Goal: Task Accomplishment & Management: Use online tool/utility

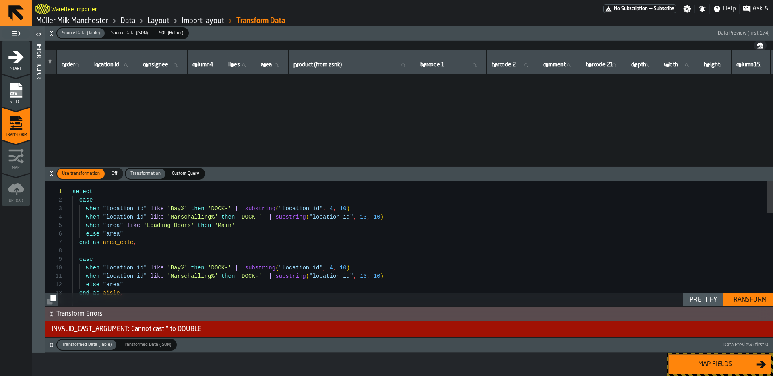
scroll to position [504, 0]
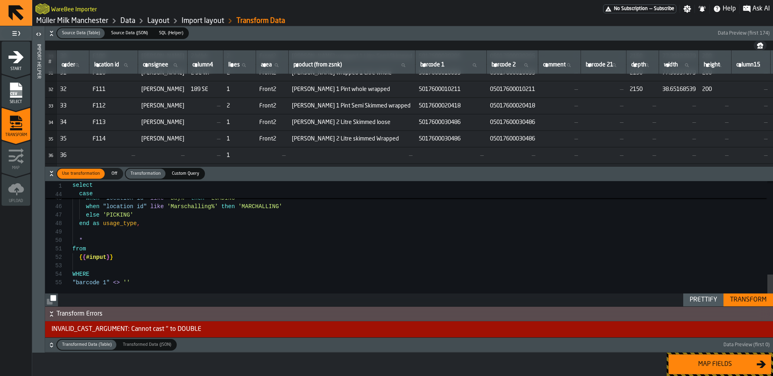
click at [163, 284] on div "case when "location id" like 'Bay%' then 'LOADING' when "location id" like 'Mar…" at bounding box center [422, 61] width 700 height 491
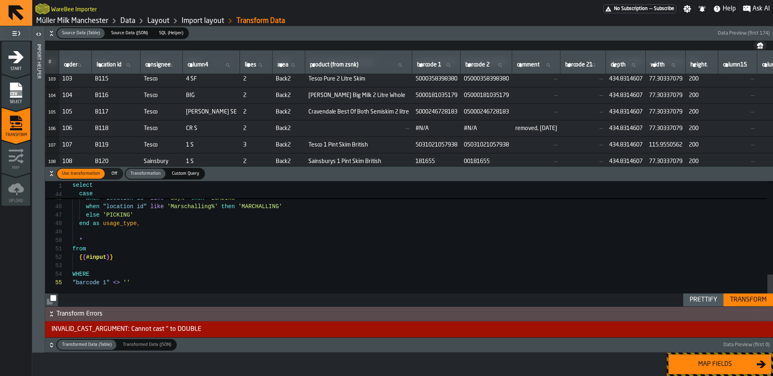
scroll to position [1682, 0]
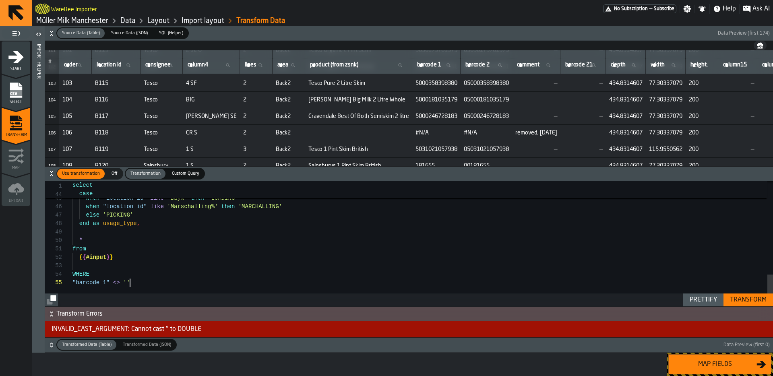
click at [192, 273] on div "case when "location id" like 'Bay%' then 'LOADING' when "location id" like 'Mar…" at bounding box center [422, 61] width 700 height 491
click at [184, 289] on div "case when "location id" like 'Bay%' then 'LOADING' when "location id" like 'Mar…" at bounding box center [422, 61] width 700 height 491
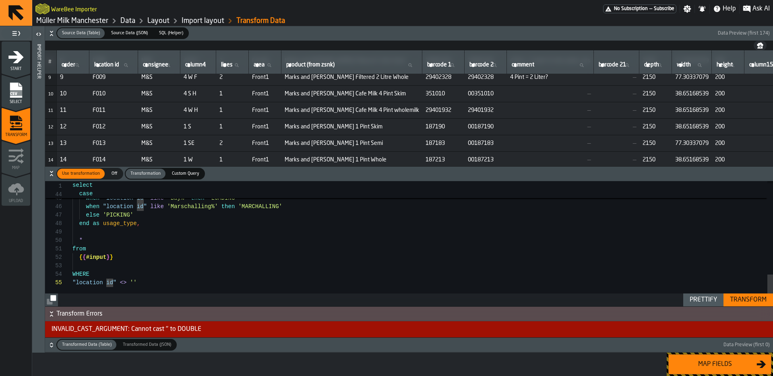
scroll to position [137, 0]
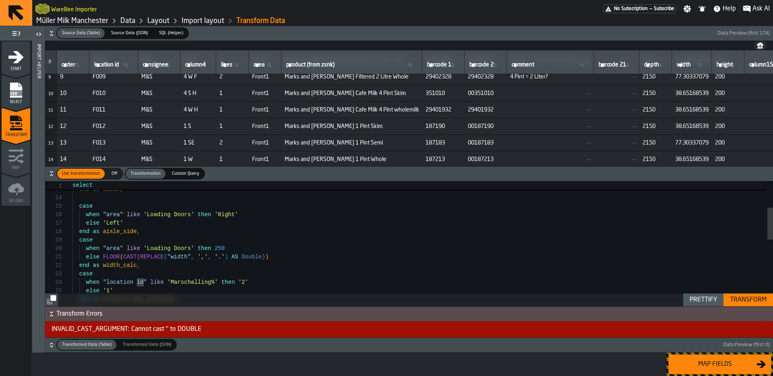
click at [196, 253] on div "when "location id" like 'Marschalling%' then '2' else "area" end as aisle , cas…" at bounding box center [422, 322] width 700 height 491
click at [759, 295] on div "Transform" at bounding box center [747, 300] width 43 height 10
click at [751, 297] on div "Transform" at bounding box center [747, 300] width 43 height 10
click at [206, 287] on div "when "location id" like 'Marschalling%' then '2' end as aisle , case when "area…" at bounding box center [422, 321] width 700 height 499
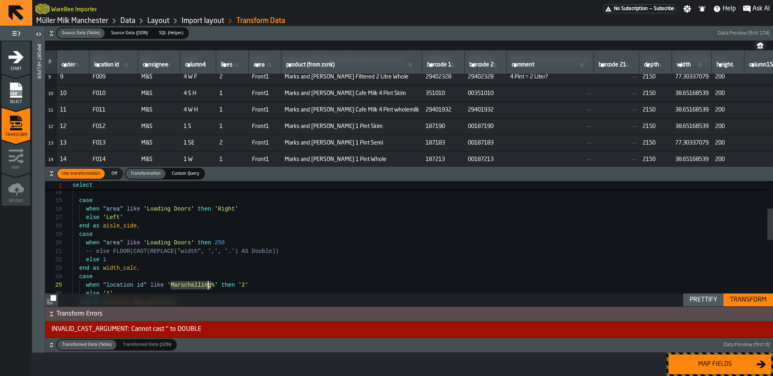
click at [231, 262] on div "when "location id" like 'Marschalling%' then '2' end as aisle , case when "area…" at bounding box center [422, 321] width 700 height 499
click at [241, 256] on div "when "location id" like 'Marschalling%' then '2' end as aisle , case when "area…" at bounding box center [422, 321] width 700 height 499
click at [250, 252] on div "when "location id" like 'Marschalling%' then '2' end as aisle , case when "area…" at bounding box center [422, 321] width 700 height 499
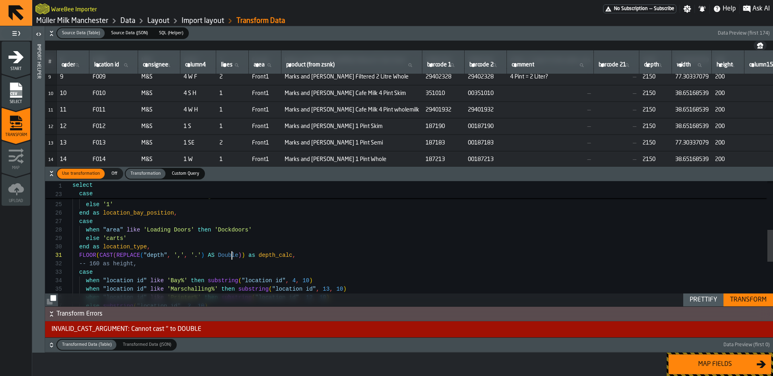
click at [231, 255] on div "else '1' end as location_bay_position , case when "area" like 'Loading Doors' t…" at bounding box center [422, 236] width 700 height 491
click at [229, 261] on div "else '1' end as location_bay_position , case when "area" like 'Loading Doors' t…" at bounding box center [422, 236] width 700 height 491
click at [737, 297] on div "Transform" at bounding box center [747, 300] width 43 height 10
click at [338, 252] on div "else '1' end as location_bay_position , case when "area" like 'Loading Doors' t…" at bounding box center [422, 236] width 700 height 491
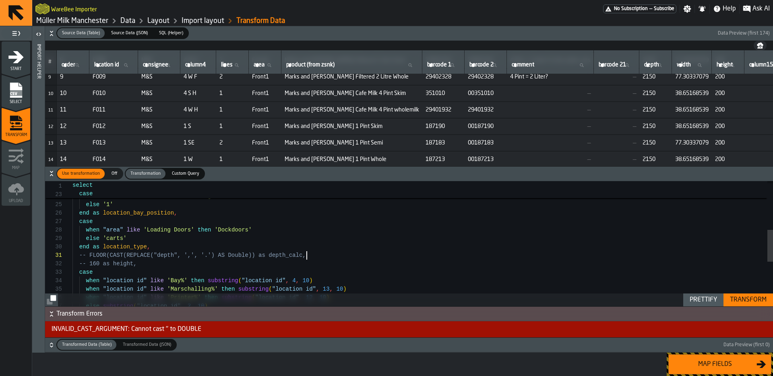
scroll to position [0, 0]
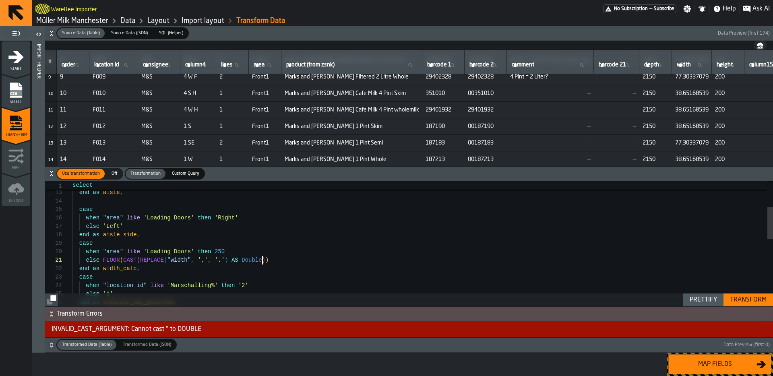
click at [262, 261] on div "case else "area" end as aisle , when "area" like 'Loading Doors' then 'Right' e…" at bounding box center [422, 325] width 700 height 491
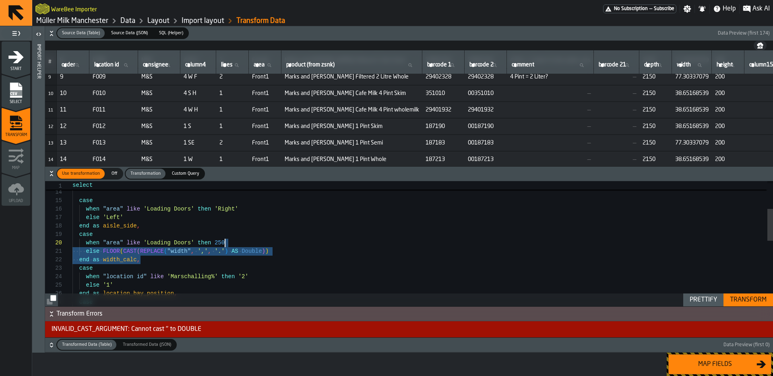
scroll to position [68, 0]
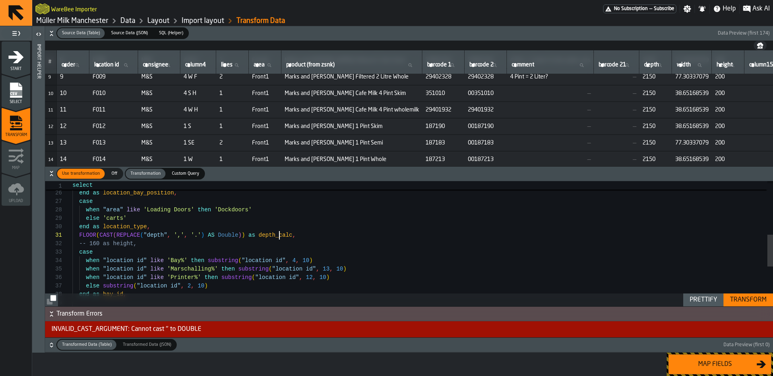
click at [280, 235] on div "else '1' end as location_bay_position , case when "area" like 'Loading Doors' t…" at bounding box center [422, 216] width 700 height 491
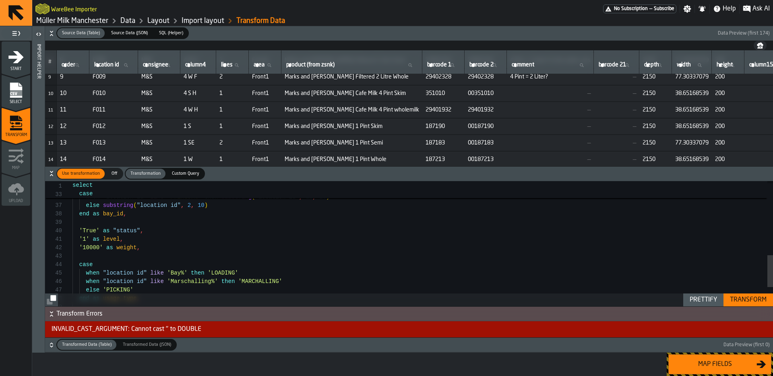
click at [735, 300] on div "Transform" at bounding box center [747, 300] width 43 height 10
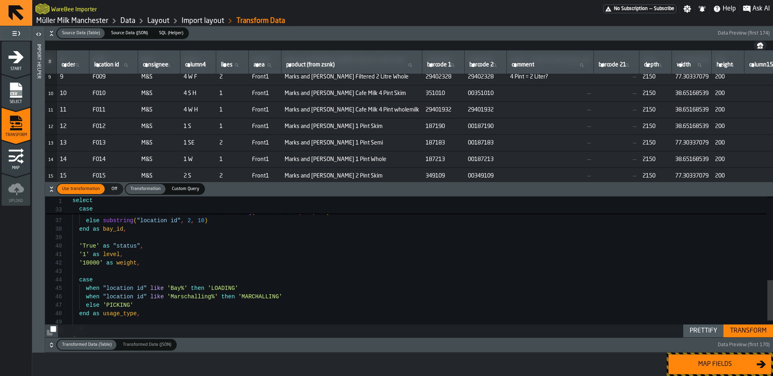
click at [55, 344] on icon "button-" at bounding box center [51, 345] width 8 height 8
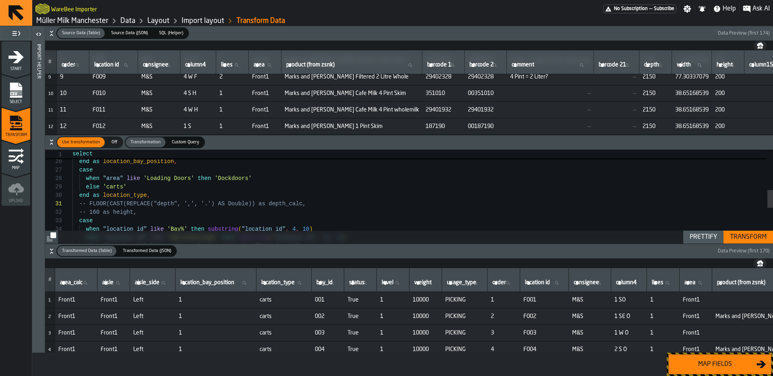
click at [279, 204] on div "when "location id" like 'Bay%' then substring ( "location id" , 4 , 10 ) when "…" at bounding box center [422, 185] width 700 height 491
type textarea "**********"
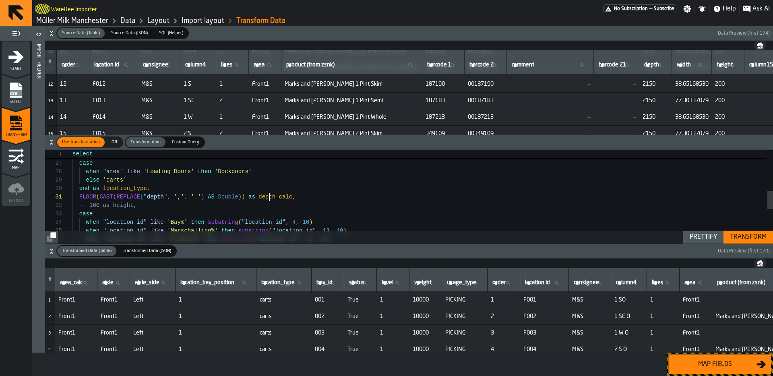
scroll to position [181, 0]
click at [174, 32] on span "SQL (Helper)" at bounding box center [171, 33] width 31 height 7
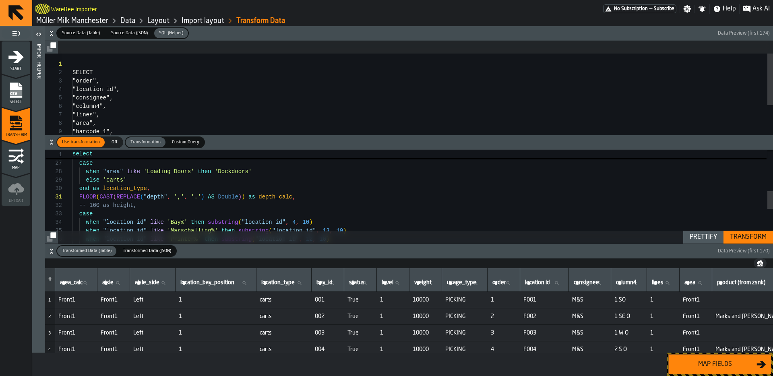
click at [223, 90] on div "SELECT "order", "location id", "consignee", "column4", "lines", "area", "barcod…" at bounding box center [422, 138] width 700 height 169
click at [195, 120] on div ""barcode 1" , "barcode 2" , "comment" , "depth" , "width" , "height" FROM { { #…" at bounding box center [422, 62] width 700 height 169
type textarea "**********"
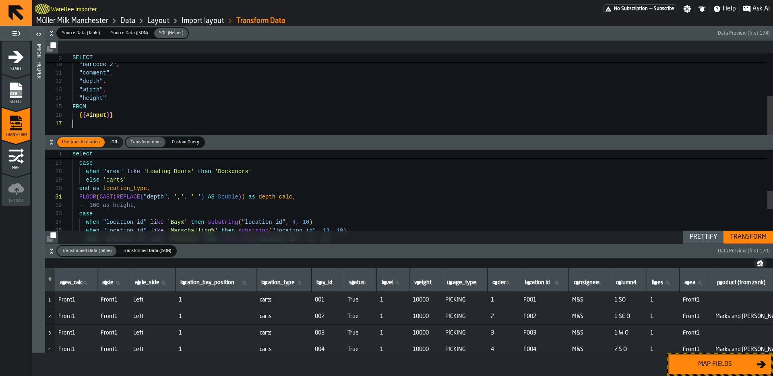
click at [138, 31] on span "Source Data (JSON)" at bounding box center [129, 33] width 43 height 7
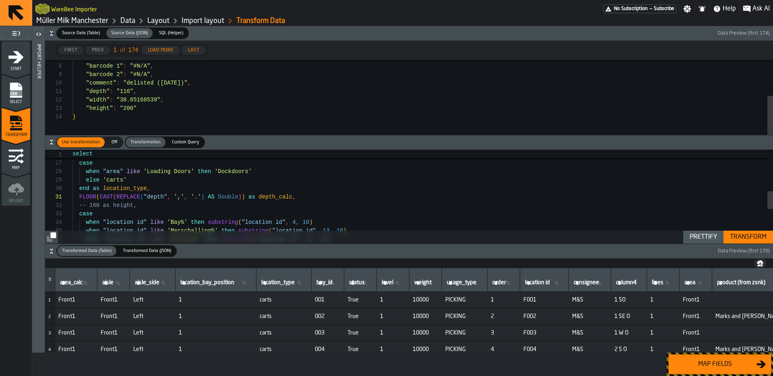
click at [85, 28] on div "Source Data (Table)" at bounding box center [80, 33] width 47 height 10
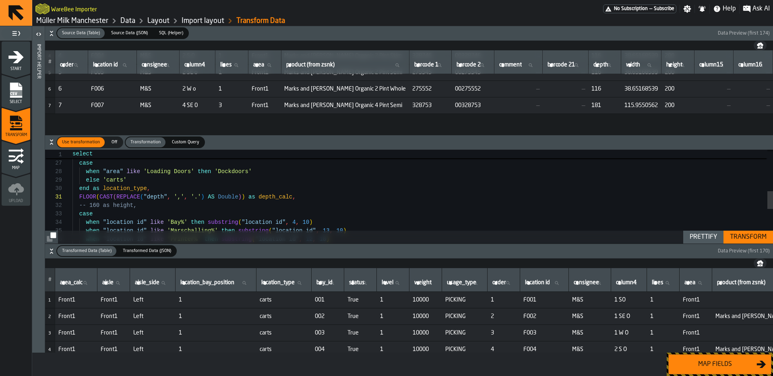
scroll to position [0, 0]
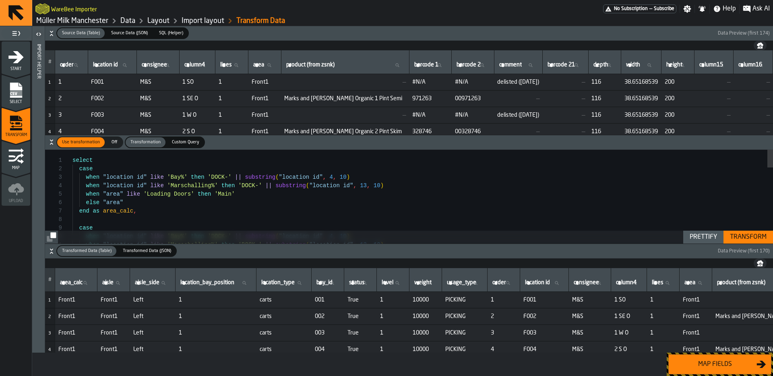
click at [730, 234] on div "Transform" at bounding box center [747, 237] width 43 height 10
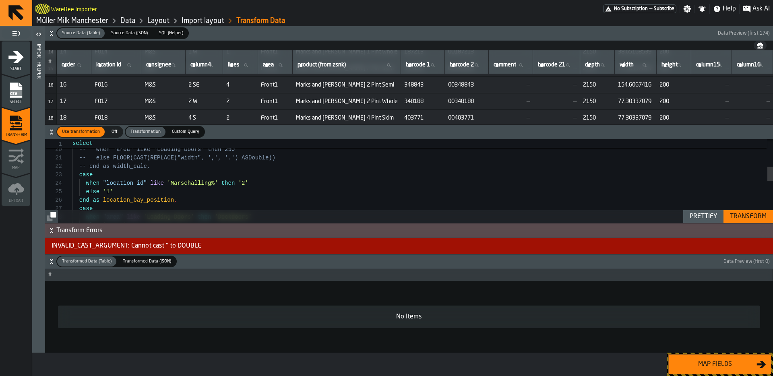
scroll to position [247, 0]
click at [600, 66] on icon at bounding box center [602, 65] width 5 height 5
click at [592, 66] on input "depth depth" at bounding box center [597, 65] width 28 height 10
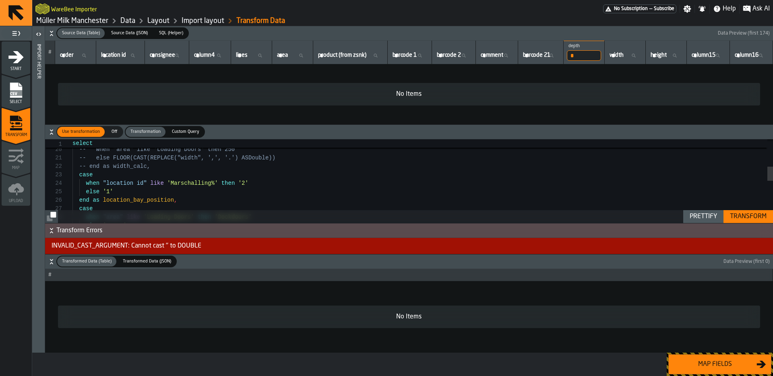
scroll to position [0, 0]
click at [590, 56] on input "depth" at bounding box center [584, 55] width 34 height 10
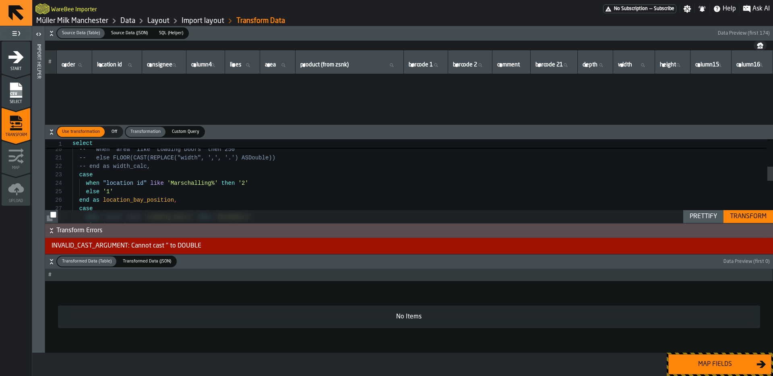
scroll to position [248, 0]
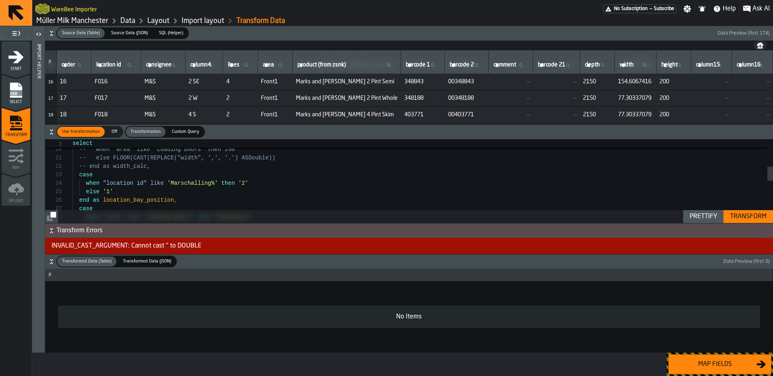
type textarea "**********"
click at [223, 180] on div "-- case -- when "area" like 'Loading Doors' then 250 -- else FLOOR(CAST(REPLACE…" at bounding box center [422, 223] width 700 height 491
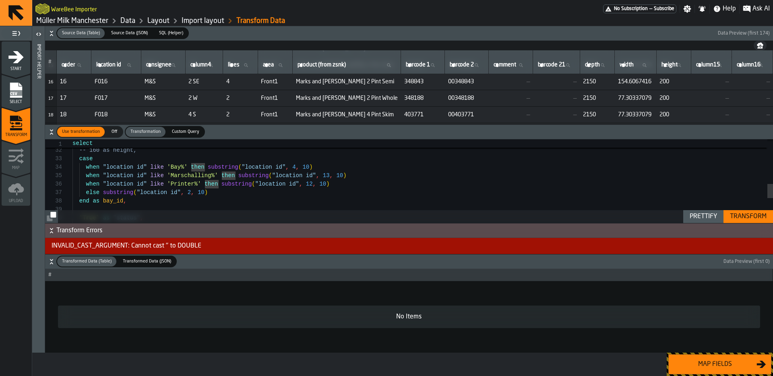
drag, startPoint x: 242, startPoint y: 129, endPoint x: 197, endPoint y: 96, distance: 55.9
click at [236, 104] on div "Source Data (Table) Source Data (Table) Source Data (JSON) Source Data (JSON) S…" at bounding box center [409, 189] width 728 height 326
click at [54, 36] on icon "button-" at bounding box center [51, 33] width 8 height 8
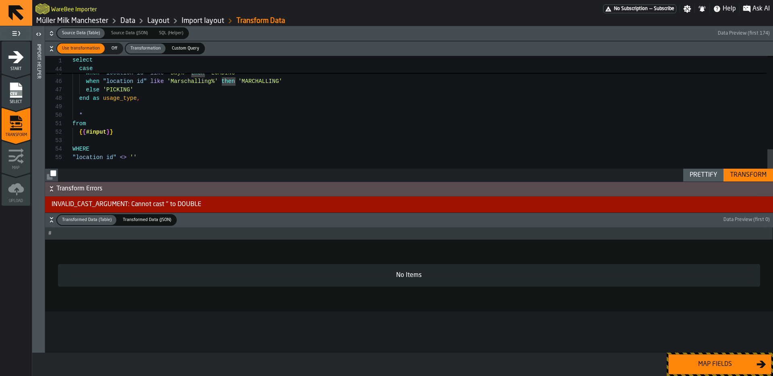
click at [21, 86] on icon "menu Select" at bounding box center [16, 90] width 16 height 16
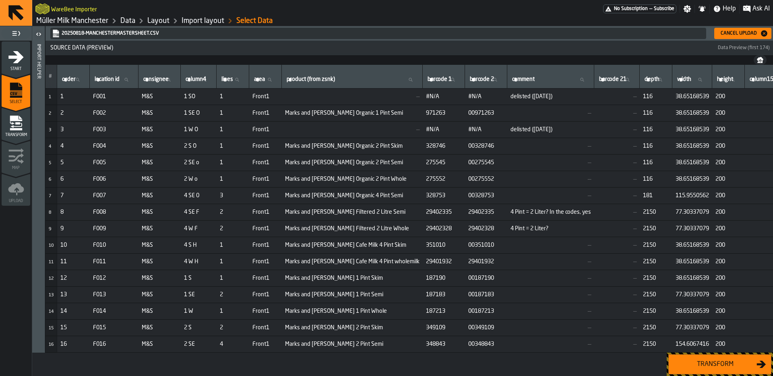
click at [757, 33] on div "Cancel Upload" at bounding box center [738, 34] width 43 height 6
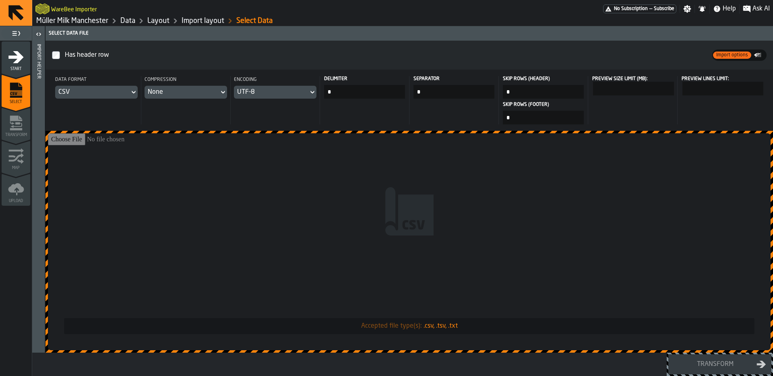
click at [491, 167] on input "Accepted file type(s): .csv, .tsv, .txt" at bounding box center [409, 241] width 722 height 217
type input "**********"
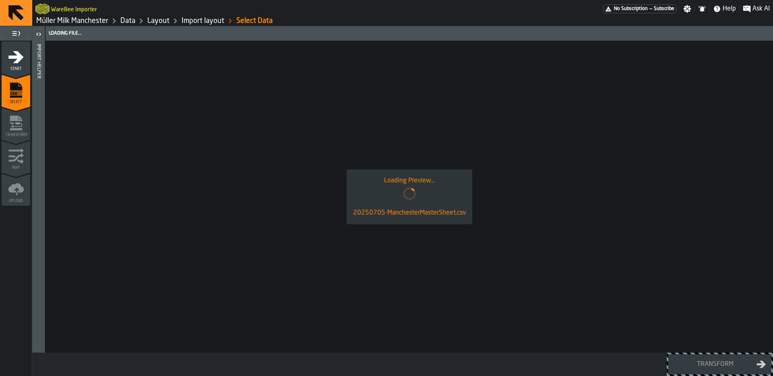
click at [375, 210] on div "20250705-ManchesterMasterSheet.csv" at bounding box center [409, 213] width 113 height 10
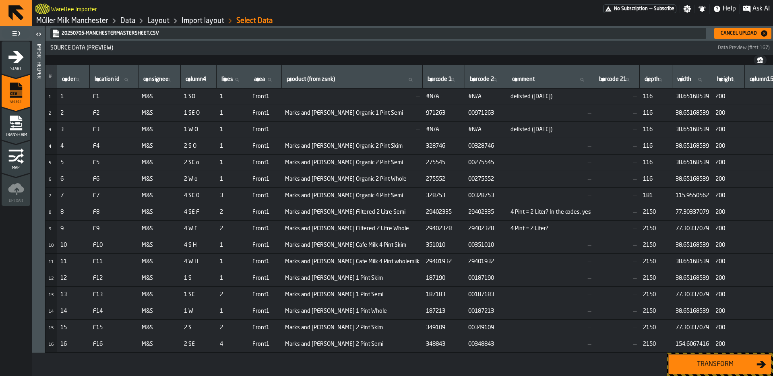
click at [726, 31] on div "Cancel Upload" at bounding box center [738, 34] width 43 height 6
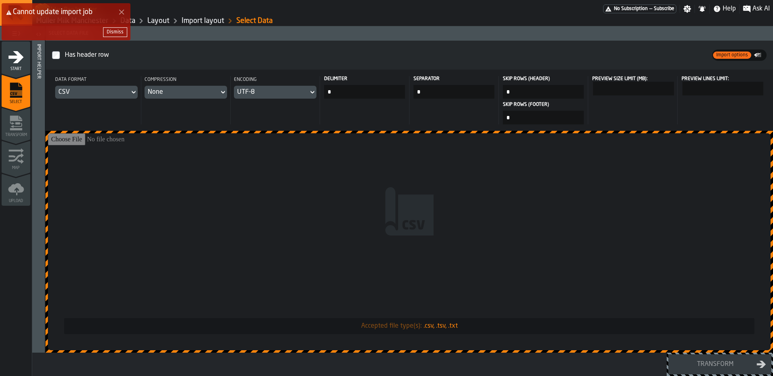
click at [471, 158] on input "Accepted file type(s): .csv, .tsv, .txt" at bounding box center [409, 241] width 722 height 217
type input "**********"
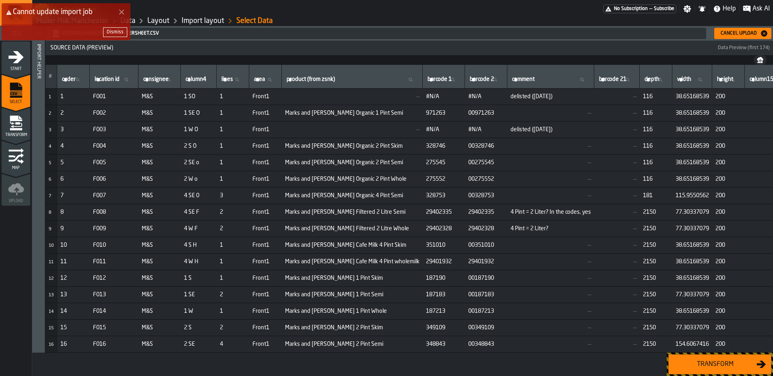
scroll to position [2, 0]
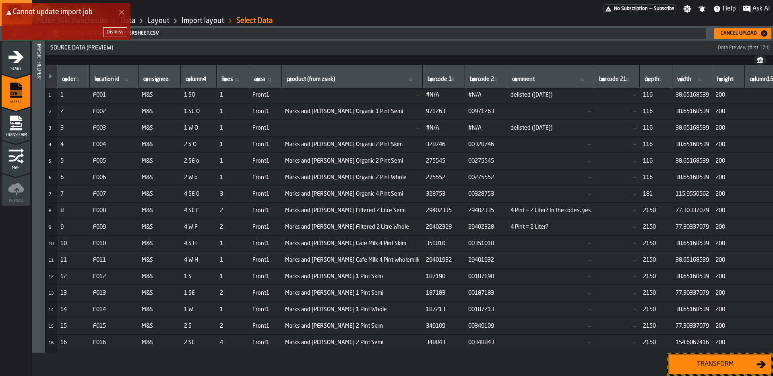
click at [734, 371] on button "Transform" at bounding box center [719, 364] width 103 height 20
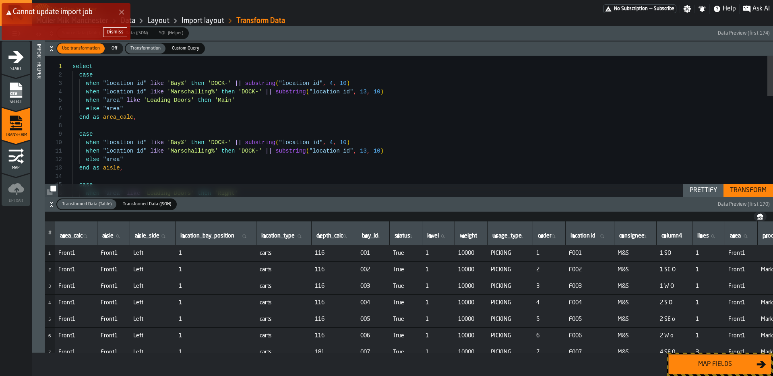
click at [123, 11] on icon "Close Error" at bounding box center [121, 12] width 6 height 6
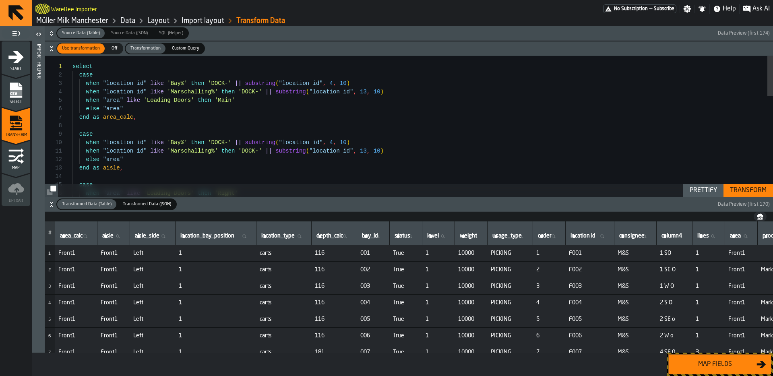
click at [743, 187] on div "Transform" at bounding box center [747, 191] width 43 height 10
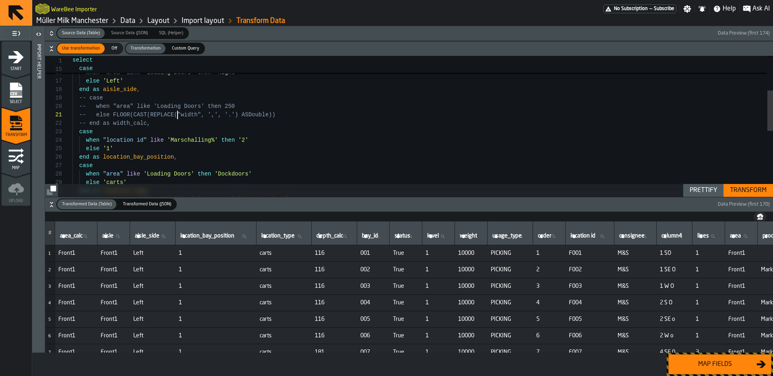
click at [176, 117] on div "when "area" like 'Loading Doors' then 'Dockdoors' else 'carts' end as location_…" at bounding box center [422, 180] width 700 height 491
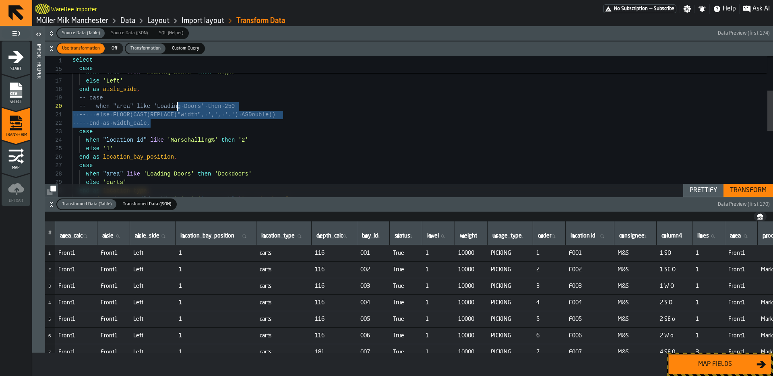
scroll to position [68, 0]
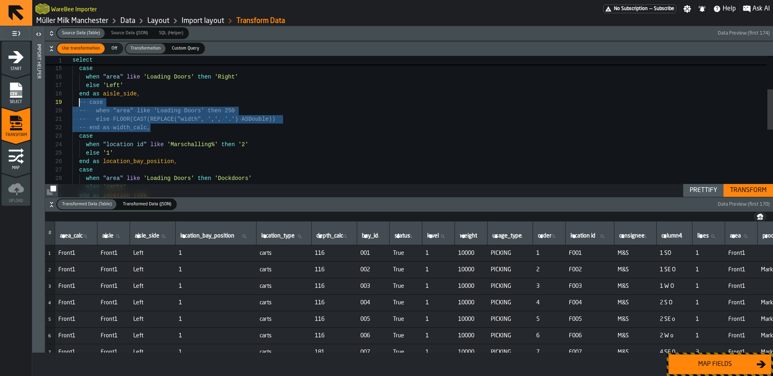
type textarea "**********"
click at [736, 186] on div "Transform" at bounding box center [747, 191] width 43 height 10
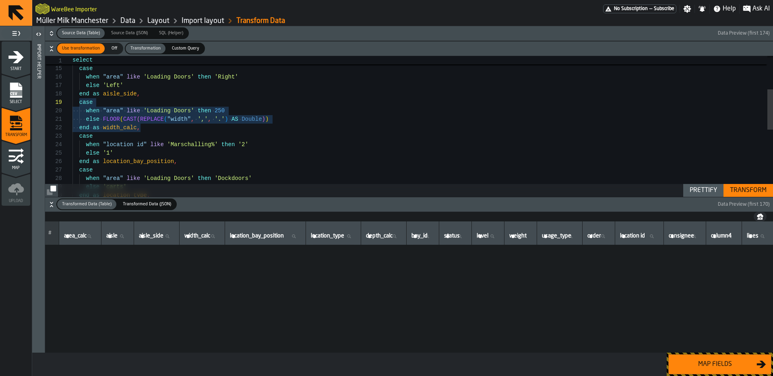
scroll to position [2617, 0]
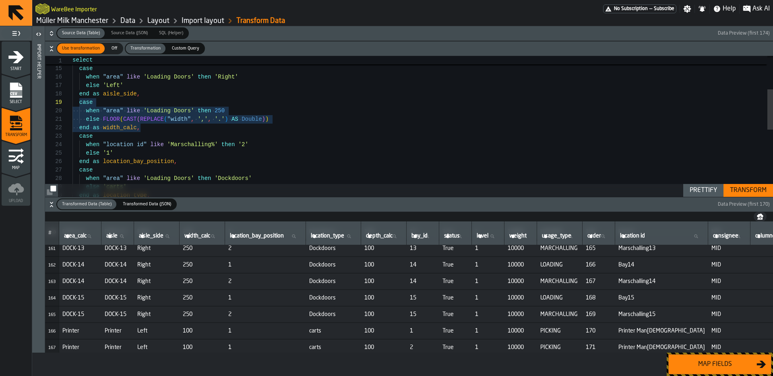
click at [726, 359] on div "Map fields" at bounding box center [714, 364] width 83 height 10
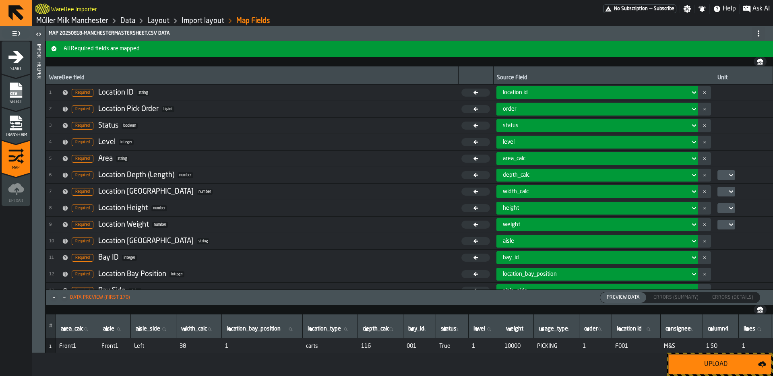
click at [725, 359] on div "Upload" at bounding box center [715, 364] width 85 height 10
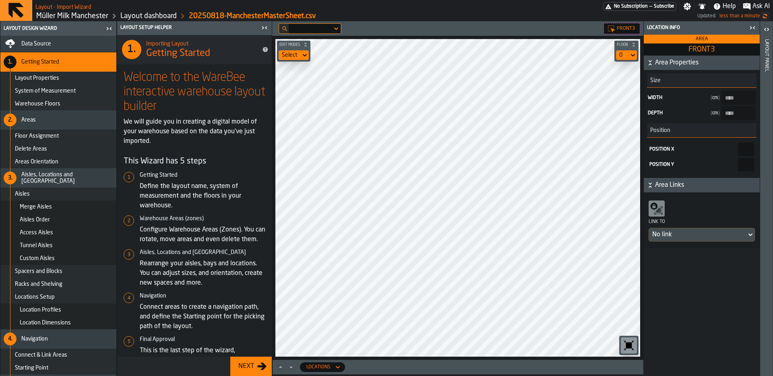
type input "****"
type input "*****"
type input "****"
type input "*****"
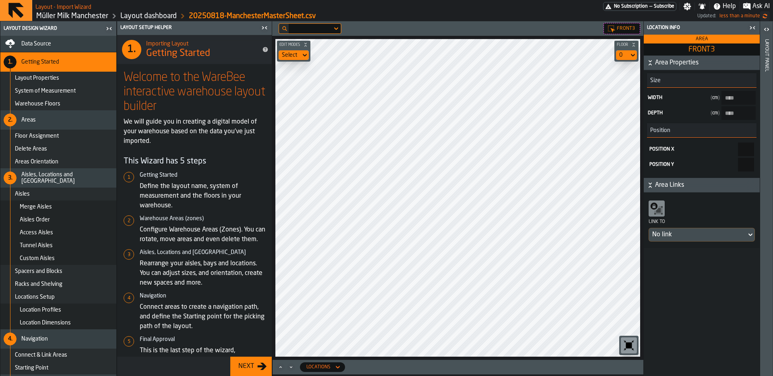
type input "****"
type input "*****"
type input "****"
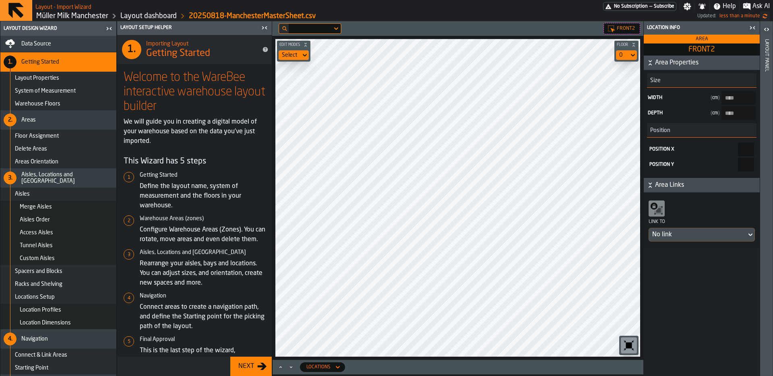
type input "*****"
type input "****"
type input "*****"
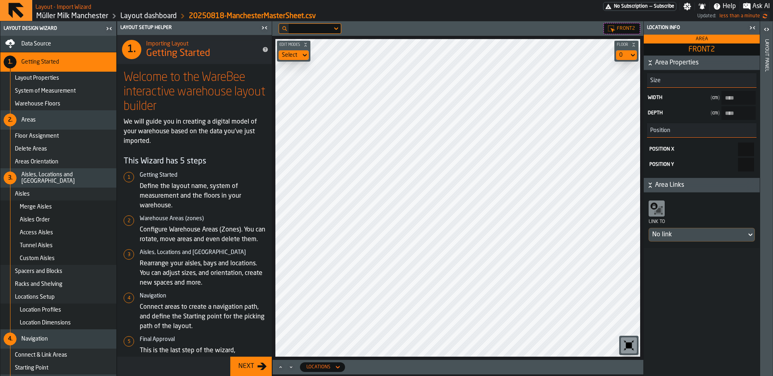
type input "****"
type input "*****"
type input "****"
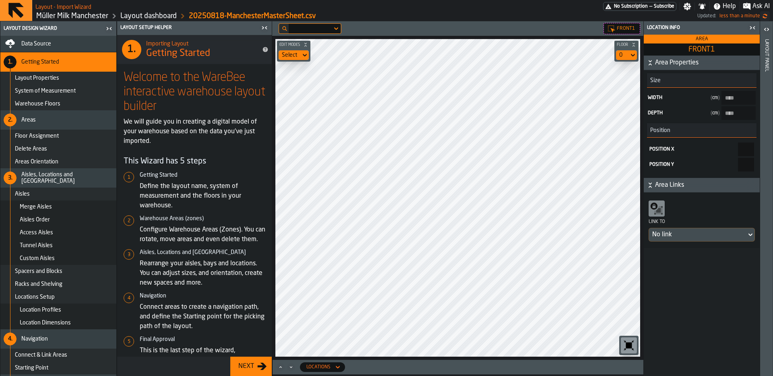
type input "****"
type input "*******"
type input "******"
type input "****"
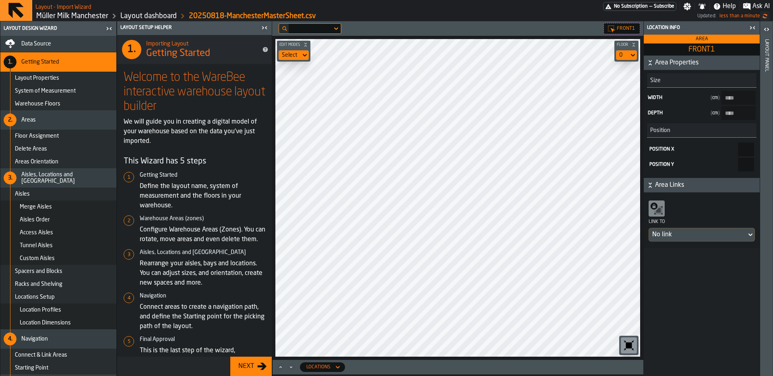
type input "****"
click at [294, 54] on div "Select" at bounding box center [290, 55] width 16 height 6
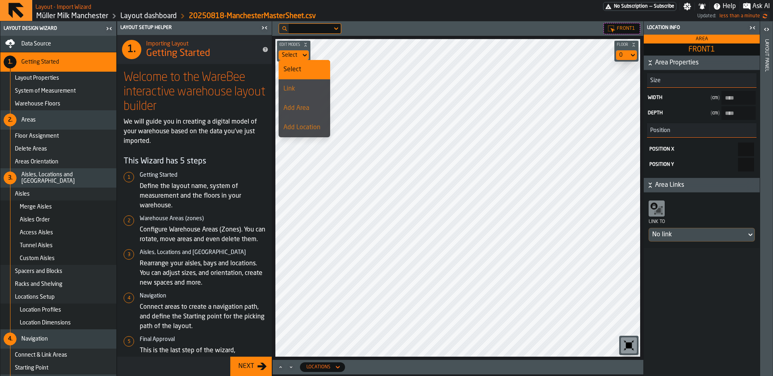
click at [311, 101] on li "Add Area" at bounding box center [304, 108] width 52 height 19
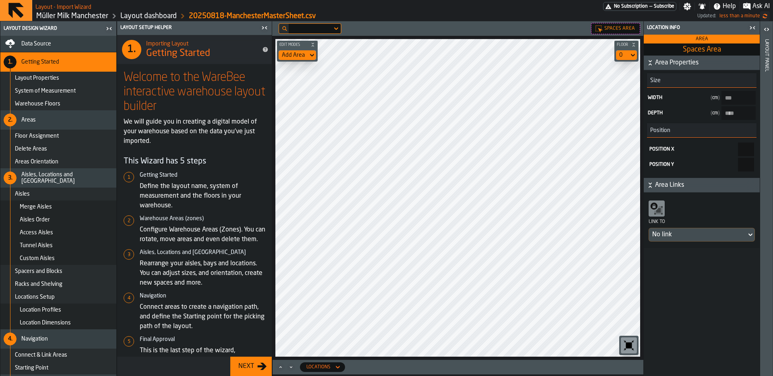
click at [738, 161] on input "****" at bounding box center [746, 165] width 16 height 14
click at [769, 37] on label "button-toggle-Open" at bounding box center [766, 30] width 11 height 14
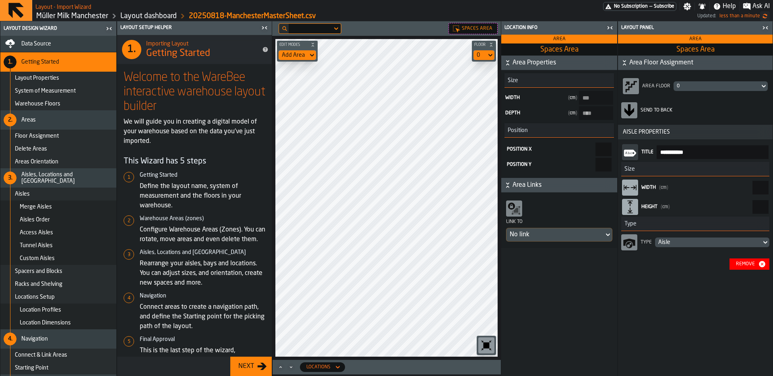
click at [752, 183] on input "***" at bounding box center [760, 188] width 16 height 14
type input "***"
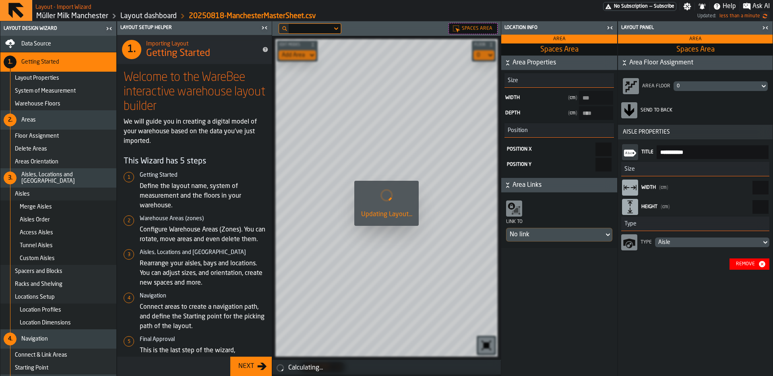
type Area-size-w "***"
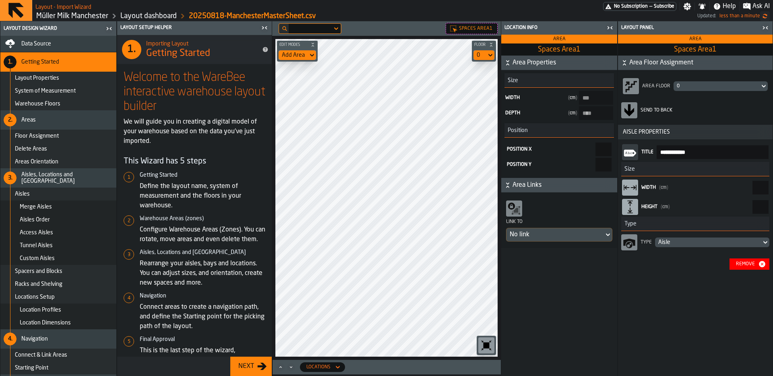
click at [752, 183] on input "***" at bounding box center [760, 188] width 16 height 14
type input "***"
type Area1-size-w "***"
click at [611, 29] on icon "button-toggle-Close me" at bounding box center [610, 28] width 10 height 10
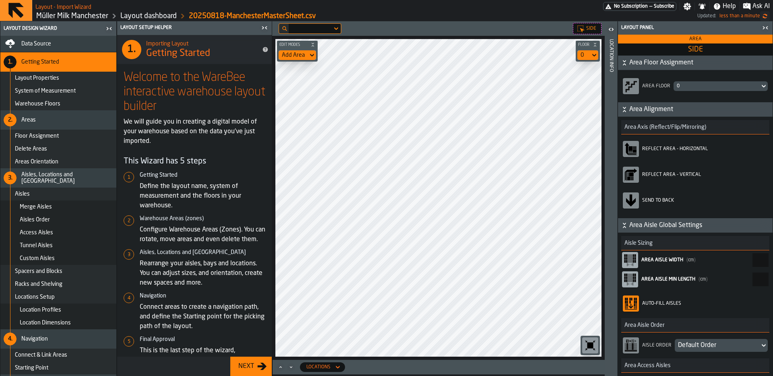
click at [301, 58] on div "Add Area" at bounding box center [293, 55] width 23 height 6
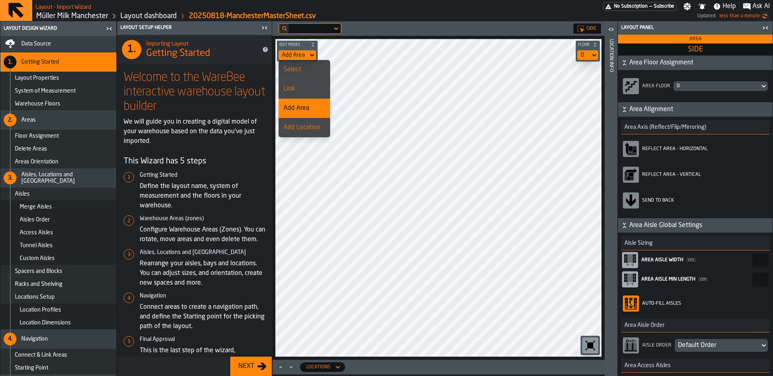
click at [302, 82] on li "Link" at bounding box center [304, 88] width 52 height 19
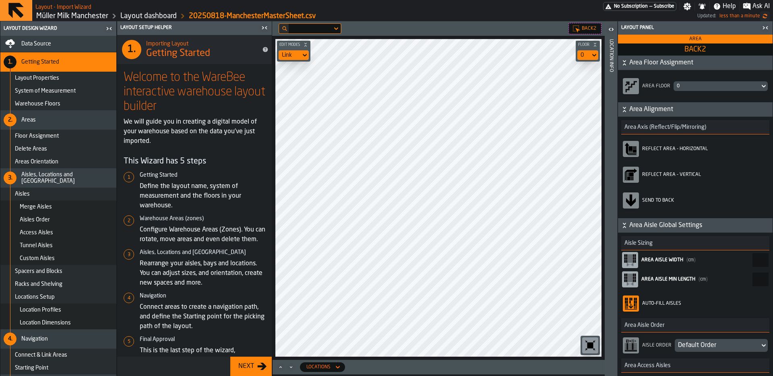
click at [253, 281] on main "Layout Design Wizard Data Source 1. Getting Started Layout Properties System of…" at bounding box center [386, 198] width 773 height 355
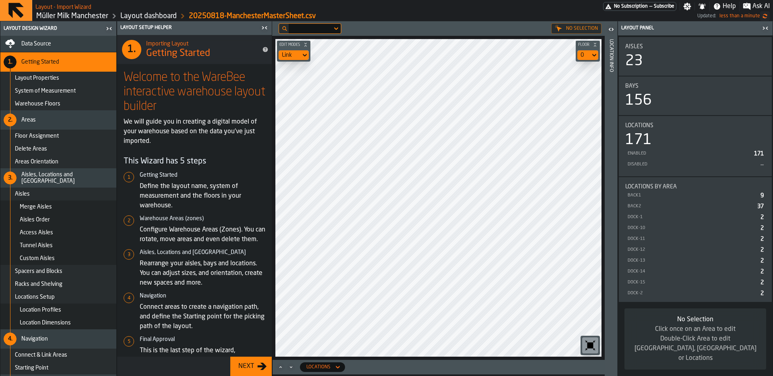
click at [264, 31] on icon "button-toggle-Close me" at bounding box center [265, 28] width 10 height 10
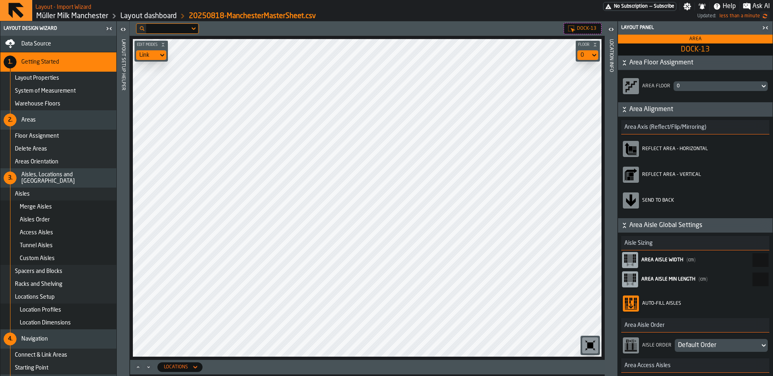
click at [606, 210] on main "Layout Design Wizard Data Source 1. Getting Started Layout Properties System of…" at bounding box center [386, 198] width 773 height 355
click at [622, 187] on main "Layout Design Wizard Data Source 1. Getting Started Layout Properties System of…" at bounding box center [386, 198] width 773 height 355
click at [565, 29] on div "DOCK-15" at bounding box center [582, 28] width 38 height 11
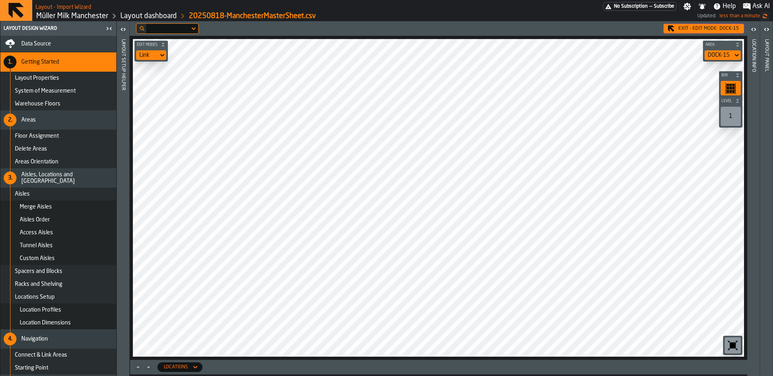
click at [0, 0] on icon at bounding box center [0, 0] width 0 height 0
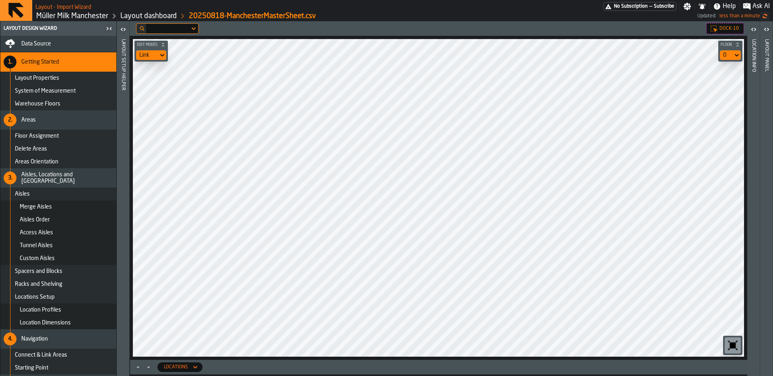
click at [64, 250] on main "Layout Design Wizard Data Source 1. Getting Started Layout Properties System of…" at bounding box center [386, 198] width 773 height 355
click at [101, 232] on main "Layout Design Wizard Data Source 1. Getting Started Layout Properties System of…" at bounding box center [386, 198] width 773 height 355
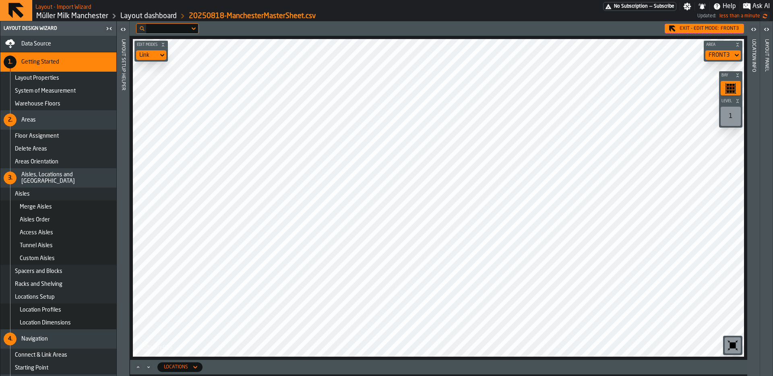
click at [0, 0] on icon at bounding box center [0, 0] width 0 height 0
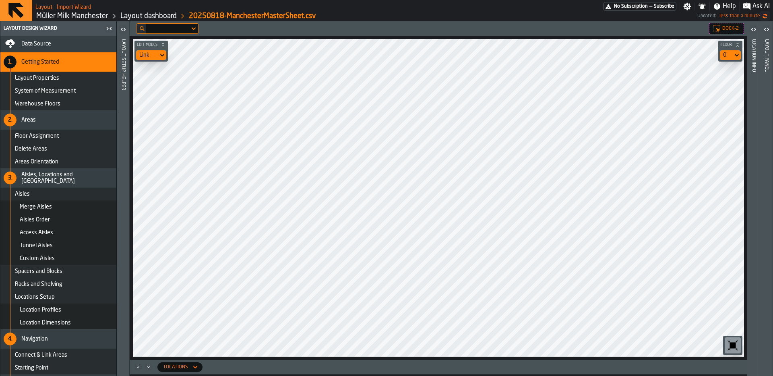
click at [51, 307] on span "Location Profiles" at bounding box center [40, 310] width 41 height 6
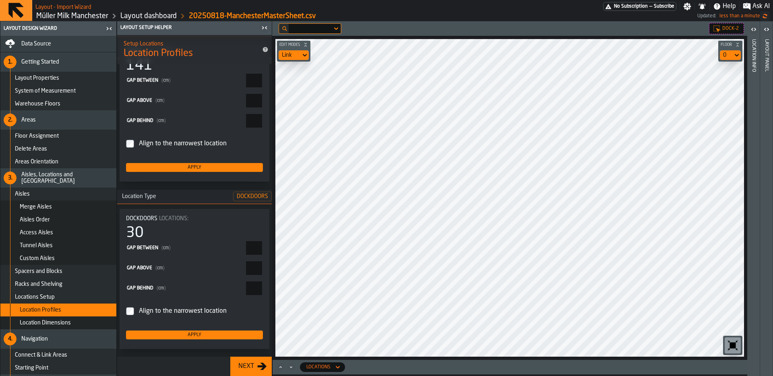
scroll to position [101, 0]
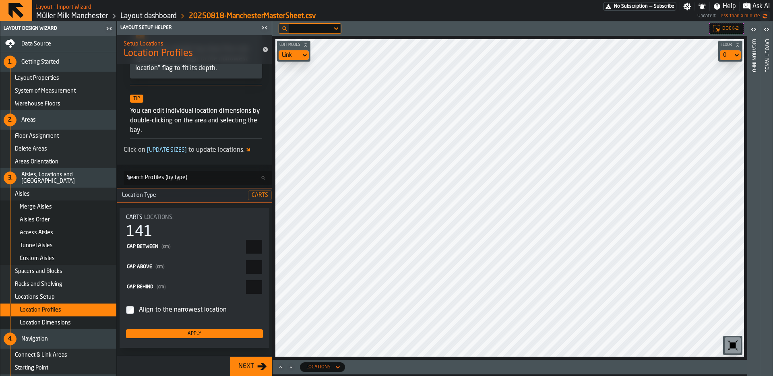
click at [246, 247] on input "**" at bounding box center [254, 247] width 16 height 14
type input "*"
click at [225, 335] on div "Apply" at bounding box center [194, 334] width 130 height 6
click at [768, 110] on div "Layout panel" at bounding box center [766, 205] width 6 height 336
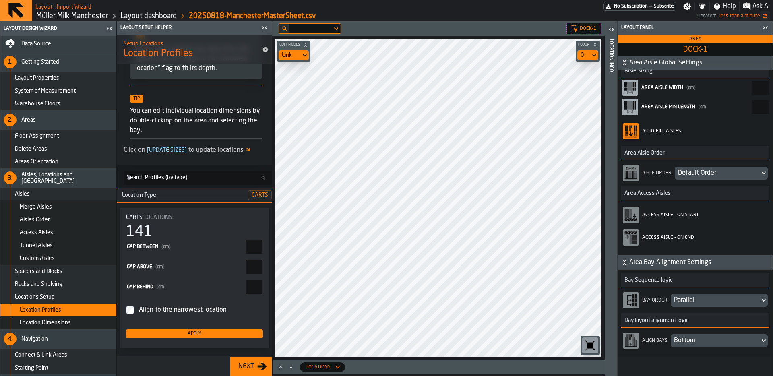
scroll to position [0, 0]
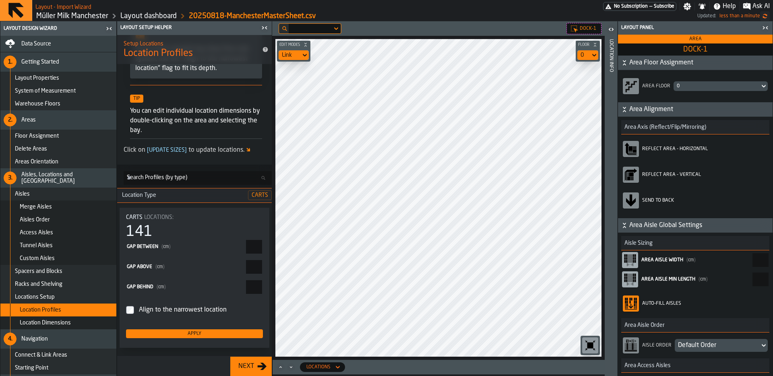
click at [608, 72] on div "Location Info" at bounding box center [611, 205] width 6 height 336
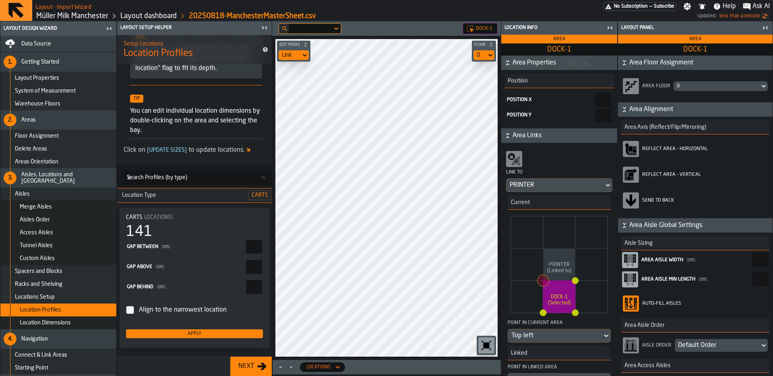
scroll to position [101, 0]
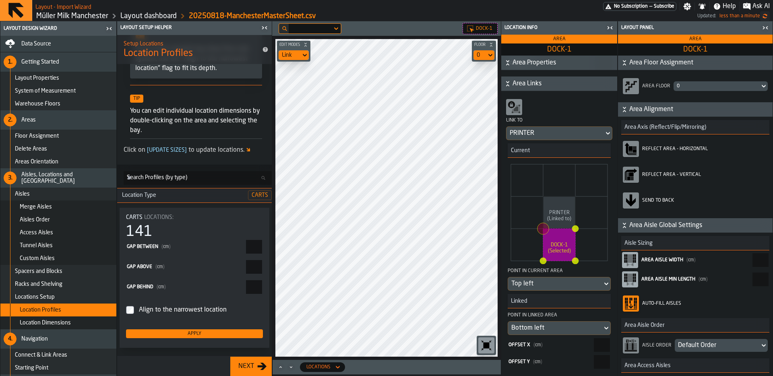
click at [594, 348] on input "*" at bounding box center [602, 345] width 16 height 14
type input "*"
type input "****"
type input "***"
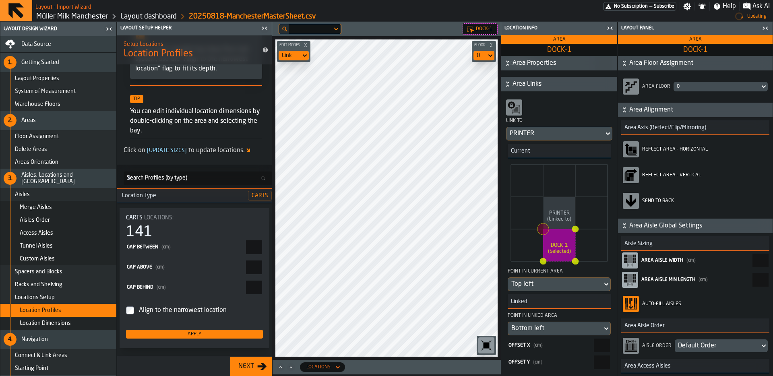
type input "****"
click at [232, 310] on main "Layout Design Wizard Data Source 1. Getting Started Layout Properties System of…" at bounding box center [386, 198] width 773 height 355
click at [242, 280] on main "Layout Design Wizard Data Source 1. Getting Started Layout Properties System of…" at bounding box center [386, 198] width 773 height 355
click at [245, 282] on main "Layout Design Wizard Data Source 1. Getting Started Layout Properties System of…" at bounding box center [386, 198] width 773 height 355
click at [594, 342] on input "***" at bounding box center [602, 345] width 16 height 14
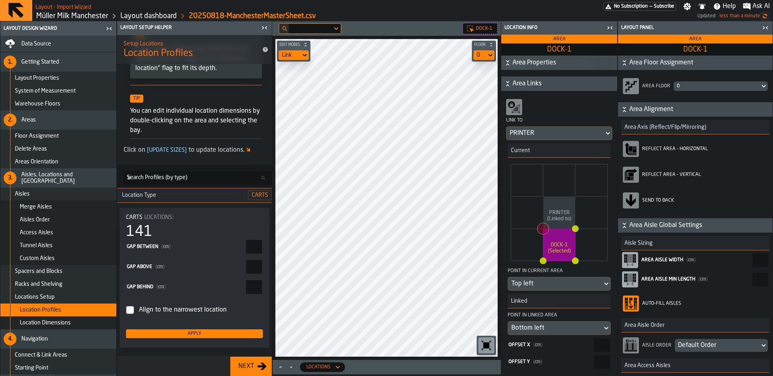
click at [594, 342] on input "***" at bounding box center [602, 345] width 16 height 14
type input "**"
type input "****"
type input "**"
drag, startPoint x: 761, startPoint y: 27, endPoint x: 756, endPoint y: 29, distance: 5.4
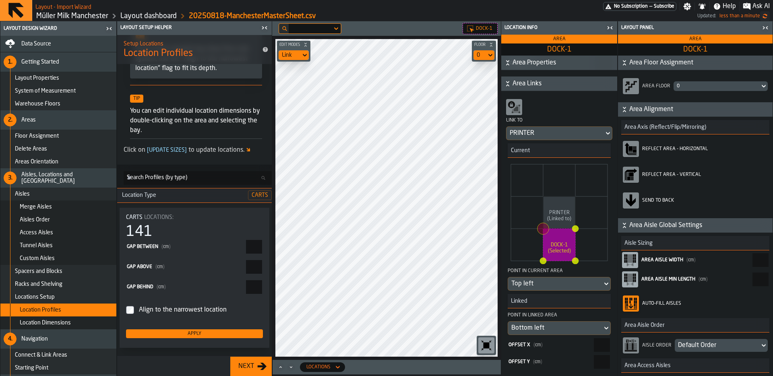
click at [761, 27] on icon "button-toggle-Close me" at bounding box center [765, 28] width 10 height 10
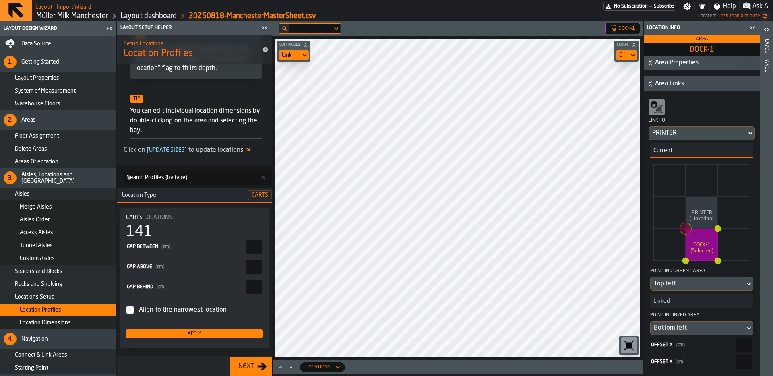
drag, startPoint x: 755, startPoint y: 30, endPoint x: 665, endPoint y: 68, distance: 97.6
click at [755, 30] on icon "button-toggle-Close me" at bounding box center [752, 28] width 10 height 10
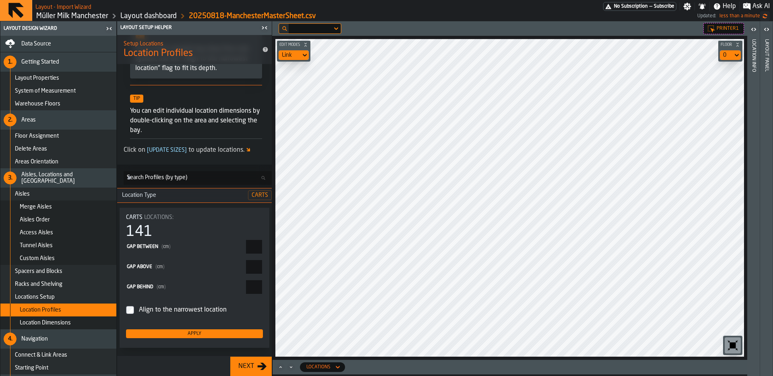
click at [295, 56] on div "Link" at bounding box center [290, 55] width 16 height 6
click at [295, 60] on div "Link" at bounding box center [289, 55] width 22 height 10
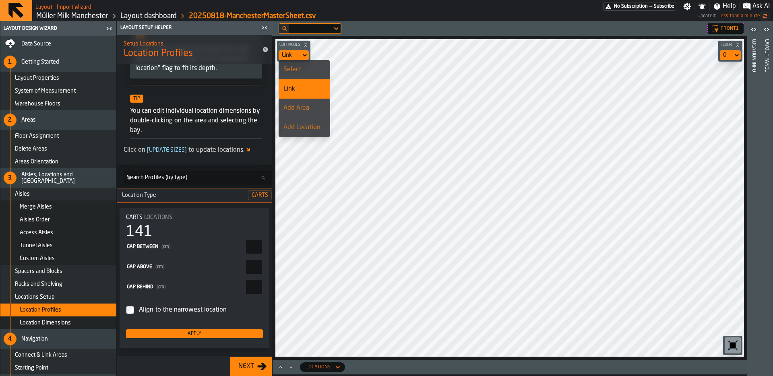
click at [292, 71] on div "Select" at bounding box center [304, 70] width 42 height 10
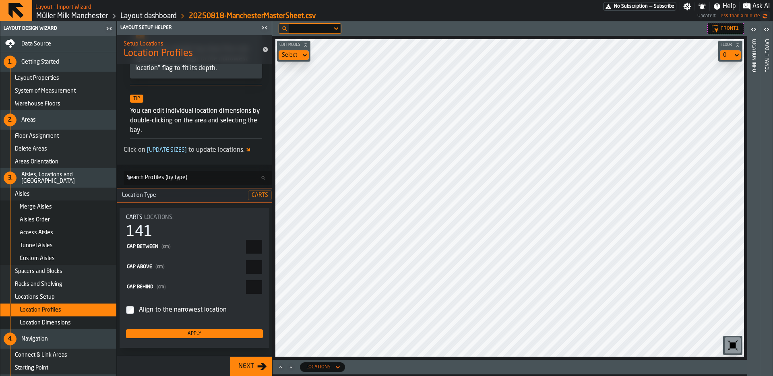
scroll to position [2, 0]
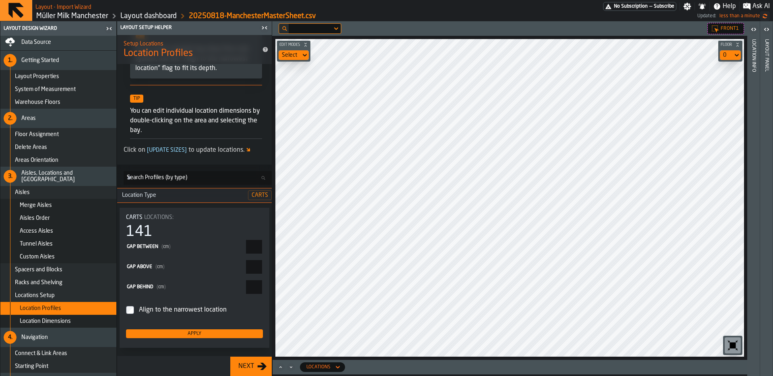
click at [53, 149] on div "Delete Areas" at bounding box center [64, 147] width 98 height 6
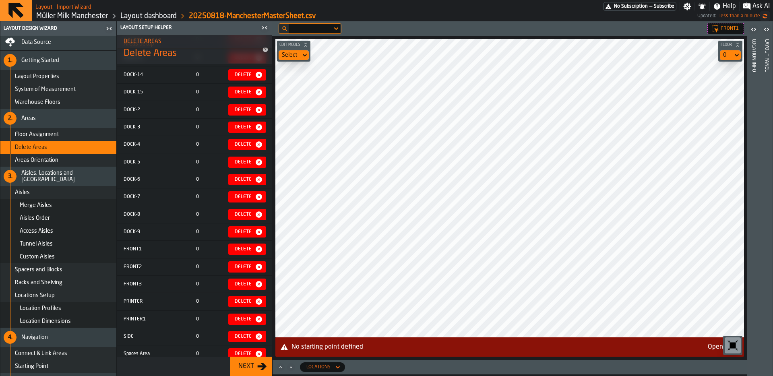
scroll to position [256, 0]
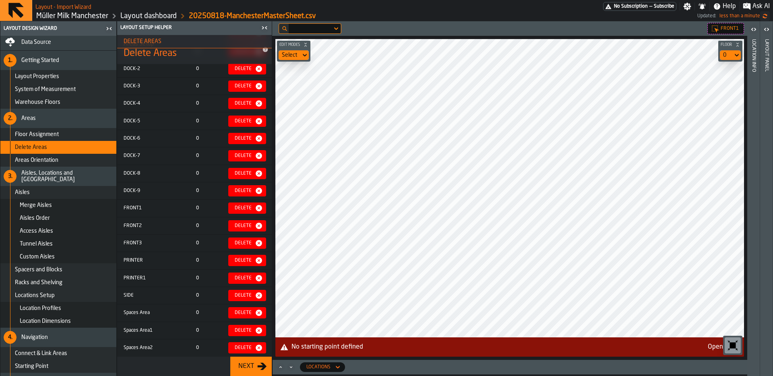
click at [260, 278] on icon "button-Delete" at bounding box center [259, 278] width 8 height 8
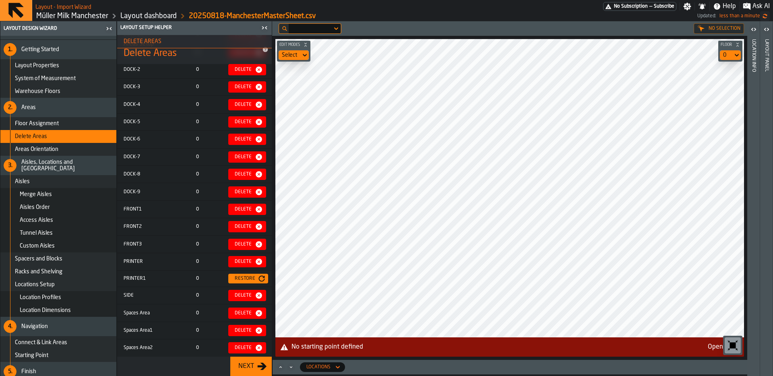
scroll to position [18, 0]
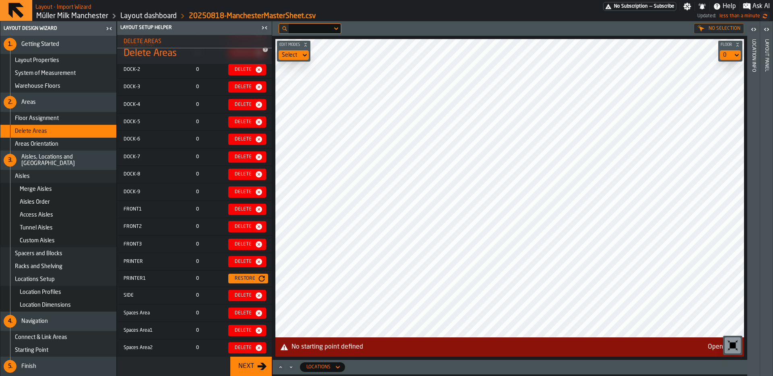
click at [46, 348] on span "Starting Point" at bounding box center [31, 350] width 33 height 6
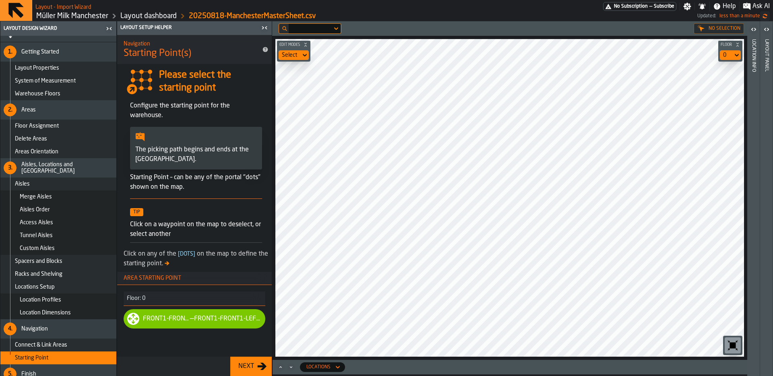
scroll to position [0, 0]
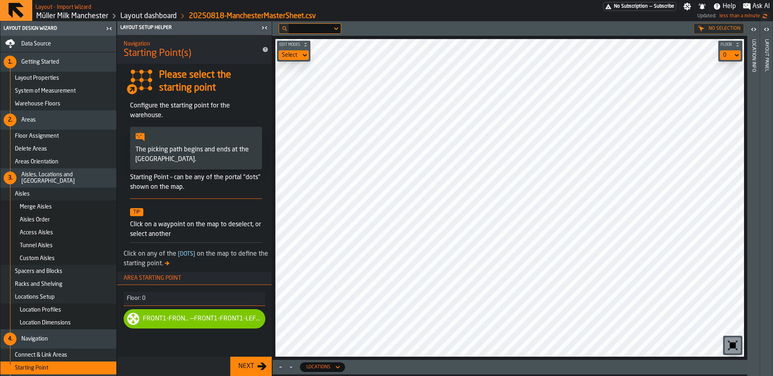
click at [289, 51] on div "Select" at bounding box center [289, 55] width 22 height 10
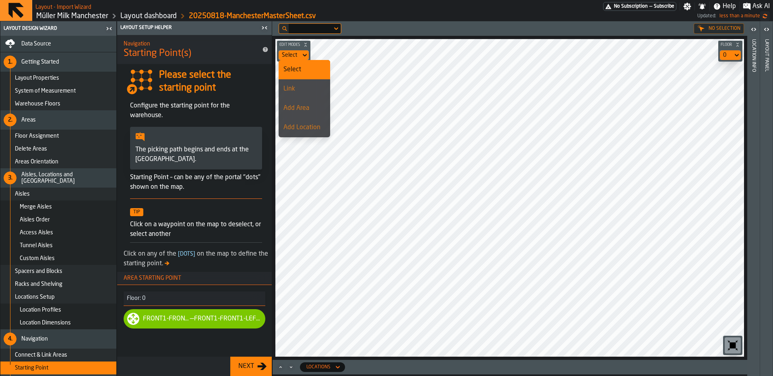
click at [299, 85] on div "Link" at bounding box center [304, 89] width 42 height 10
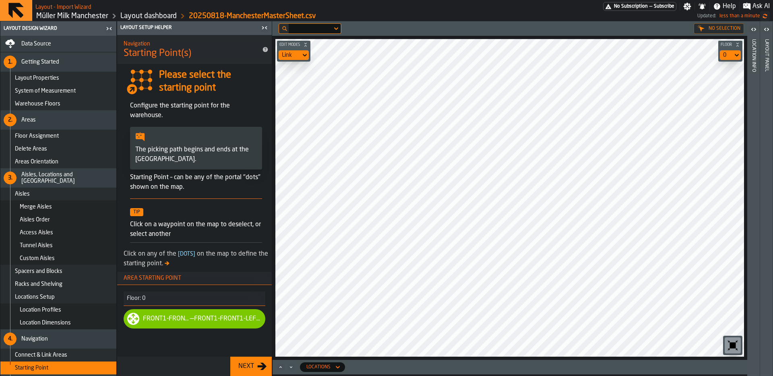
click at [256, 25] on div "Layout Setup Helper" at bounding box center [189, 28] width 140 height 6
click at [261, 25] on icon "button-toggle-Close me" at bounding box center [265, 28] width 10 height 10
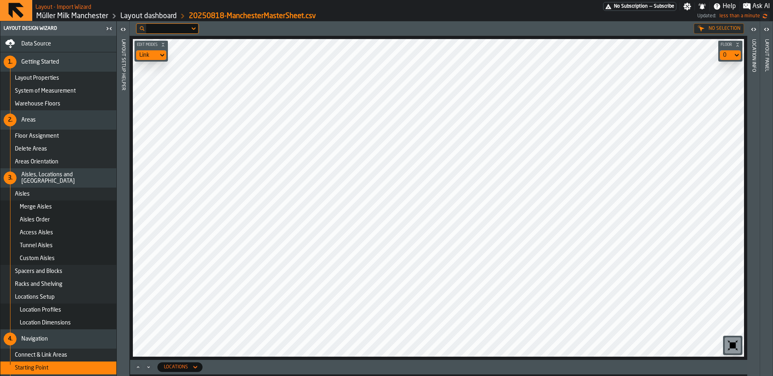
click at [260, 375] on div "No Selection Edit Modes Link Floor 0 Locations" at bounding box center [438, 198] width 617 height 355
click at [148, 53] on div "Link" at bounding box center [147, 55] width 16 height 6
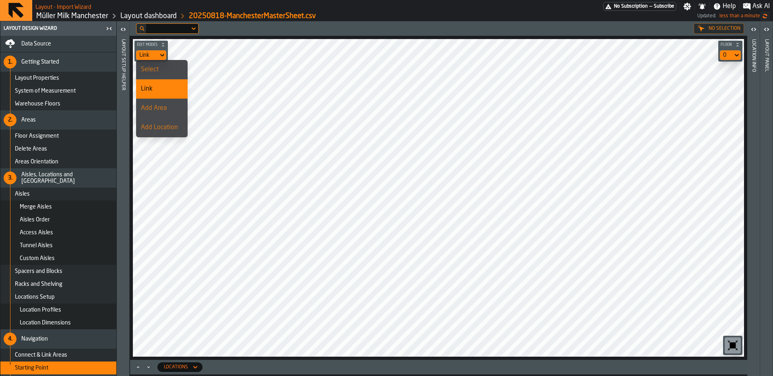
click at [155, 64] on li "Select" at bounding box center [162, 69] width 52 height 19
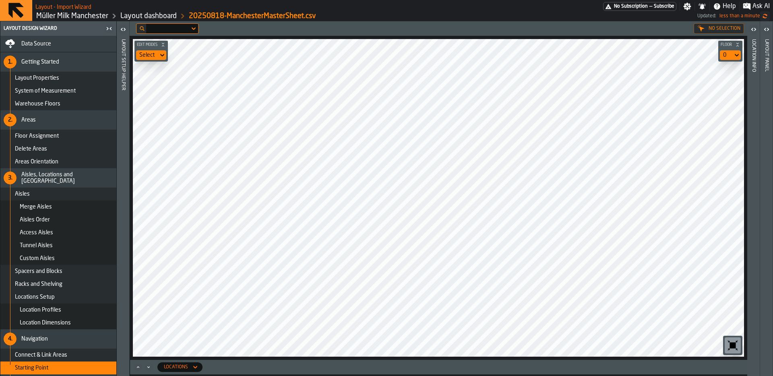
click at [60, 77] on div "Layout Properties" at bounding box center [64, 78] width 98 height 6
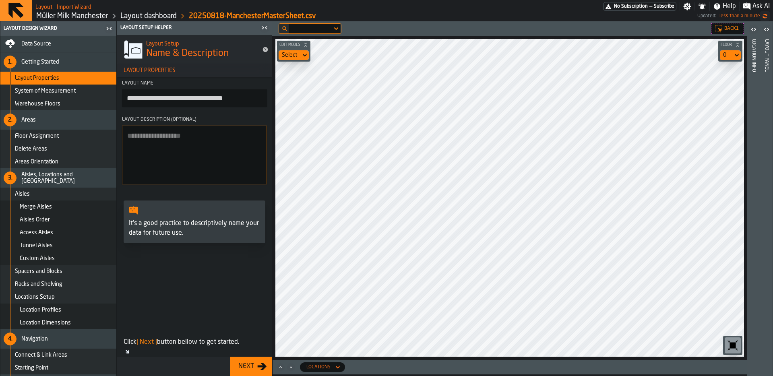
click at [283, 50] on div "Select" at bounding box center [289, 55] width 22 height 10
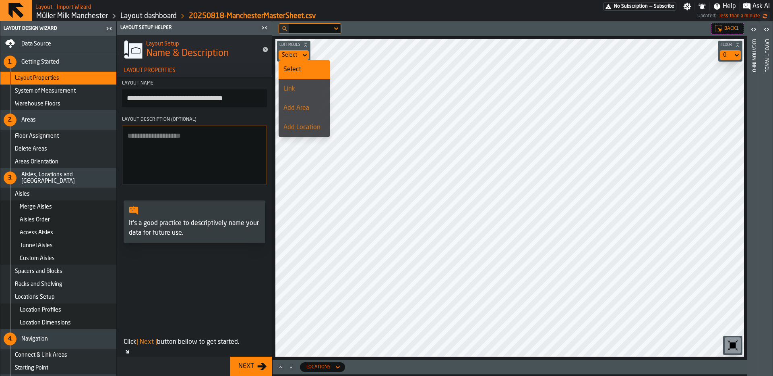
drag, startPoint x: 306, startPoint y: 102, endPoint x: 321, endPoint y: 106, distance: 15.4
click at [306, 102] on li "Add Area" at bounding box center [304, 108] width 52 height 19
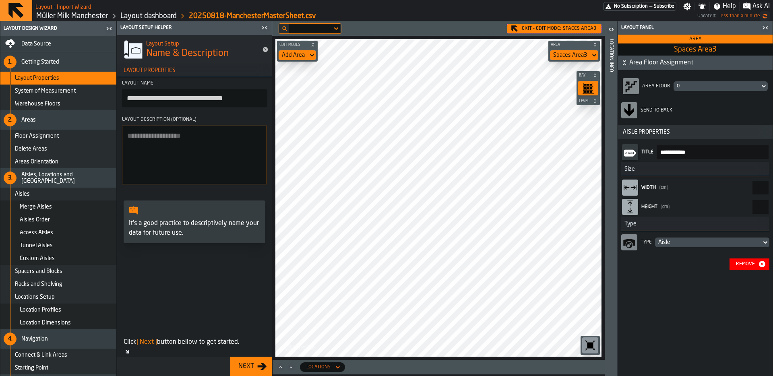
click at [752, 204] on input "***" at bounding box center [760, 207] width 16 height 14
click at [752, 191] on input "***" at bounding box center [760, 188] width 16 height 14
click at [752, 202] on input "***" at bounding box center [760, 207] width 16 height 14
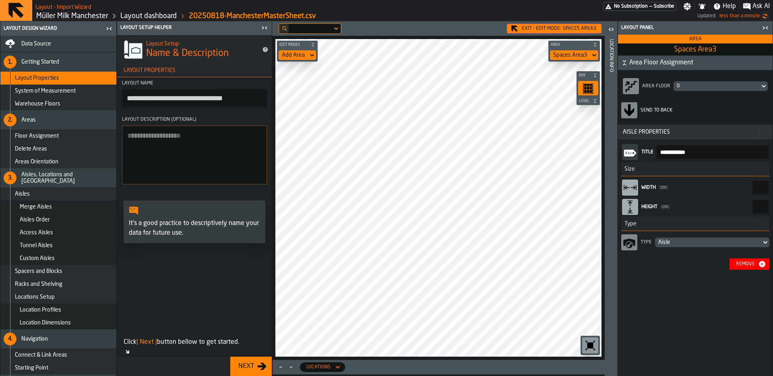
click at [752, 202] on input "***" at bounding box center [760, 207] width 16 height 14
click at [752, 190] on input "***" at bounding box center [760, 188] width 16 height 14
type input "****"
click at [0, 0] on icon at bounding box center [0, 0] width 0 height 0
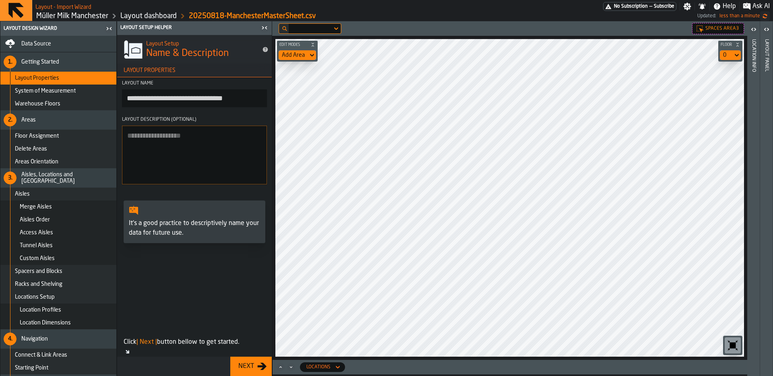
click at [289, 51] on div "Add Area" at bounding box center [292, 55] width 29 height 10
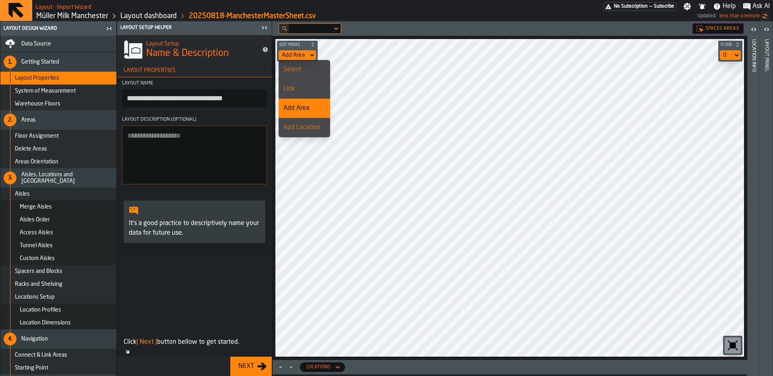
click at [304, 97] on li "Link" at bounding box center [304, 88] width 52 height 19
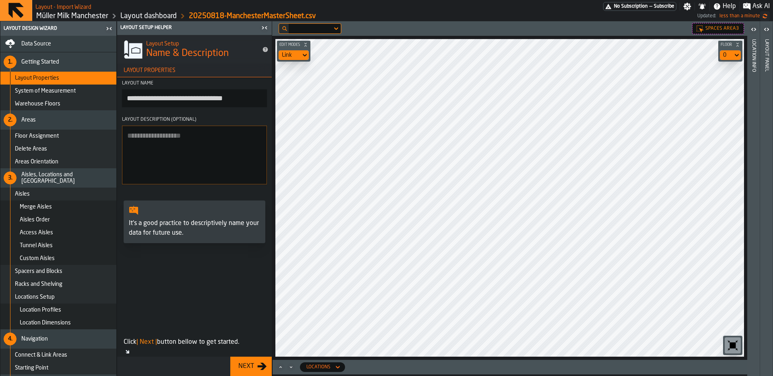
click at [264, 26] on icon "button-toggle-Close me" at bounding box center [265, 28] width 10 height 10
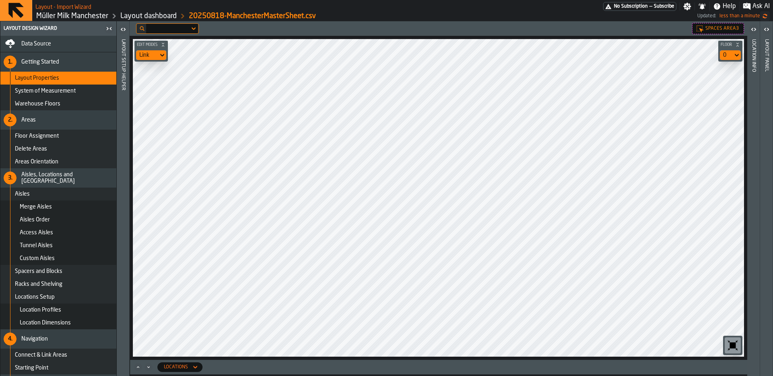
click at [278, 37] on div "Edit Modes Link Floor 0" at bounding box center [438, 198] width 617 height 324
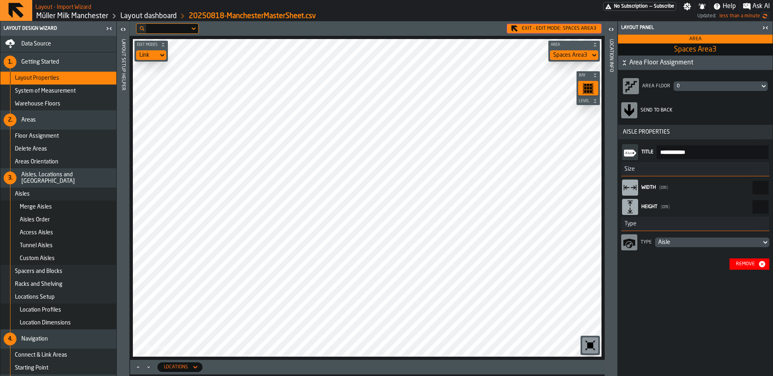
click at [752, 194] on input "****" at bounding box center [760, 188] width 16 height 14
click at [757, 183] on input "****" at bounding box center [760, 188] width 16 height 14
click at [757, 185] on input "****" at bounding box center [760, 188] width 16 height 14
click at [755, 187] on input "****" at bounding box center [760, 188] width 16 height 14
type input "****"
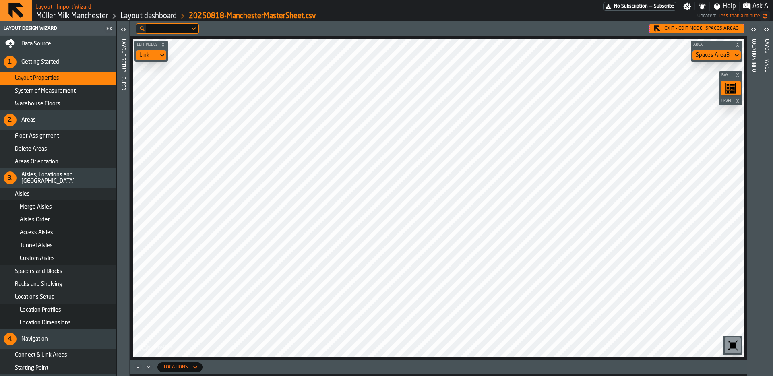
click at [146, 54] on div "Link" at bounding box center [147, 55] width 16 height 6
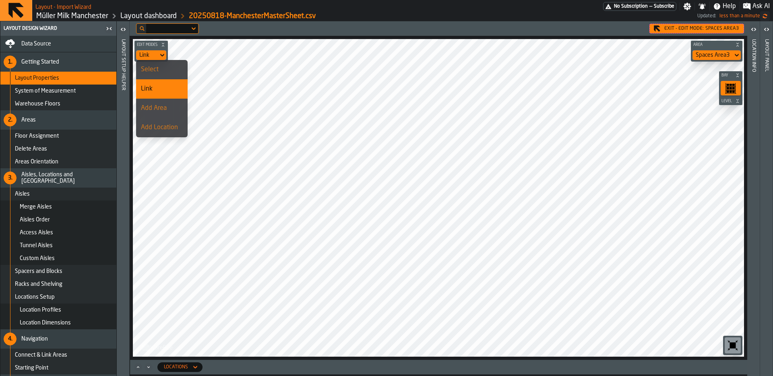
click at [165, 108] on div "Add Area" at bounding box center [162, 108] width 42 height 10
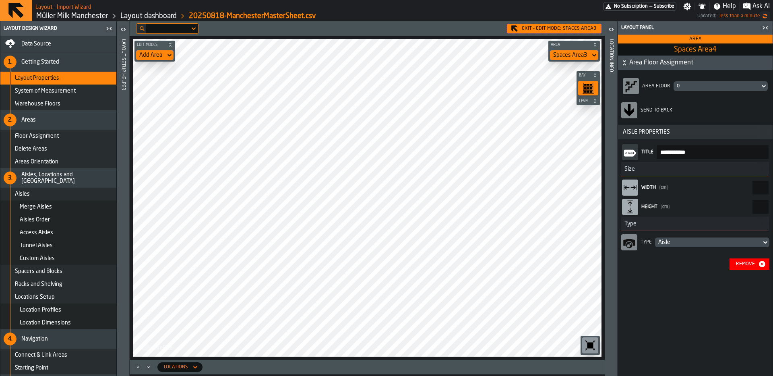
click at [0, 0] on icon at bounding box center [0, 0] width 0 height 0
click at [752, 204] on input "***" at bounding box center [760, 207] width 16 height 14
type input "***"
click at [0, 0] on icon at bounding box center [0, 0] width 0 height 0
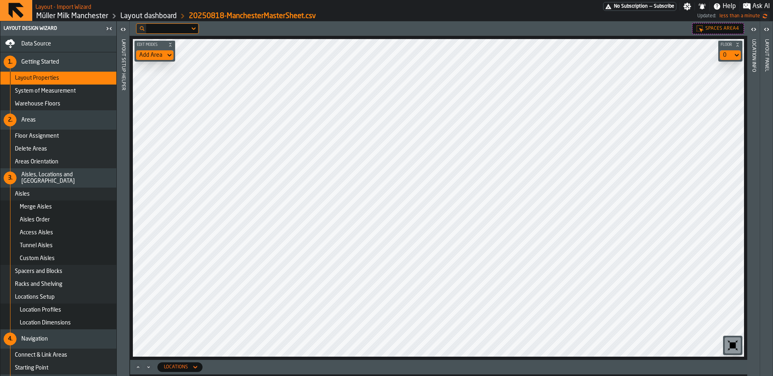
click at [32, 372] on div "Starting Point" at bounding box center [58, 367] width 116 height 13
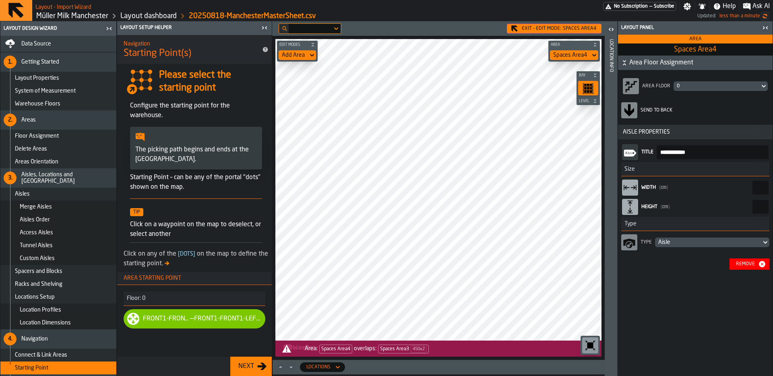
click at [752, 206] on input "***" at bounding box center [760, 207] width 16 height 14
click at [758, 206] on input "***" at bounding box center [760, 207] width 16 height 14
click at [762, 207] on input "***" at bounding box center [760, 207] width 16 height 14
drag, startPoint x: 760, startPoint y: 208, endPoint x: 765, endPoint y: 206, distance: 5.5
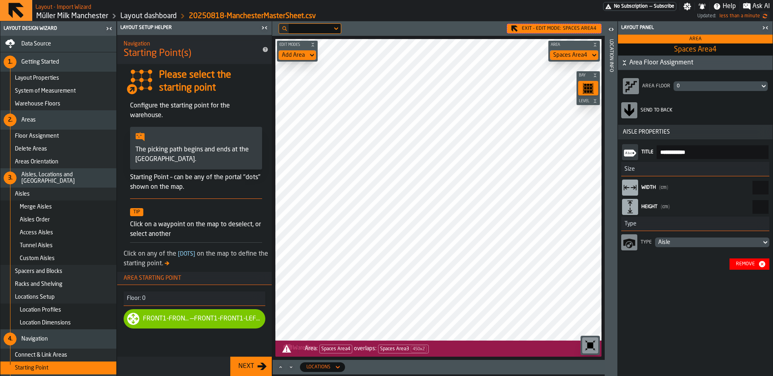
click at [765, 206] on input "***" at bounding box center [760, 207] width 16 height 14
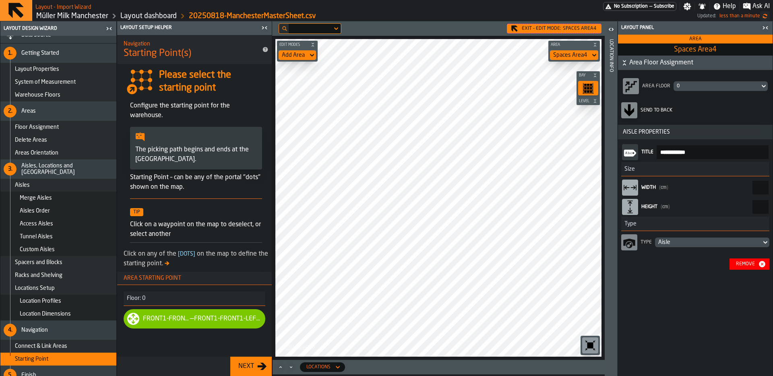
scroll to position [18, 0]
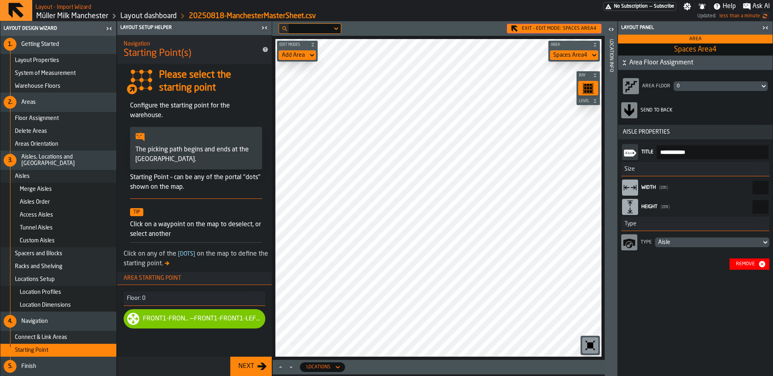
type input "***"
click at [36, 362] on div "5. Finish" at bounding box center [58, 366] width 116 height 19
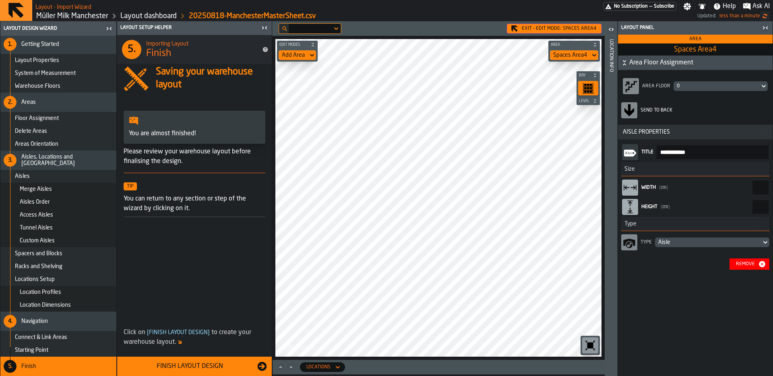
click at [196, 357] on button "Finish Layout Design" at bounding box center [194, 366] width 155 height 19
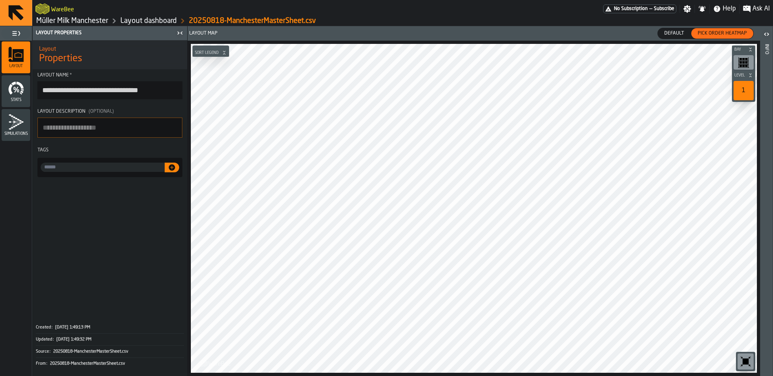
click at [81, 18] on link "Müller Milk Manchester" at bounding box center [72, 20] width 72 height 9
click at [95, 19] on link "Müller Milk Manchester" at bounding box center [72, 20] width 72 height 9
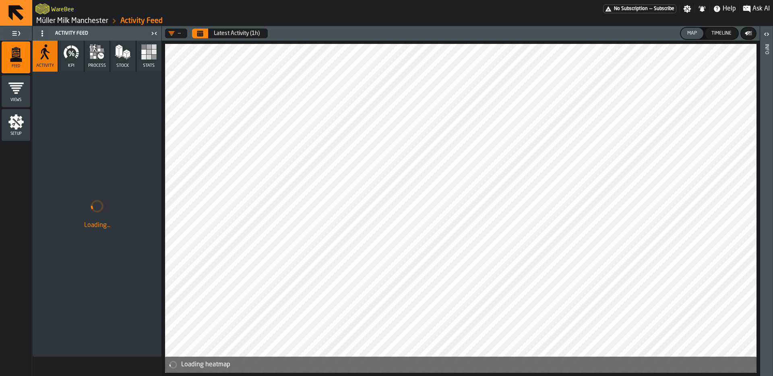
click at [20, 121] on icon "menu Setup" at bounding box center [15, 121] width 15 height 15
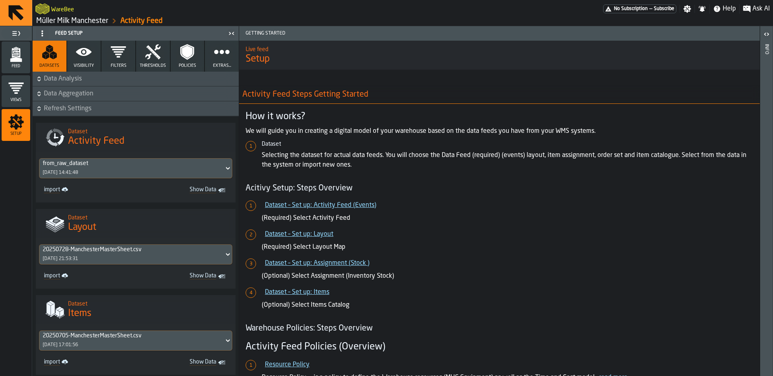
click at [58, 21] on link "Müller Milk Manchester" at bounding box center [72, 20] width 72 height 9
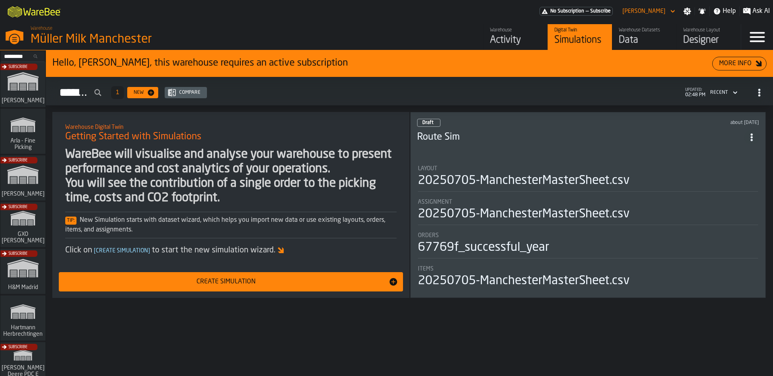
click at [640, 38] on div "Data" at bounding box center [644, 40] width 51 height 13
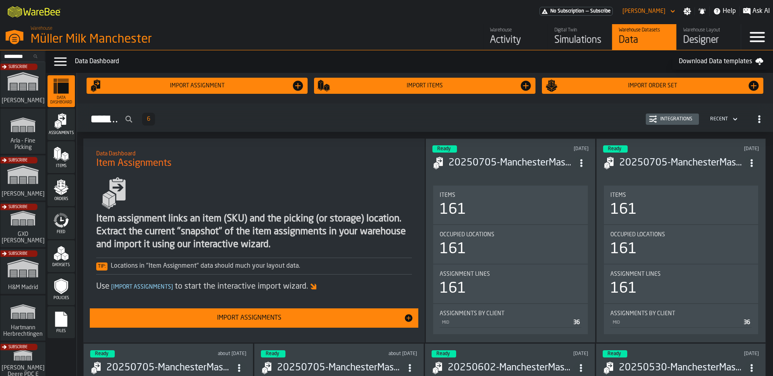
scroll to position [11, 0]
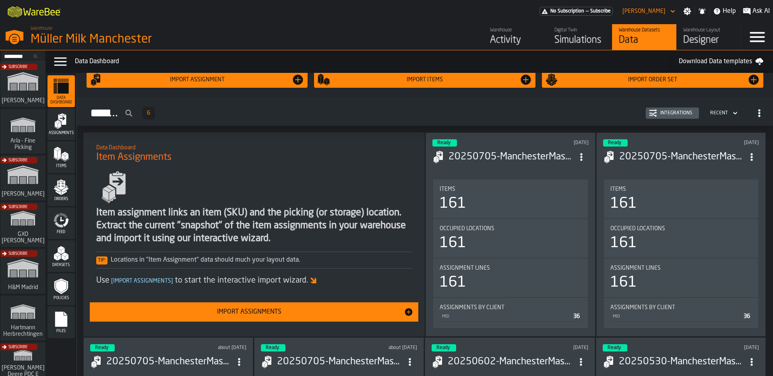
click at [253, 311] on div "Import Assignments" at bounding box center [249, 312] width 309 height 10
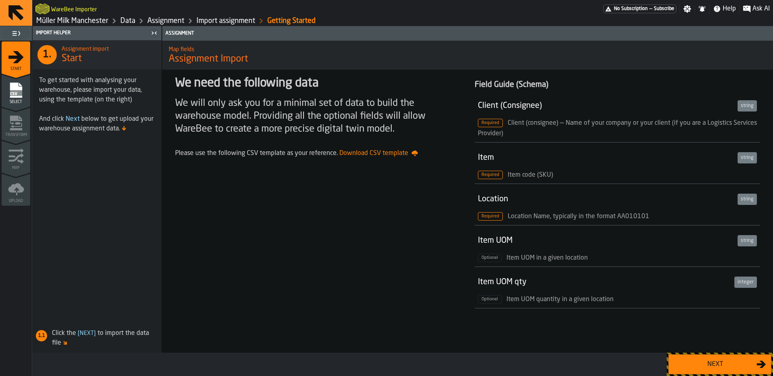
click at [687, 359] on div "Next" at bounding box center [714, 364] width 83 height 10
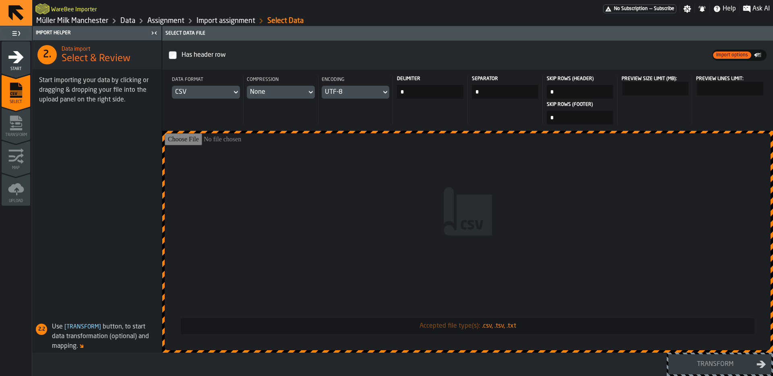
click at [535, 266] on input "Accepted file type(s): .csv, .tsv, .txt" at bounding box center [468, 241] width 606 height 217
click at [464, 208] on input "Accepted file type(s): .csv, .tsv, .txt" at bounding box center [468, 241] width 606 height 217
type input "**********"
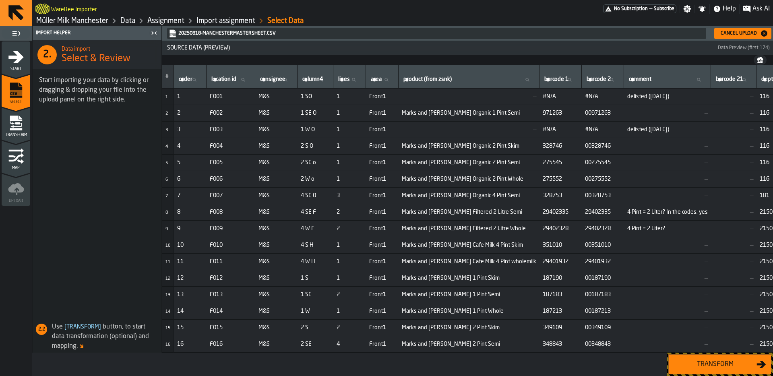
click at [707, 369] on div "Transform" at bounding box center [714, 364] width 83 height 10
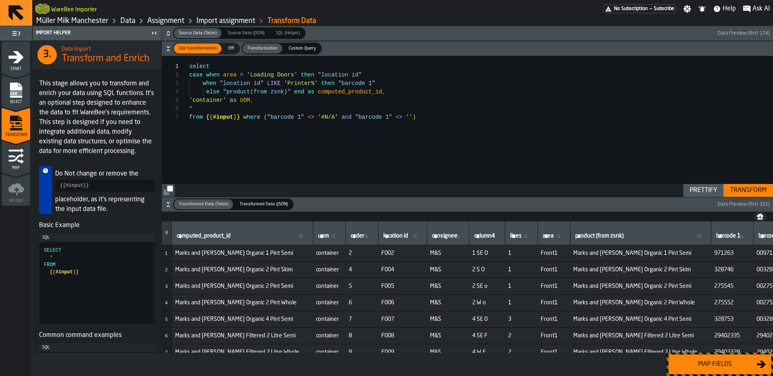
click at [739, 190] on div "Transform" at bounding box center [747, 191] width 43 height 10
click at [708, 360] on div "Map fields" at bounding box center [714, 364] width 83 height 10
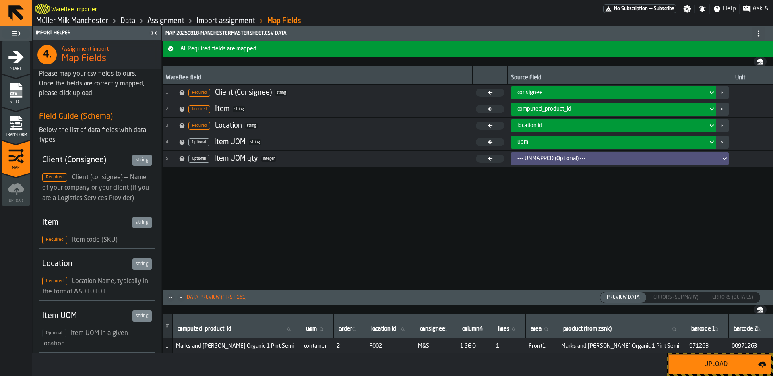
click at [733, 370] on button "Upload" at bounding box center [719, 364] width 103 height 20
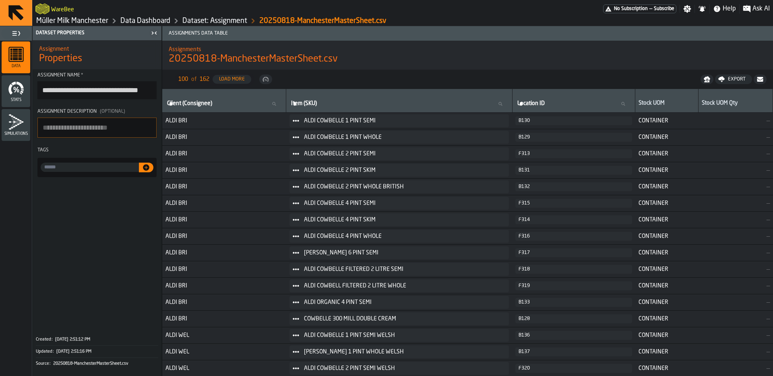
click at [73, 14] on div "WareBee" at bounding box center [318, 9] width 567 height 14
click at [77, 24] on link "Müller Milk Manchester" at bounding box center [72, 20] width 72 height 9
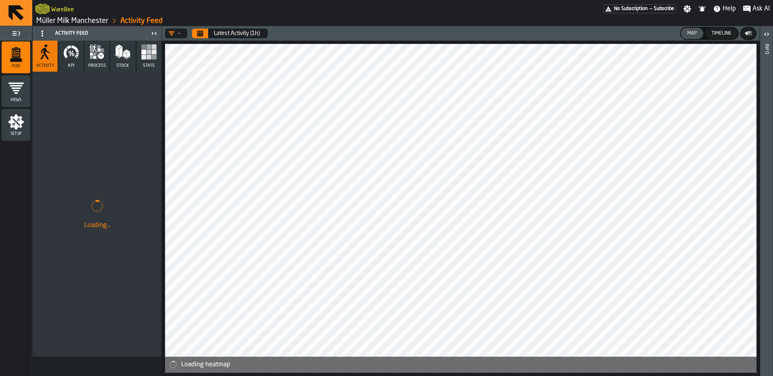
click at [727, 39] on header "— Latest Activity (1h) Map Timeline" at bounding box center [461, 33] width 598 height 14
click at [726, 37] on button "Timeline" at bounding box center [721, 33] width 33 height 11
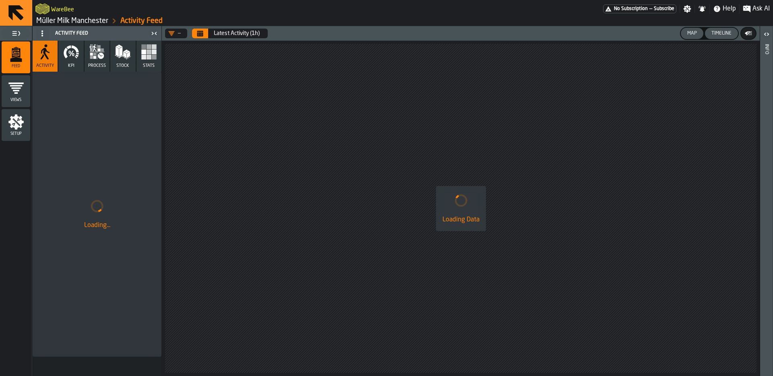
click at [686, 32] on div "Map" at bounding box center [692, 34] width 16 height 6
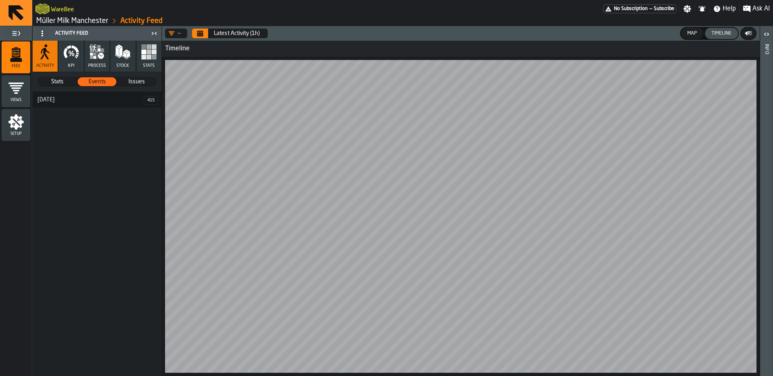
click at [202, 31] on icon "Calendar" at bounding box center [202, 31] width 0 height 0
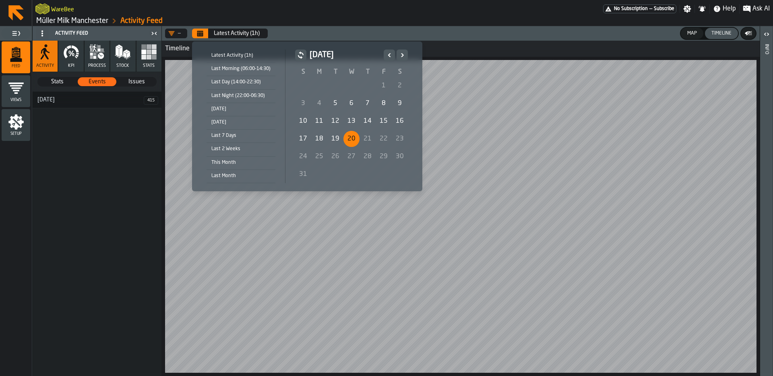
click at [338, 136] on div "19" at bounding box center [335, 139] width 16 height 16
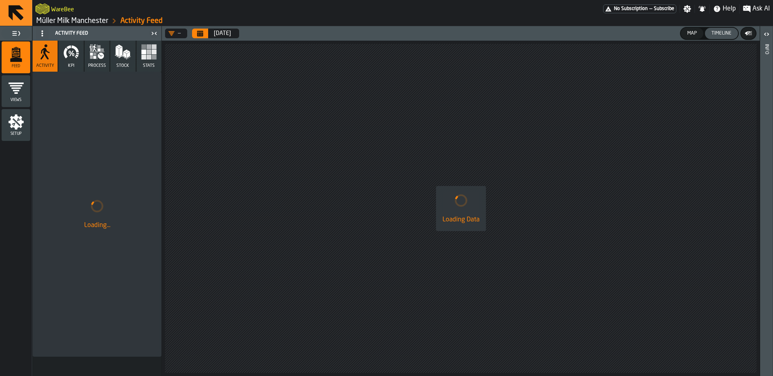
click at [335, 140] on div "Loading Data" at bounding box center [461, 208] width 598 height 335
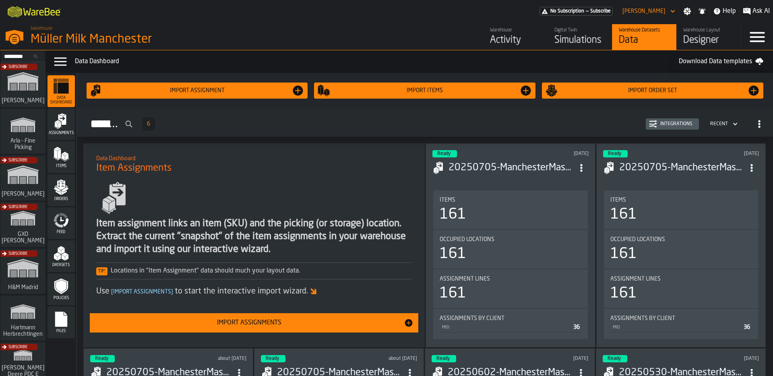
click at [500, 27] on div "Warehouse" at bounding box center [515, 30] width 51 height 6
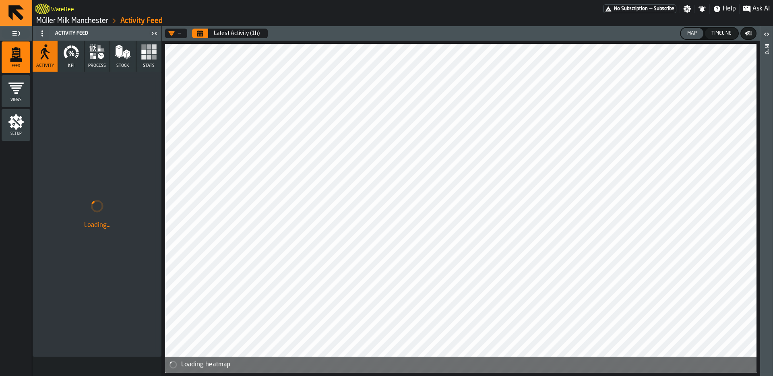
click at [73, 59] on icon "button" at bounding box center [71, 52] width 16 height 16
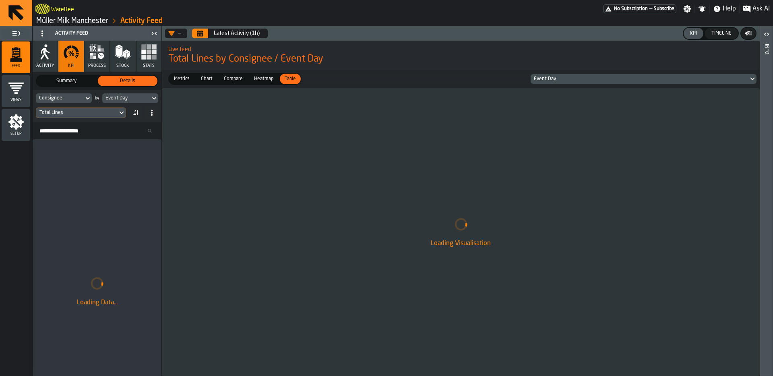
click at [42, 37] on span at bounding box center [42, 33] width 13 height 13
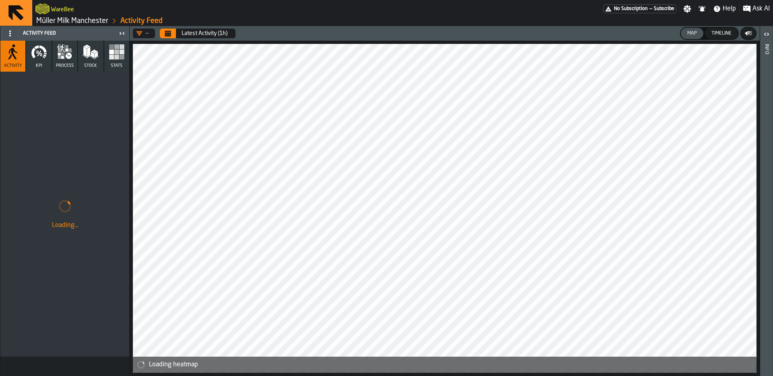
click at [97, 23] on link "Müller Milk Manchester" at bounding box center [72, 20] width 72 height 9
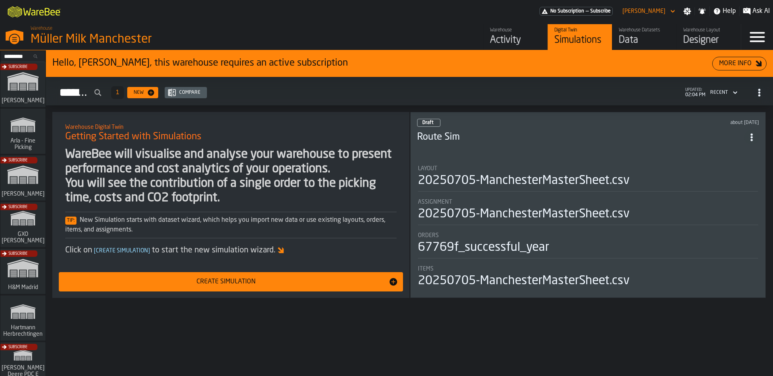
click at [32, 179] on div "Subscribe" at bounding box center [21, 180] width 45 height 47
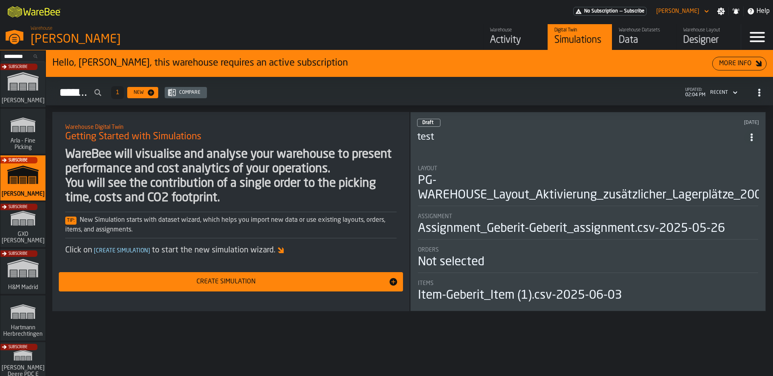
click at [517, 36] on div "Activity" at bounding box center [515, 40] width 51 height 13
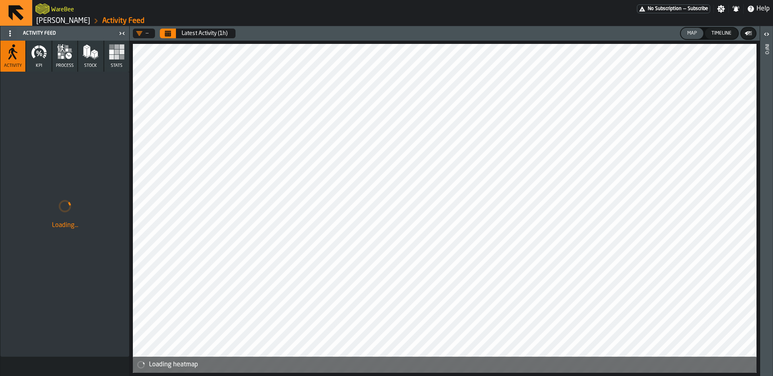
click at [510, 36] on div "— Latest Activity (1h) Map Timeline Loading heatmap" at bounding box center [445, 201] width 630 height 350
click at [171, 31] on button "Calendar" at bounding box center [168, 34] width 16 height 10
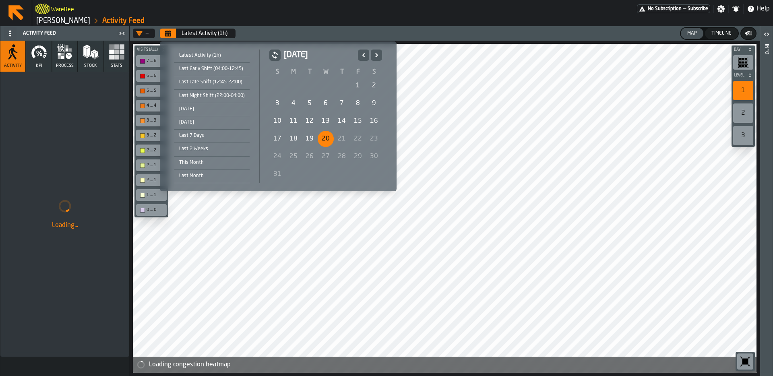
click at [213, 132] on div "Last 7 Days" at bounding box center [211, 135] width 75 height 9
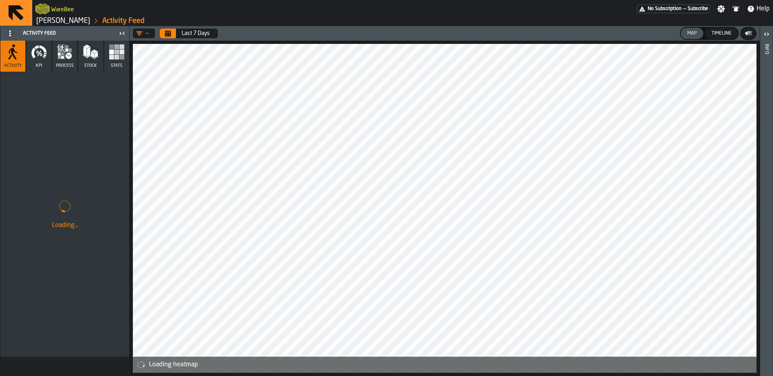
click at [115, 50] on rect "button" at bounding box center [116, 51] width 5 height 5
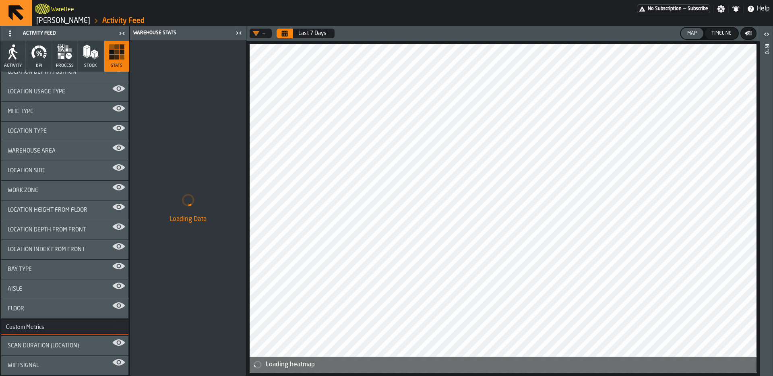
scroll to position [1127, 0]
click at [47, 368] on div "WiFi Signal" at bounding box center [64, 364] width 127 height 19
click at [120, 33] on icon "button-toggle-Close me" at bounding box center [120, 33] width 2 height 3
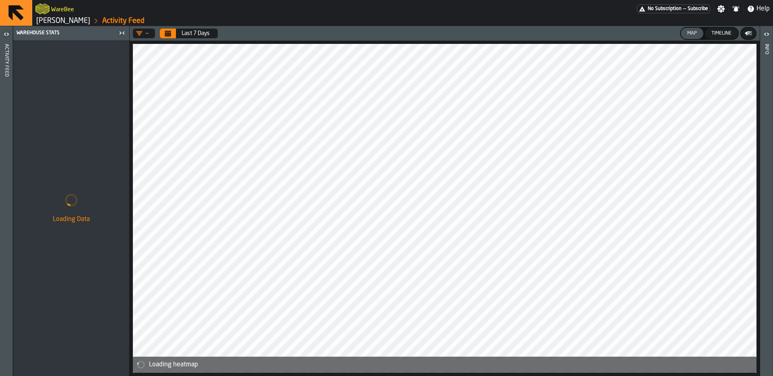
click at [4, 33] on icon "button-toggle-Open" at bounding box center [7, 34] width 10 height 10
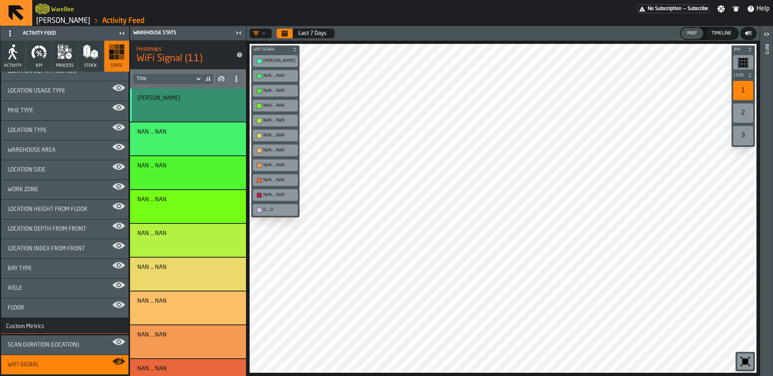
click at [209, 101] on div "NaN - NaN" at bounding box center [186, 98] width 99 height 6
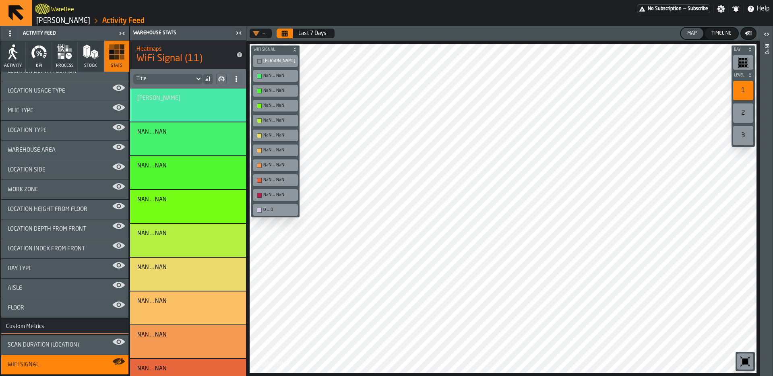
click at [182, 107] on div "button-" at bounding box center [186, 108] width 95 height 10
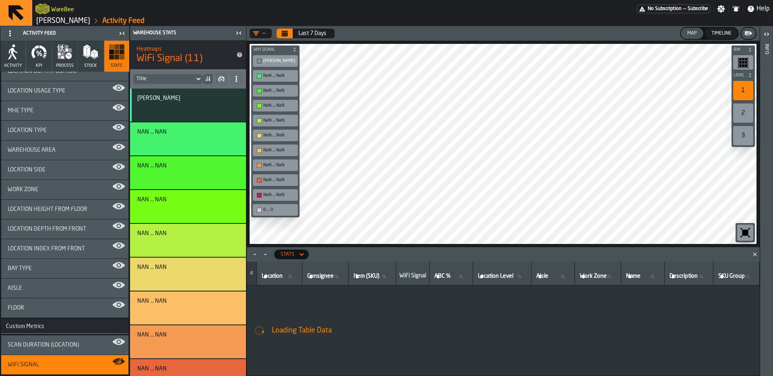
click at [754, 254] on icon "Close" at bounding box center [755, 254] width 8 height 8
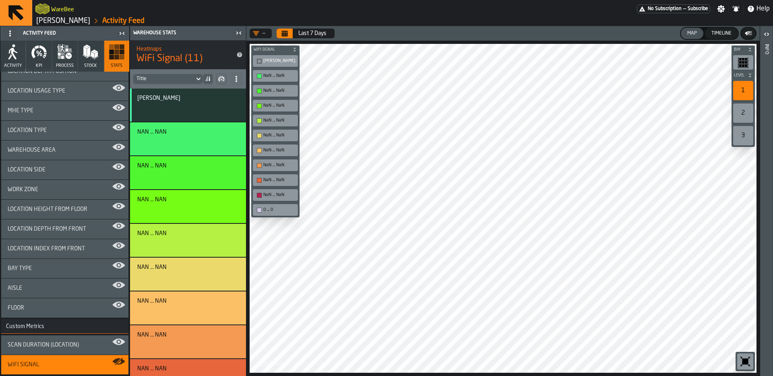
click at [87, 351] on div "Scan Duration (Location)" at bounding box center [64, 344] width 127 height 19
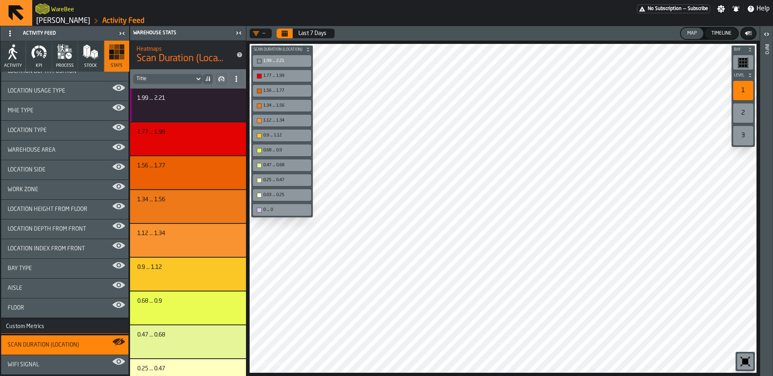
click at [76, 359] on div "WiFi Signal" at bounding box center [64, 364] width 127 height 19
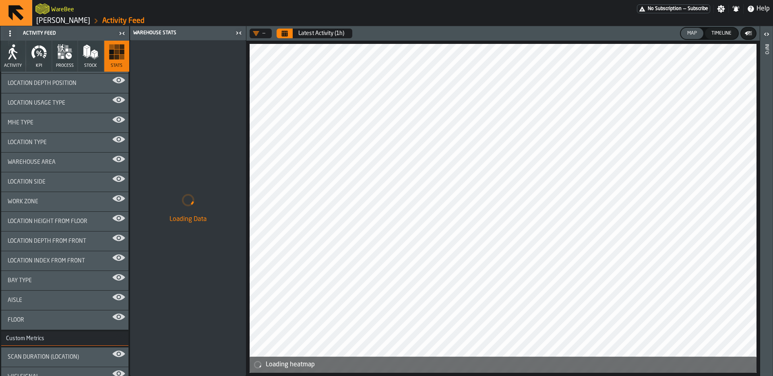
scroll to position [1127, 0]
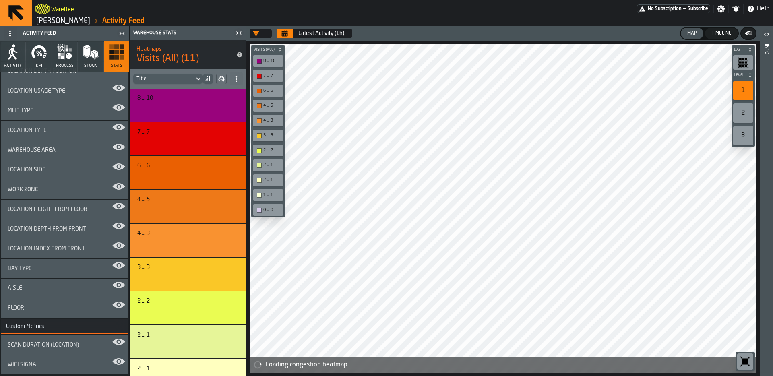
click at [60, 368] on div "WiFi Signal" at bounding box center [64, 364] width 127 height 19
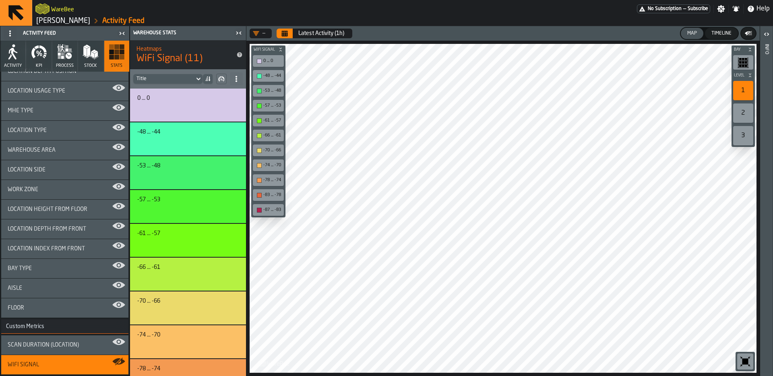
click at [325, 34] on div "Latest Activity (1h)" at bounding box center [321, 33] width 46 height 6
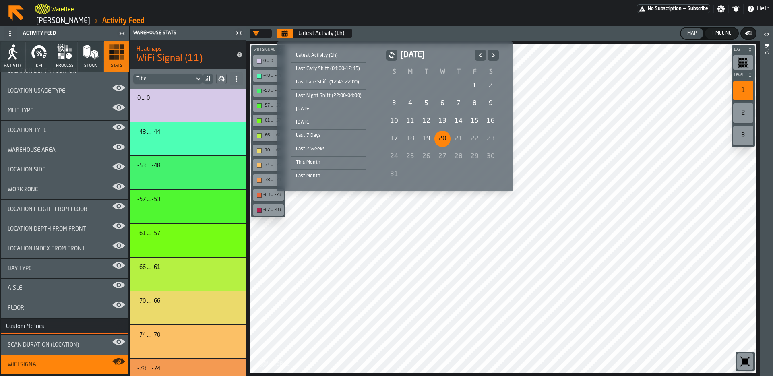
click at [390, 138] on div "17" at bounding box center [394, 139] width 16 height 16
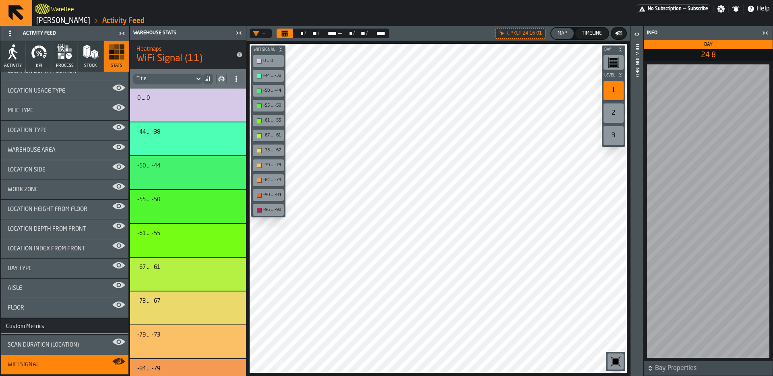
click at [634, 332] on div "Location Info" at bounding box center [637, 208] width 6 height 332
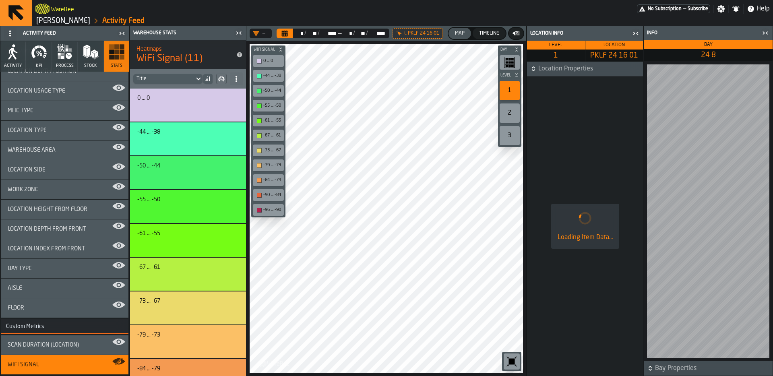
click at [600, 76] on div "Loading Item Data..." at bounding box center [585, 225] width 116 height 299
click at [597, 72] on span "Location Properties" at bounding box center [589, 69] width 103 height 10
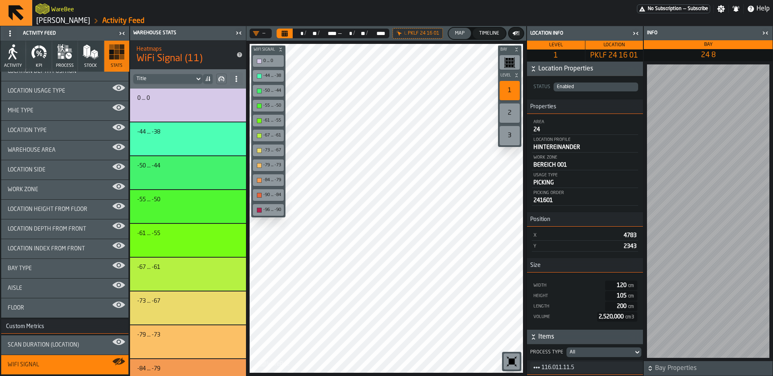
scroll to position [28, 0]
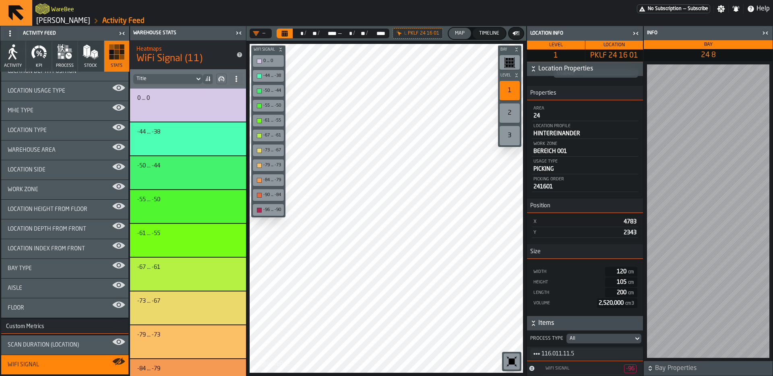
click at [597, 64] on span "Location Properties" at bounding box center [589, 69] width 103 height 10
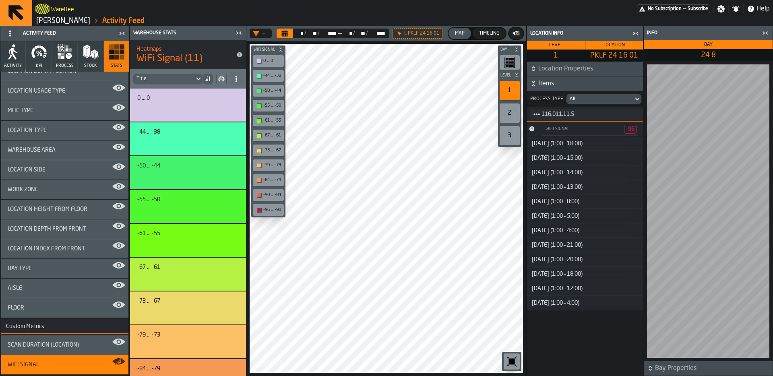
click at [603, 96] on div "All" at bounding box center [599, 99] width 60 height 6
click at [615, 83] on span "Items" at bounding box center [589, 84] width 103 height 10
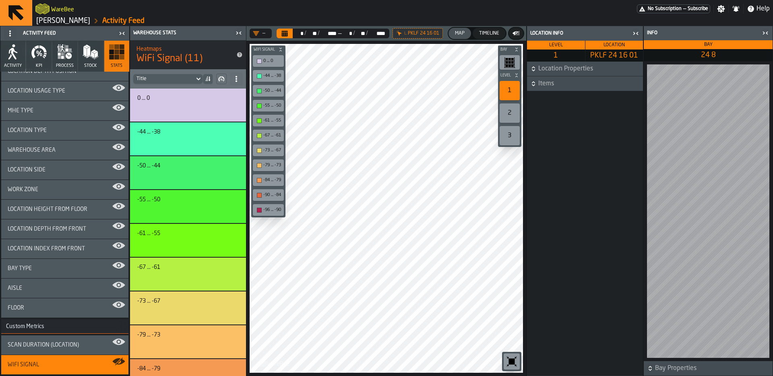
click at [614, 85] on span "Items" at bounding box center [589, 84] width 103 height 10
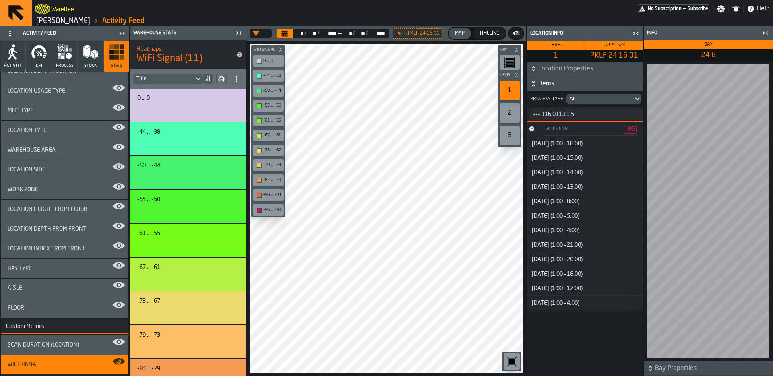
click at [567, 130] on div "WiFi Signal" at bounding box center [582, 128] width 76 height 5
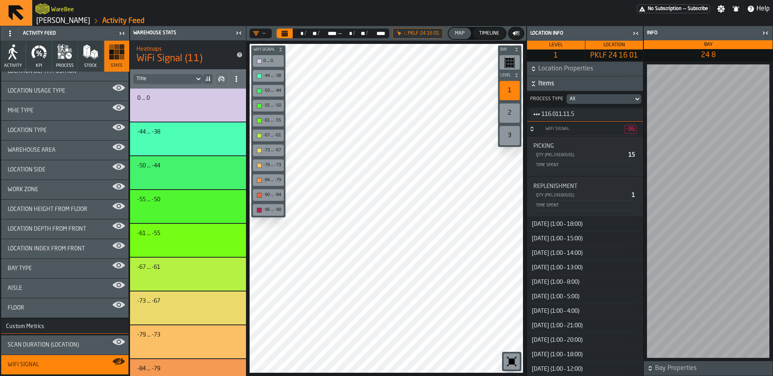
click at [556, 114] on span "116.011.11.5" at bounding box center [588, 114] width 95 height 10
click at [539, 116] on icon "title-section-[object Object]" at bounding box center [536, 114] width 6 height 6
click at [593, 116] on span "116.011.11.5" at bounding box center [588, 114] width 95 height 10
click at [537, 113] on icon "title-section-[object Object]" at bounding box center [536, 114] width 6 height 6
click at [564, 86] on span "Items" at bounding box center [589, 84] width 103 height 10
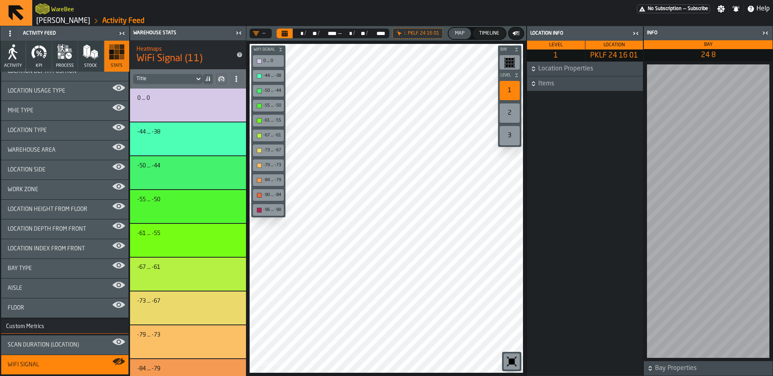
click at [567, 86] on span "Items" at bounding box center [589, 84] width 103 height 10
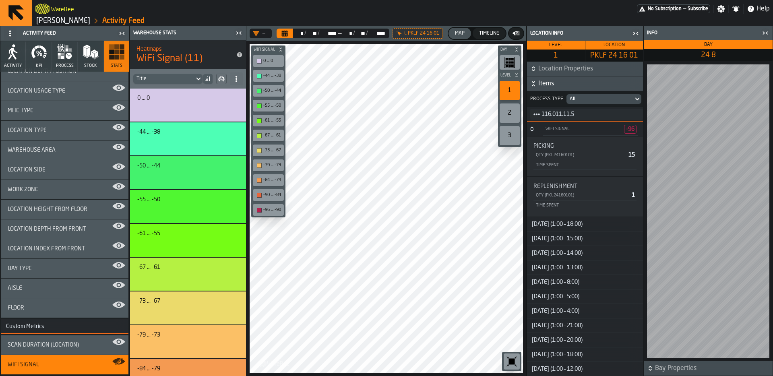
click at [638, 34] on icon "button-toggle-Close me" at bounding box center [636, 34] width 10 height 10
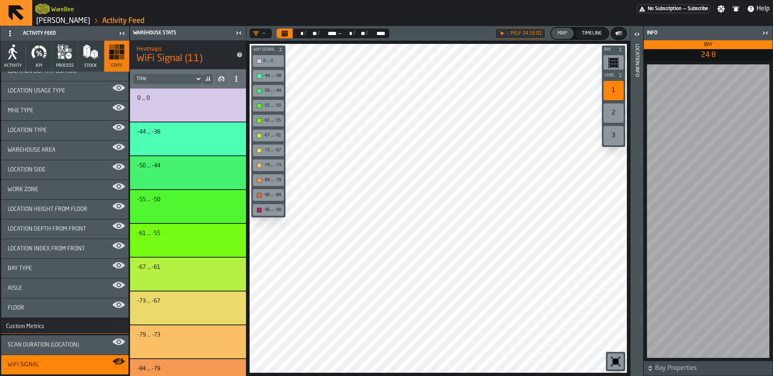
click at [637, 62] on div "Location Info" at bounding box center [637, 208] width 6 height 332
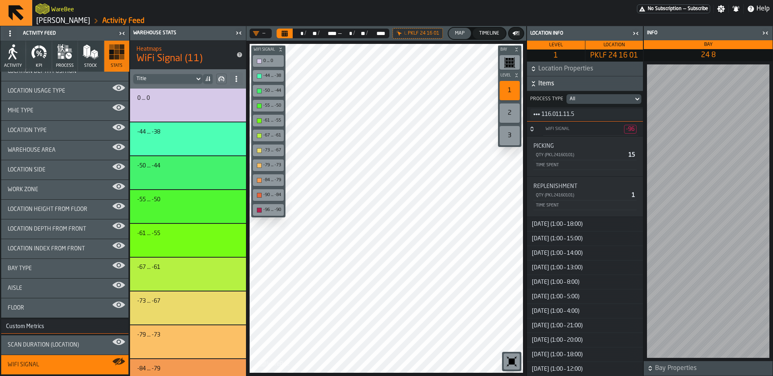
click at [538, 114] on circle "title-section-[object Object]" at bounding box center [538, 114] width 2 height 2
click at [549, 125] on div "Events" at bounding box center [556, 125] width 42 height 5
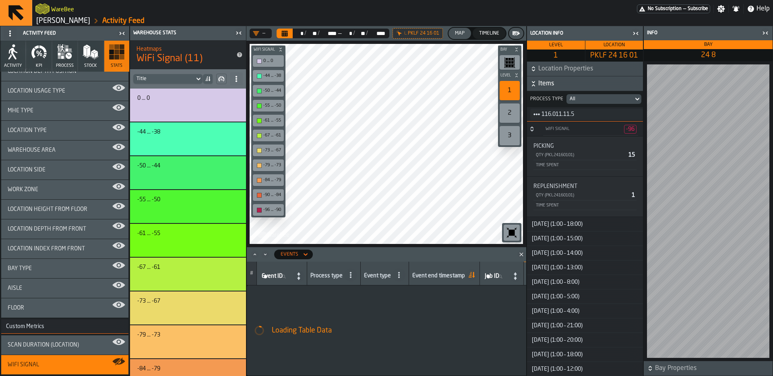
click at [237, 31] on icon "button-toggle-Close me" at bounding box center [239, 33] width 10 height 10
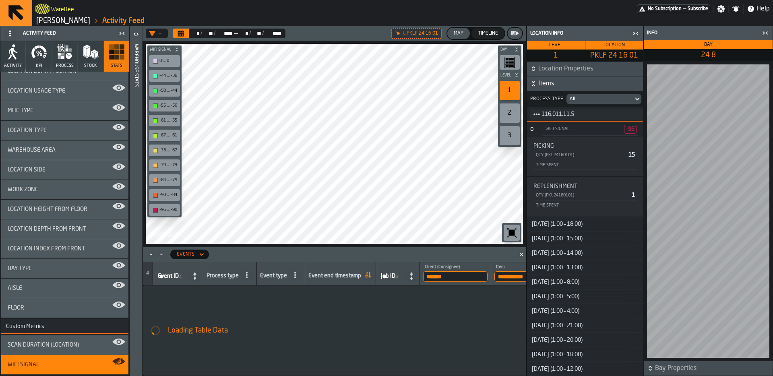
click at [116, 34] on div "button-toggle-Close me" at bounding box center [121, 34] width 11 height 10
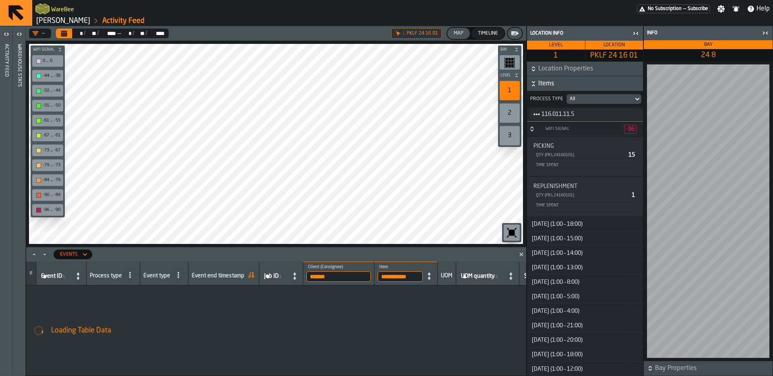
click at [22, 63] on header "Warehouse Stats" at bounding box center [19, 201] width 12 height 350
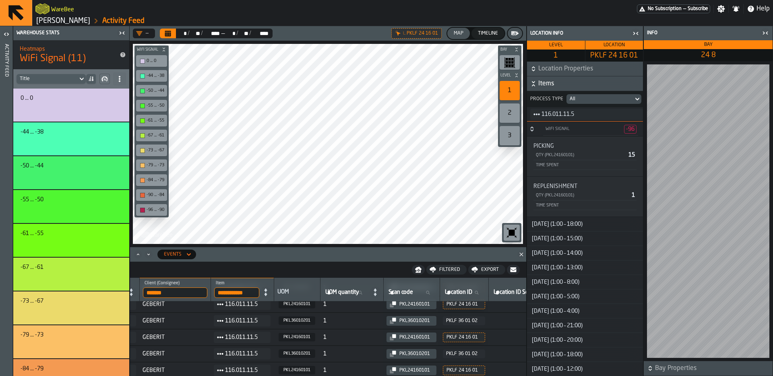
scroll to position [258, 370]
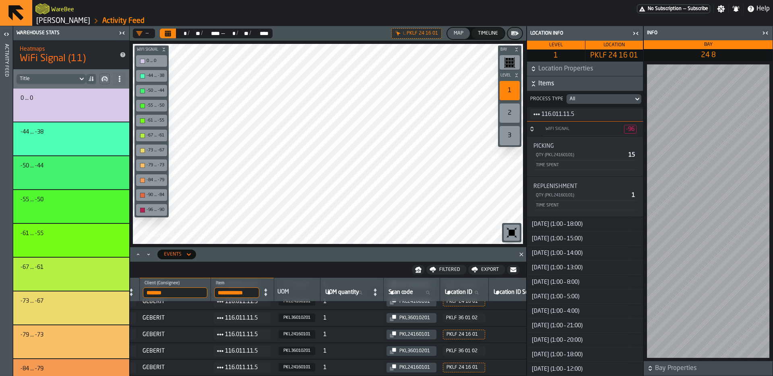
click at [633, 35] on icon "button-toggle-Close me" at bounding box center [636, 34] width 10 height 10
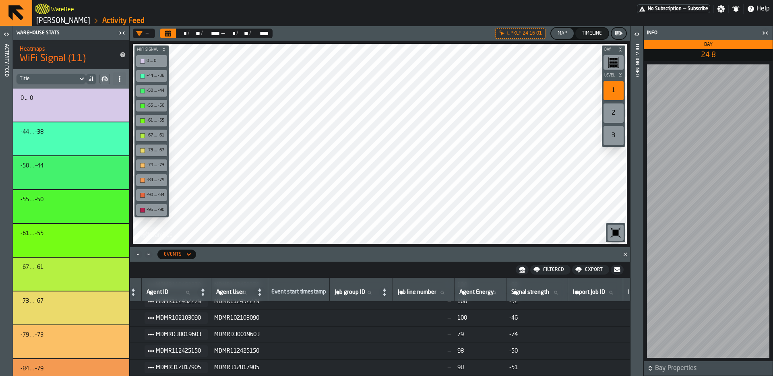
scroll to position [258, 907]
click at [7, 52] on div "Activity Feed" at bounding box center [7, 208] width 6 height 332
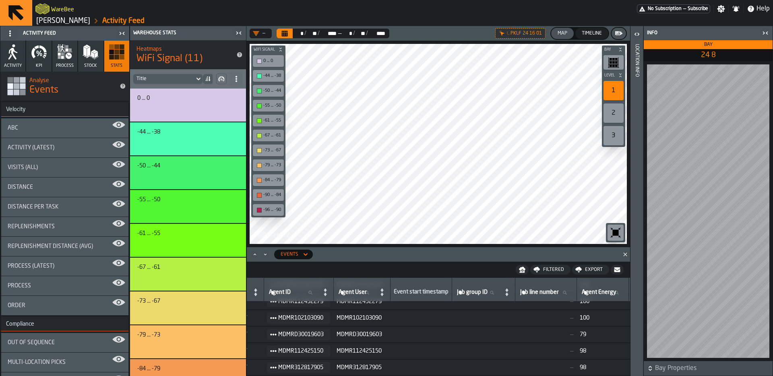
click at [59, 58] on icon "button" at bounding box center [59, 57] width 3 height 3
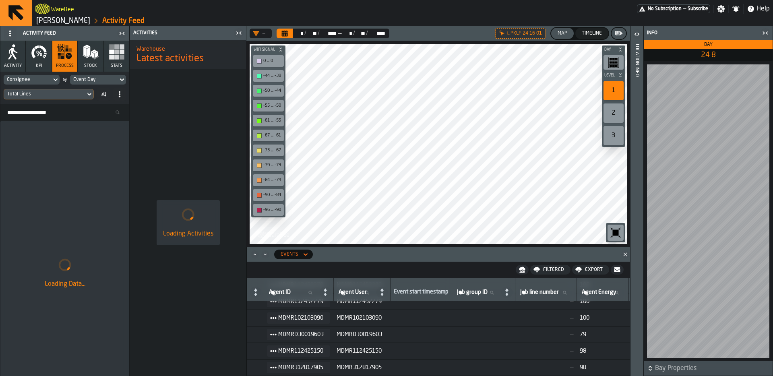
click at [51, 79] on div "Consignee" at bounding box center [28, 79] width 48 height 9
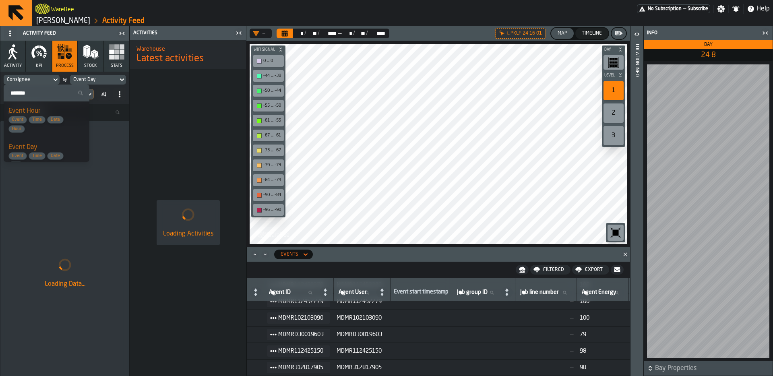
click at [41, 89] on input "Search" at bounding box center [46, 93] width 79 height 10
type input "*"
type input "*****"
click at [42, 152] on div "Agent Id Event Agent User Labour Employee Resource" at bounding box center [40, 170] width 64 height 36
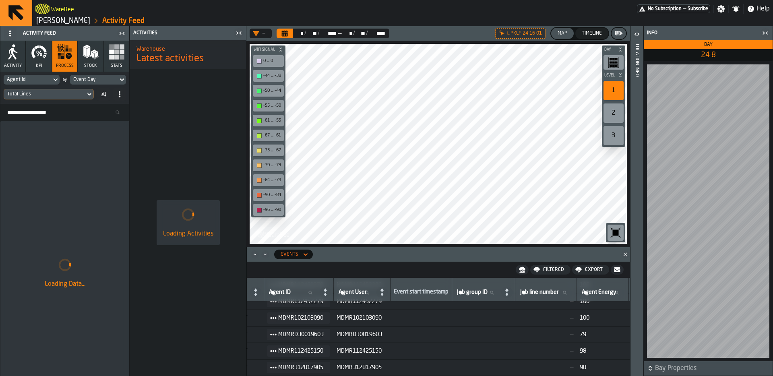
click at [91, 81] on div "Event Day" at bounding box center [93, 80] width 41 height 6
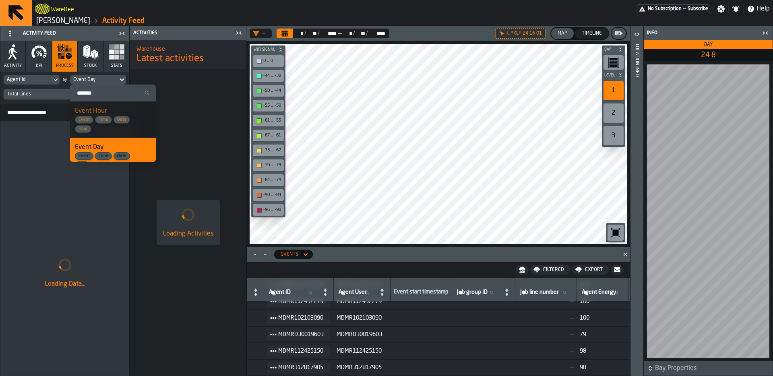
scroll to position [2, 0]
click at [115, 92] on input "Search" at bounding box center [112, 93] width 79 height 10
type input "*"
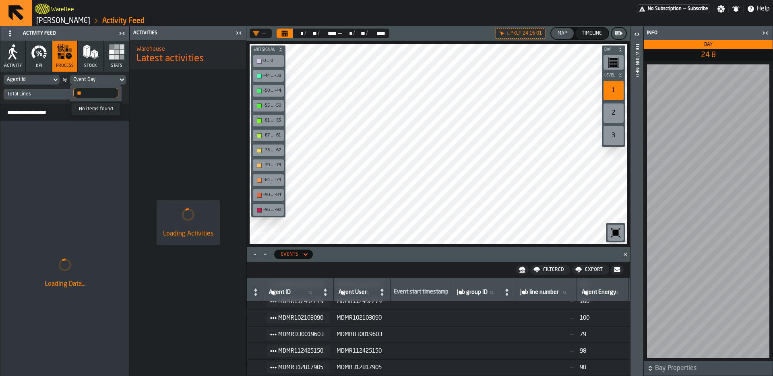
type input "*"
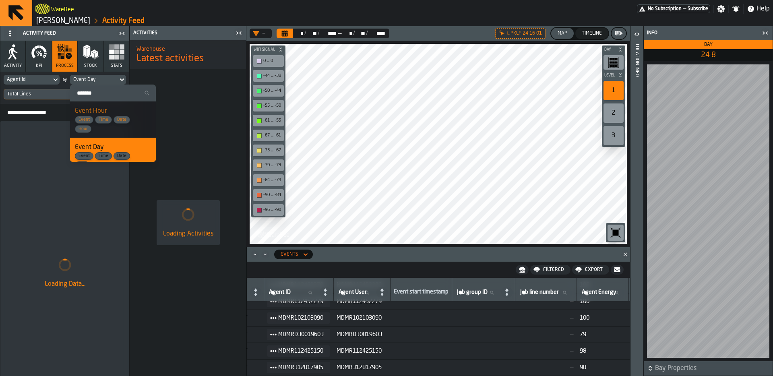
click at [120, 56] on rect "button" at bounding box center [122, 57] width 5 height 5
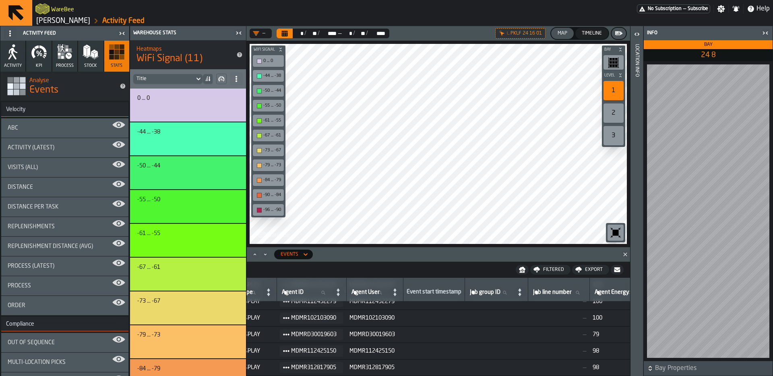
scroll to position [258, 713]
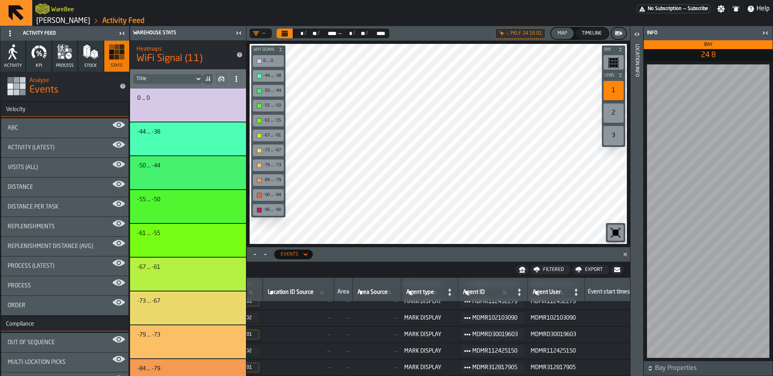
drag, startPoint x: 351, startPoint y: 374, endPoint x: 312, endPoint y: 368, distance: 39.0
click at [312, 368] on td "—" at bounding box center [297, 367] width 71 height 16
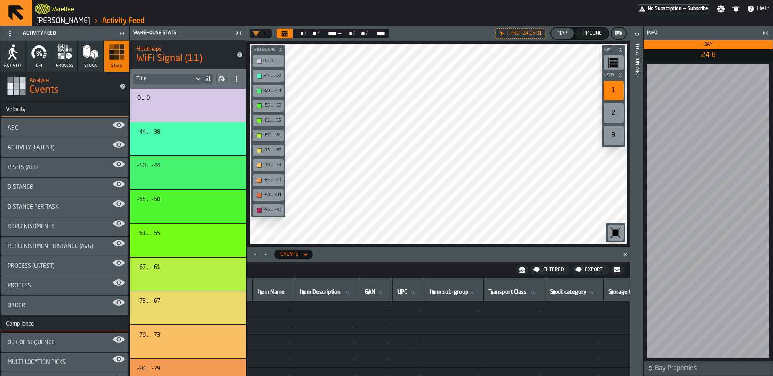
scroll to position [0, 1785]
click at [764, 29] on icon "button-toggle-Close me" at bounding box center [765, 33] width 10 height 10
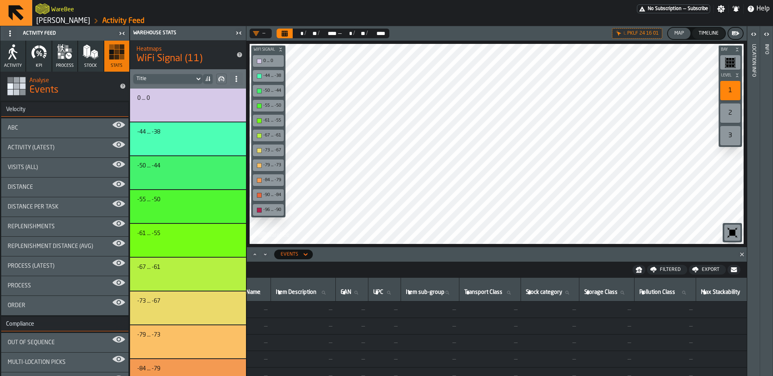
click at [749, 33] on icon "button-toggle-Open" at bounding box center [754, 34] width 10 height 10
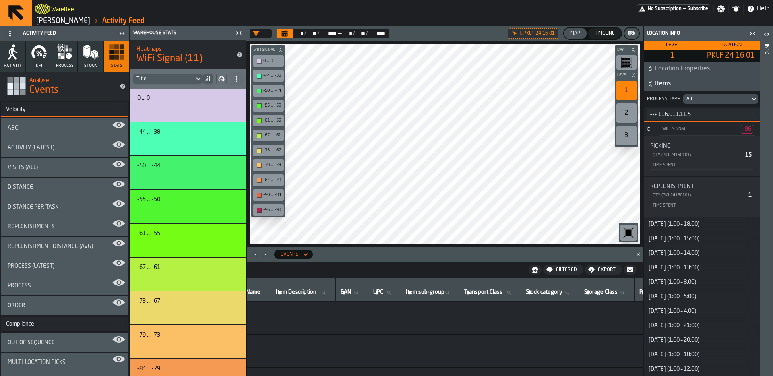
click at [651, 70] on icon "button-" at bounding box center [650, 69] width 8 height 8
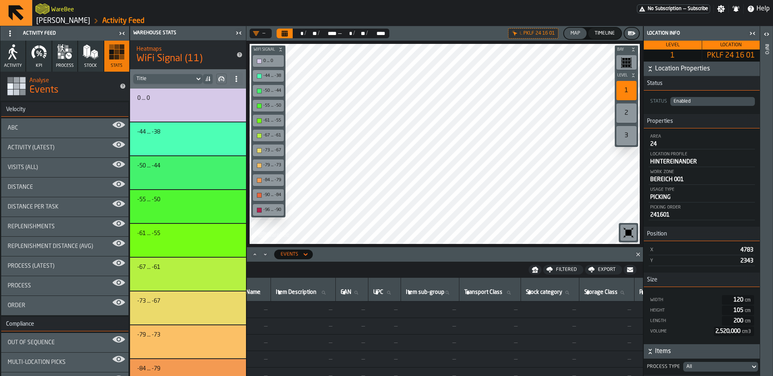
click at [720, 55] on span "PKLF 24 16 01" at bounding box center [730, 55] width 55 height 9
copy aside "PKLF 24 16 01 Location Properties Status Status Enabled Properties Area 24 Loca…"
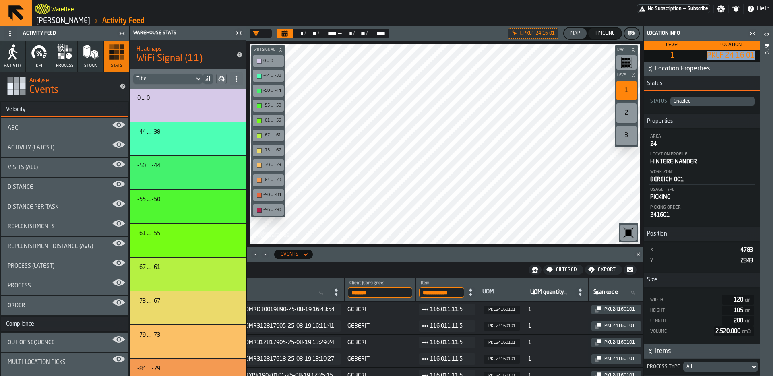
scroll to position [0, 292]
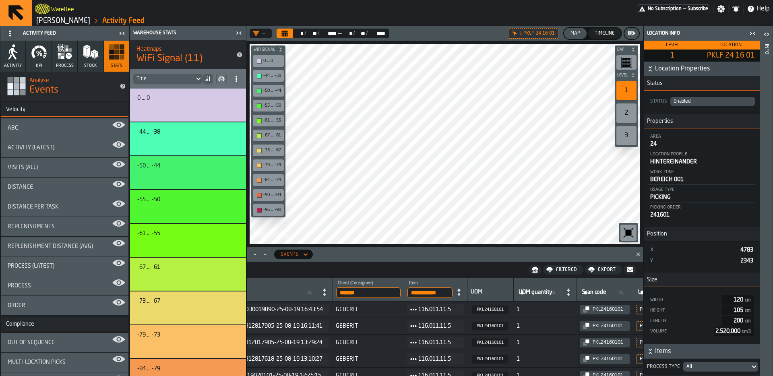
click at [435, 293] on input "**********" at bounding box center [429, 292] width 45 height 10
click at [452, 292] on input "**********" at bounding box center [429, 292] width 45 height 10
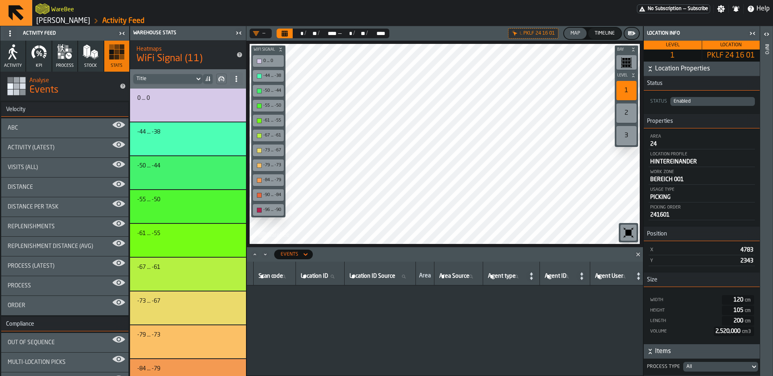
scroll to position [0, 471]
click at [330, 274] on icon at bounding box center [328, 276] width 5 height 5
click at [337, 274] on input "Location ID Location ID" at bounding box center [316, 276] width 42 height 10
click at [325, 277] on input "Location ID Location ID" at bounding box center [316, 276] width 42 height 10
paste input "**********"
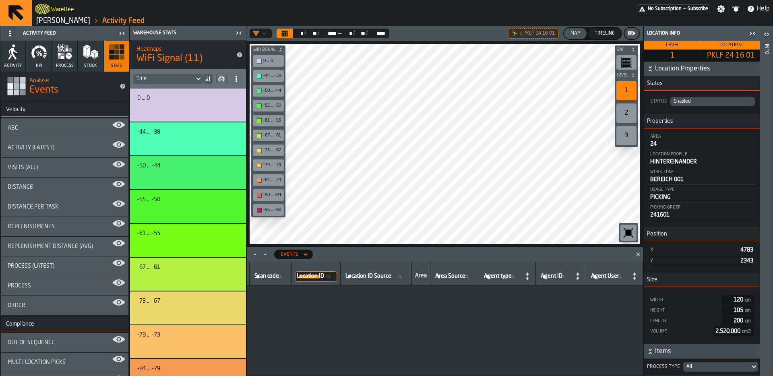
scroll to position [0, 1]
type input "**********"
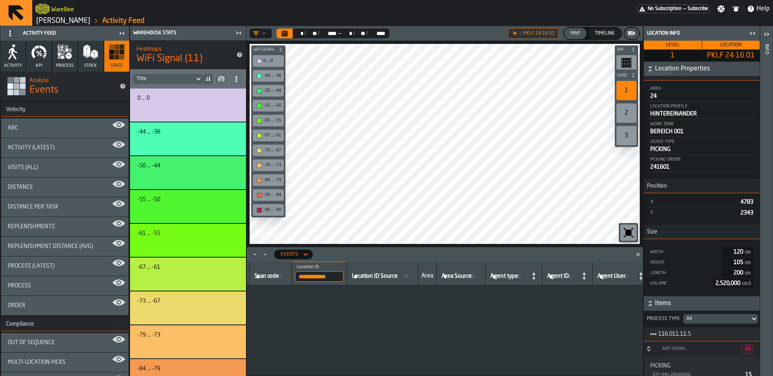
scroll to position [109, 0]
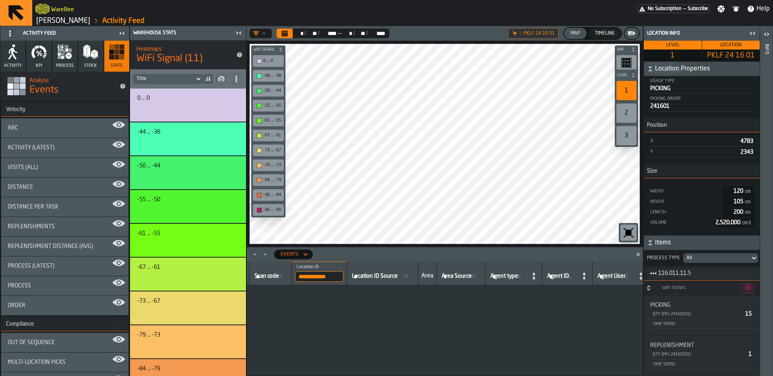
click at [336, 277] on input "**********" at bounding box center [319, 276] width 48 height 10
type input "**********"
click at [340, 273] on input "**********" at bounding box center [317, 276] width 45 height 10
click at [338, 274] on input "**********" at bounding box center [317, 276] width 45 height 10
type input "**********"
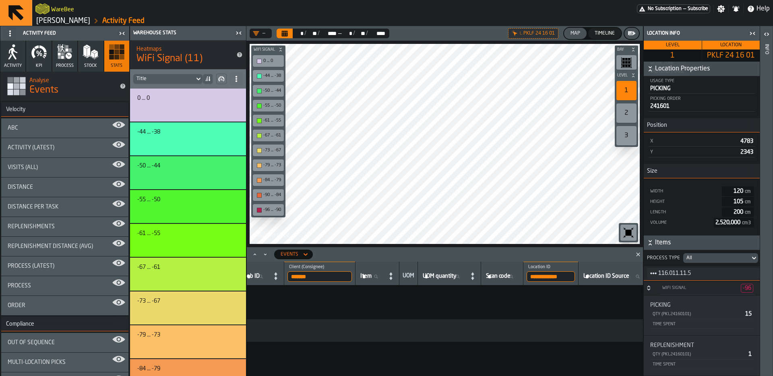
scroll to position [0, 417]
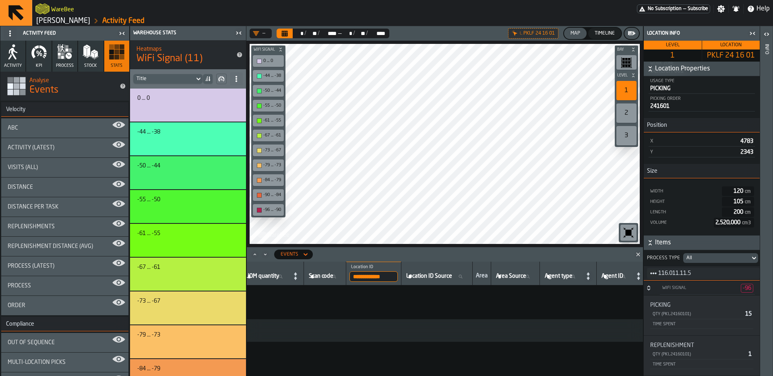
click at [398, 275] on input "**********" at bounding box center [373, 276] width 48 height 10
type input "**********"
click at [358, 276] on input "**********" at bounding box center [346, 276] width 45 height 10
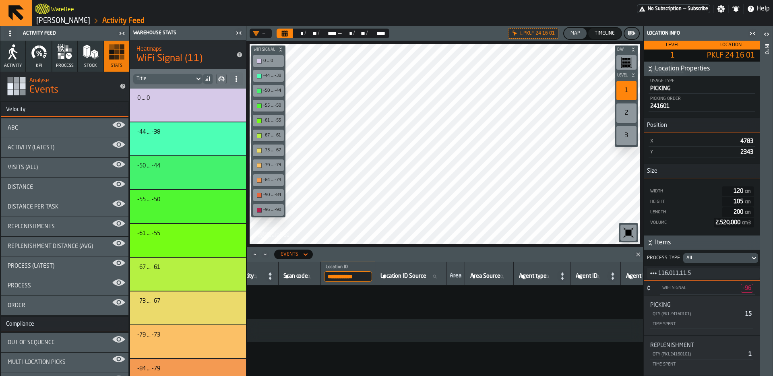
type input "**********"
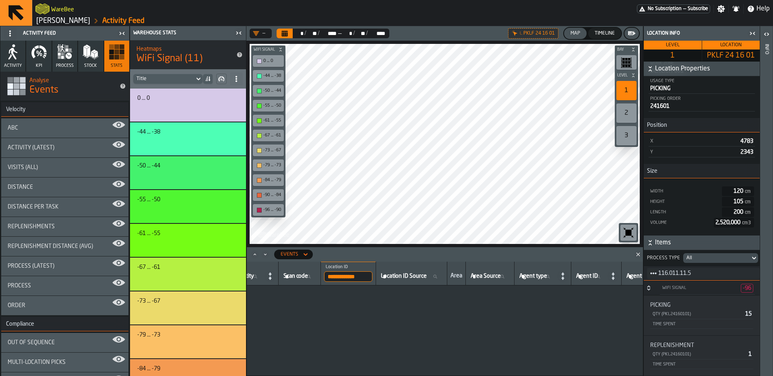
click at [750, 32] on icon "button-toggle-Close me" at bounding box center [750, 33] width 2 height 3
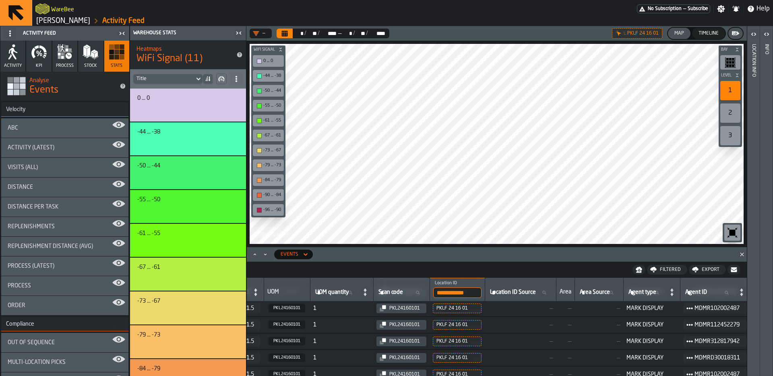
scroll to position [100, 493]
click at [478, 292] on input "**********" at bounding box center [454, 292] width 48 height 10
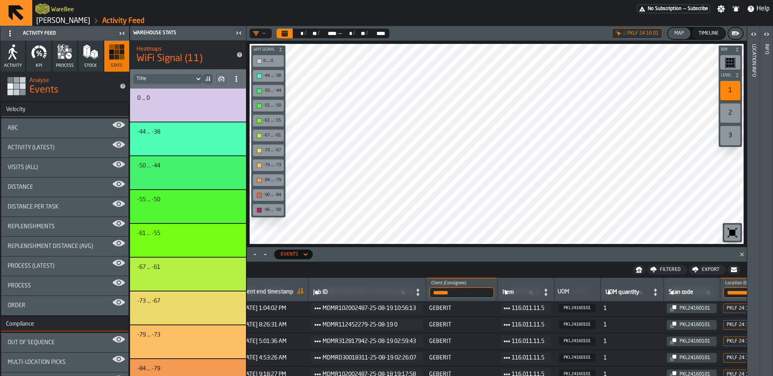
scroll to position [100, 163]
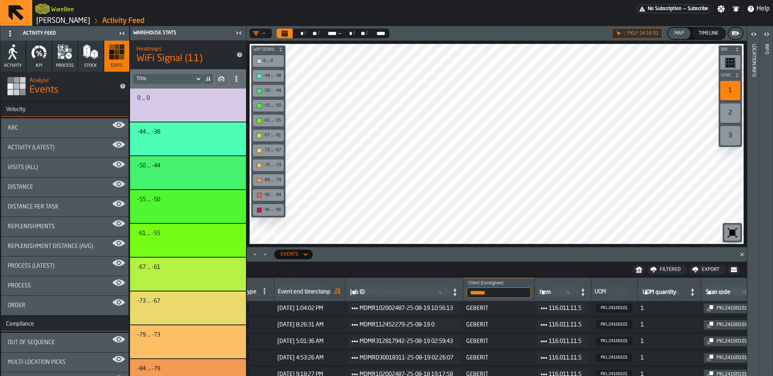
click at [304, 254] on icon at bounding box center [305, 254] width 4 height 3
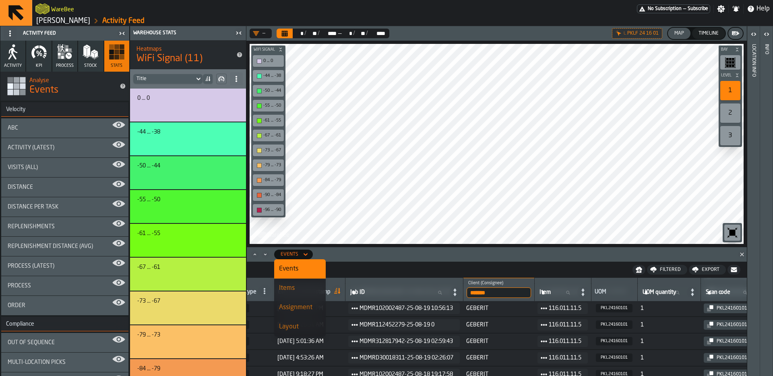
click at [375, 269] on nav "Filtered Export" at bounding box center [497, 270] width 500 height 16
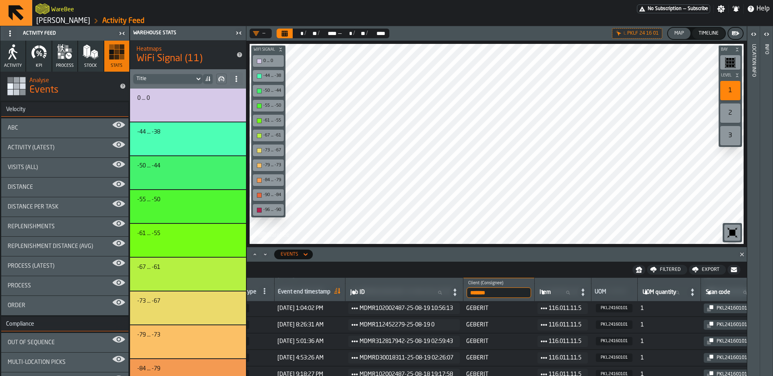
click at [242, 35] on icon "button-toggle-Close me" at bounding box center [239, 33] width 10 height 10
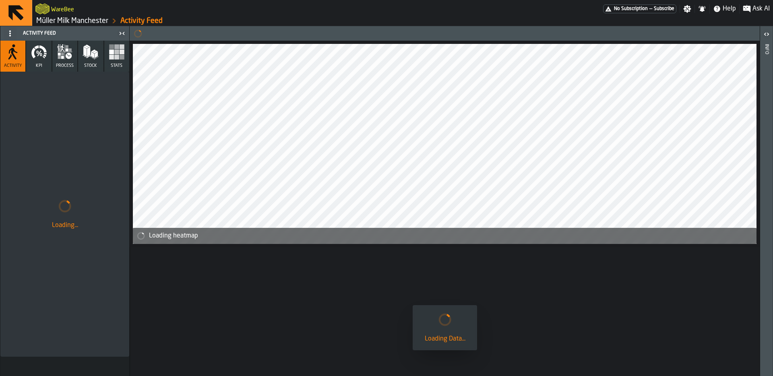
click at [49, 19] on link "Müller Milk Manchester" at bounding box center [72, 20] width 72 height 9
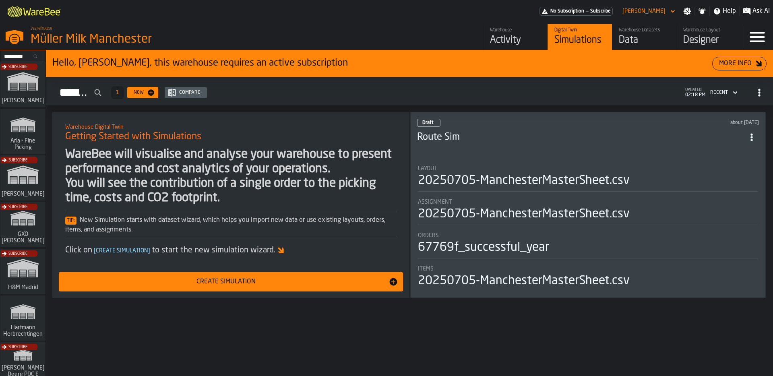
click at [8, 190] on div "Subscribe" at bounding box center [21, 180] width 45 height 47
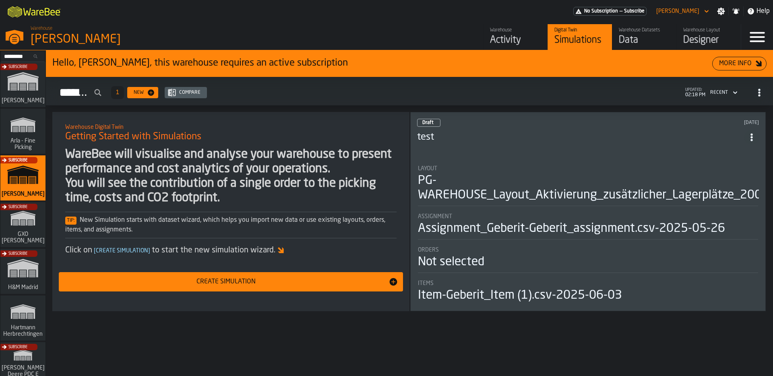
click at [521, 34] on div "Activity" at bounding box center [515, 40] width 51 height 13
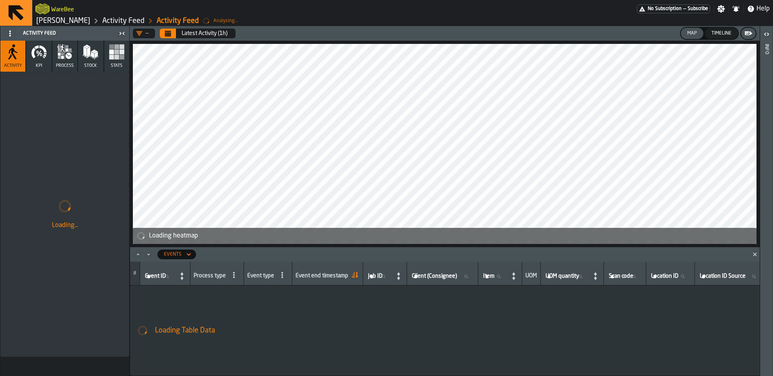
click at [716, 32] on div "Timeline" at bounding box center [721, 34] width 27 height 6
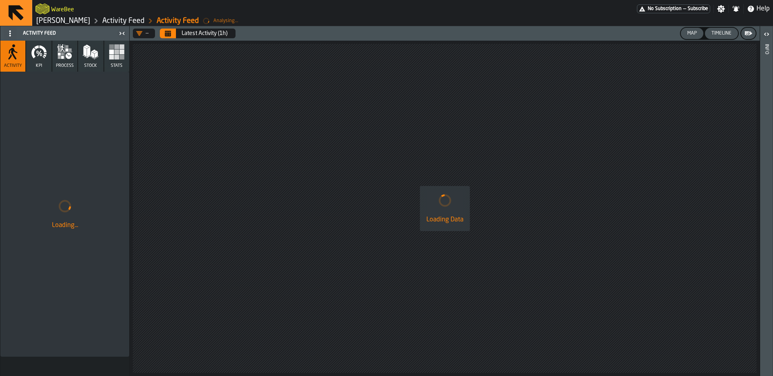
click at [689, 33] on div "Map" at bounding box center [692, 34] width 16 height 6
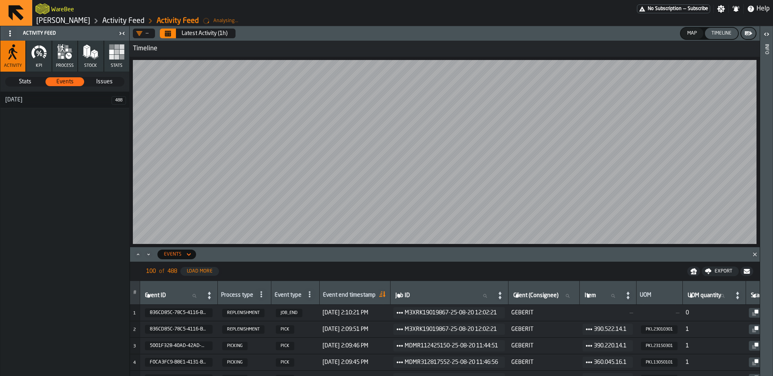
click at [759, 252] on button "Close" at bounding box center [755, 254] width 10 height 8
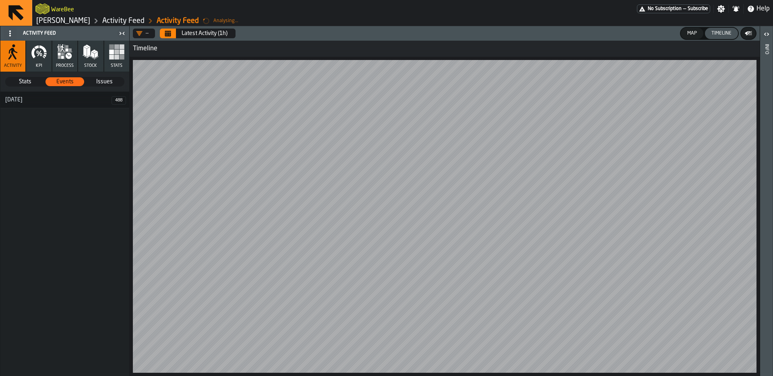
click at [165, 31] on icon "Calendar" at bounding box center [168, 31] width 6 height 1
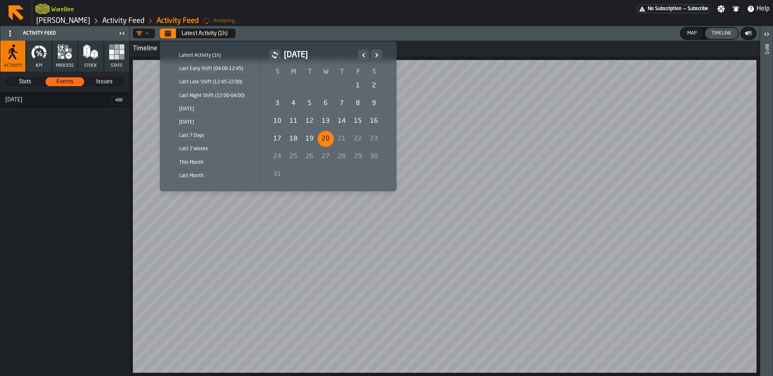
click at [207, 111] on div "[DATE]" at bounding box center [211, 109] width 75 height 9
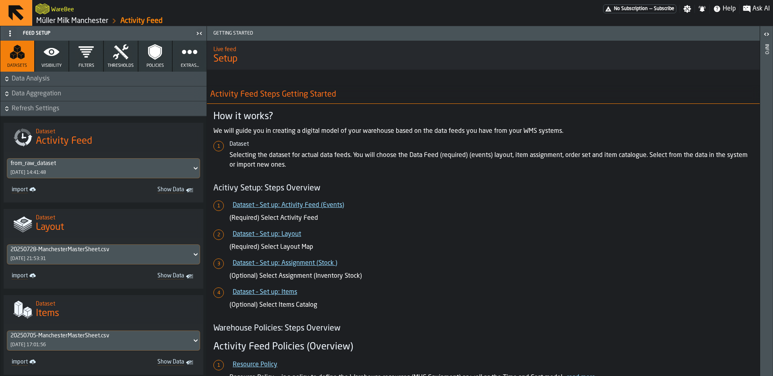
click at [61, 20] on link "Müller Milk Manchester" at bounding box center [72, 20] width 72 height 9
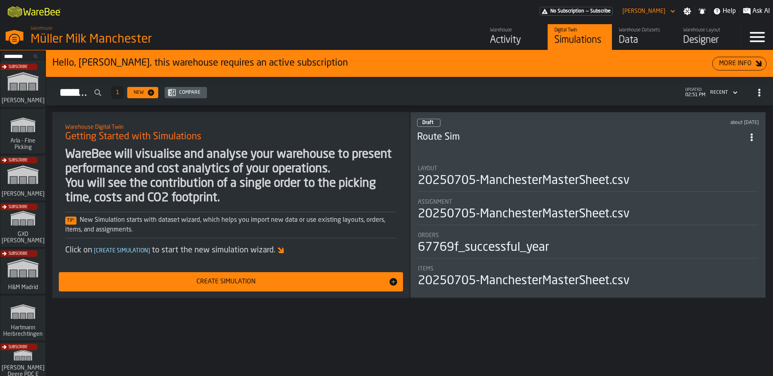
click at [521, 37] on div "Activity" at bounding box center [515, 40] width 51 height 13
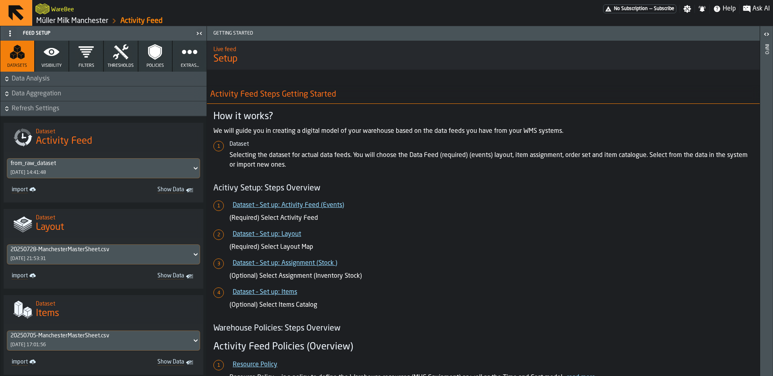
click at [60, 59] on button "Visibility" at bounding box center [52, 56] width 34 height 31
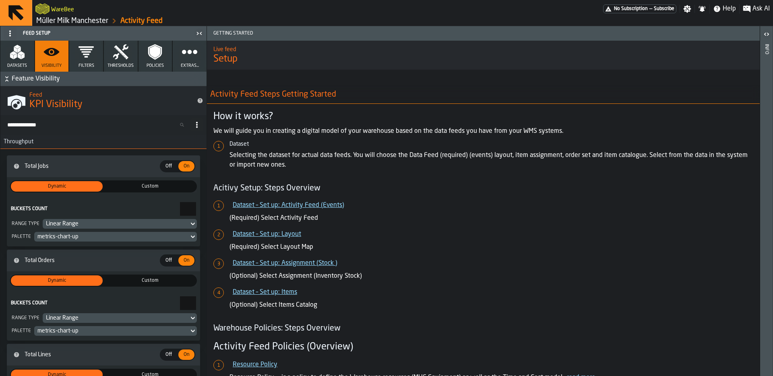
drag, startPoint x: 89, startPoint y: 58, endPoint x: 129, endPoint y: 59, distance: 40.3
click at [89, 58] on icon "button" at bounding box center [86, 52] width 16 height 16
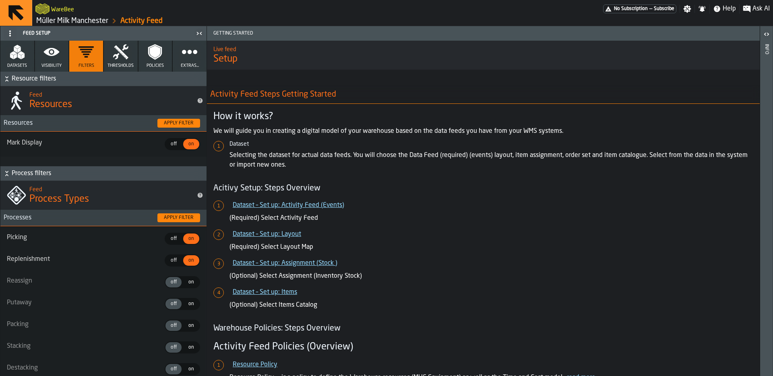
click at [147, 60] on icon "button" at bounding box center [155, 52] width 16 height 16
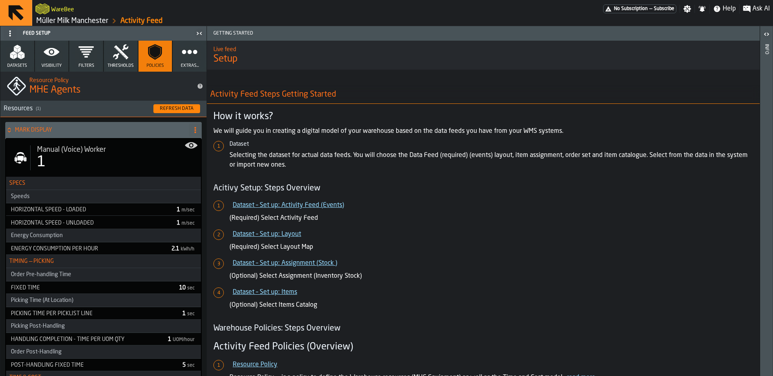
drag, startPoint x: 180, startPoint y: 60, endPoint x: 169, endPoint y: 60, distance: 11.3
click at [180, 60] on button "Extras..." at bounding box center [190, 56] width 34 height 31
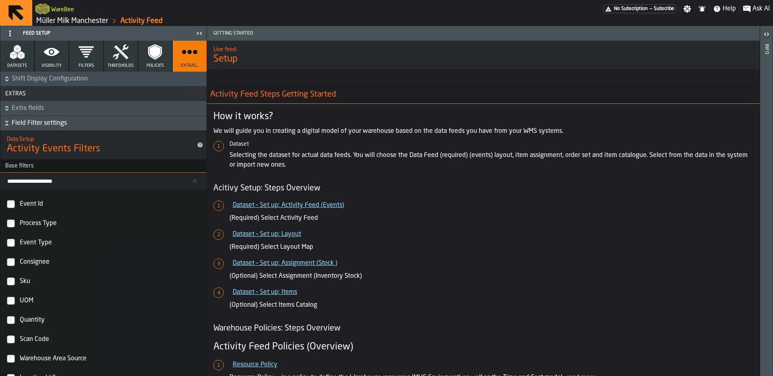
scroll to position [58, 0]
click at [19, 57] on polygon "button" at bounding box center [19, 57] width 3 height 6
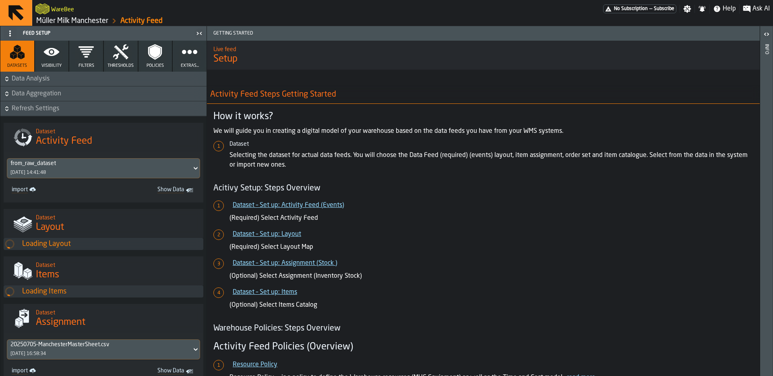
click at [12, 34] on icon at bounding box center [10, 33] width 6 height 6
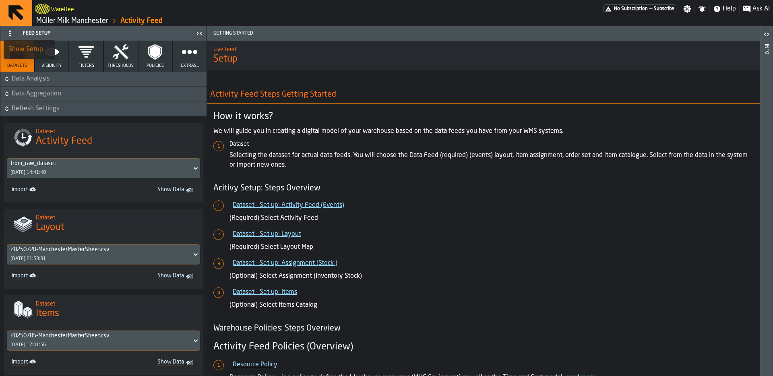
click at [30, 49] on div "Show Setup" at bounding box center [29, 50] width 42 height 10
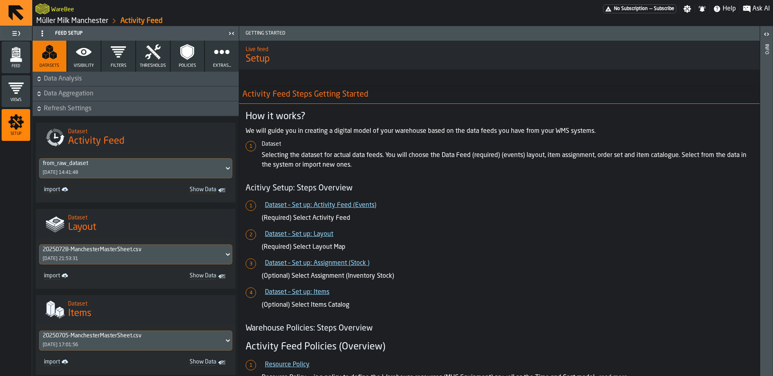
click at [16, 51] on icon "menu Feed" at bounding box center [16, 53] width 8 height 10
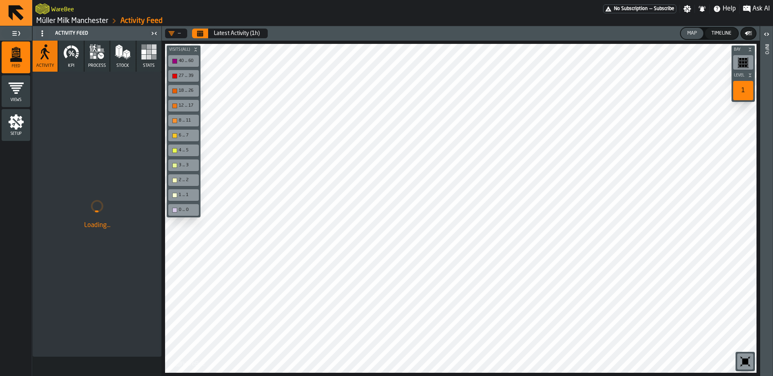
click at [41, 35] on icon at bounding box center [42, 33] width 6 height 6
click at [47, 33] on span at bounding box center [42, 33] width 13 height 13
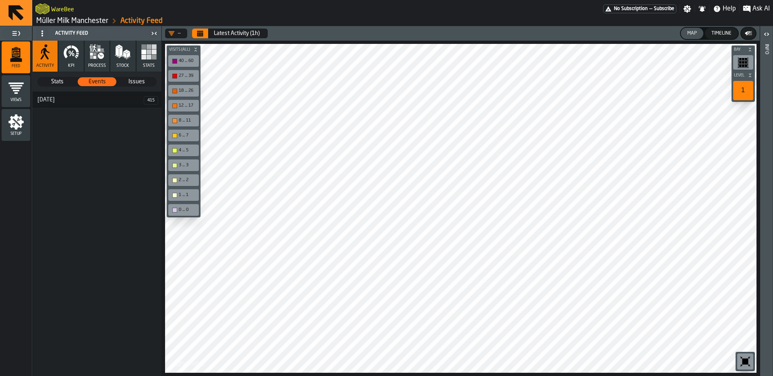
click at [73, 60] on icon "button" at bounding box center [71, 52] width 16 height 16
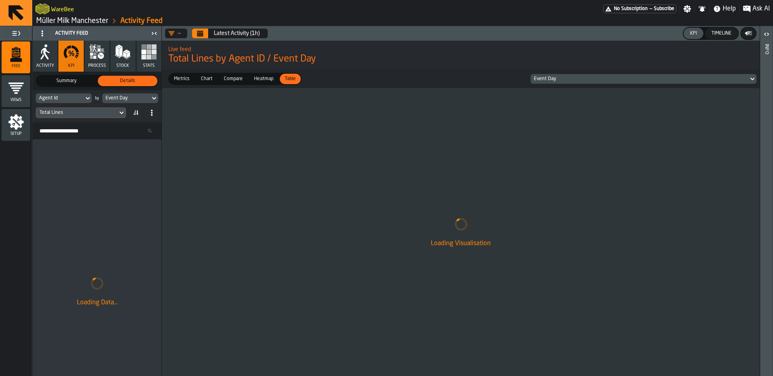
click at [136, 99] on div "Event Day" at bounding box center [125, 98] width 41 height 6
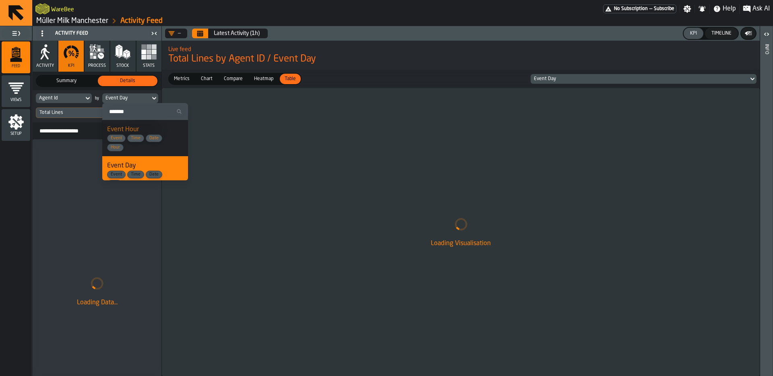
click at [135, 132] on span "Event Hour" at bounding box center [123, 129] width 32 height 6
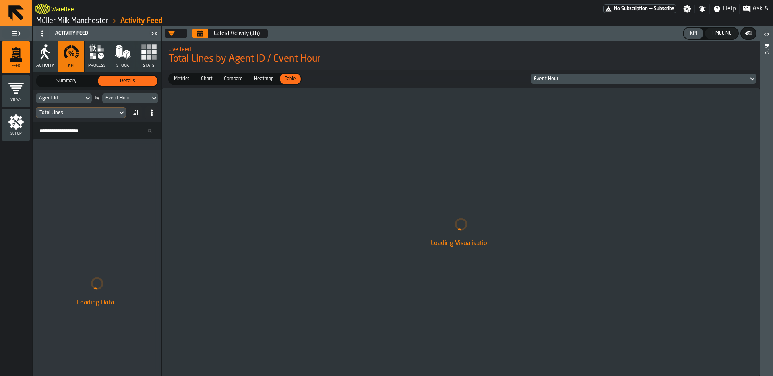
click at [243, 124] on div "Loading Visualisation" at bounding box center [461, 232] width 598 height 288
click at [244, 37] on button "Latest Activity (1h)" at bounding box center [237, 33] width 56 height 16
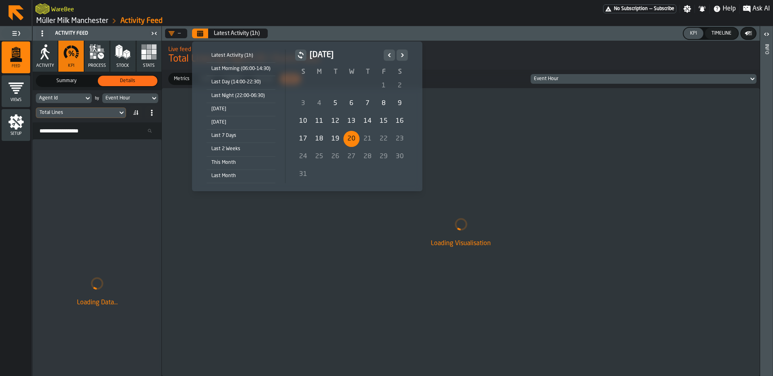
click at [355, 139] on div "20" at bounding box center [351, 139] width 16 height 16
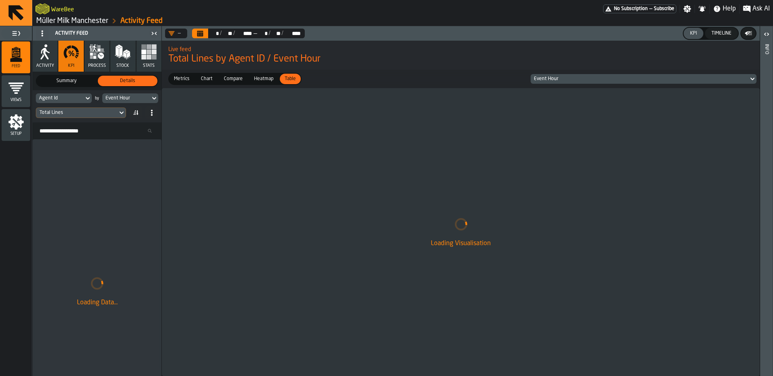
click at [115, 115] on div "Total Lines" at bounding box center [76, 112] width 81 height 9
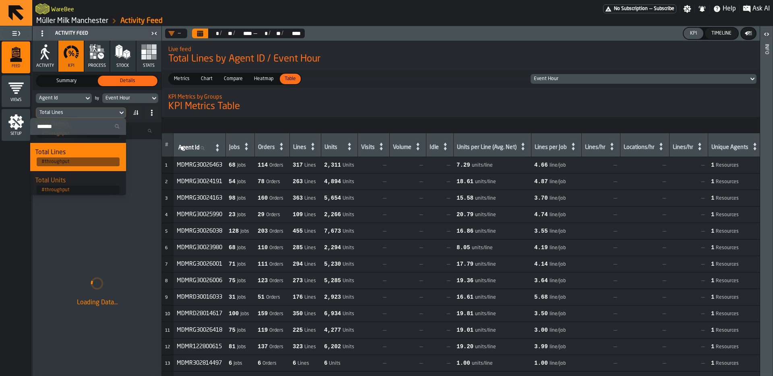
scroll to position [56, 0]
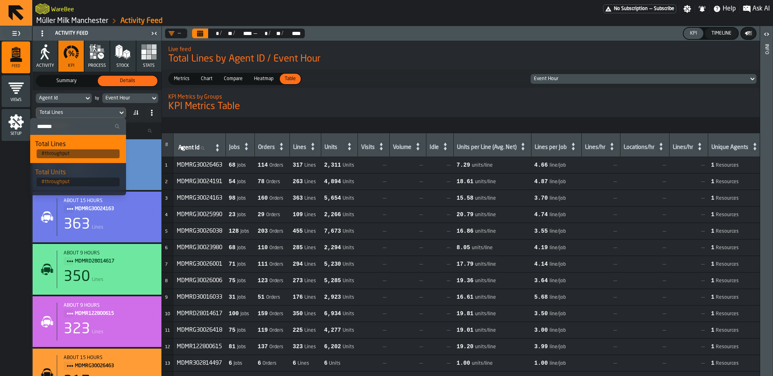
click at [277, 122] on nav at bounding box center [500, 125] width 676 height 16
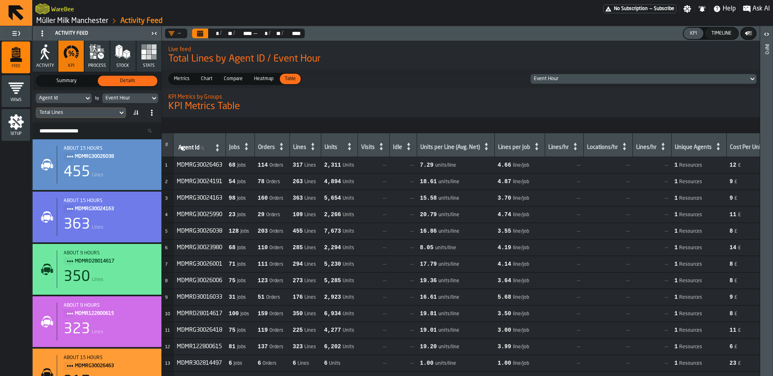
click at [714, 35] on div "Timeline" at bounding box center [721, 34] width 27 height 6
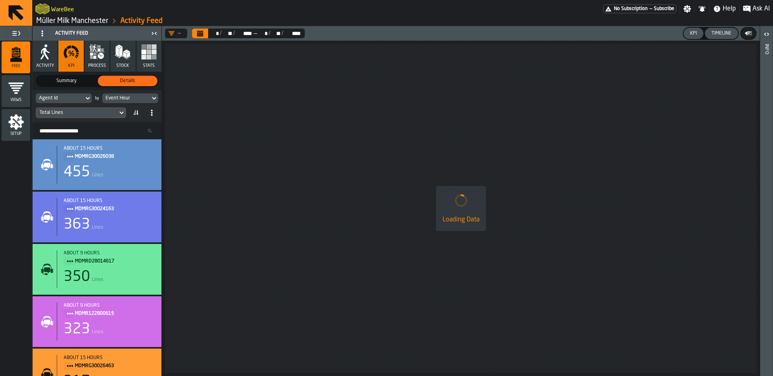
click at [691, 35] on div "KPI" at bounding box center [693, 34] width 13 height 6
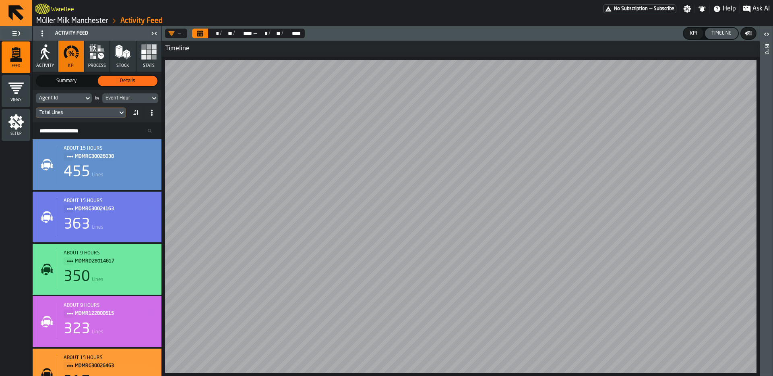
click at [101, 51] on icon "button" at bounding box center [97, 52] width 16 height 16
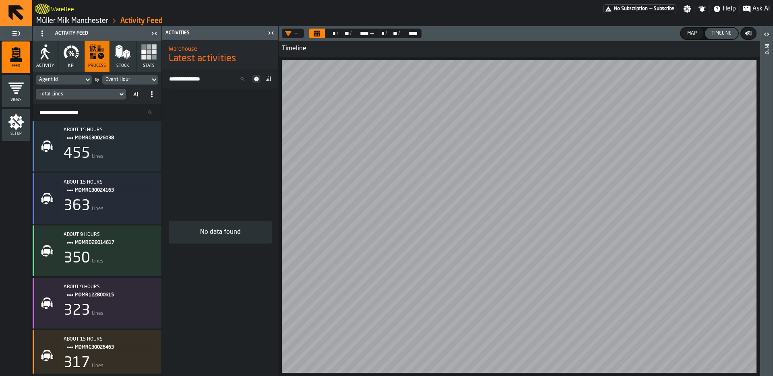
click at [140, 82] on div "Event Hour" at bounding box center [125, 80] width 41 height 6
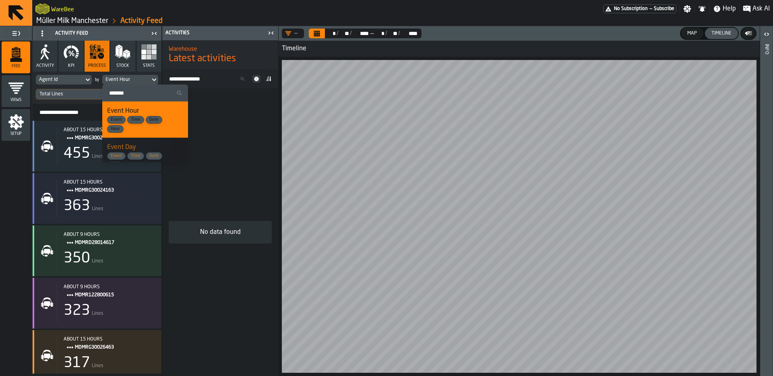
click at [136, 85] on label "Search" at bounding box center [145, 93] width 86 height 17
click at [136, 88] on input "Search" at bounding box center [144, 93] width 79 height 10
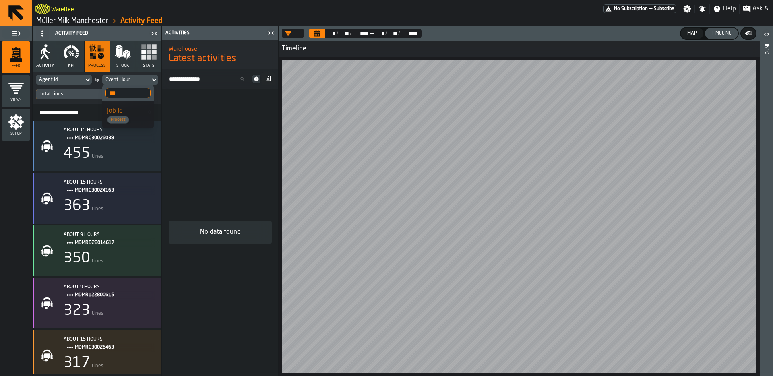
type input "***"
click at [133, 113] on div "Job Id Process" at bounding box center [128, 114] width 42 height 17
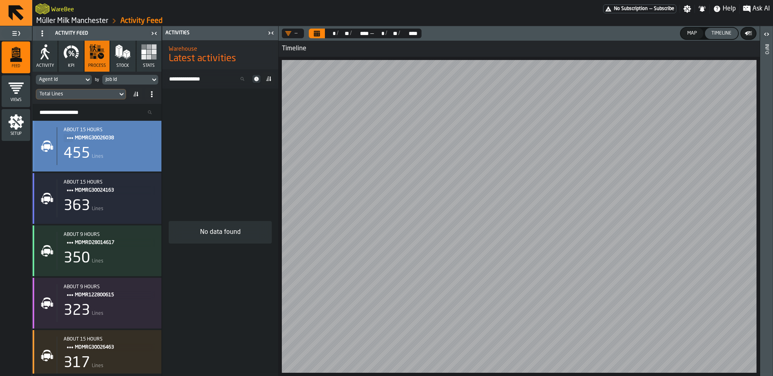
click at [132, 155] on div "455 Lines" at bounding box center [109, 154] width 91 height 16
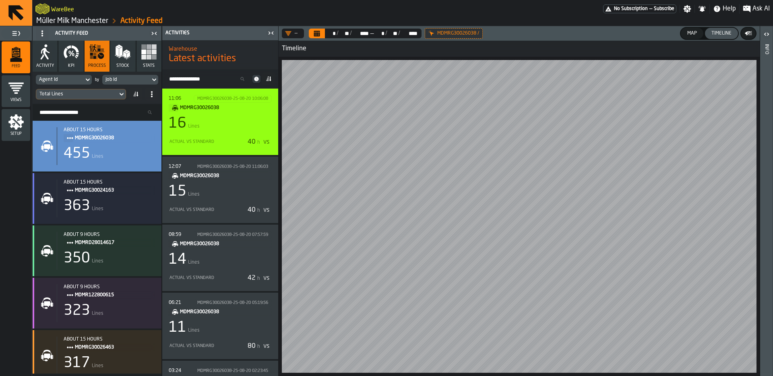
click at [233, 129] on div "16 Lines" at bounding box center [220, 123] width 103 height 16
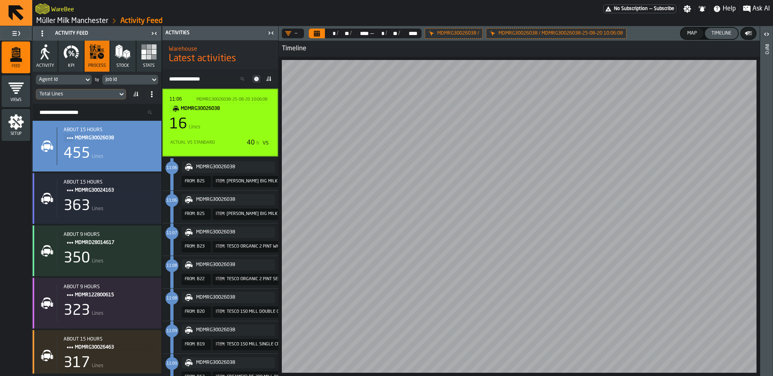
click at [690, 33] on div "Map" at bounding box center [692, 34] width 16 height 6
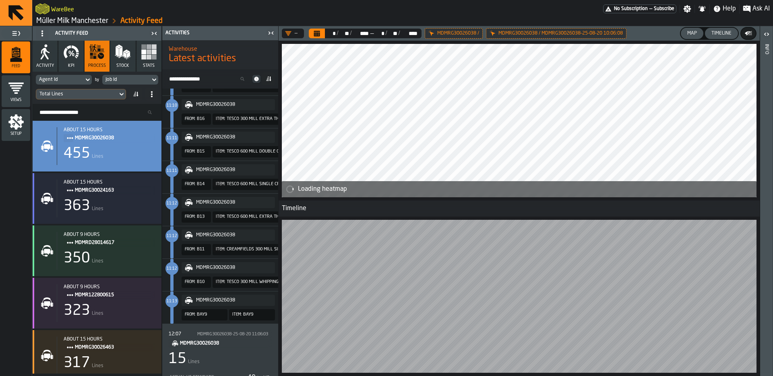
scroll to position [464, 0]
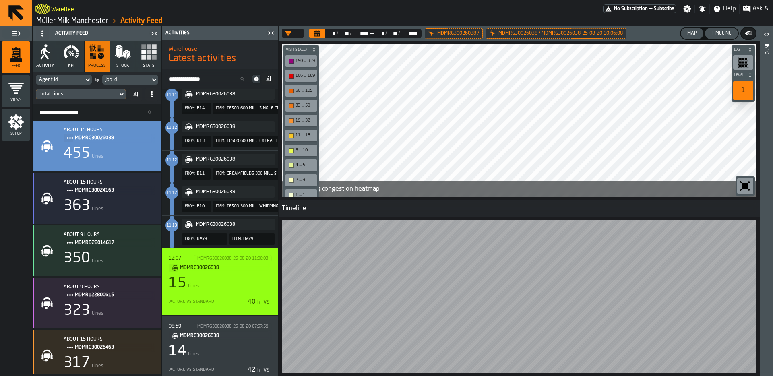
click at [232, 276] on div "15 Lines" at bounding box center [220, 283] width 103 height 16
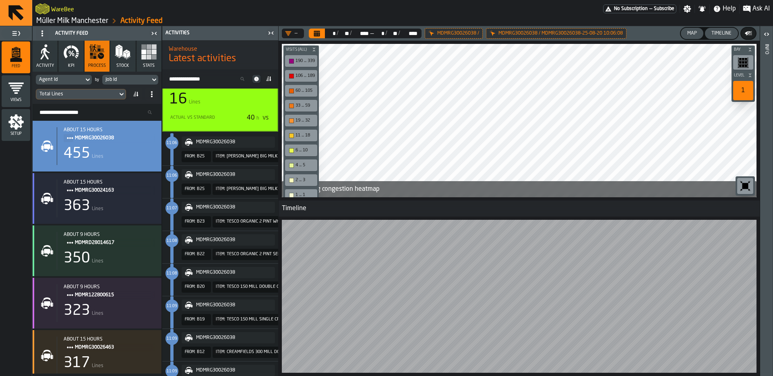
scroll to position [0, 0]
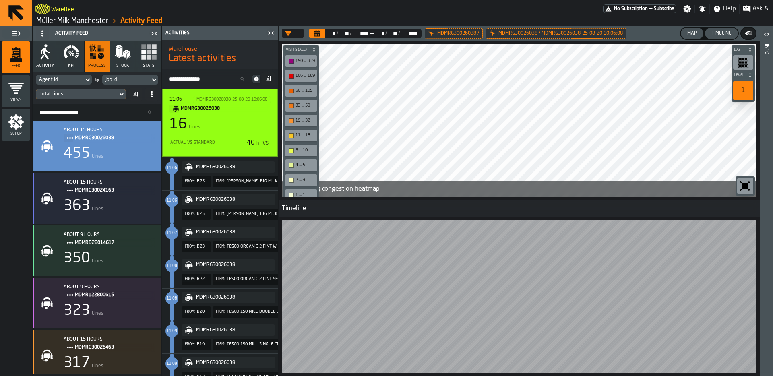
click at [240, 117] on div "16 Lines" at bounding box center [219, 124] width 101 height 16
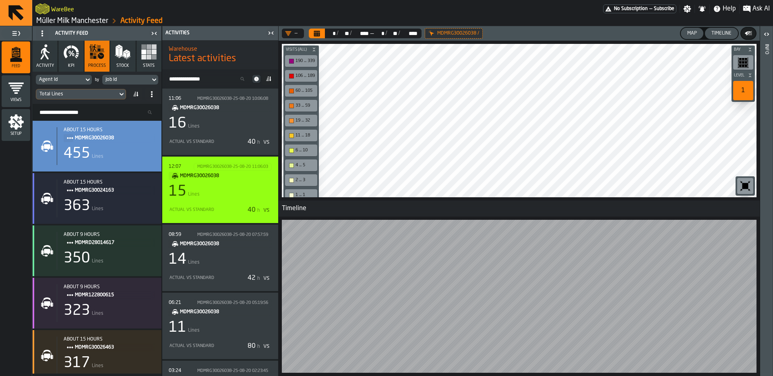
click at [247, 196] on div "15 Lines" at bounding box center [220, 192] width 103 height 16
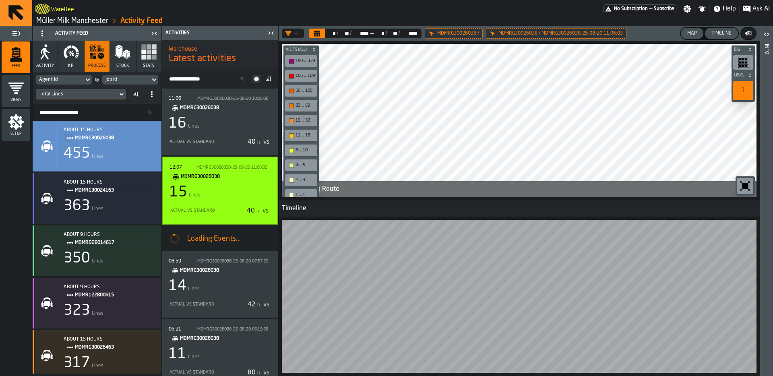
click at [724, 37] on button "Timeline" at bounding box center [721, 33] width 33 height 11
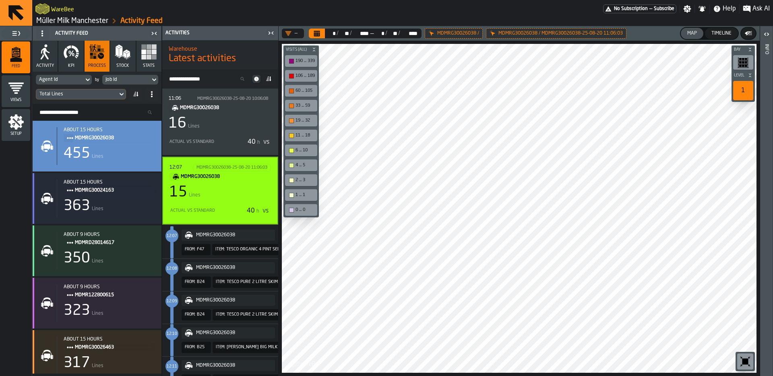
click at [247, 192] on div "15 Lines" at bounding box center [219, 192] width 101 height 16
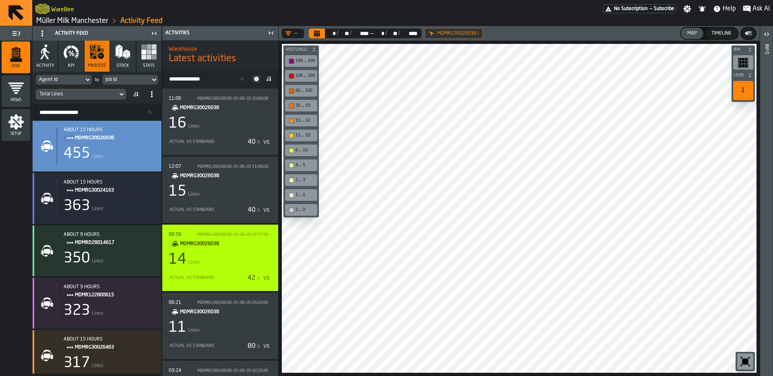
click at [250, 253] on div "14 Lines" at bounding box center [220, 260] width 103 height 16
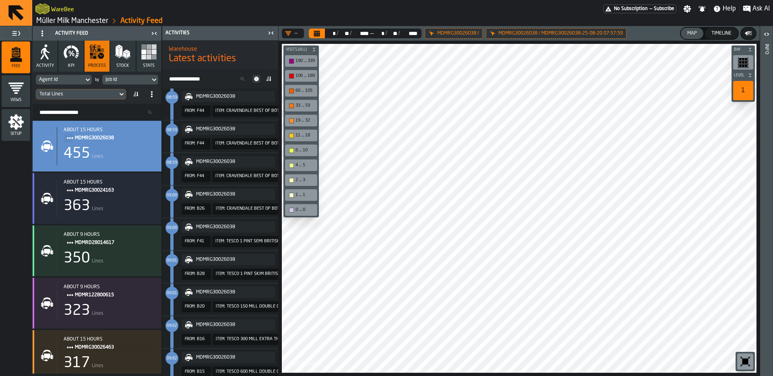
scroll to position [78, 0]
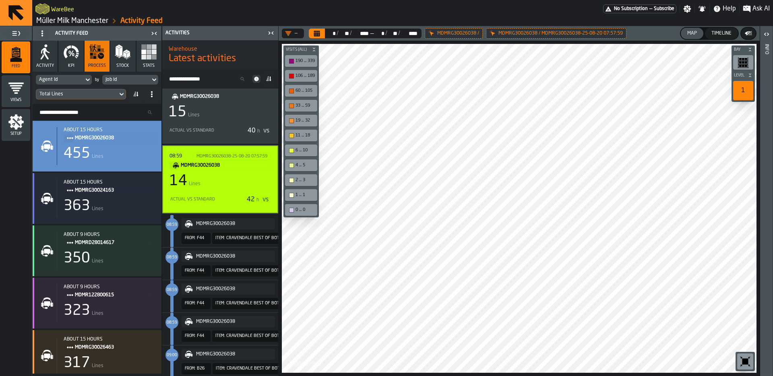
click at [238, 182] on div "14 Lines" at bounding box center [219, 181] width 101 height 16
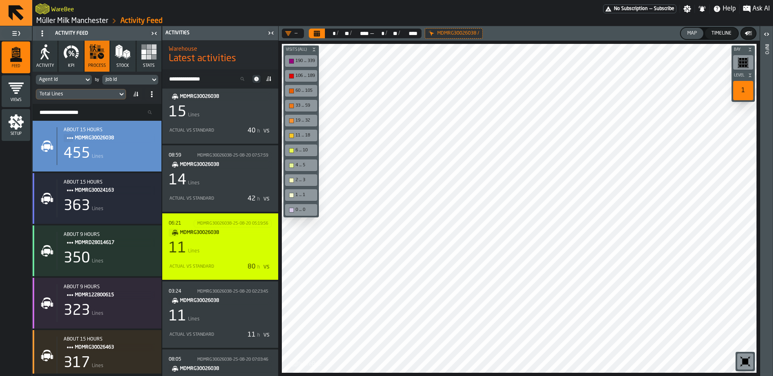
click at [245, 244] on div "11 Lines" at bounding box center [220, 248] width 103 height 16
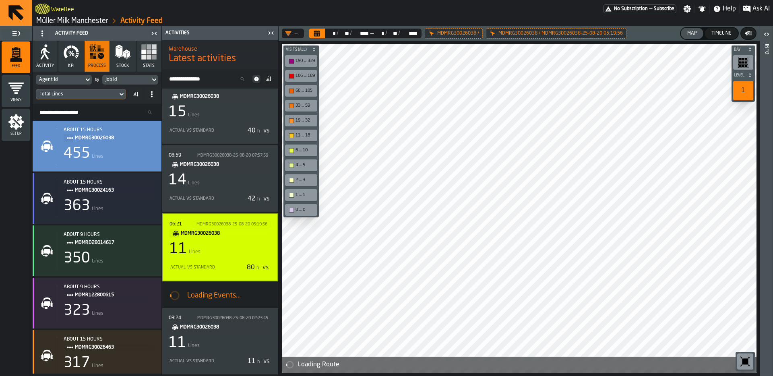
scroll to position [103, 0]
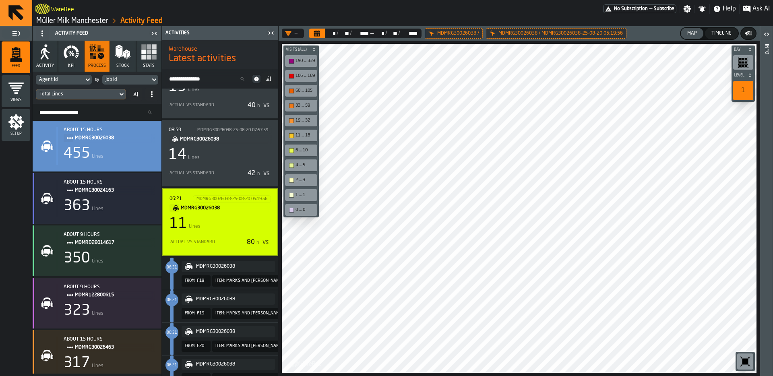
click at [68, 21] on link "Müller Milk Manchester" at bounding box center [72, 20] width 72 height 9
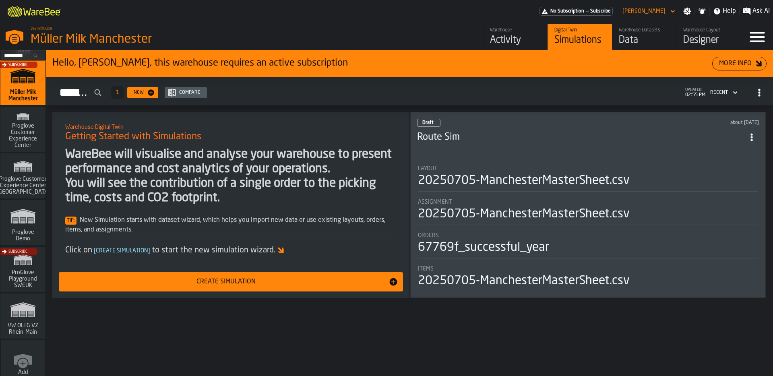
scroll to position [519, 0]
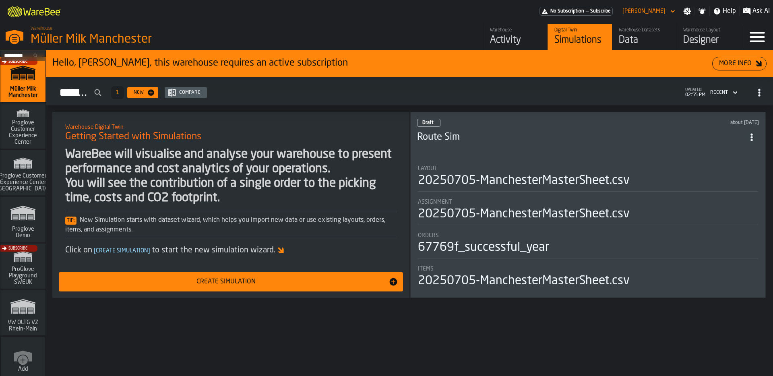
click at [519, 37] on div "Activity" at bounding box center [515, 40] width 51 height 13
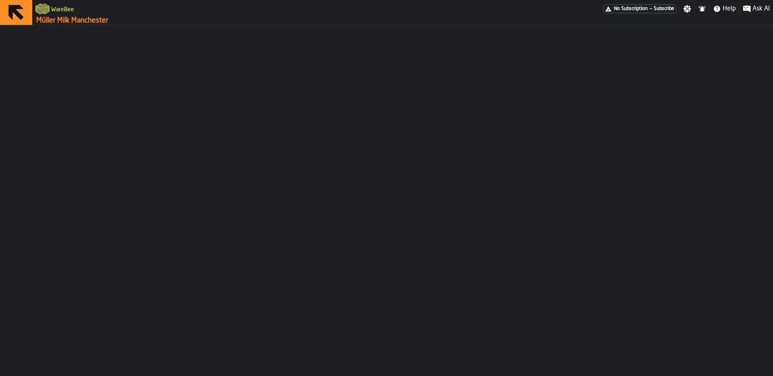
click at [59, 20] on link "Müller Milk Manchester" at bounding box center [72, 20] width 72 height 9
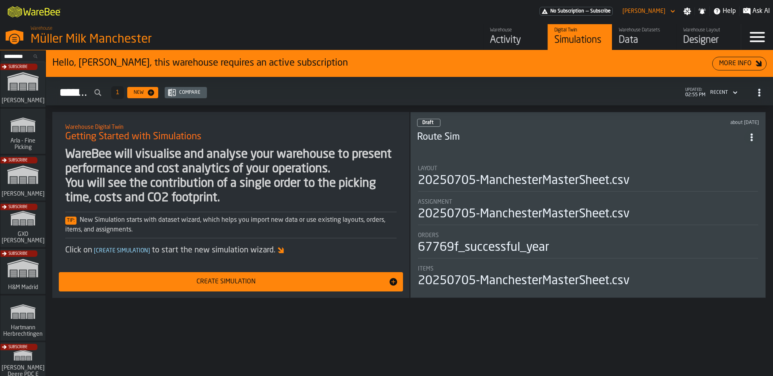
click at [651, 38] on div "Data" at bounding box center [644, 40] width 51 height 13
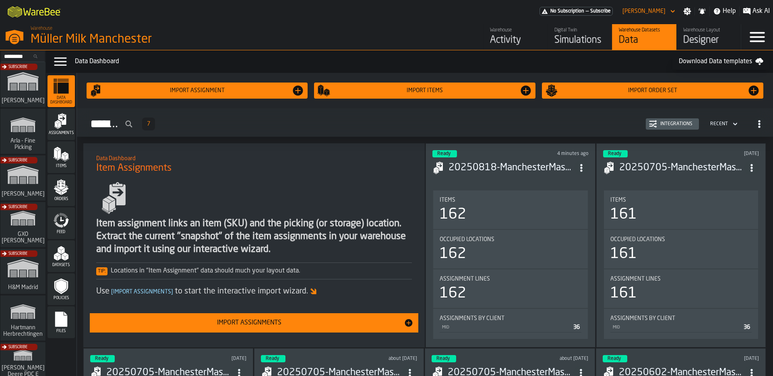
scroll to position [2, 0]
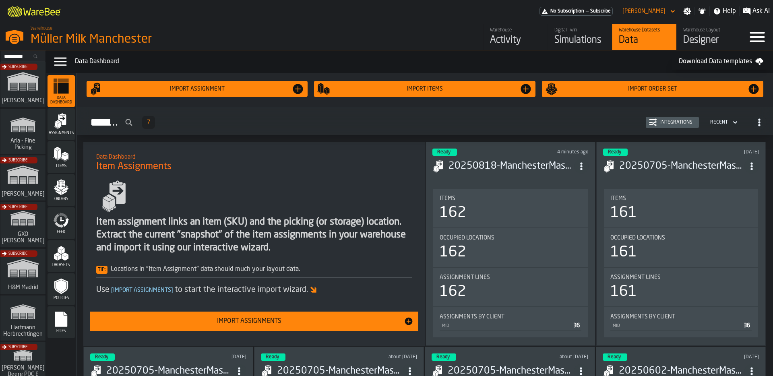
click at [67, 229] on div "Feed" at bounding box center [60, 223] width 27 height 22
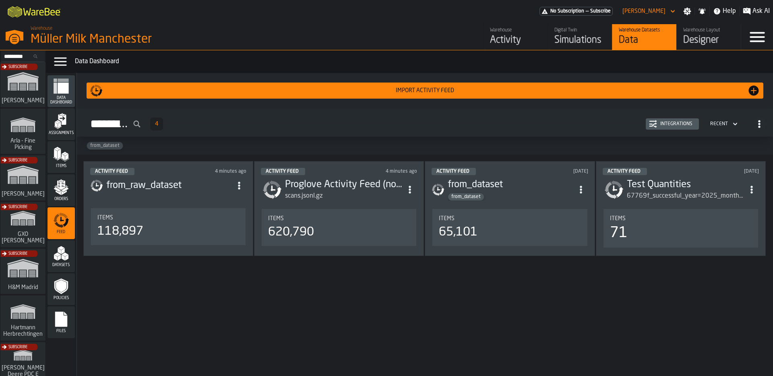
click at [215, 181] on h3 "from_raw_dataset" at bounding box center [169, 185] width 126 height 13
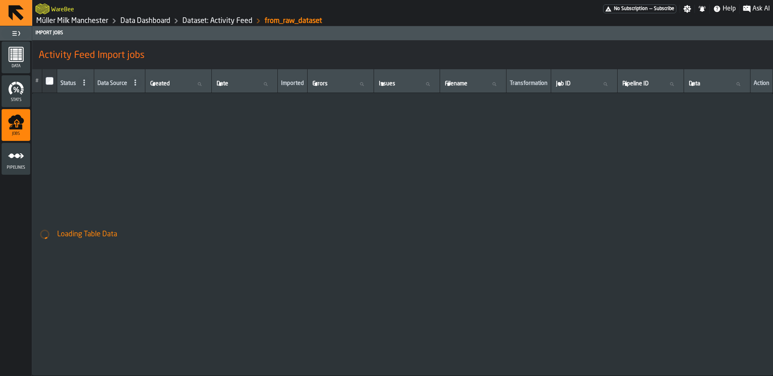
click at [27, 60] on div "Data" at bounding box center [16, 57] width 29 height 22
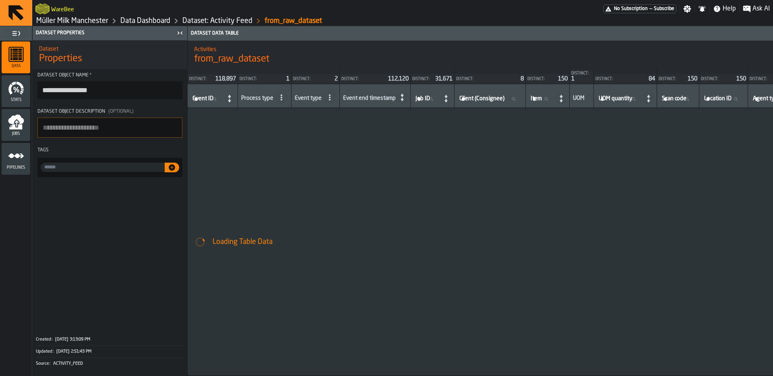
click at [177, 35] on icon "button-toggle-Close me" at bounding box center [180, 33] width 10 height 10
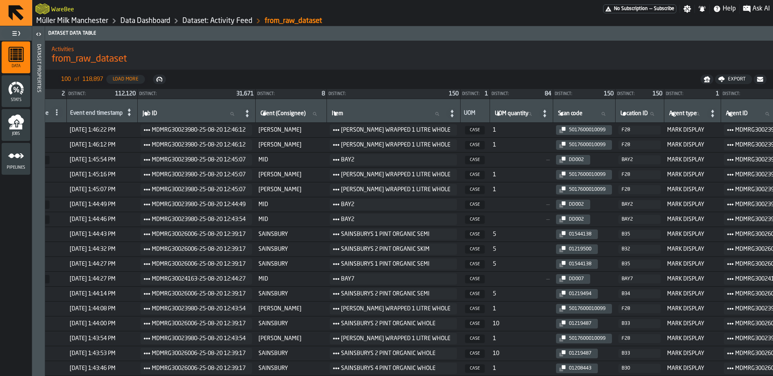
scroll to position [0, 169]
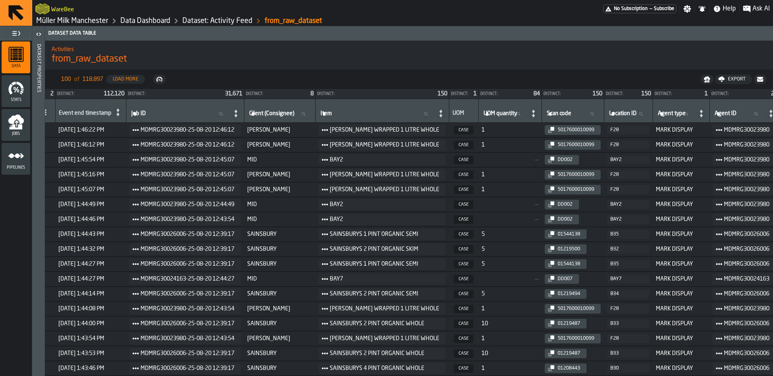
click at [164, 23] on link "Data Dashboard" at bounding box center [145, 20] width 50 height 9
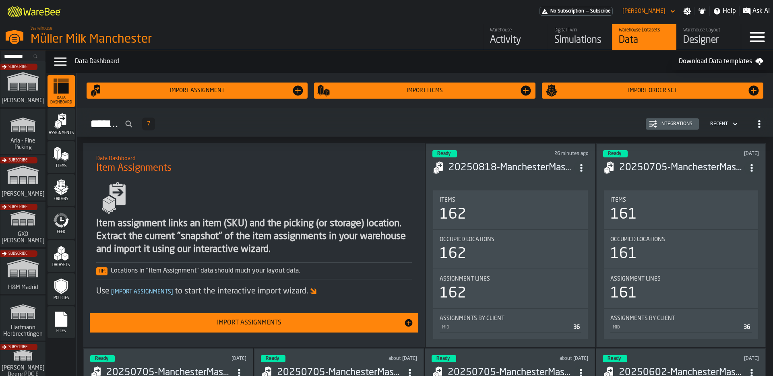
click at [688, 31] on div "Warehouse Layout" at bounding box center [708, 30] width 51 height 6
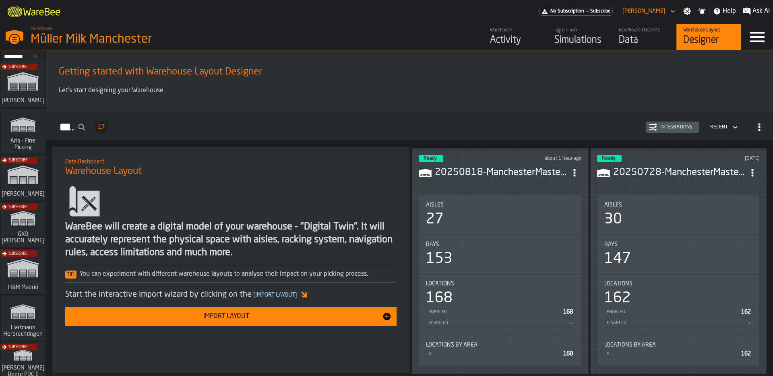
click at [573, 171] on icon "ItemListCard-DashboardItemContainer" at bounding box center [574, 173] width 8 height 8
click at [553, 222] on div "Edit in Designer" at bounding box center [554, 226] width 45 height 10
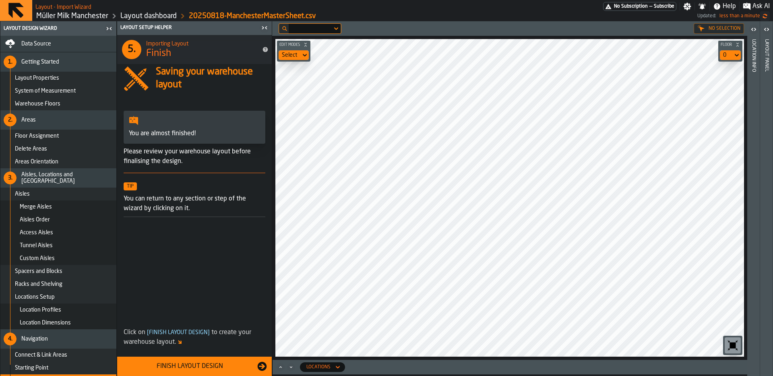
click at [61, 49] on div "Data Source" at bounding box center [58, 44] width 116 height 16
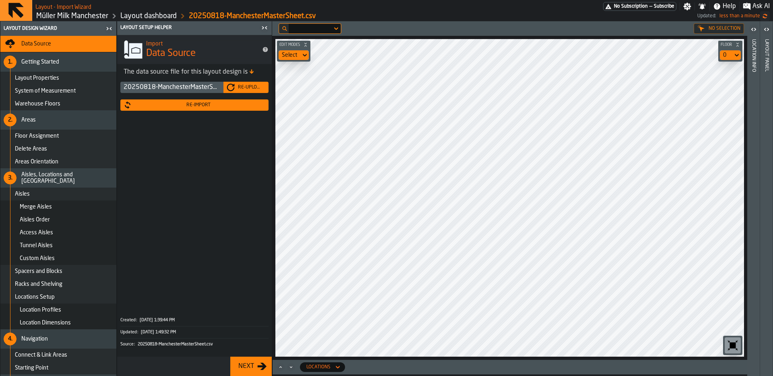
click at [191, 105] on div "Re-Import" at bounding box center [199, 105] width 134 height 6
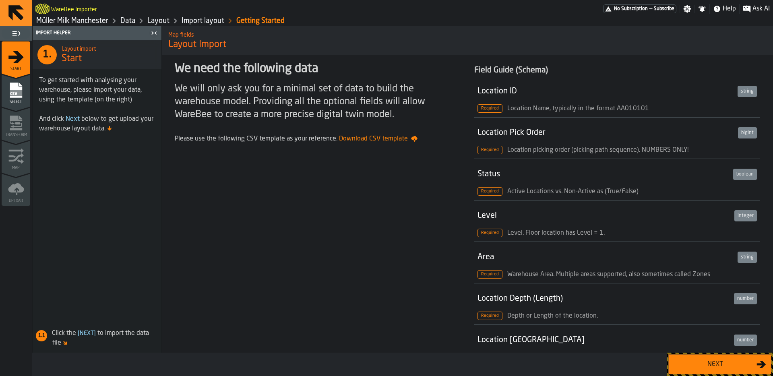
click at [707, 364] on div "Next" at bounding box center [714, 364] width 83 height 10
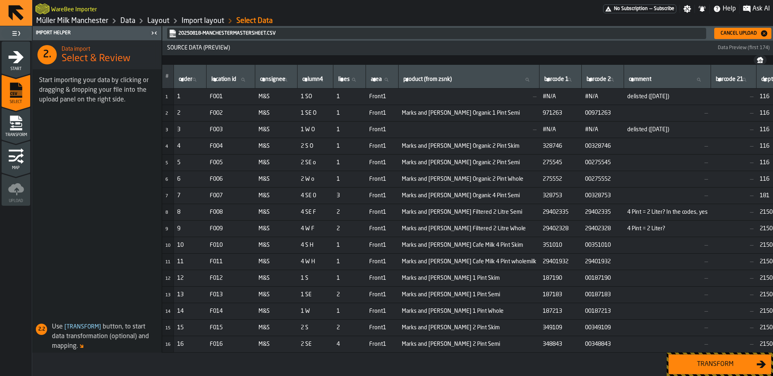
click at [730, 34] on div "Cancel Upload" at bounding box center [738, 34] width 43 height 6
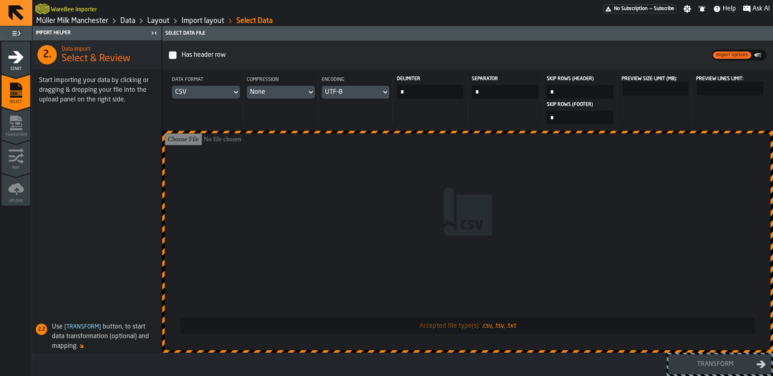
click at [507, 151] on input "Accepted file type(s): .csv, .tsv, .txt" at bounding box center [468, 241] width 606 height 217
type input "**********"
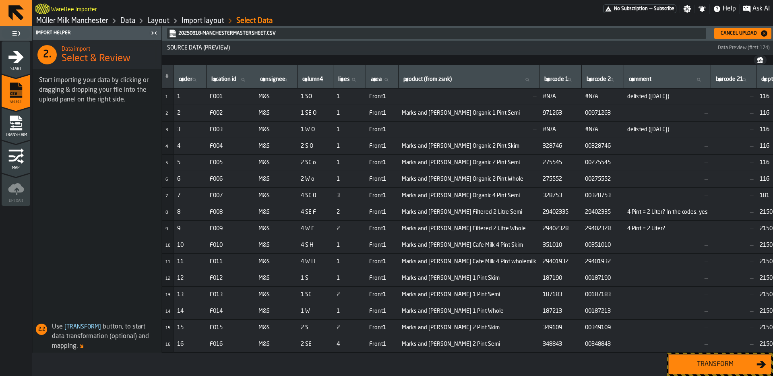
click at [701, 360] on div "Transform" at bounding box center [714, 364] width 83 height 10
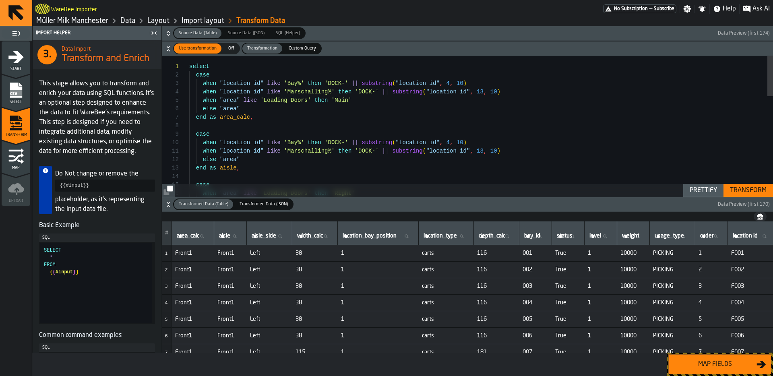
click at [751, 186] on div "Transform" at bounding box center [747, 191] width 43 height 10
click at [714, 364] on div "Map fields" at bounding box center [714, 364] width 83 height 10
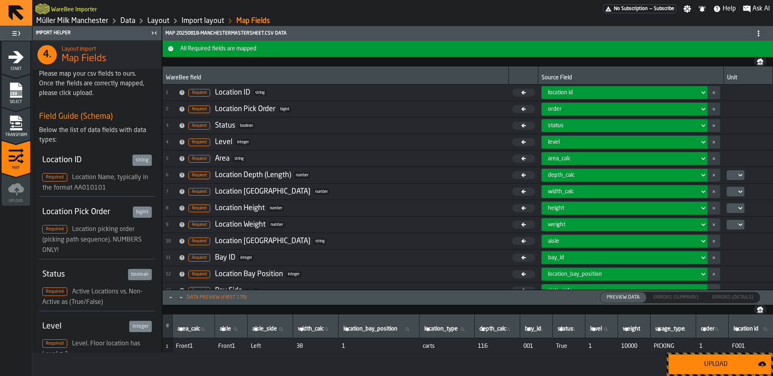
click at [749, 367] on div "Upload" at bounding box center [715, 364] width 85 height 10
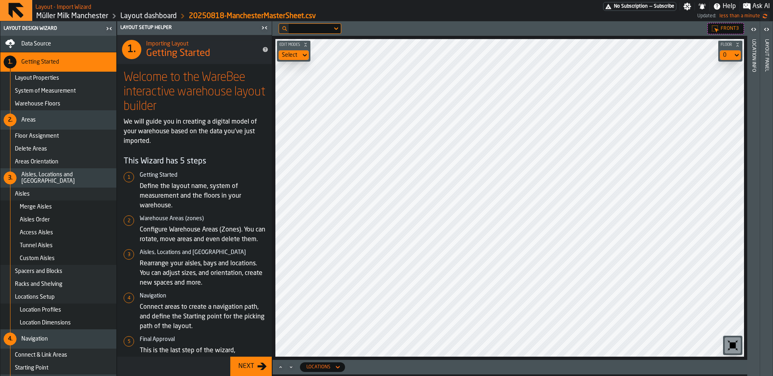
click at [161, 12] on link "Layout dashboard" at bounding box center [148, 16] width 56 height 9
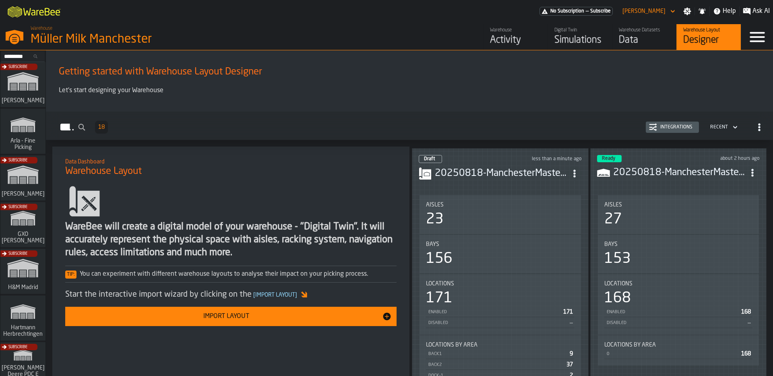
click at [714, 165] on div "20250818-ManchesterMasterSheet.csv" at bounding box center [678, 172] width 163 height 14
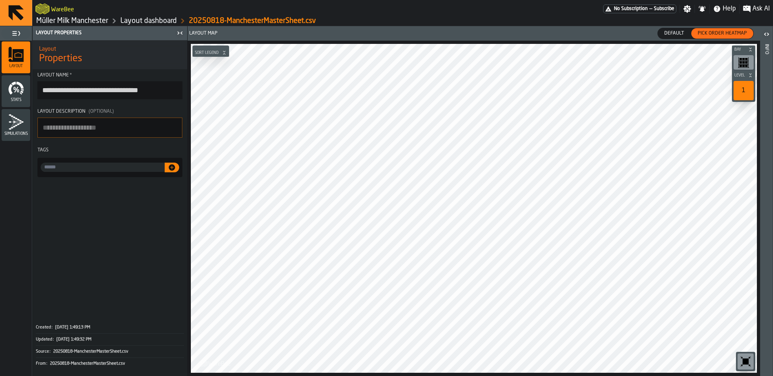
click at [163, 16] on div "Layout dashboard" at bounding box center [142, 21] width 68 height 10
click at [165, 21] on link "Layout dashboard" at bounding box center [148, 20] width 56 height 9
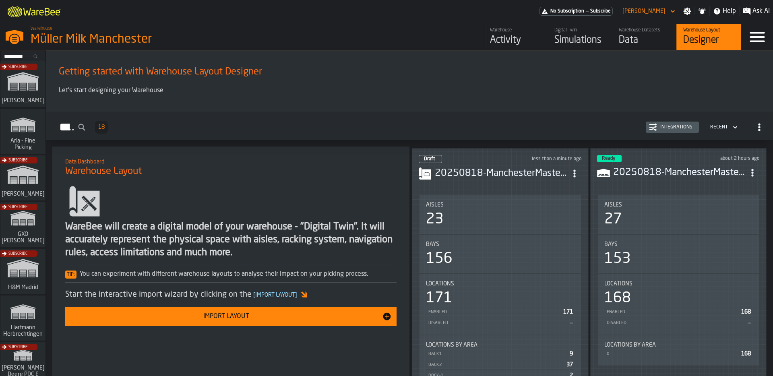
click at [750, 169] on icon "ItemListCard-DashboardItemContainer" at bounding box center [752, 173] width 8 height 8
click at [733, 219] on div "Edit in Designer" at bounding box center [732, 224] width 45 height 10
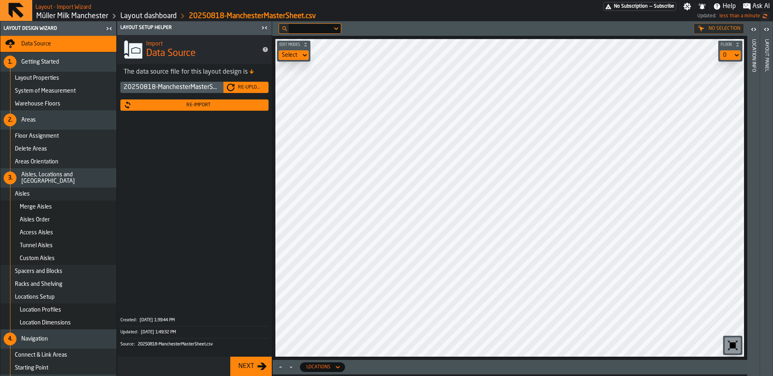
click at [235, 86] on div "Re-Upload" at bounding box center [250, 88] width 31 height 6
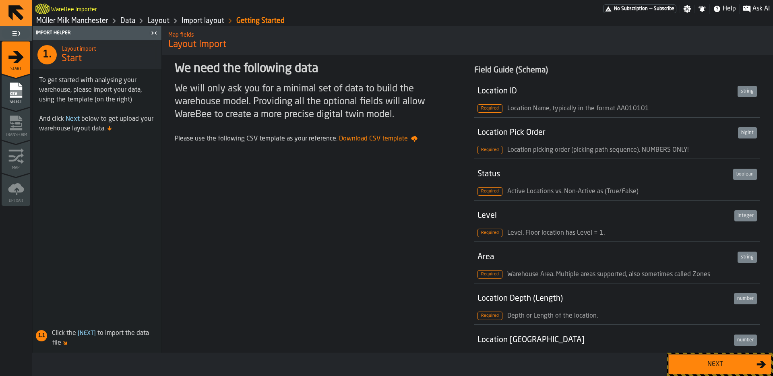
click at [704, 360] on div "Next" at bounding box center [714, 364] width 83 height 10
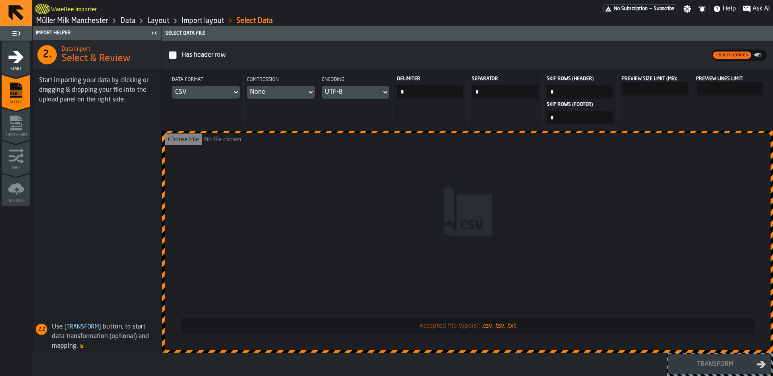
click at [480, 206] on input "Accepted file type(s): .csv, .tsv, .txt" at bounding box center [468, 241] width 606 height 217
click at [483, 208] on input "Accepted file type(s): .csv, .tsv, .txt" at bounding box center [468, 241] width 606 height 217
type input "**********"
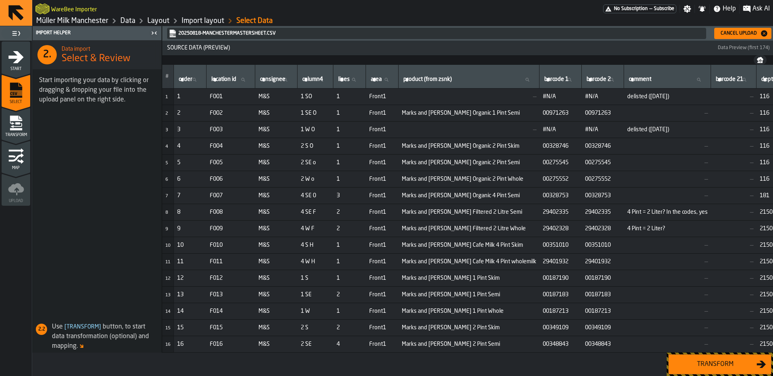
click at [717, 359] on div "Transform" at bounding box center [714, 364] width 83 height 10
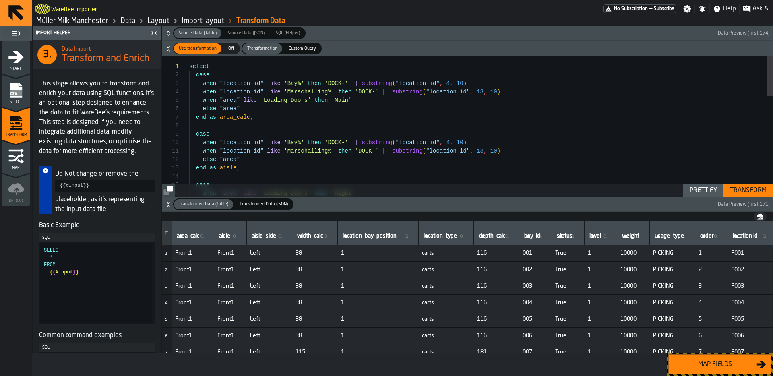
click at [714, 363] on div "Map fields" at bounding box center [714, 364] width 83 height 10
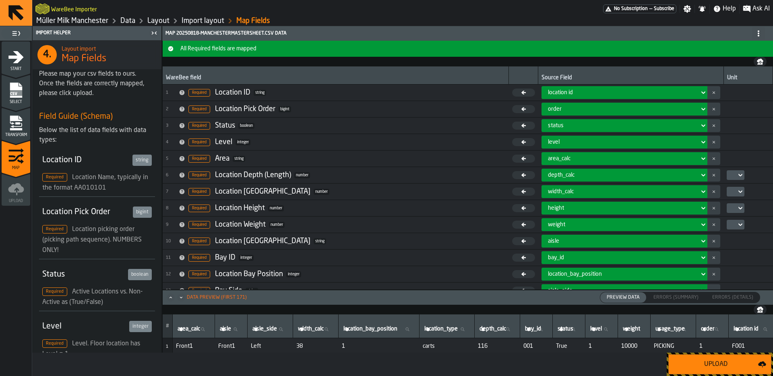
click at [714, 363] on div "Upload" at bounding box center [715, 364] width 85 height 10
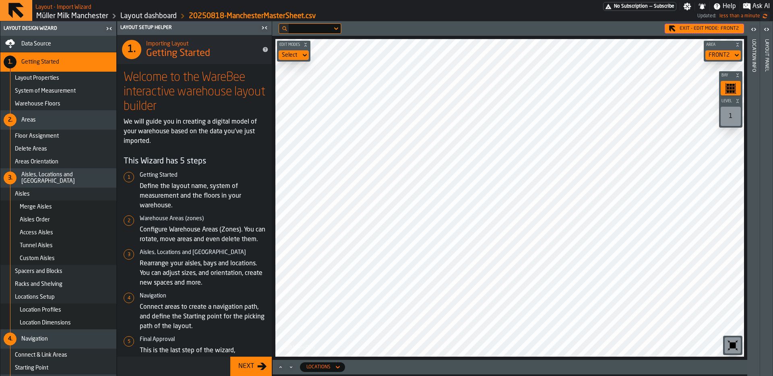
click at [668, 27] on div "Exit - Edit Mode: FRONT2" at bounding box center [703, 29] width 79 height 10
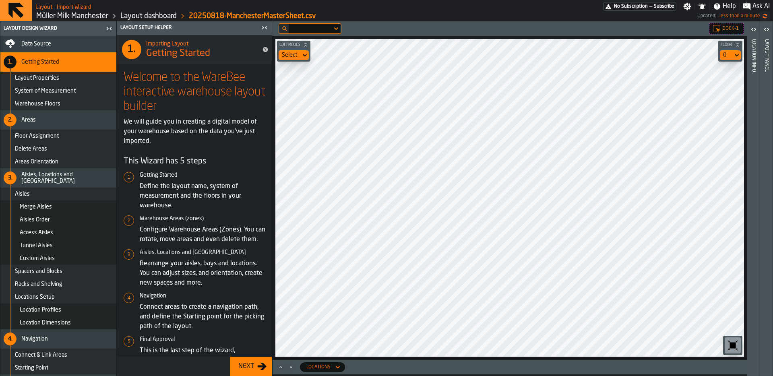
click at [755, 40] on div "Location Info" at bounding box center [754, 205] width 6 height 336
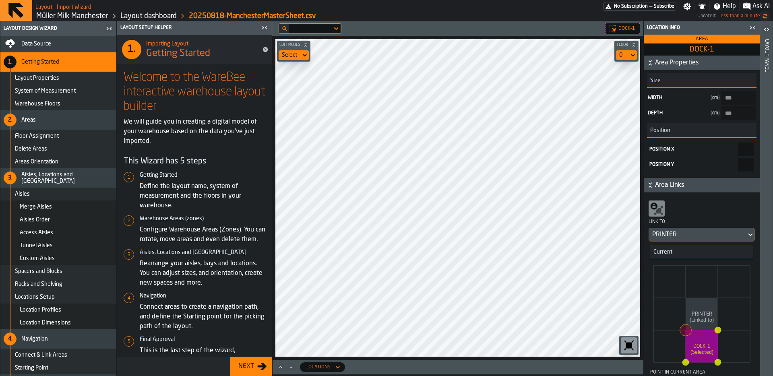
click at [761, 49] on header "Layout panel" at bounding box center [766, 198] width 12 height 355
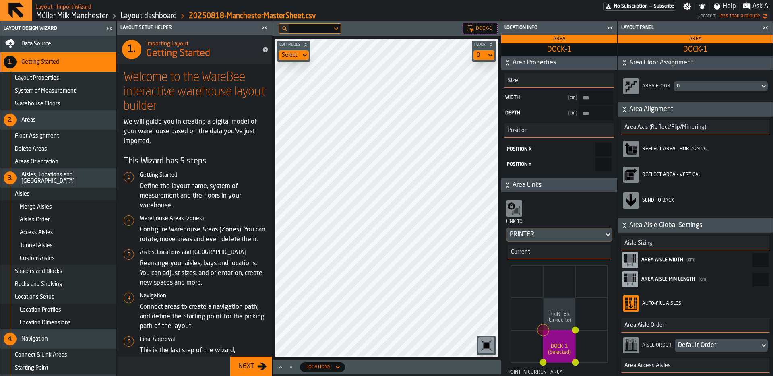
click at [604, 28] on div "button-toggle-Close me" at bounding box center [609, 28] width 11 height 10
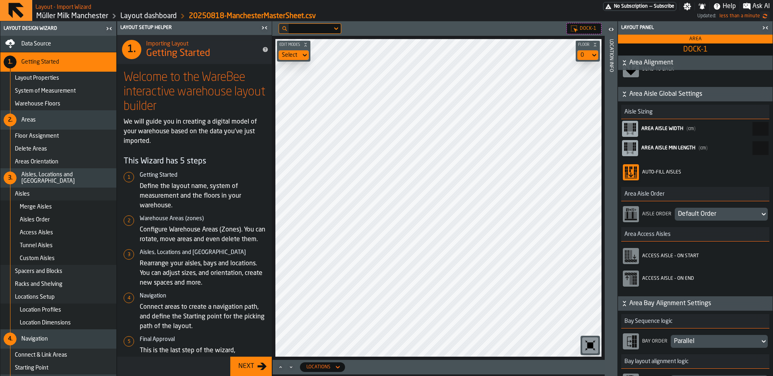
scroll to position [172, 0]
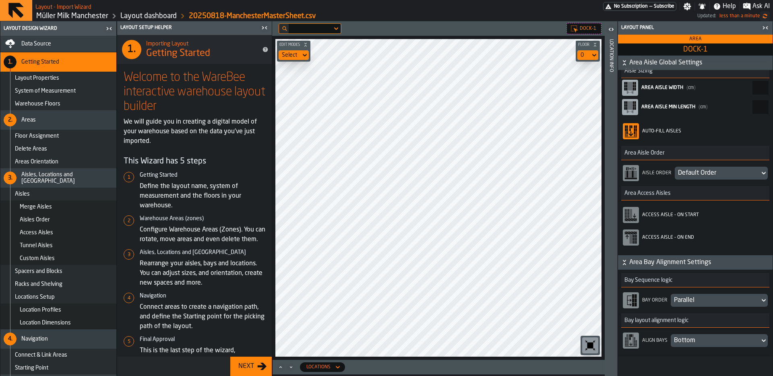
click at [611, 92] on div "Location Info" at bounding box center [611, 205] width 6 height 336
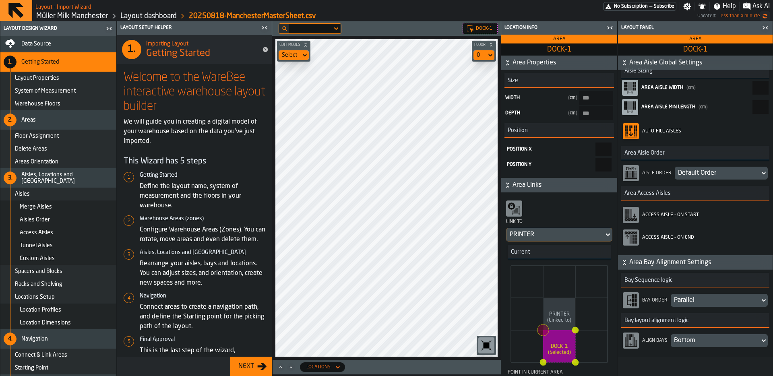
scroll to position [101, 0]
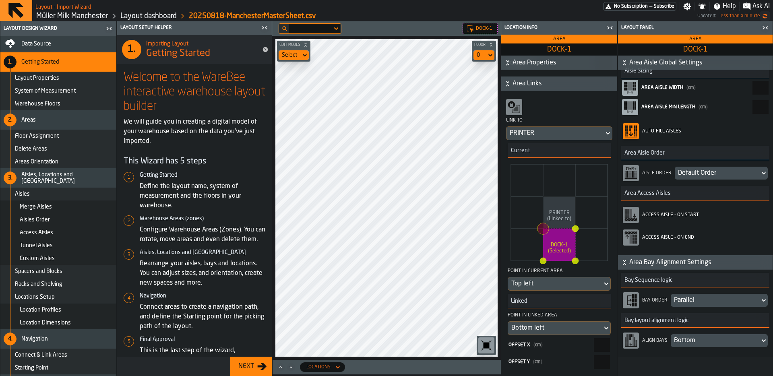
click at [594, 340] on input "**" at bounding box center [602, 345] width 16 height 14
type input "*"
type input "****"
type input "**"
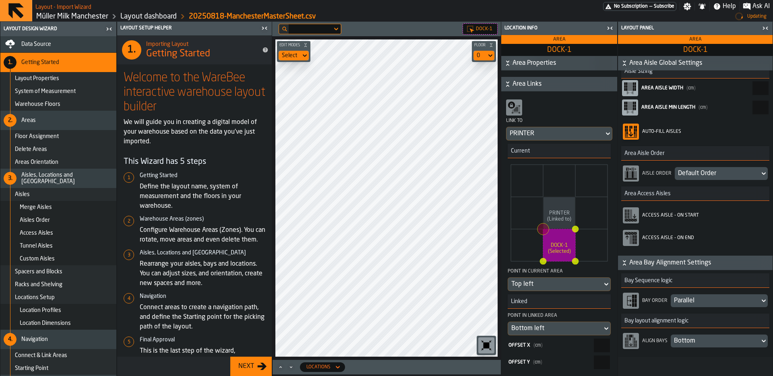
type input "****"
type input "***"
type input "****"
click at [271, 304] on main "Layout Design Wizard Data Source 1. Getting Started Layout Properties System of…" at bounding box center [386, 198] width 773 height 355
click at [594, 342] on input "***" at bounding box center [602, 345] width 16 height 14
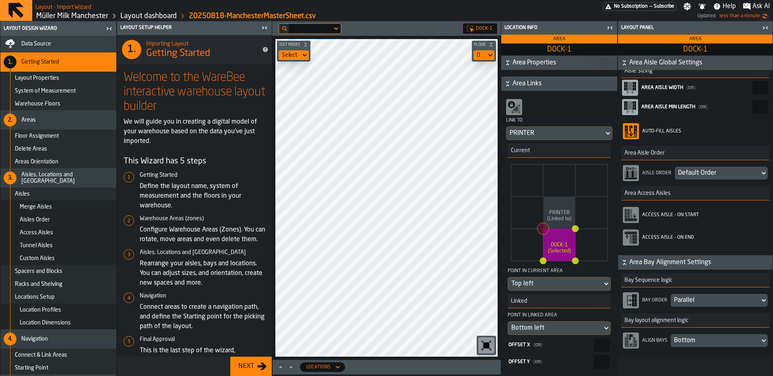
click at [594, 342] on input "***" at bounding box center [602, 345] width 16 height 14
type input "*"
type input "****"
type input "**"
type input "****"
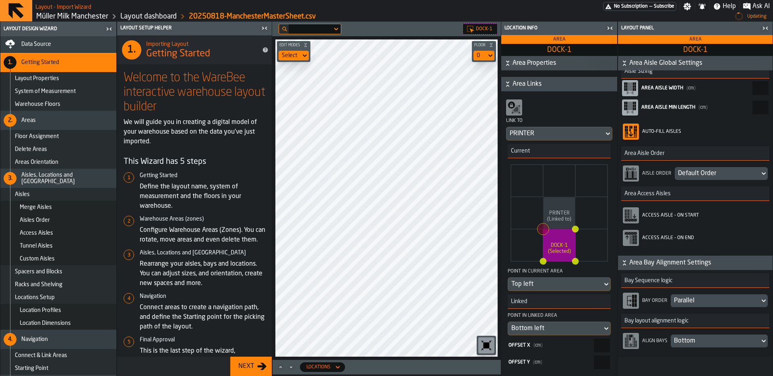
type input "***"
type input "****"
drag, startPoint x: 601, startPoint y: 343, endPoint x: 605, endPoint y: 343, distance: 4.4
click at [605, 343] on input "***" at bounding box center [602, 345] width 16 height 14
type input "***"
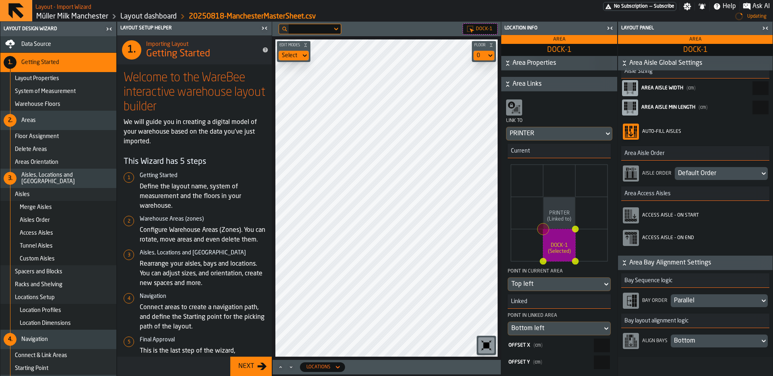
type input "****"
type input "***"
click at [595, 359] on input "*" at bounding box center [602, 362] width 16 height 14
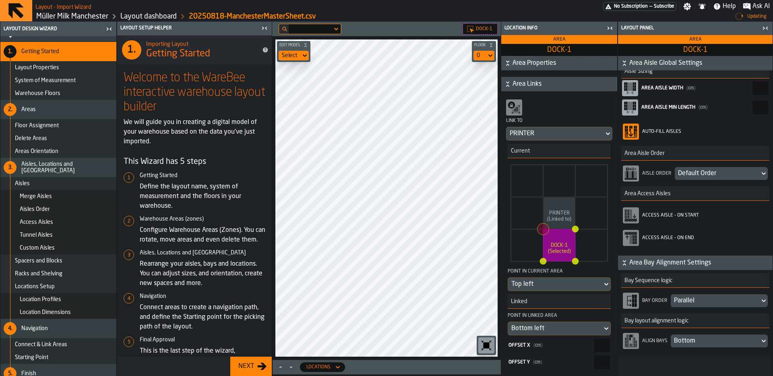
scroll to position [18, 0]
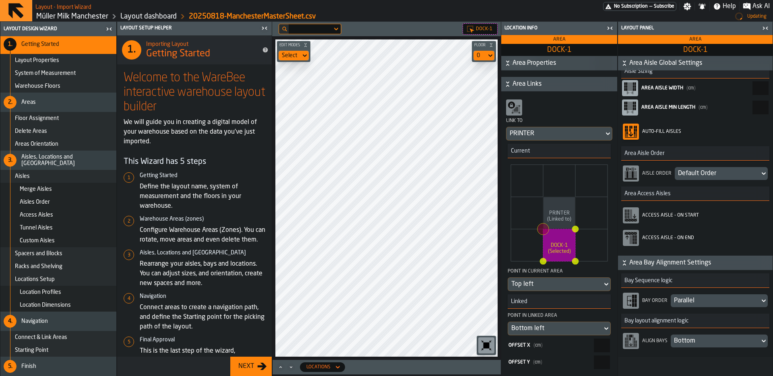
click at [49, 366] on div "Finish" at bounding box center [67, 366] width 92 height 6
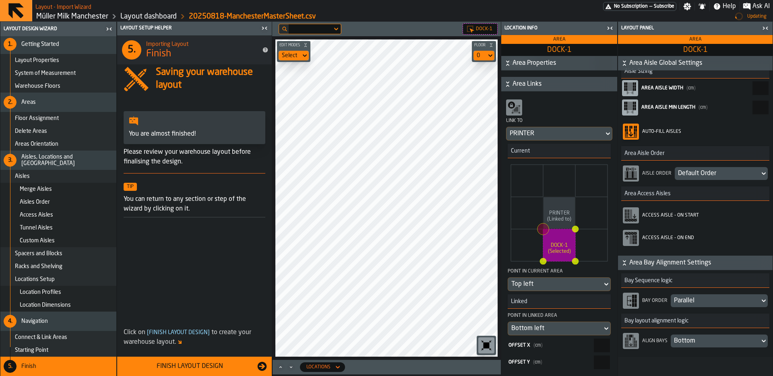
click at [194, 365] on div "Finish Layout Design" at bounding box center [189, 366] width 135 height 10
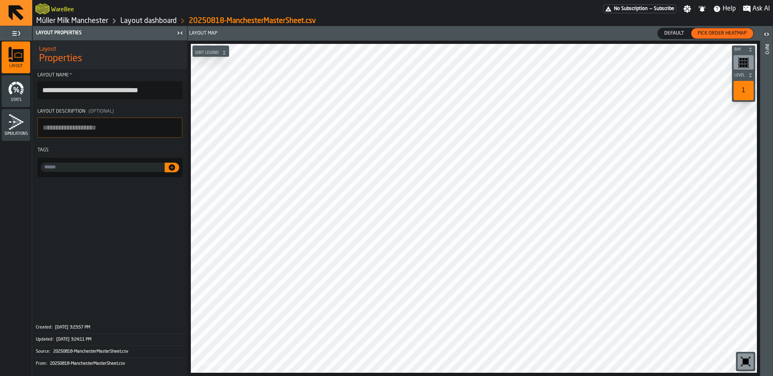
click at [167, 22] on link "Layout dashboard" at bounding box center [148, 20] width 56 height 9
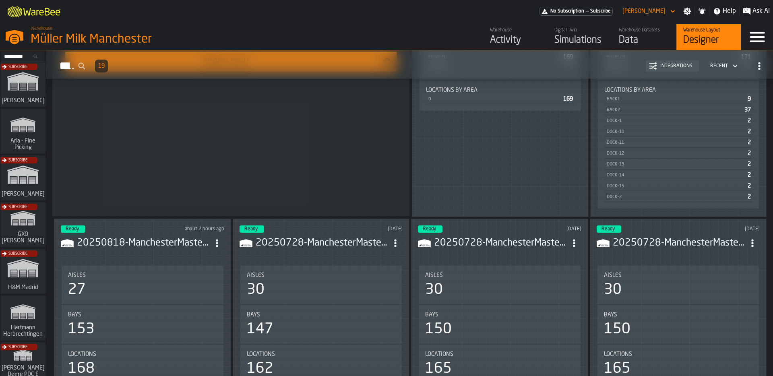
scroll to position [256, 0]
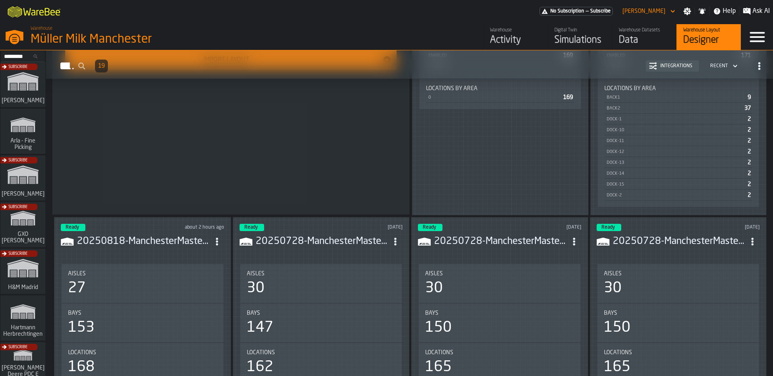
click at [355, 244] on h3 "20250728-ManchesterMasterSheet.csv" at bounding box center [322, 241] width 133 height 13
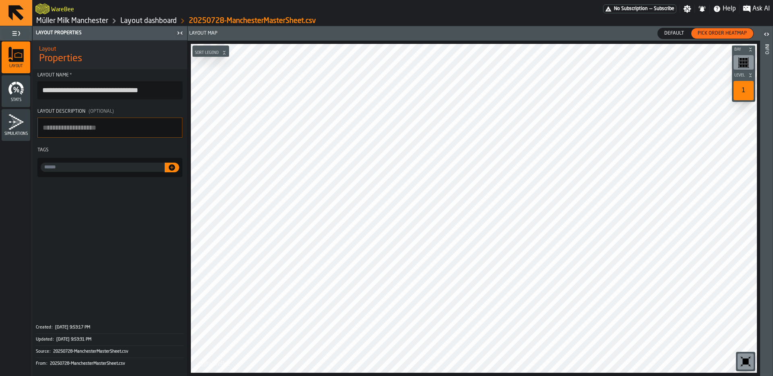
click at [142, 20] on link "Layout dashboard" at bounding box center [148, 20] width 56 height 9
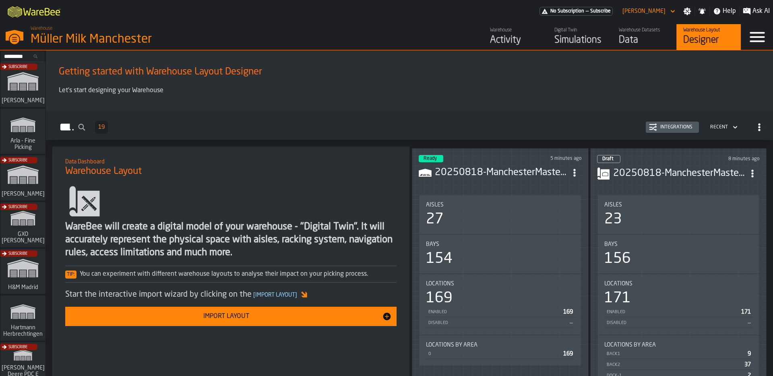
click at [573, 169] on icon "ItemListCard-DashboardItemContainer" at bounding box center [574, 173] width 8 height 8
click at [565, 223] on div "Edit in Designer" at bounding box center [554, 224] width 45 height 10
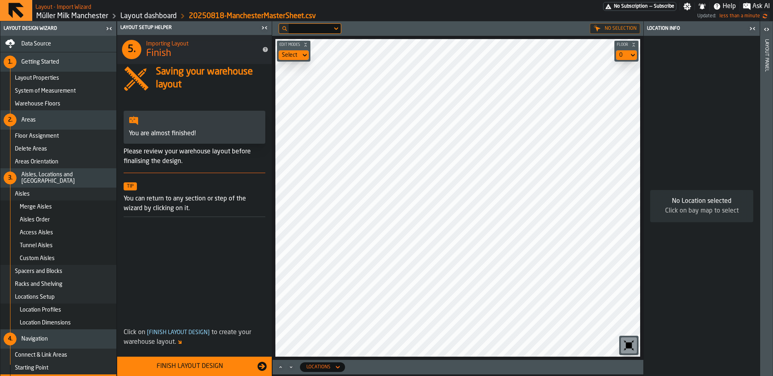
click at [54, 47] on div "Data Source" at bounding box center [58, 44] width 109 height 10
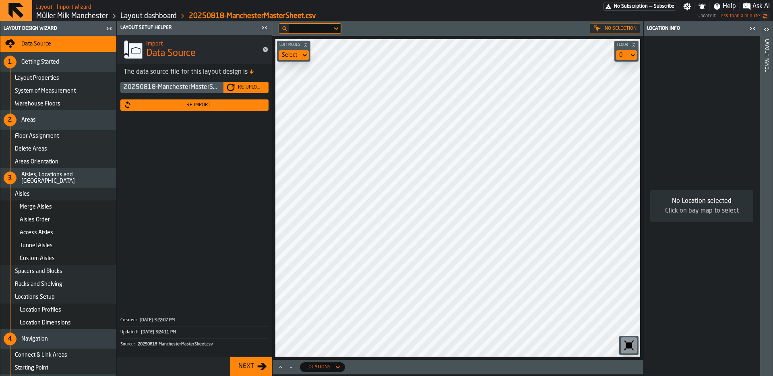
click at [239, 87] on div "Re-Upload" at bounding box center [250, 88] width 31 height 6
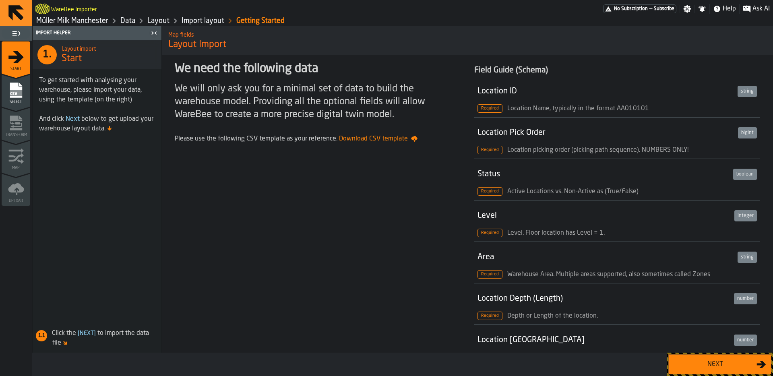
click at [718, 361] on div "Next" at bounding box center [714, 364] width 83 height 10
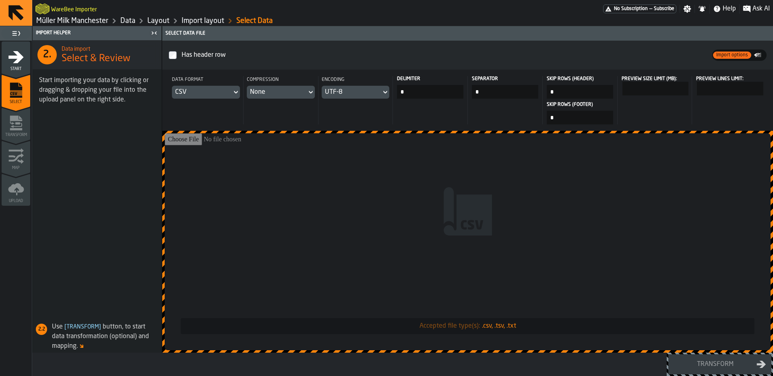
click at [412, 101] on div "Delimiter *" at bounding box center [429, 100] width 75 height 48
click at [429, 180] on input "Accepted file type(s): .csv, .tsv, .txt" at bounding box center [468, 241] width 606 height 217
type input "**********"
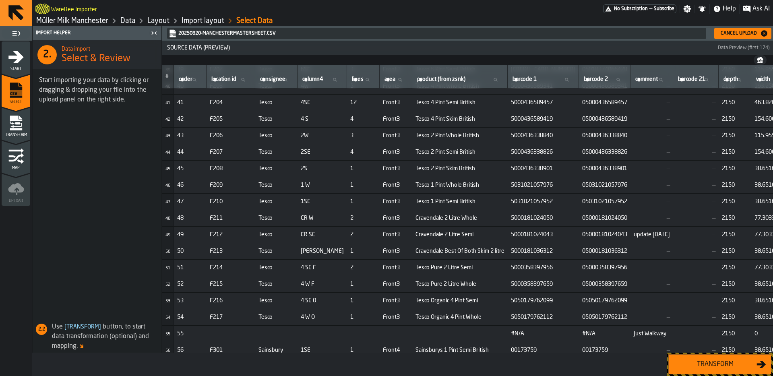
scroll to position [648, 0]
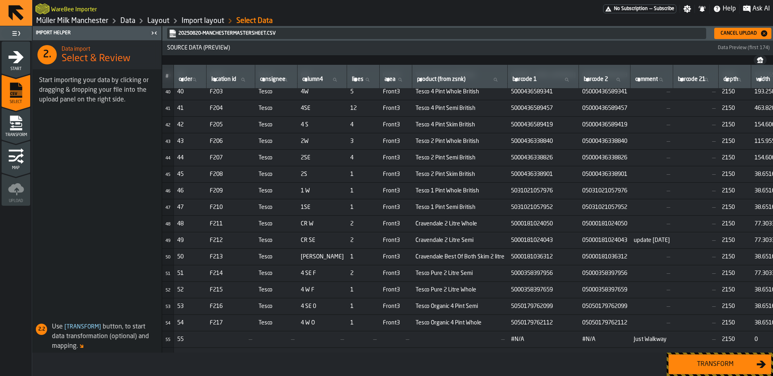
click at [711, 361] on div "Transform" at bounding box center [714, 364] width 83 height 10
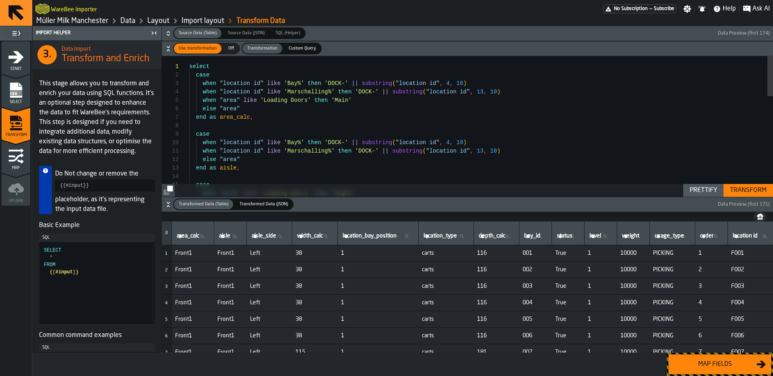
click at [711, 364] on div "Map fields" at bounding box center [714, 364] width 83 height 10
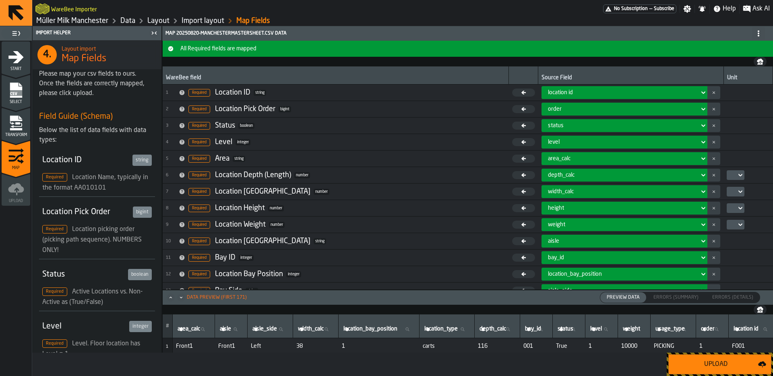
click at [711, 364] on div "Upload" at bounding box center [715, 364] width 85 height 10
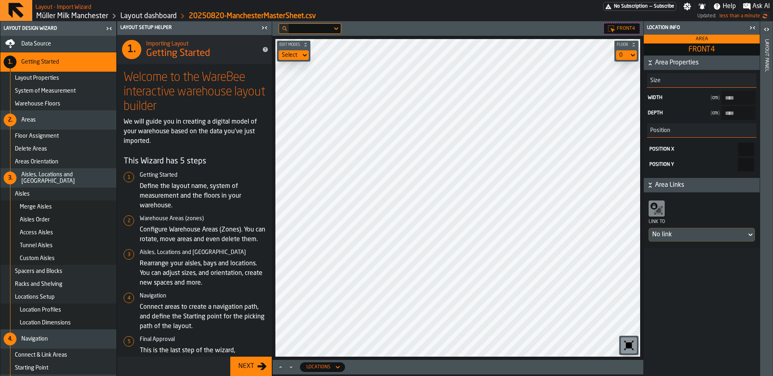
type input "****"
type input "*****"
type input "***"
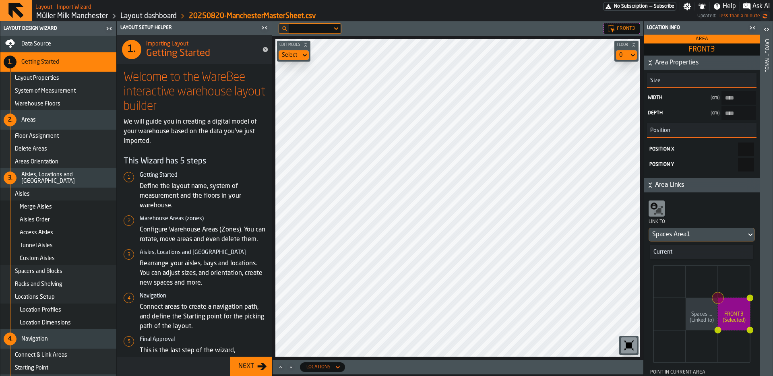
type input "****"
click at [631, 57] on icon at bounding box center [633, 55] width 8 height 10
click at [297, 50] on div "Select" at bounding box center [289, 55] width 22 height 10
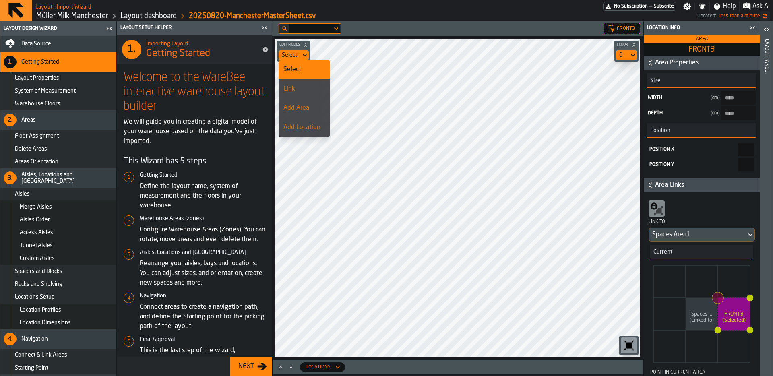
click at [303, 107] on div "Add Area" at bounding box center [304, 108] width 42 height 10
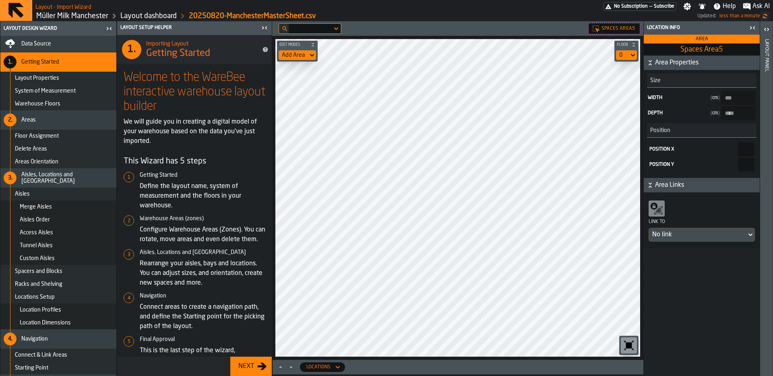
click at [765, 34] on label "button-toggle-Open" at bounding box center [766, 30] width 11 height 14
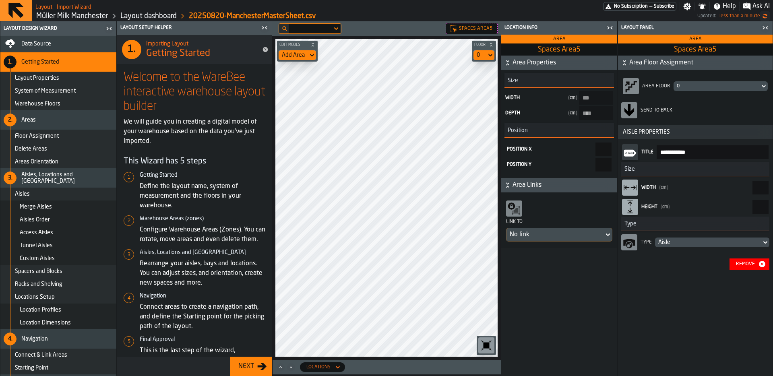
click at [752, 190] on input "***" at bounding box center [760, 188] width 16 height 14
type input "*"
type input "***"
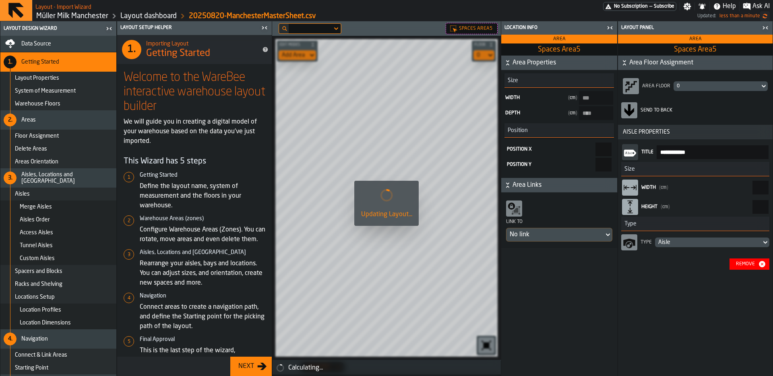
type Area5-size-w "***"
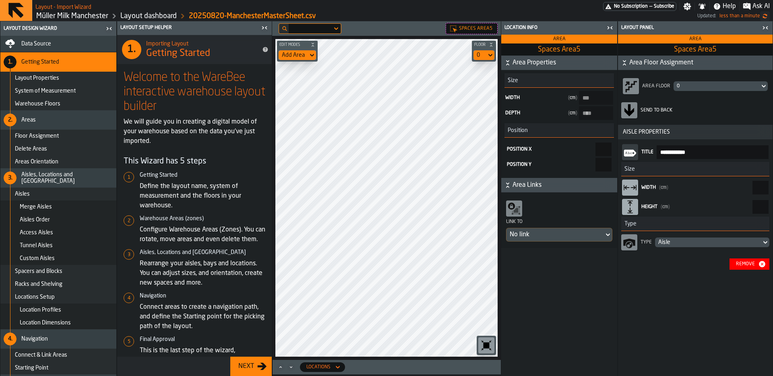
type input "***"
drag, startPoint x: 609, startPoint y: 30, endPoint x: 605, endPoint y: 31, distance: 4.2
click at [609, 30] on icon "button-toggle-Close me" at bounding box center [610, 28] width 10 height 10
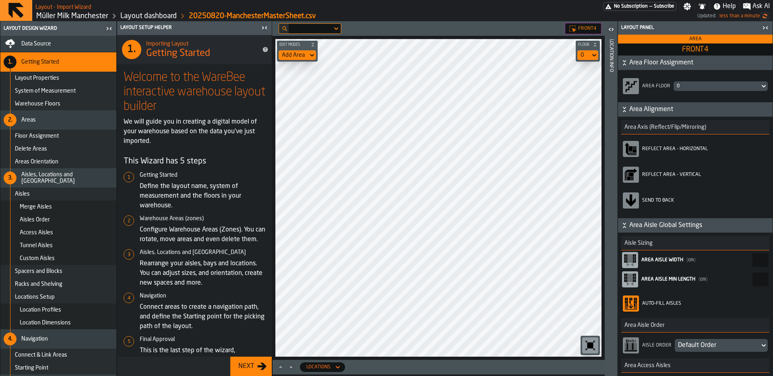
click at [304, 54] on div "Add Area" at bounding box center [292, 55] width 29 height 10
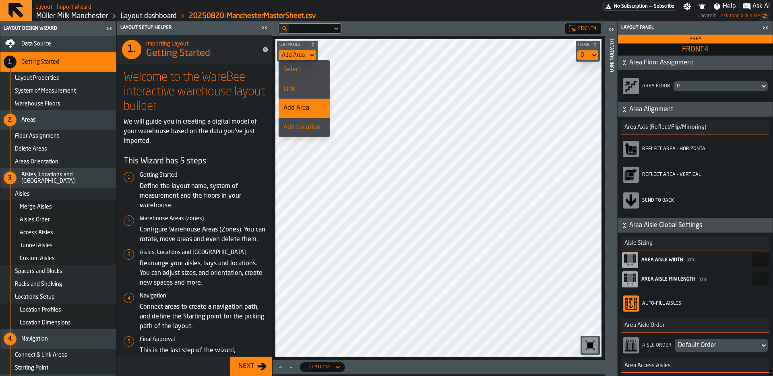
drag, startPoint x: 301, startPoint y: 88, endPoint x: 318, endPoint y: 104, distance: 23.1
click at [301, 88] on div "Link" at bounding box center [304, 89] width 42 height 10
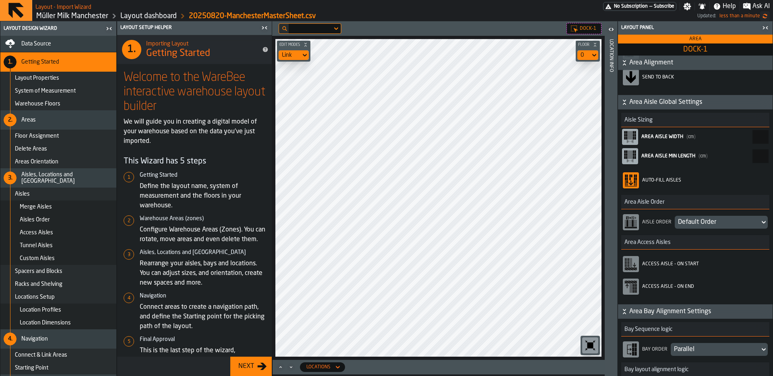
scroll to position [172, 0]
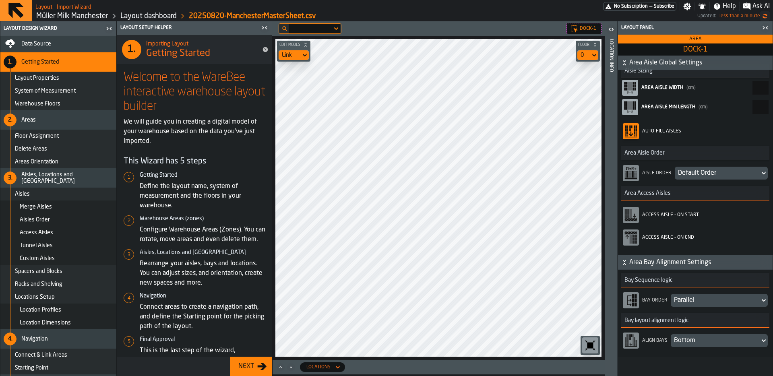
click at [614, 118] on header "Location Info" at bounding box center [610, 198] width 12 height 355
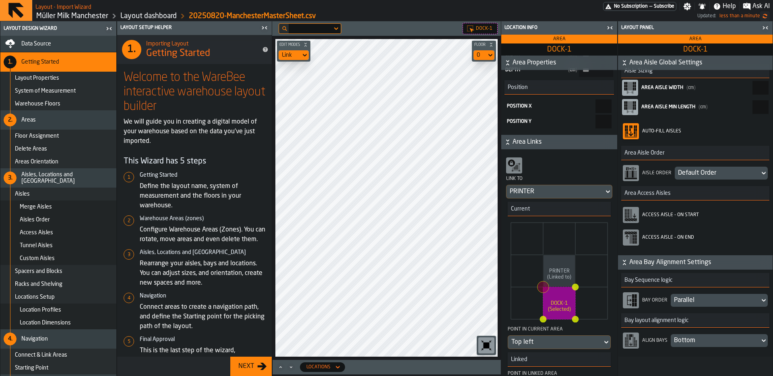
scroll to position [101, 0]
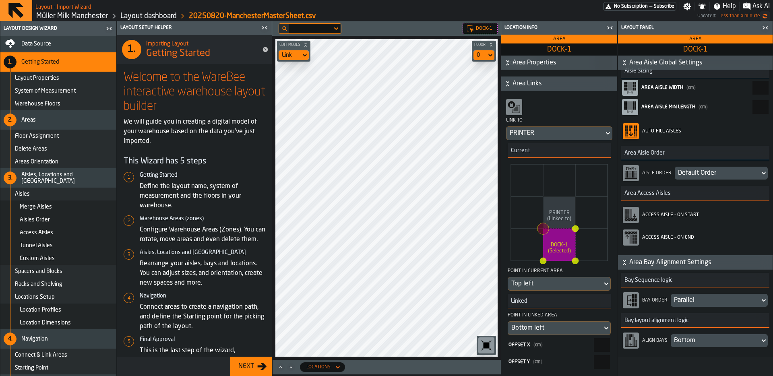
click at [594, 347] on input "***" at bounding box center [602, 345] width 16 height 14
type input "*"
type input "****"
type input "*"
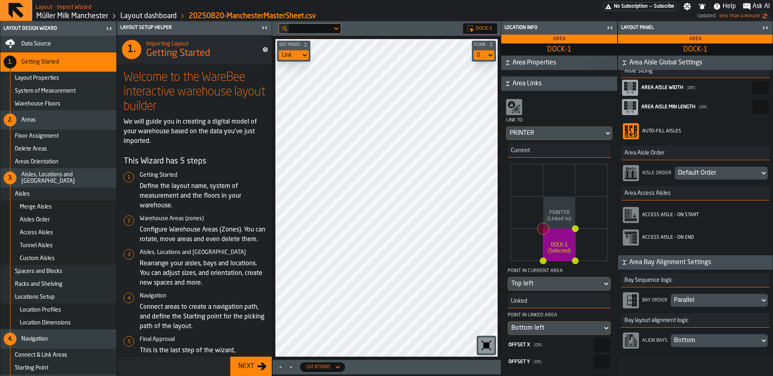
type input "****"
type input "**"
type input "****"
type input "***"
type input "****"
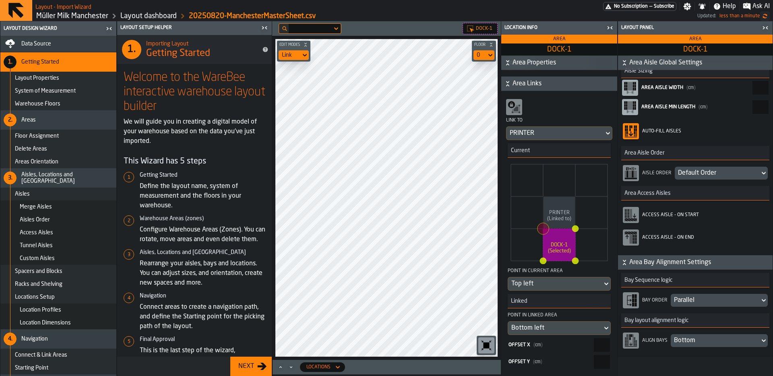
type input "***"
click at [765, 23] on icon "button-toggle-Close me" at bounding box center [765, 28] width 10 height 10
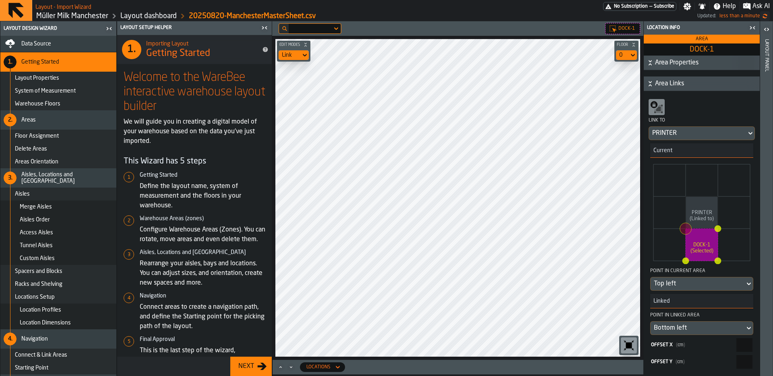
click at [753, 24] on icon "button-toggle-Close me" at bounding box center [752, 28] width 10 height 10
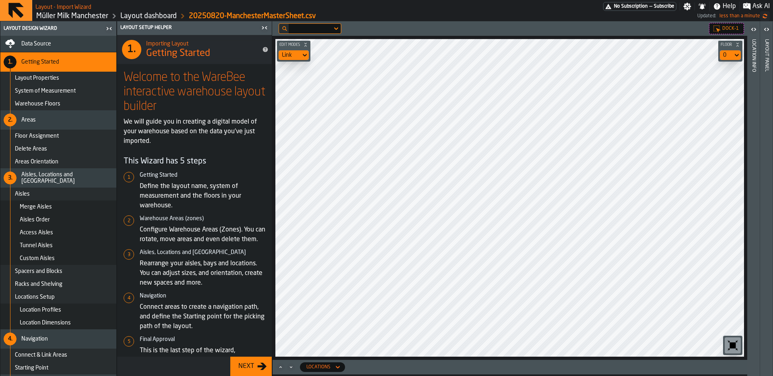
click at [753, 34] on label "button-toggle-Open" at bounding box center [753, 30] width 11 height 14
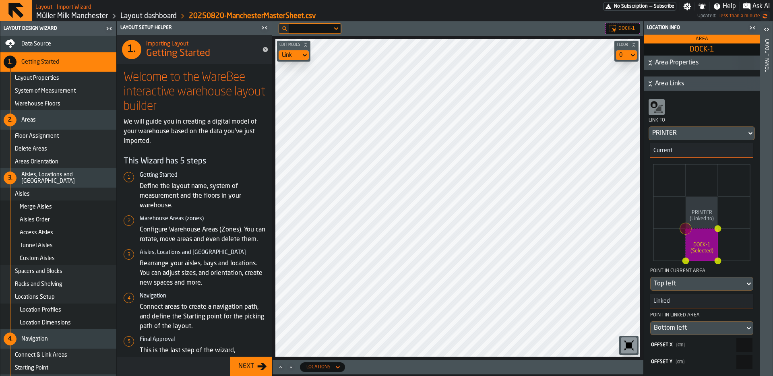
click at [736, 344] on input "***" at bounding box center [744, 345] width 16 height 14
type input "*"
type input "****"
type input "**"
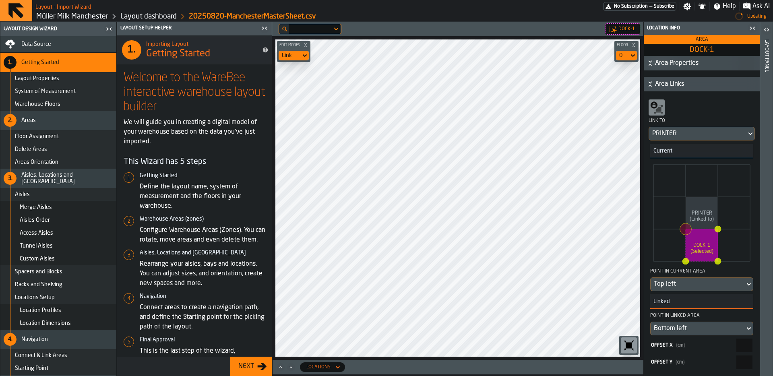
type input "****"
type input "***"
type input "****"
click at [259, 285] on main "Layout Design Wizard Data Source 1. Getting Started Layout Properties System of…" at bounding box center [386, 198] width 773 height 355
click at [692, 342] on div "Offset X ( cm )" at bounding box center [693, 345] width 84 height 6
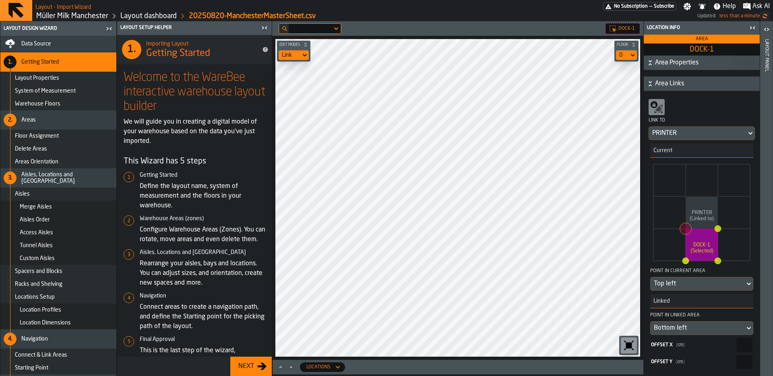
click at [736, 342] on input "***" at bounding box center [744, 345] width 16 height 14
click at [736, 347] on input "***" at bounding box center [744, 345] width 16 height 14
type input "*"
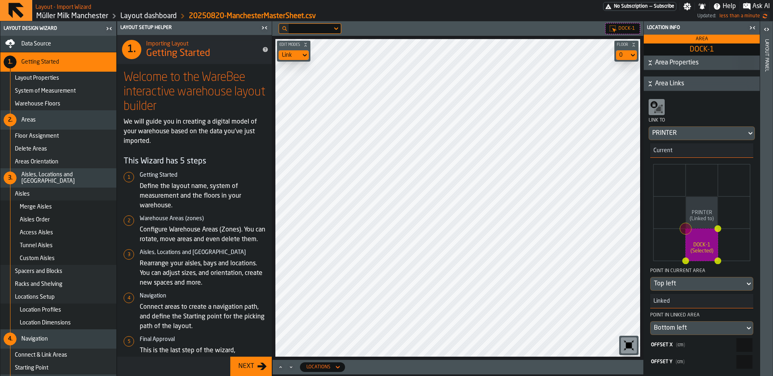
type input "****"
type input "**"
type input "****"
type input "***"
type input "****"
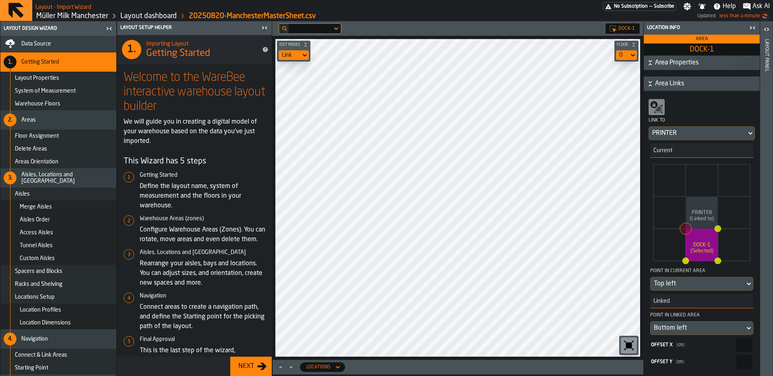
type input "***"
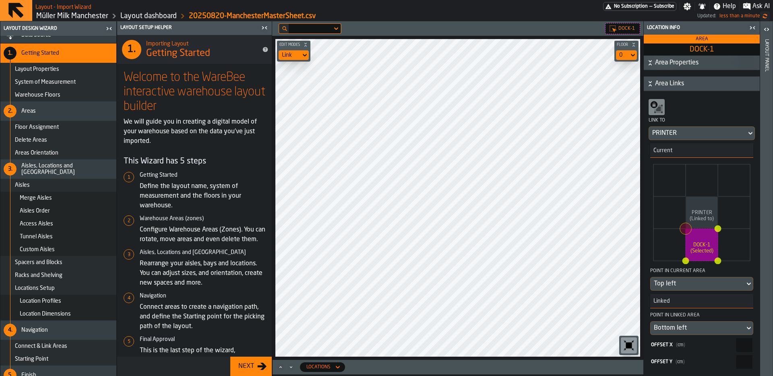
scroll to position [18, 0]
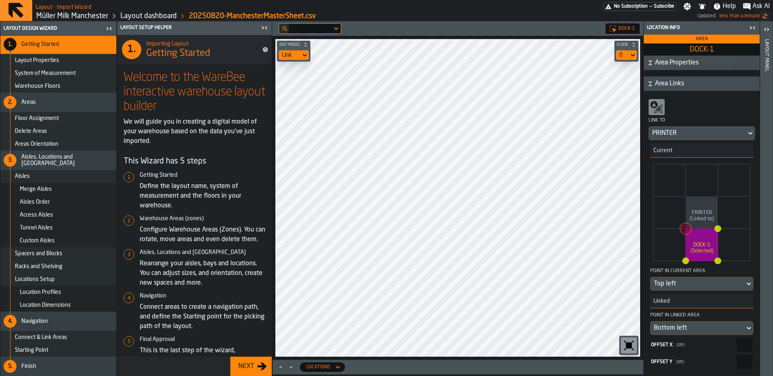
click at [64, 367] on div "Finish" at bounding box center [67, 366] width 92 height 6
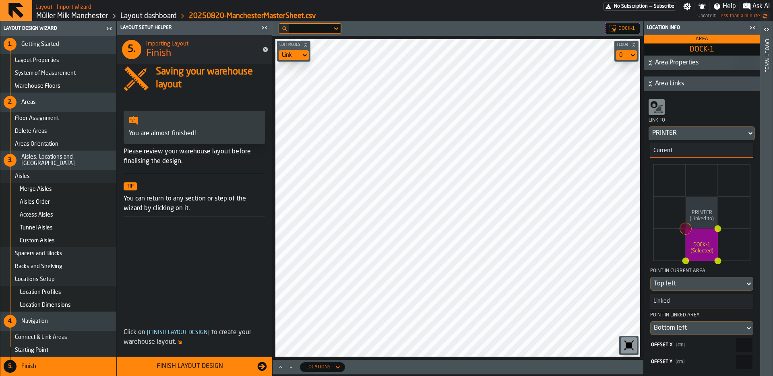
click at [130, 367] on div "Finish Layout Design" at bounding box center [189, 366] width 135 height 10
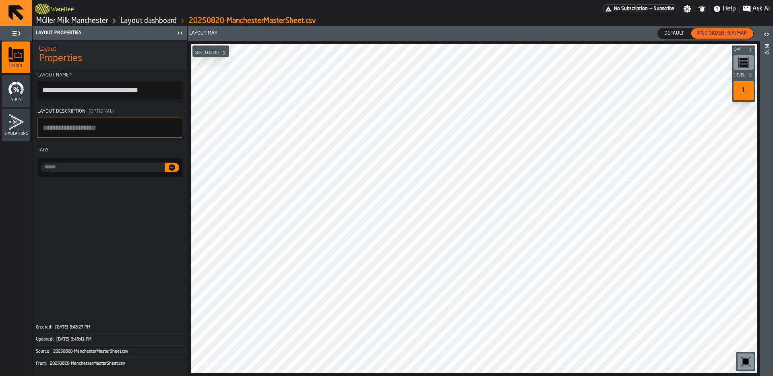
click at [147, 21] on link "Layout dashboard" at bounding box center [148, 20] width 56 height 9
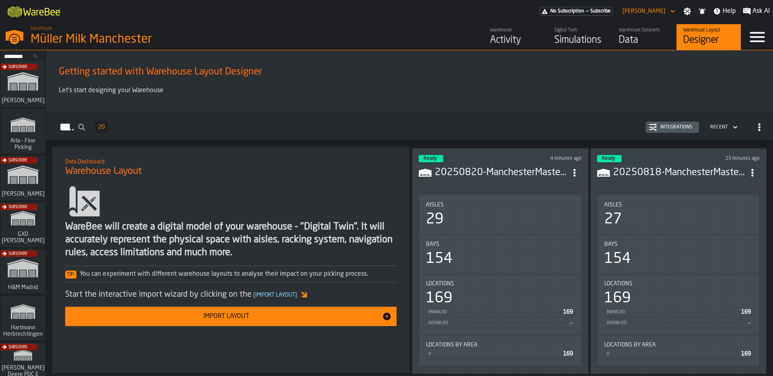
click at [565, 31] on div "Digital Twin" at bounding box center [579, 30] width 51 height 6
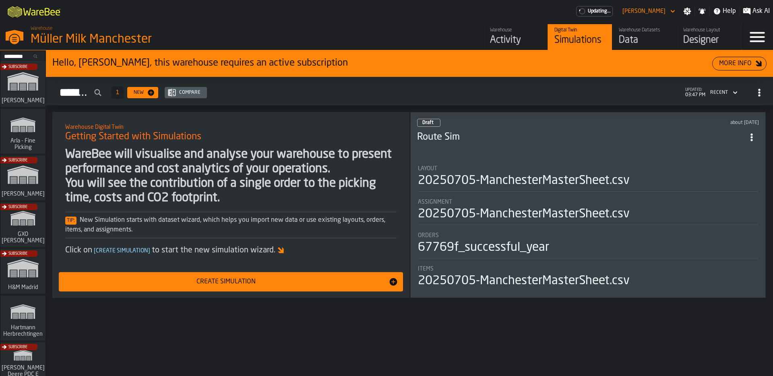
click at [623, 37] on div "Data" at bounding box center [644, 40] width 51 height 13
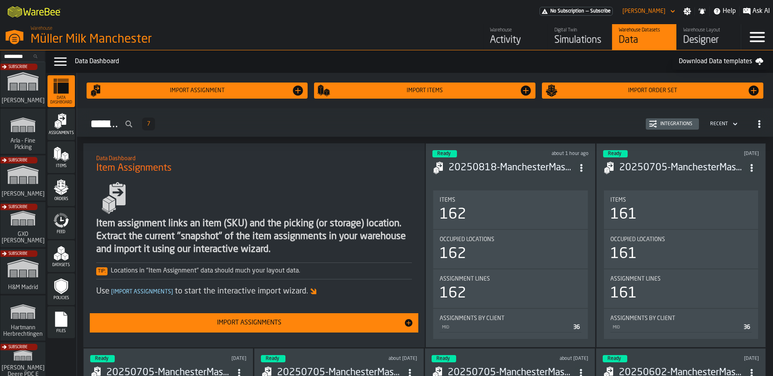
click at [583, 164] on icon "ItemListCard-DashboardItemContainer" at bounding box center [581, 168] width 8 height 8
click at [539, 162] on h3 "20250818-ManchesterMasterSheet.csv" at bounding box center [510, 167] width 125 height 13
click at [337, 322] on div "Import Assignments" at bounding box center [249, 323] width 309 height 10
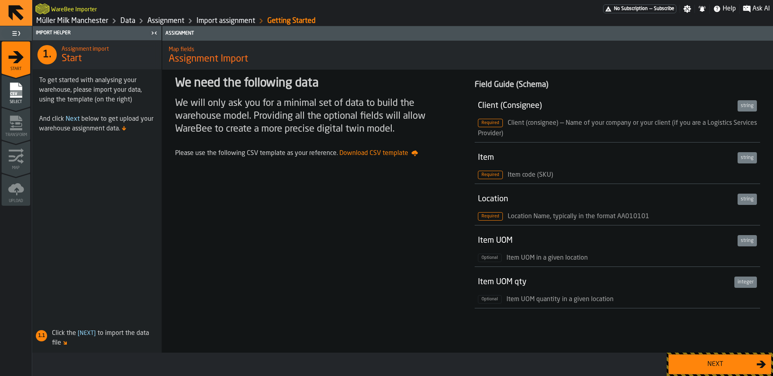
click at [744, 361] on div "Next" at bounding box center [714, 364] width 83 height 10
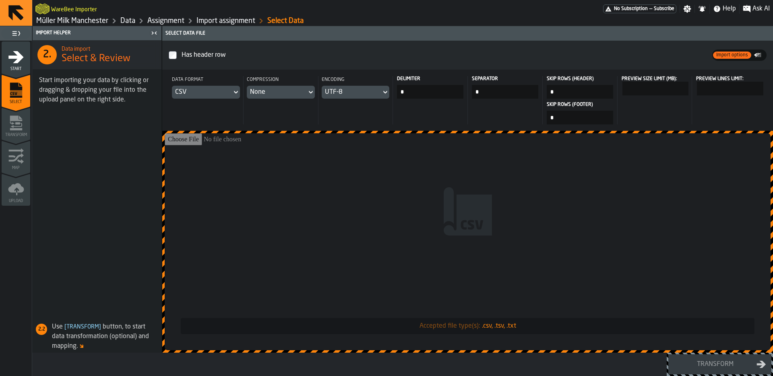
click at [408, 183] on input "Accepted file type(s): .csv, .tsv, .txt" at bounding box center [468, 241] width 606 height 217
type input "**********"
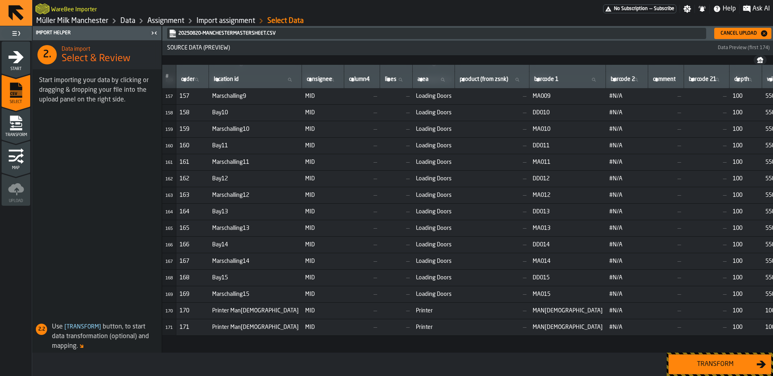
scroll to position [2575, 0]
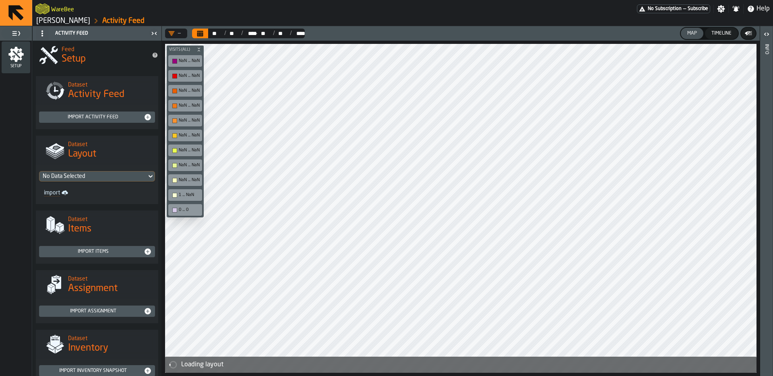
click at [722, 9] on icon "button-toggle-Settings" at bounding box center [721, 9] width 8 height 8
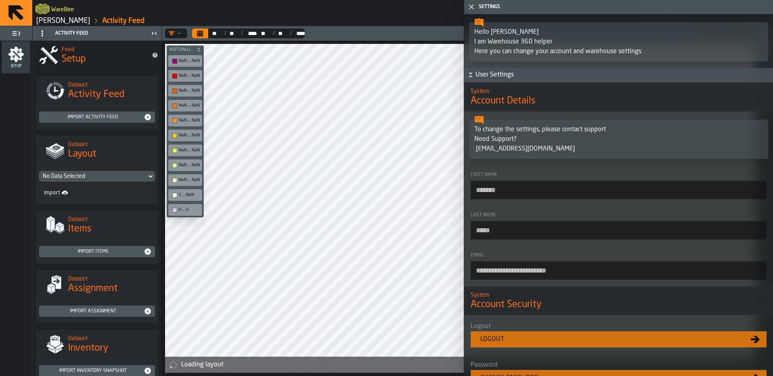
click at [472, 9] on icon "button-toggle-Close me" at bounding box center [471, 7] width 10 height 10
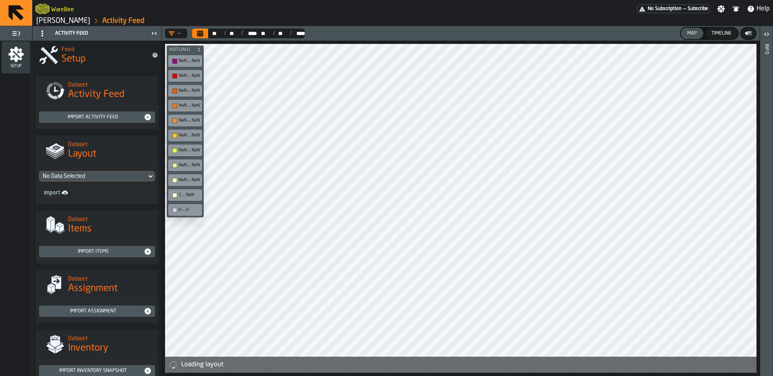
click at [719, 10] on icon "button-toggle-Settings" at bounding box center [721, 9] width 8 height 8
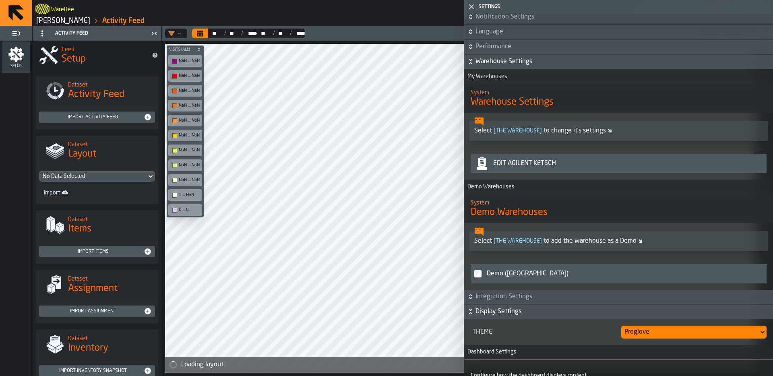
scroll to position [511, 0]
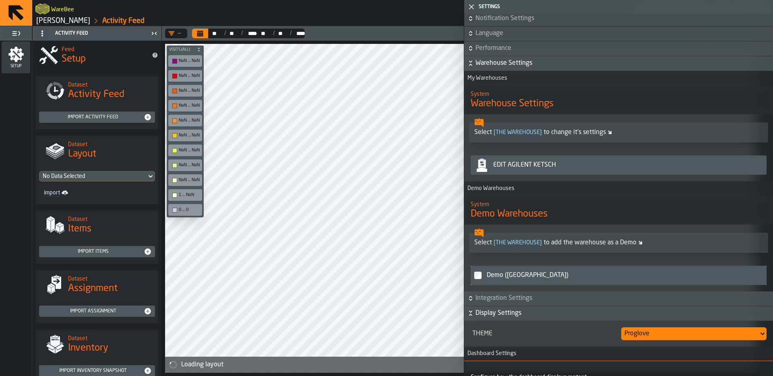
click at [550, 166] on div "Edit Agilent Ketsch" at bounding box center [626, 165] width 273 height 10
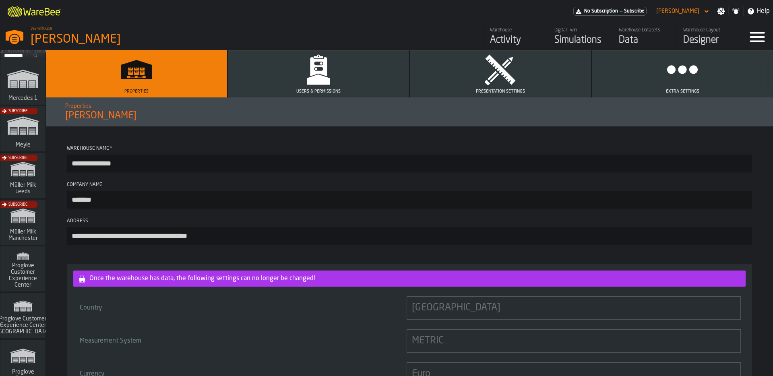
scroll to position [374, 0]
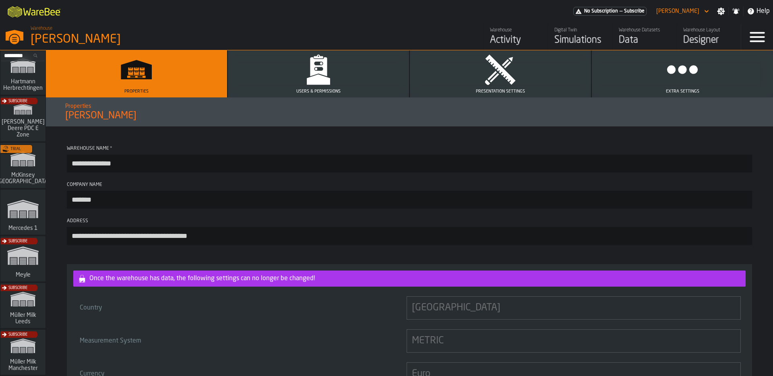
scroll to position [248, 0]
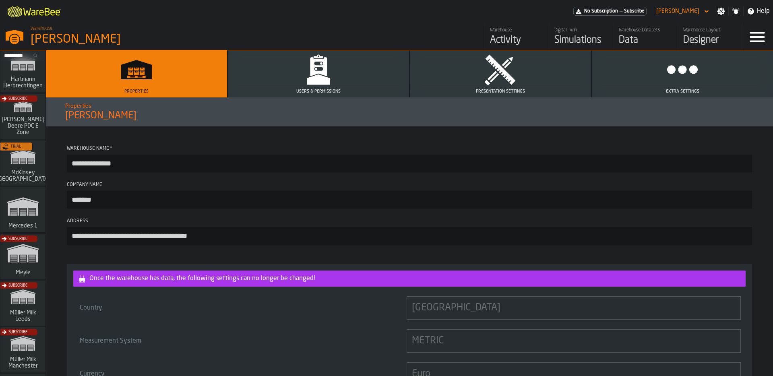
click at [29, 174] on div "Trial" at bounding box center [21, 165] width 45 height 47
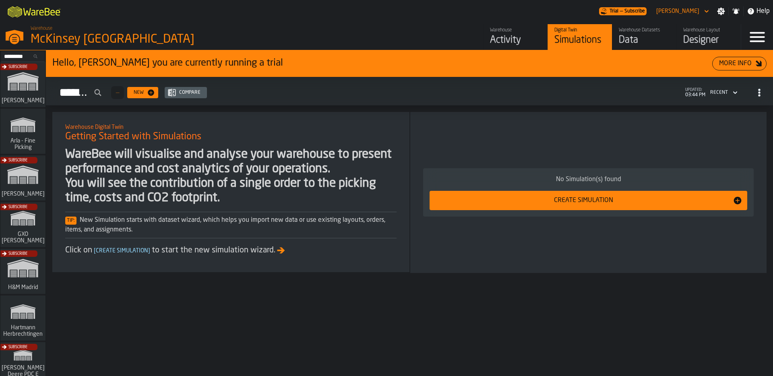
click at [639, 38] on div "Data" at bounding box center [644, 40] width 51 height 13
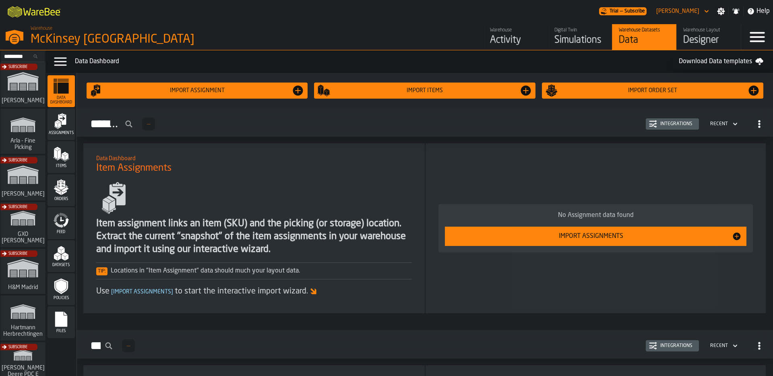
click at [506, 38] on div "Activity" at bounding box center [515, 40] width 51 height 13
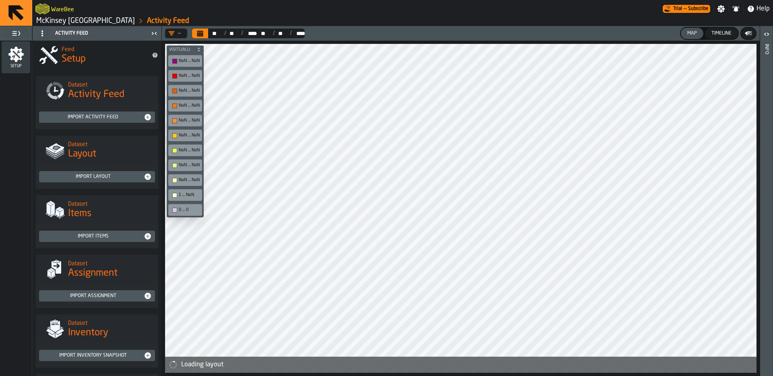
click at [107, 124] on div "Import Activity Feed" at bounding box center [97, 117] width 122 height 24
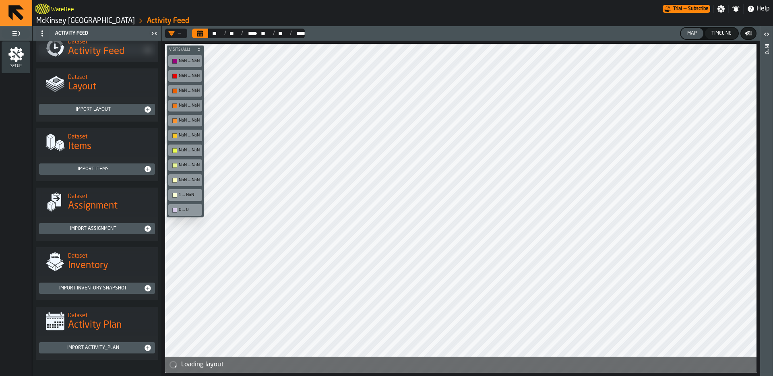
scroll to position [66, 0]
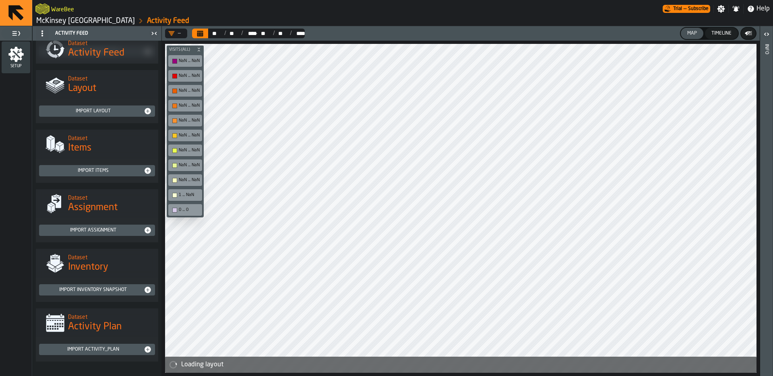
click at [99, 170] on div "Import Items" at bounding box center [92, 171] width 101 height 6
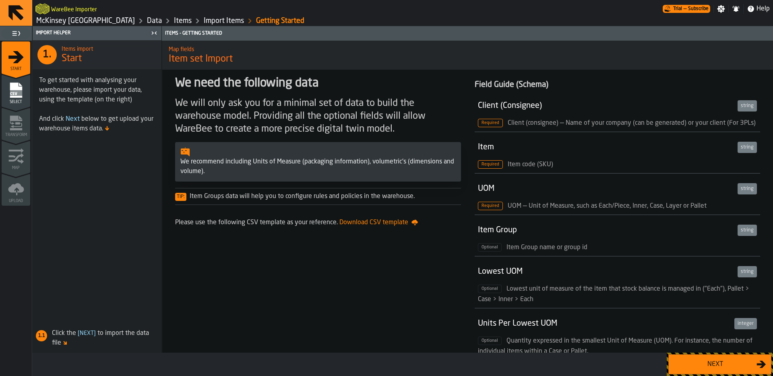
click at [142, 20] on icon "Breadcrumb" at bounding box center [141, 21] width 10 height 10
click at [116, 23] on link "McKinsey [GEOGRAPHIC_DATA]" at bounding box center [85, 20] width 99 height 9
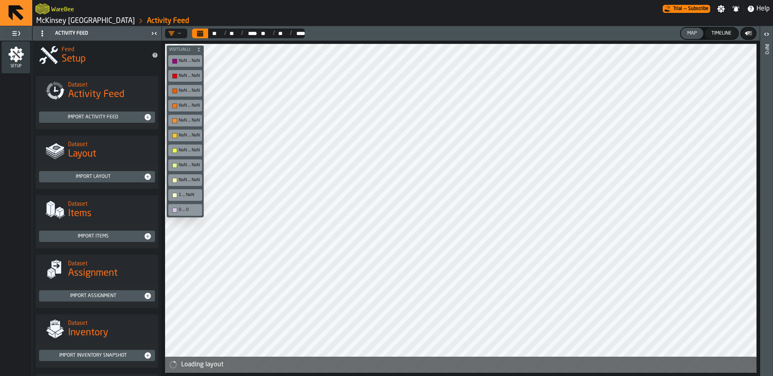
click at [84, 24] on link "McKinsey [GEOGRAPHIC_DATA]" at bounding box center [85, 20] width 99 height 9
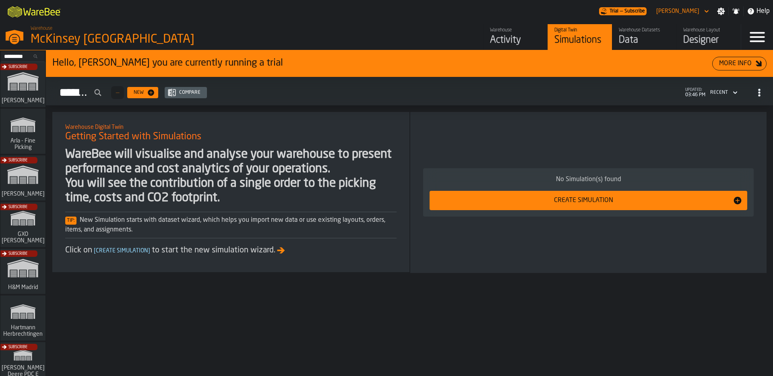
click at [623, 35] on div "Data" at bounding box center [644, 40] width 51 height 13
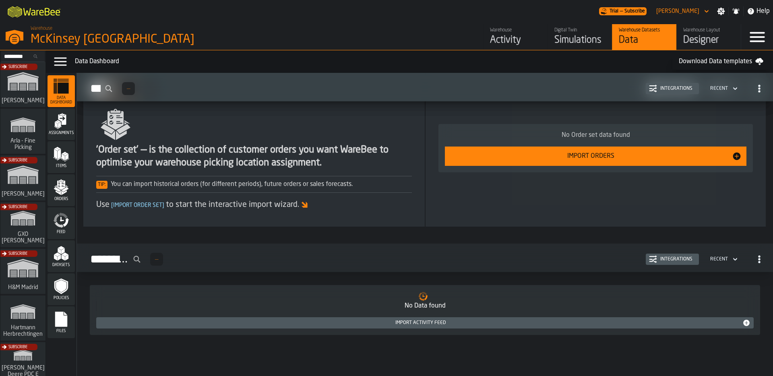
scroll to position [482, 0]
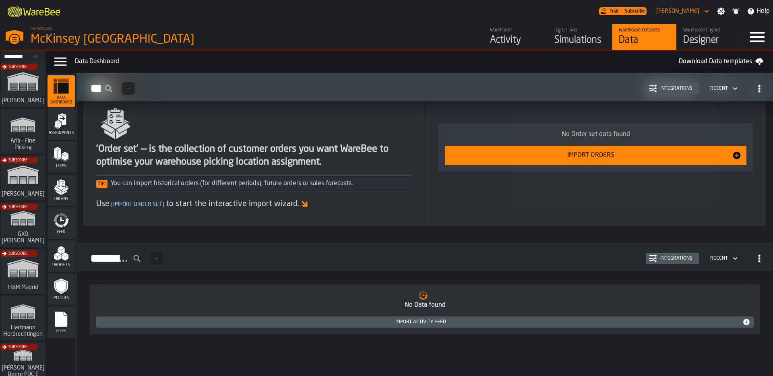
click at [716, 31] on div "Warehouse Layout" at bounding box center [708, 30] width 51 height 6
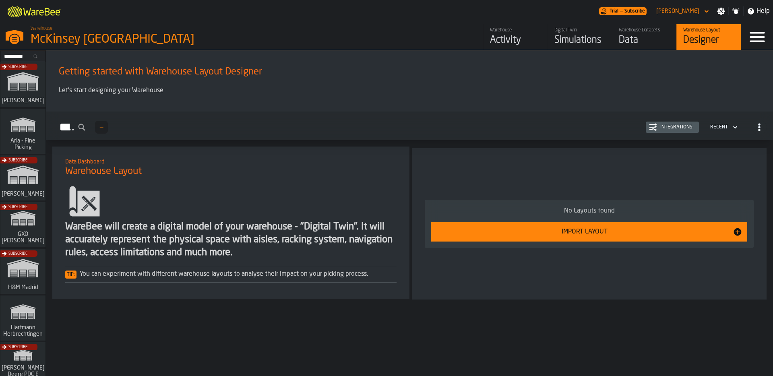
click at [652, 37] on div "Data" at bounding box center [644, 40] width 51 height 13
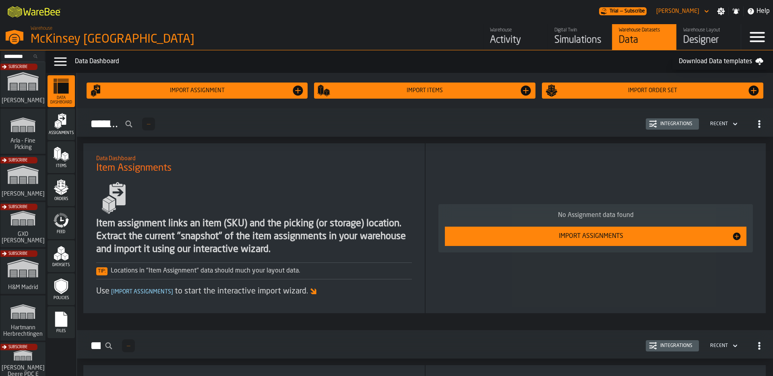
click at [514, 37] on div "Activity" at bounding box center [515, 40] width 51 height 13
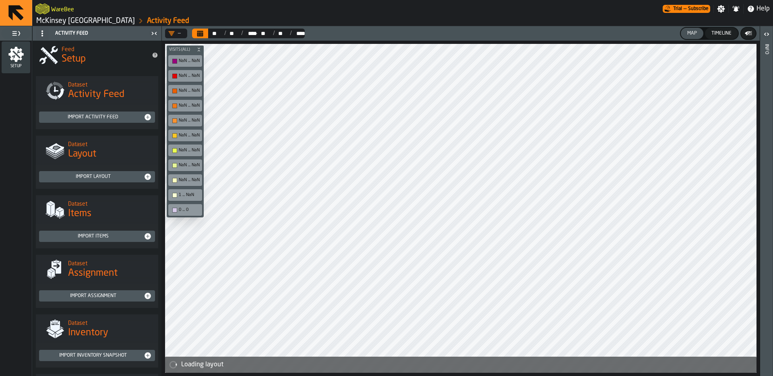
scroll to position [2, 0]
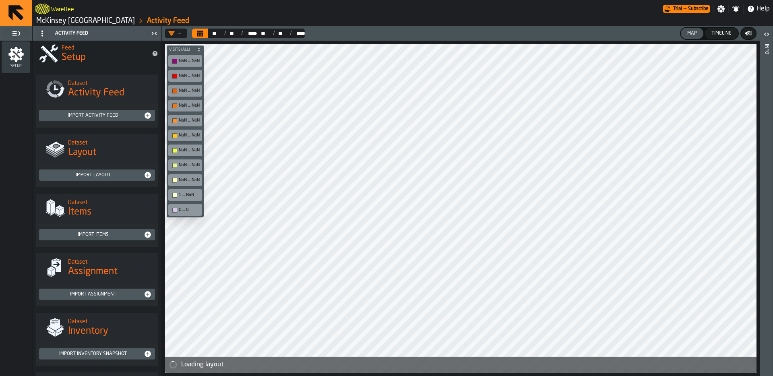
click at [721, 11] on icon "button-toggle-Settings" at bounding box center [721, 9] width 8 height 8
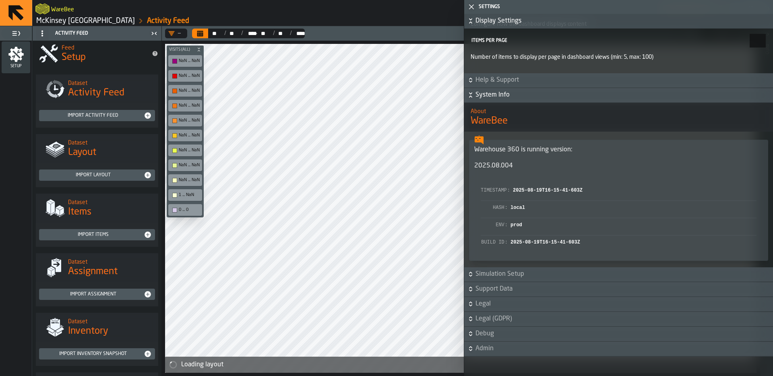
scroll to position [866, 0]
click at [497, 350] on span "Admin" at bounding box center [623, 349] width 296 height 10
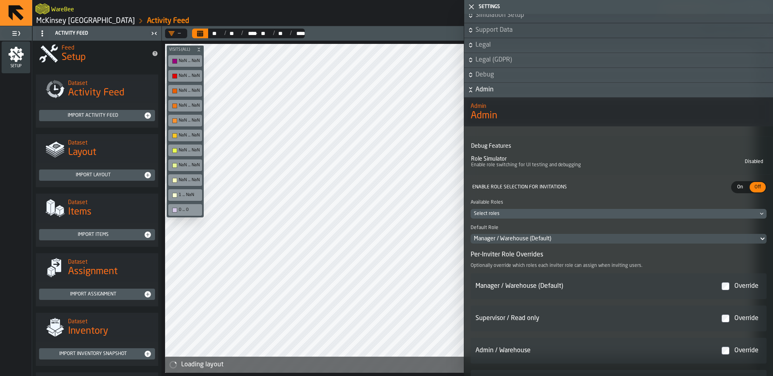
scroll to position [1120, 0]
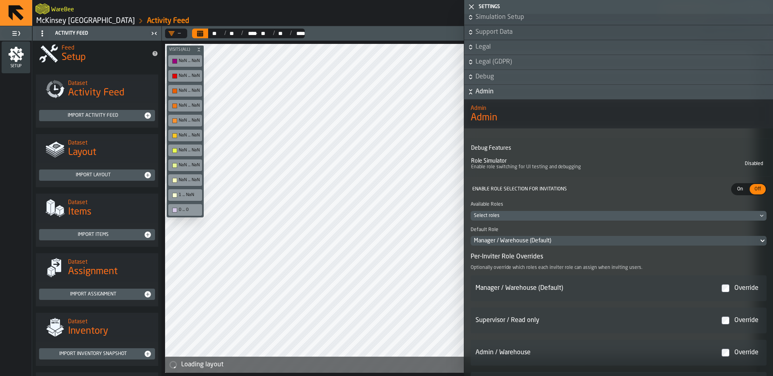
click at [550, 218] on div "Select roles" at bounding box center [614, 216] width 281 height 6
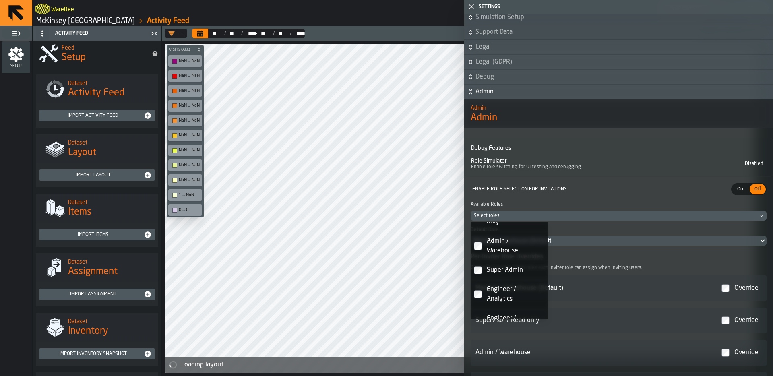
scroll to position [0, 0]
click at [575, 192] on div "Enable Role Selection for Invitations" at bounding box center [598, 189] width 257 height 6
click at [610, 111] on h2 "Admin" at bounding box center [618, 107] width 296 height 8
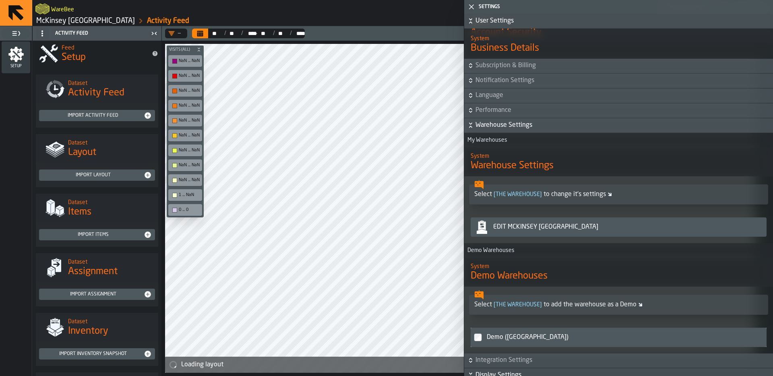
scroll to position [448, 0]
click at [556, 229] on div "Edit McKinsey [GEOGRAPHIC_DATA]" at bounding box center [626, 228] width 273 height 10
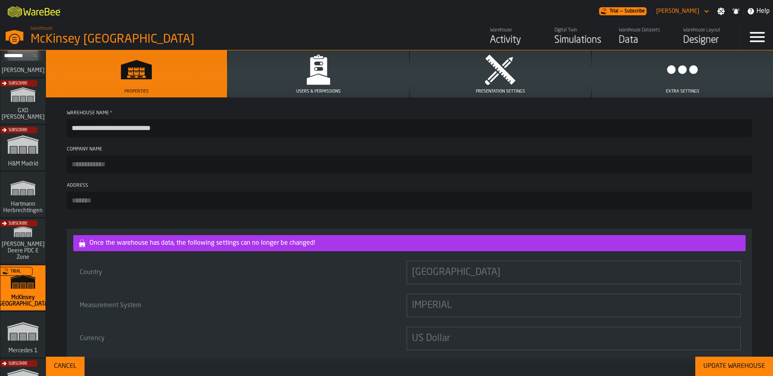
scroll to position [272, 0]
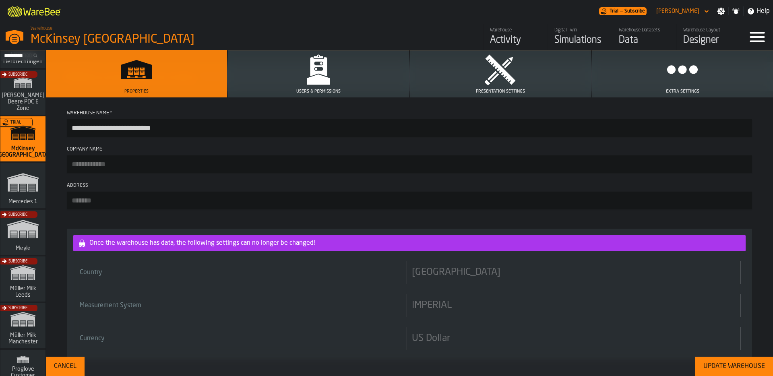
click at [78, 364] on div "Cancel" at bounding box center [65, 366] width 29 height 10
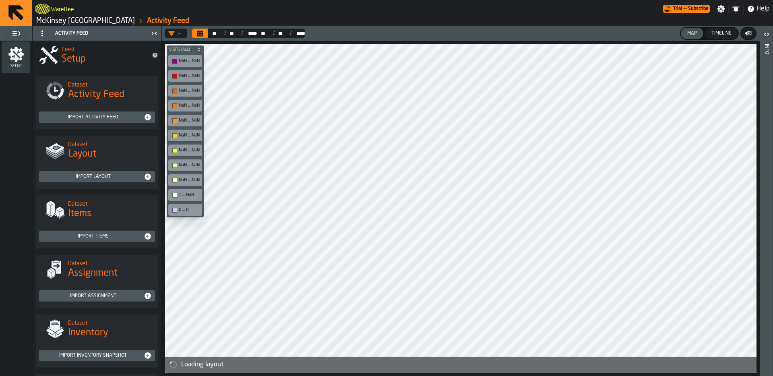
click at [76, 22] on link "McKinsey [GEOGRAPHIC_DATA]" at bounding box center [85, 20] width 99 height 9
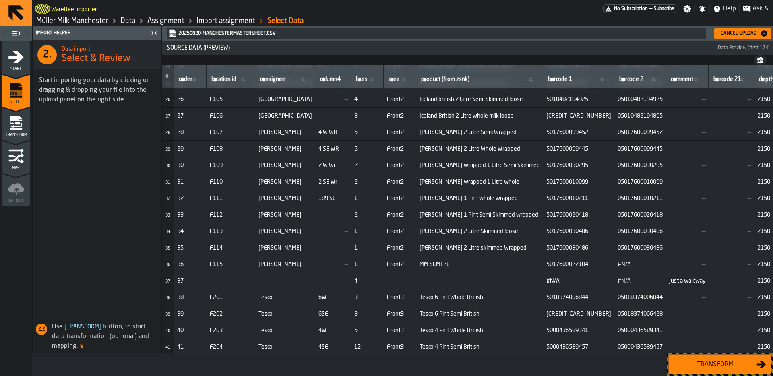
scroll to position [431, 0]
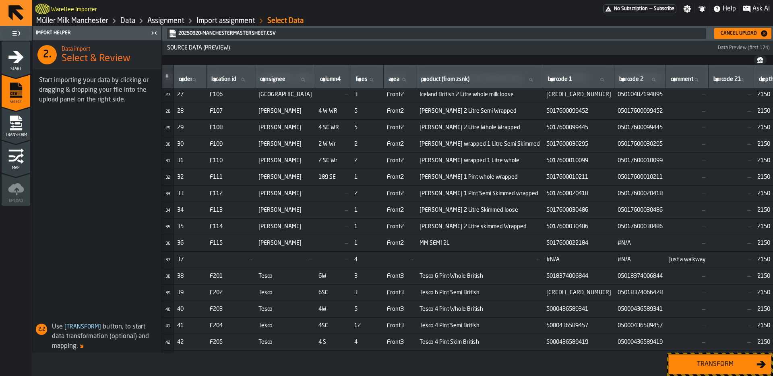
click at [716, 364] on div "Transform" at bounding box center [714, 364] width 83 height 10
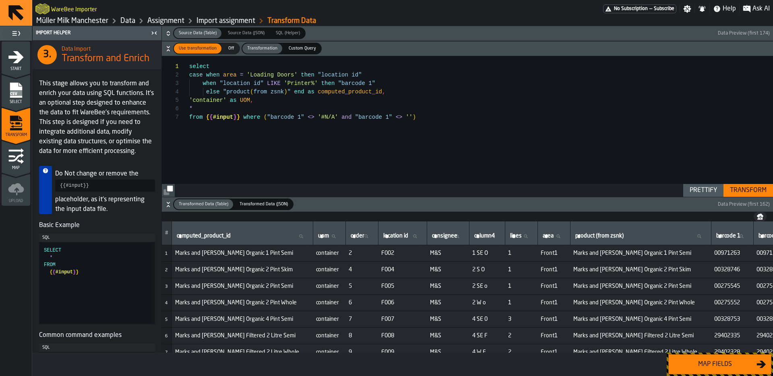
click at [716, 364] on div "Map fields" at bounding box center [714, 364] width 83 height 10
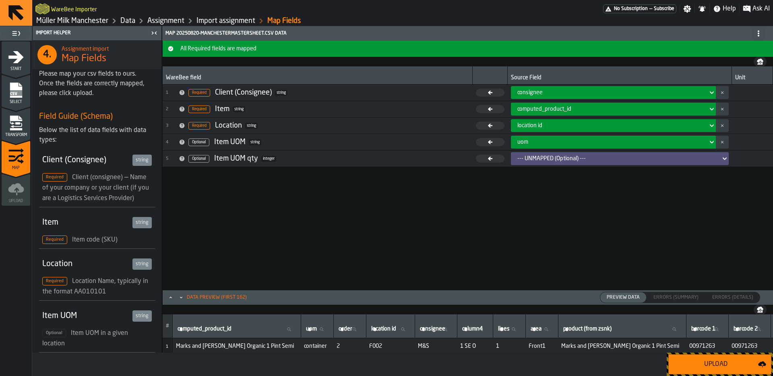
click at [17, 131] on div "Transform" at bounding box center [16, 126] width 29 height 22
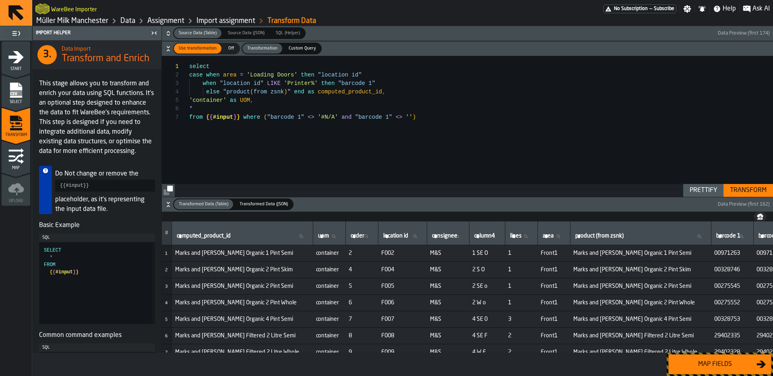
click at [750, 190] on div "Transform" at bounding box center [747, 191] width 43 height 10
click at [736, 363] on div "Map fields" at bounding box center [714, 364] width 83 height 10
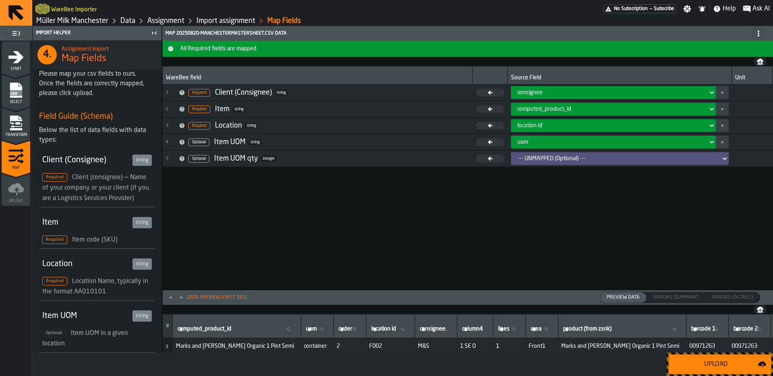
click at [736, 363] on div "Upload" at bounding box center [715, 364] width 85 height 10
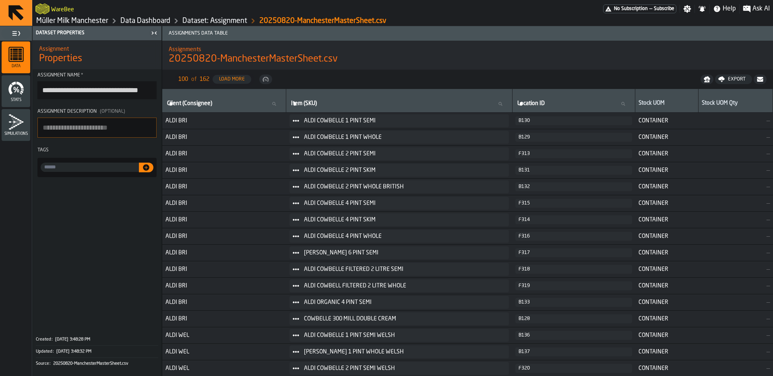
click at [148, 21] on link "Data Dashboard" at bounding box center [145, 20] width 50 height 9
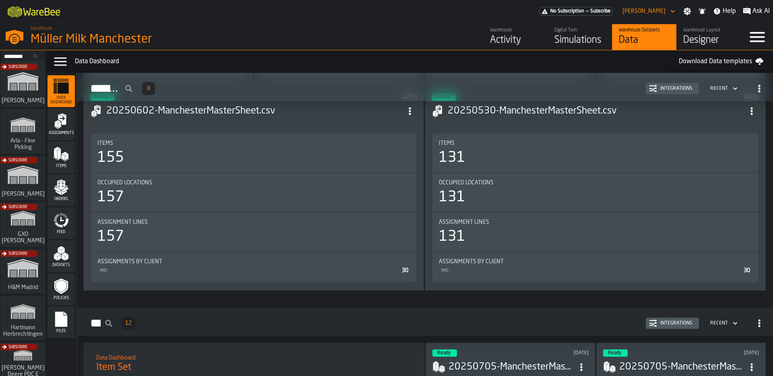
scroll to position [606, 0]
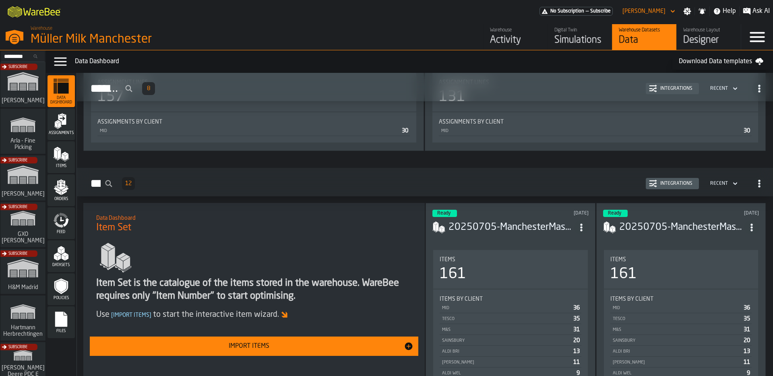
click at [323, 348] on div "Import Items" at bounding box center [249, 346] width 309 height 10
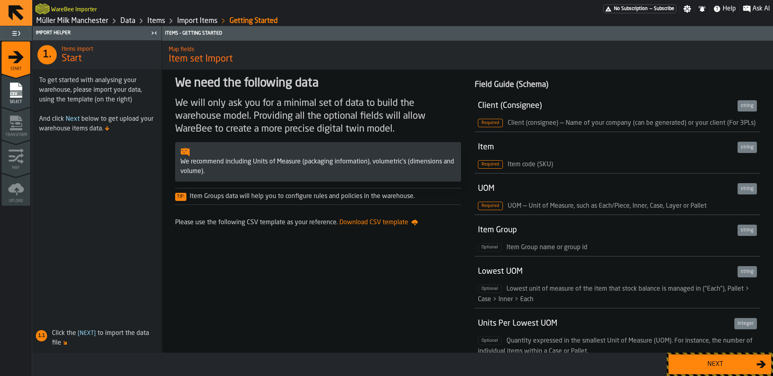
click at [715, 369] on div "Next" at bounding box center [714, 364] width 83 height 10
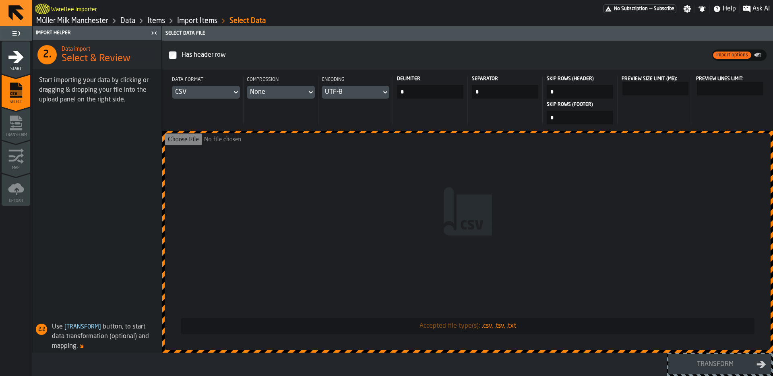
click at [466, 222] on input "Accepted file type(s): .csv, .tsv, .txt" at bounding box center [468, 241] width 606 height 217
type input "**********"
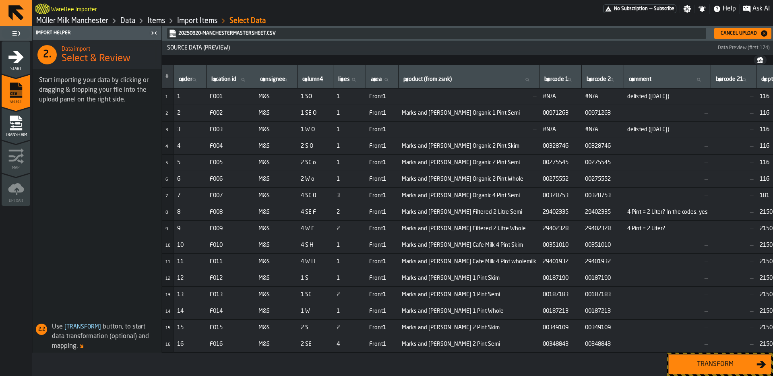
click at [699, 367] on div "Transform" at bounding box center [714, 364] width 83 height 10
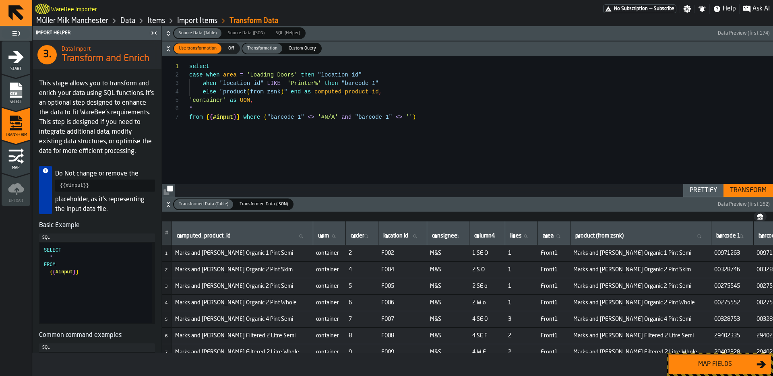
drag, startPoint x: 748, startPoint y: 187, endPoint x: 745, endPoint y: 193, distance: 6.7
click at [748, 187] on div "Transform" at bounding box center [747, 191] width 43 height 10
click at [712, 363] on div "Map fields" at bounding box center [714, 364] width 83 height 10
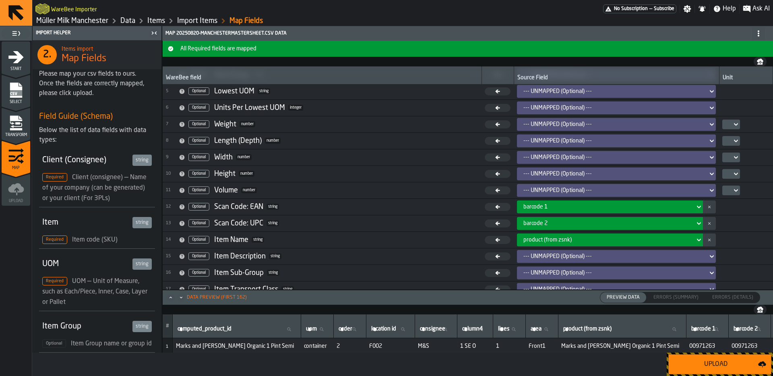
scroll to position [68, 0]
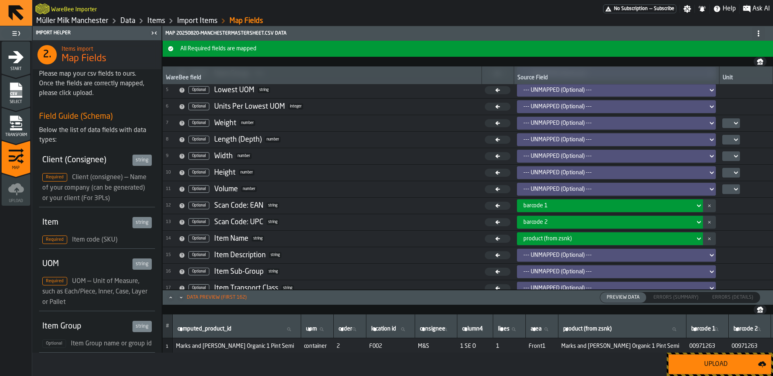
click at [714, 362] on div "Upload" at bounding box center [715, 364] width 85 height 10
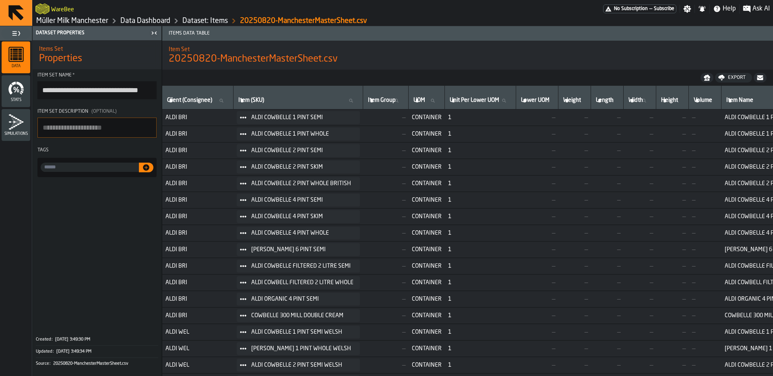
click at [84, 23] on link "Müller Milk Manchester" at bounding box center [72, 20] width 72 height 9
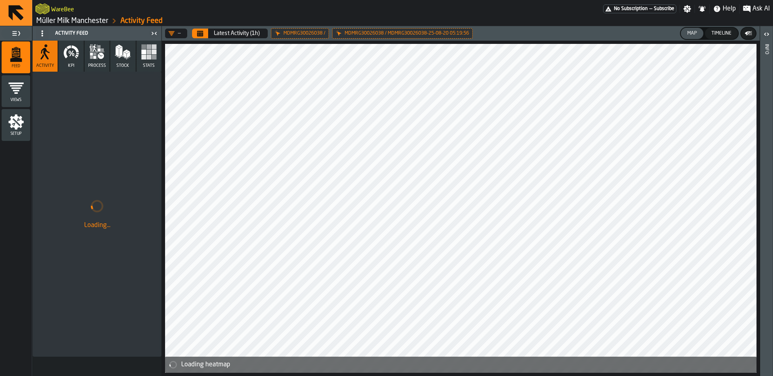
click at [23, 99] on span "Views" at bounding box center [16, 100] width 29 height 4
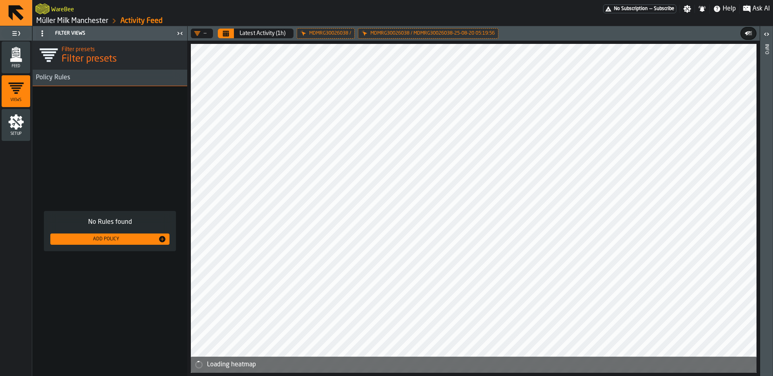
click at [22, 66] on span "Feed" at bounding box center [16, 66] width 29 height 4
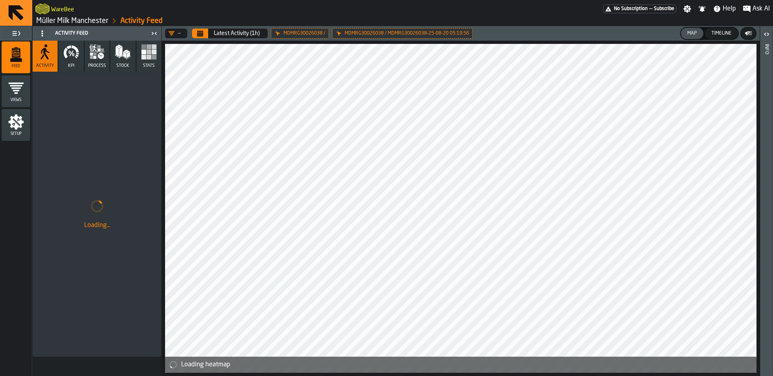
click at [12, 118] on icon "menu Setup" at bounding box center [15, 121] width 15 height 15
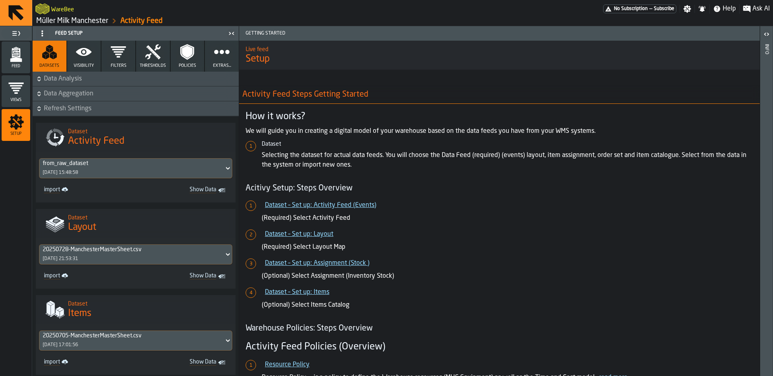
click at [132, 250] on div "20250728-ManchesterMasterSheet.csv" at bounding box center [132, 249] width 178 height 6
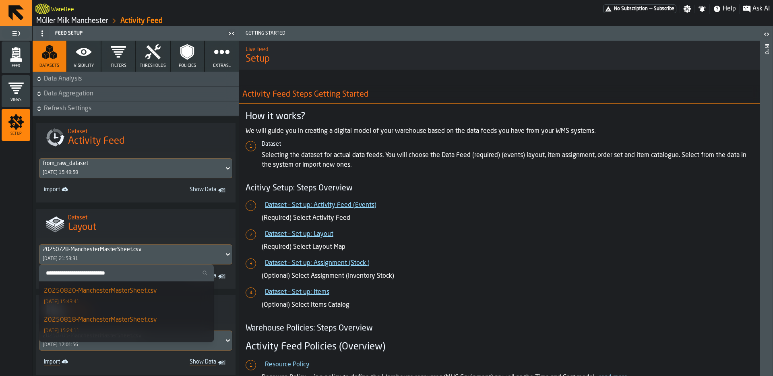
click at [122, 300] on div "20250820-ManchesterMasterSheet.csv 20/08/2025, 15:43:41" at bounding box center [126, 295] width 165 height 19
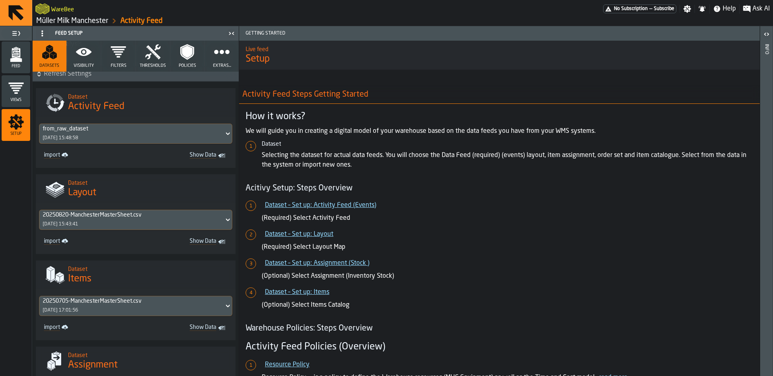
scroll to position [70, 0]
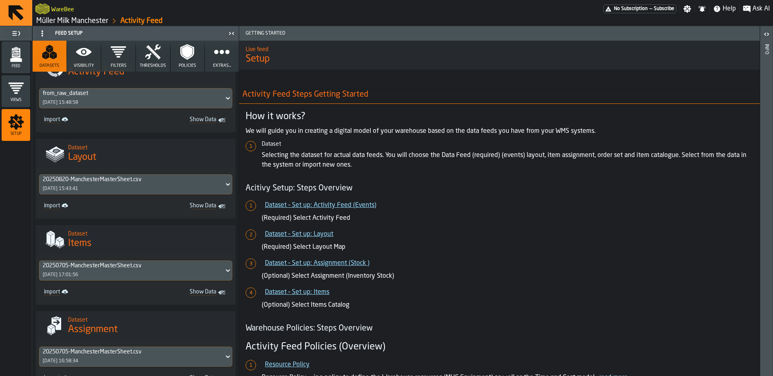
click at [136, 274] on div "20250705-ManchesterMasterSheet.csv 28/07/2025, 17:01:56" at bounding box center [131, 270] width 184 height 19
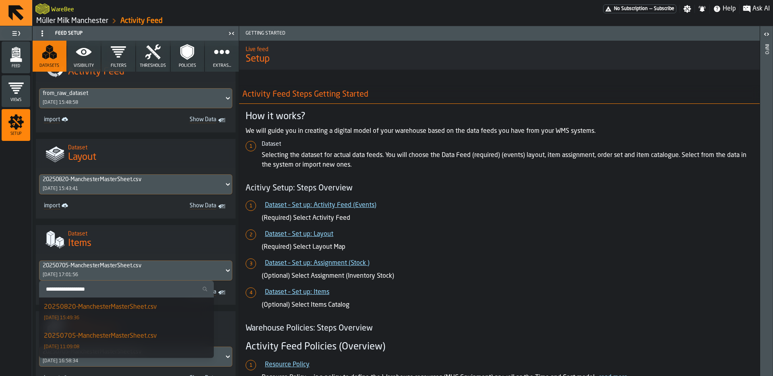
click at [114, 312] on div "20250820-ManchesterMasterSheet.csv 20/08/2025, 15:49:36" at bounding box center [126, 311] width 165 height 19
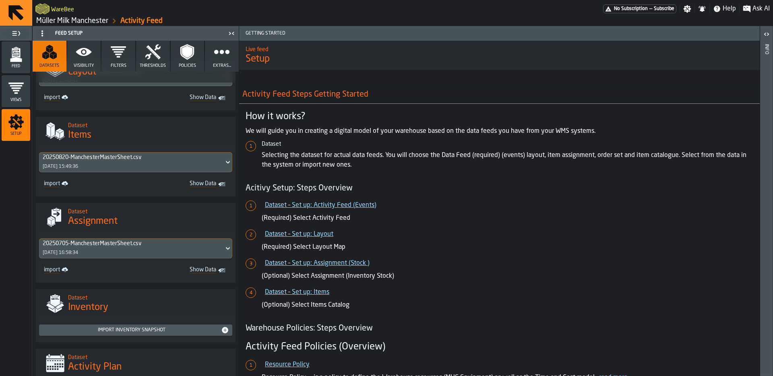
scroll to position [179, 0]
click at [146, 239] on div "20250705-ManchesterMasterSheet.csv" at bounding box center [132, 242] width 178 height 6
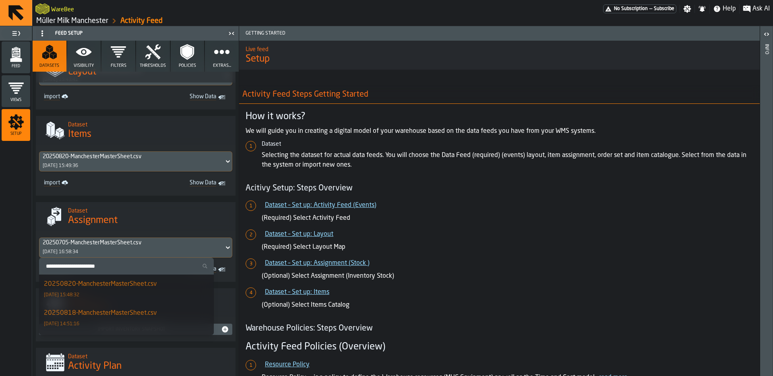
click at [119, 285] on div "20250820-ManchesterMasterSheet.csv" at bounding box center [100, 284] width 113 height 10
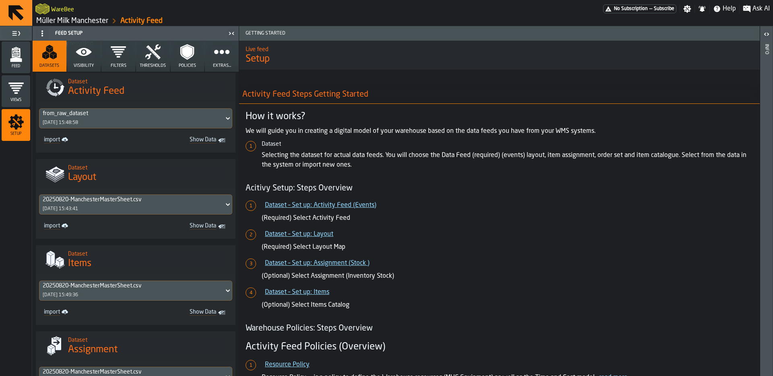
scroll to position [0, 0]
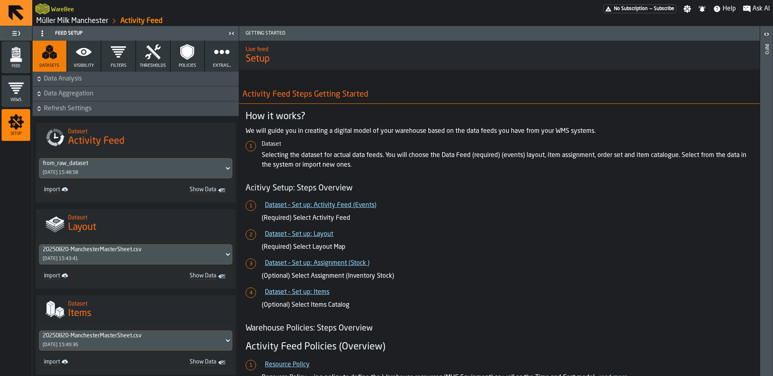
click at [74, 80] on span "Data Analysis" at bounding box center [140, 79] width 193 height 10
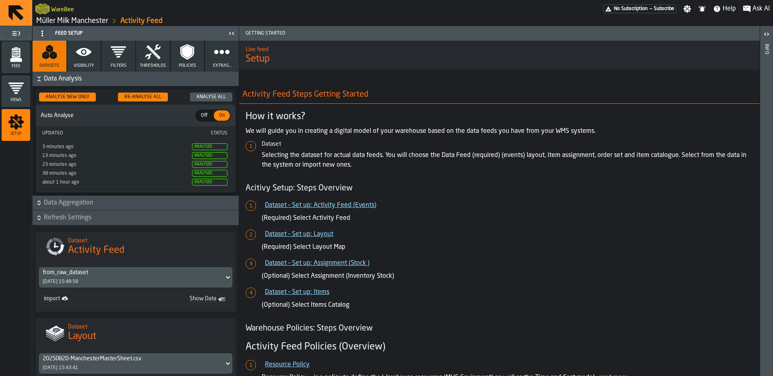
click at [158, 99] on div "Re-Analyse All" at bounding box center [142, 97] width 43 height 6
click at [85, 200] on span "Data Aggregation" at bounding box center [140, 203] width 193 height 10
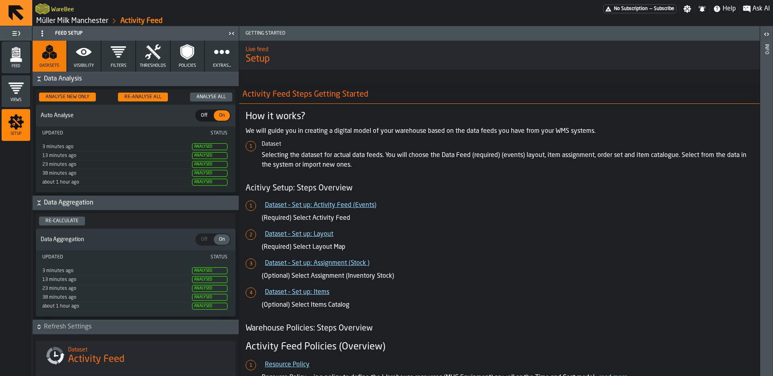
click at [85, 200] on span "Data Aggregation" at bounding box center [140, 203] width 193 height 10
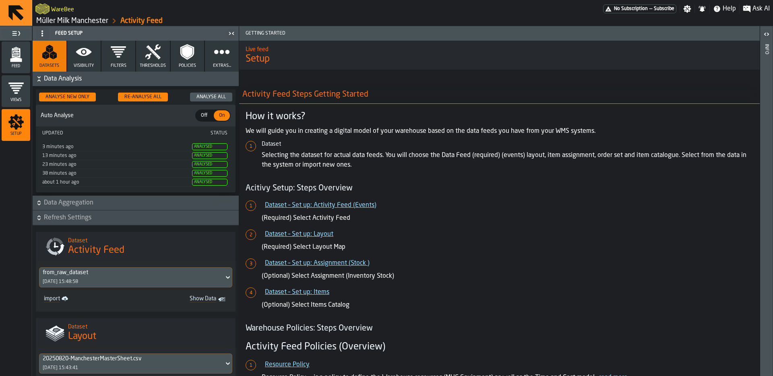
click at [85, 200] on span "Data Aggregation" at bounding box center [140, 203] width 193 height 10
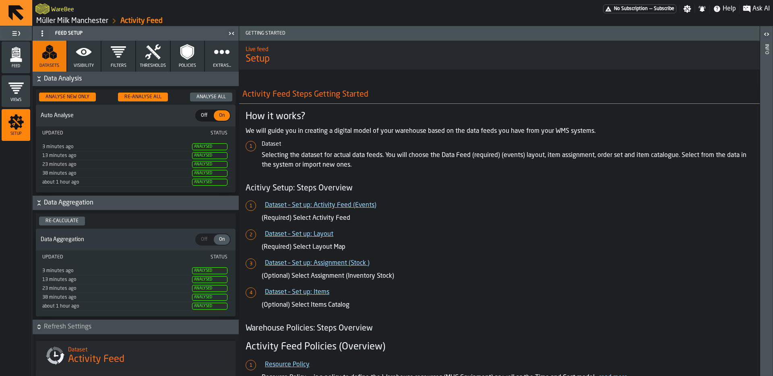
click at [85, 200] on span "Data Aggregation" at bounding box center [140, 203] width 193 height 10
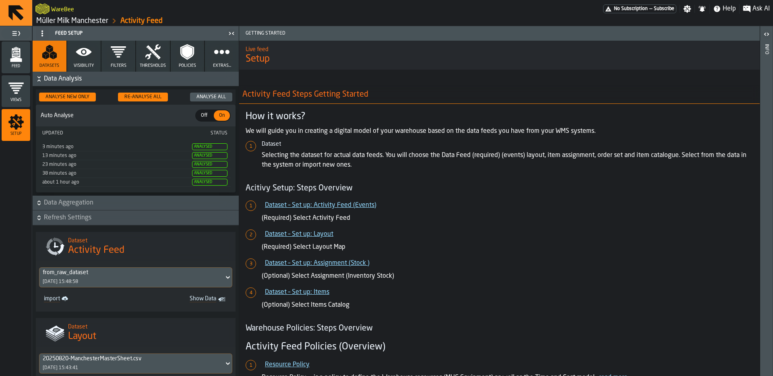
click at [85, 200] on span "Data Aggregation" at bounding box center [140, 203] width 193 height 10
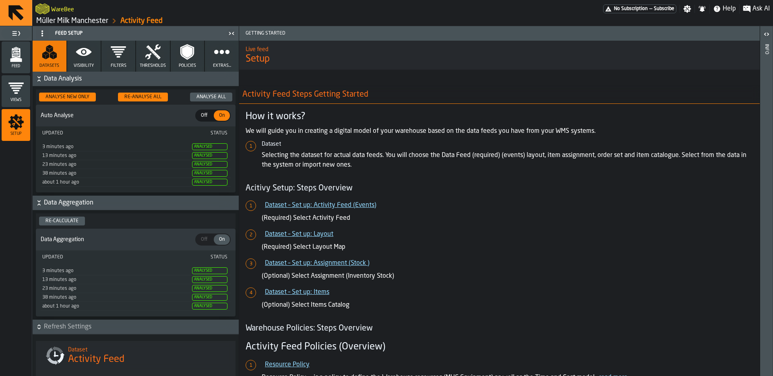
click at [144, 331] on button "Refresh Settings" at bounding box center [136, 327] width 206 height 14
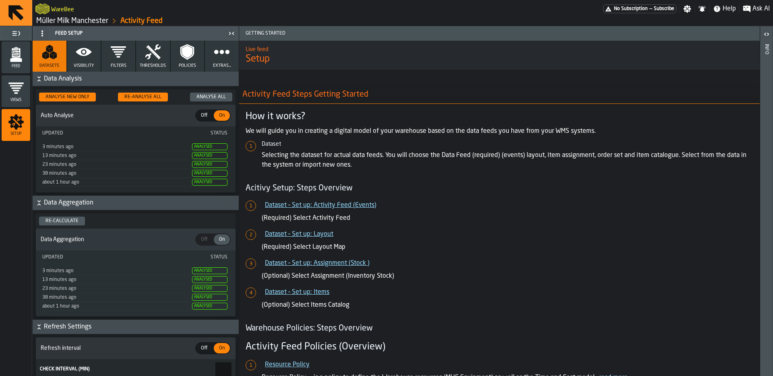
click at [65, 221] on div "Re-calculate" at bounding box center [61, 221] width 39 height 6
click at [109, 202] on span "Data Aggregation" at bounding box center [140, 203] width 193 height 10
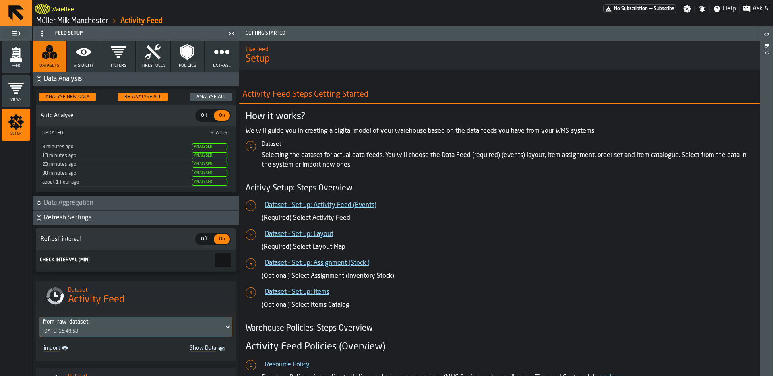
click at [93, 218] on span "Refresh Settings" at bounding box center [140, 218] width 193 height 10
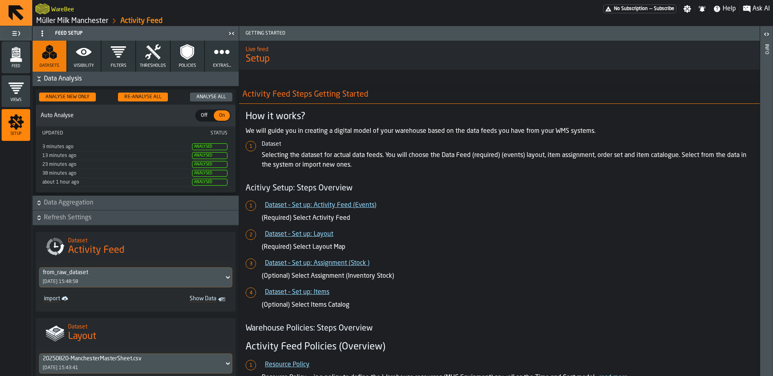
click at [93, 218] on span "Refresh Settings" at bounding box center [140, 218] width 193 height 10
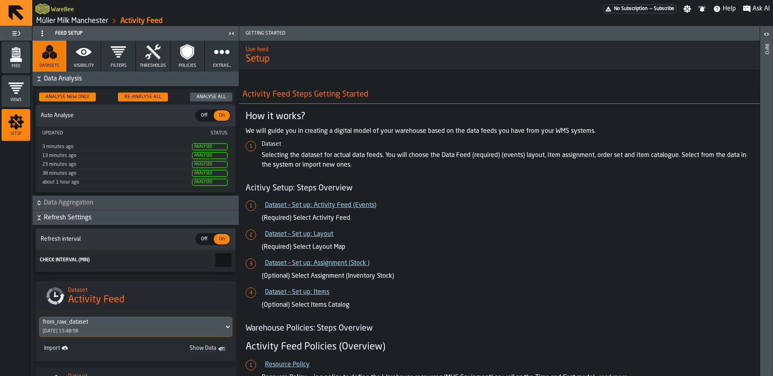
click at [72, 56] on button "Visibility" at bounding box center [84, 56] width 34 height 31
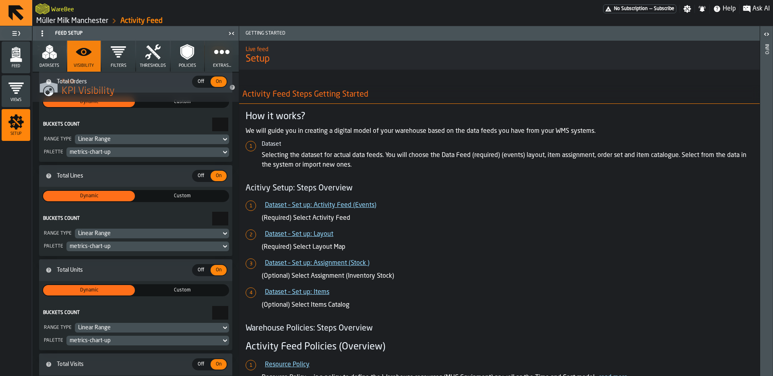
scroll to position [186, 0]
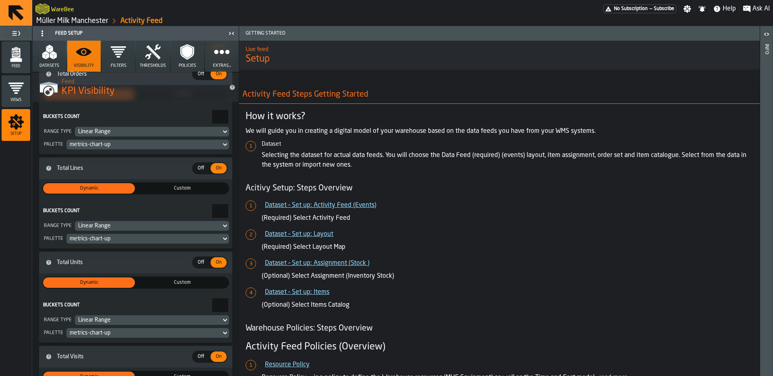
click at [169, 141] on div "metrics-chart-up" at bounding box center [144, 144] width 148 height 6
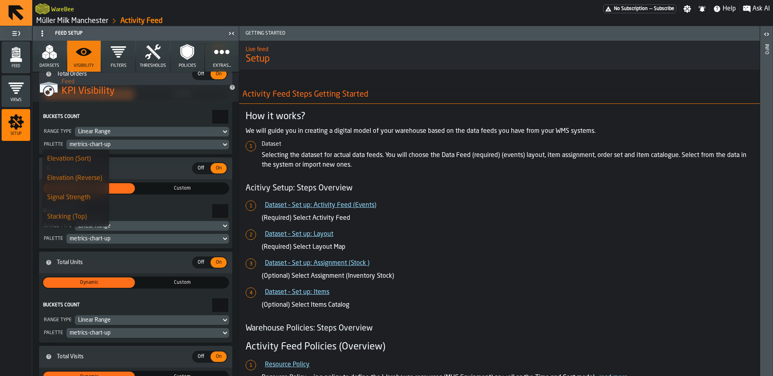
click at [169, 140] on div "metrics-chart-up" at bounding box center [143, 145] width 155 height 10
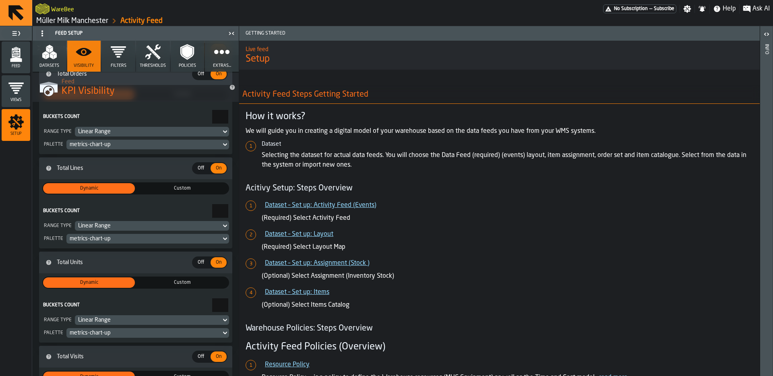
click at [169, 140] on div "metrics-chart-up" at bounding box center [143, 145] width 155 height 10
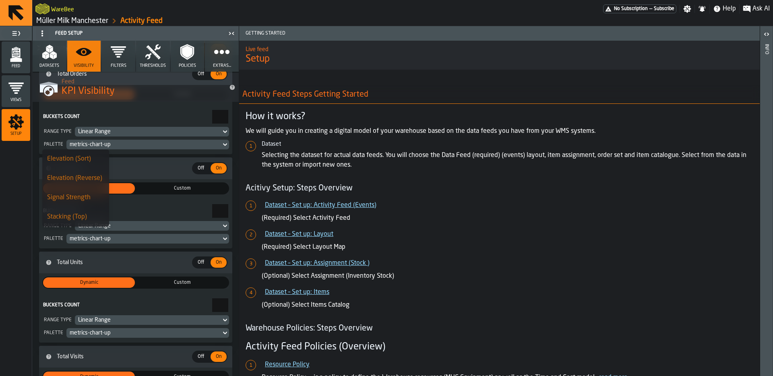
click at [169, 140] on div "metrics-chart-up" at bounding box center [143, 145] width 155 height 10
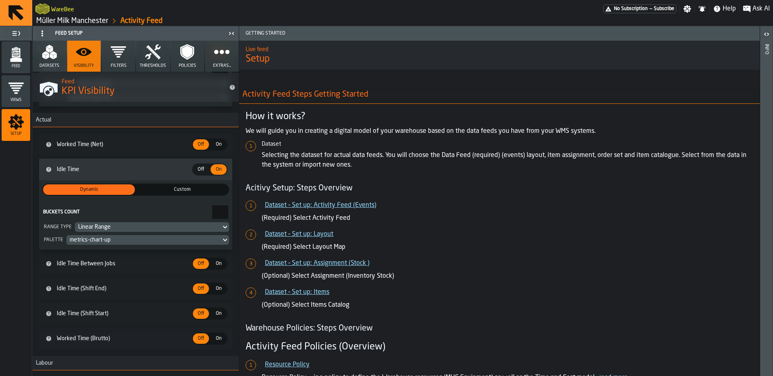
scroll to position [722, 0]
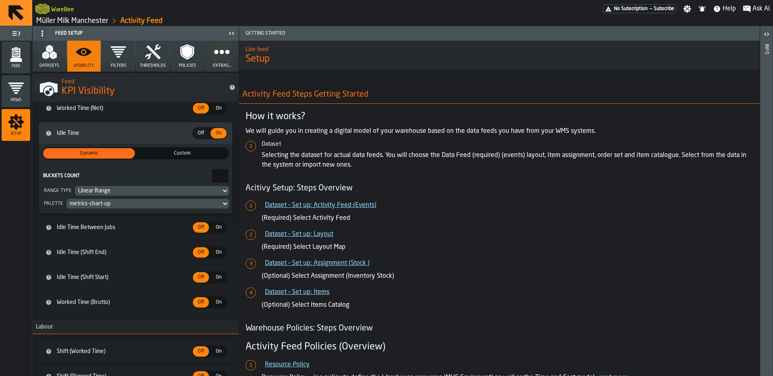
click at [212, 225] on span "On" at bounding box center [218, 227] width 13 height 7
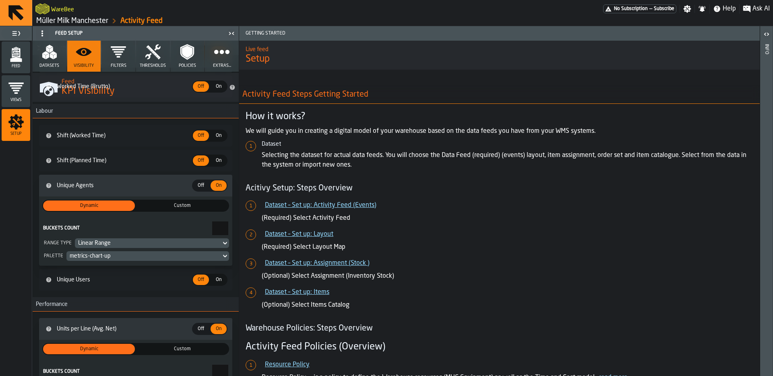
scroll to position [1089, 0]
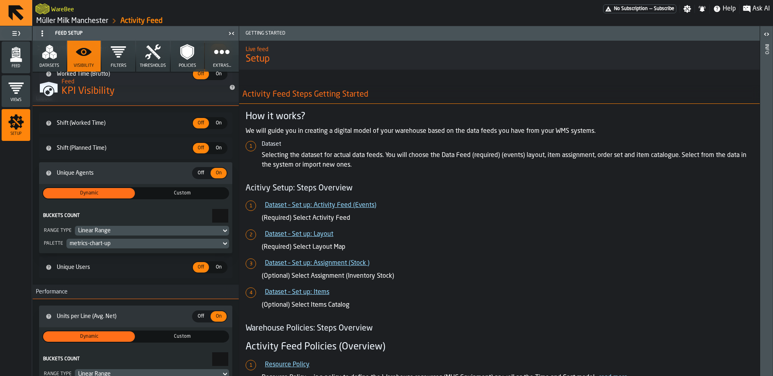
click at [214, 124] on span "On" at bounding box center [218, 123] width 13 height 7
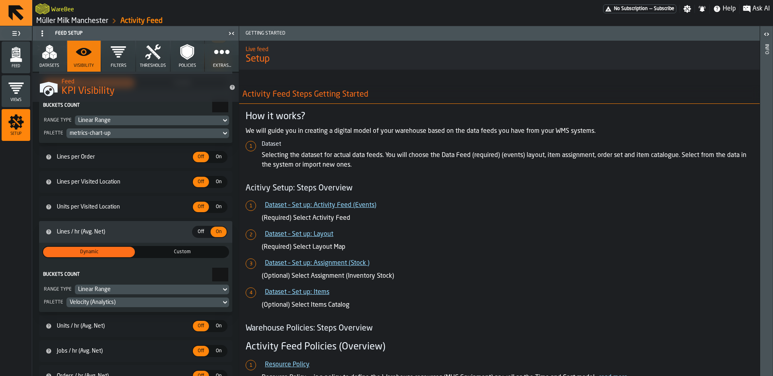
scroll to position [1537, 0]
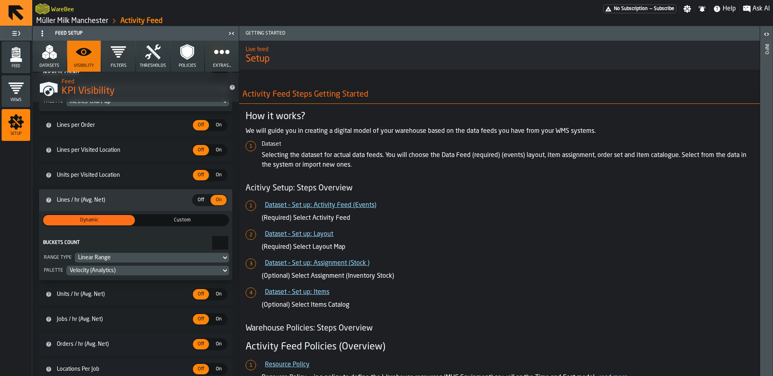
click at [204, 127] on span "Off" at bounding box center [200, 125] width 13 height 7
click at [214, 125] on span "On" at bounding box center [218, 125] width 13 height 7
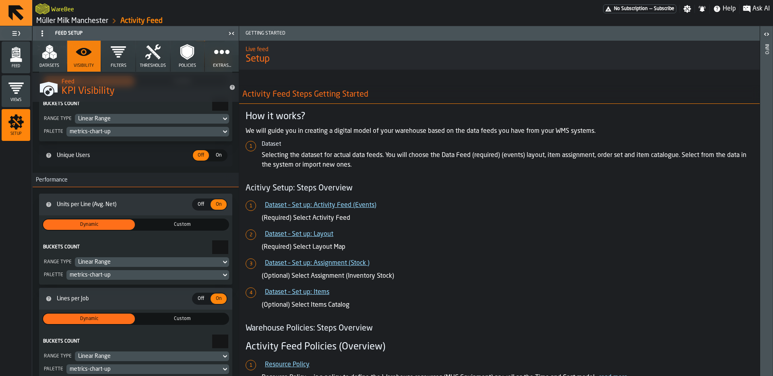
scroll to position [1302, 0]
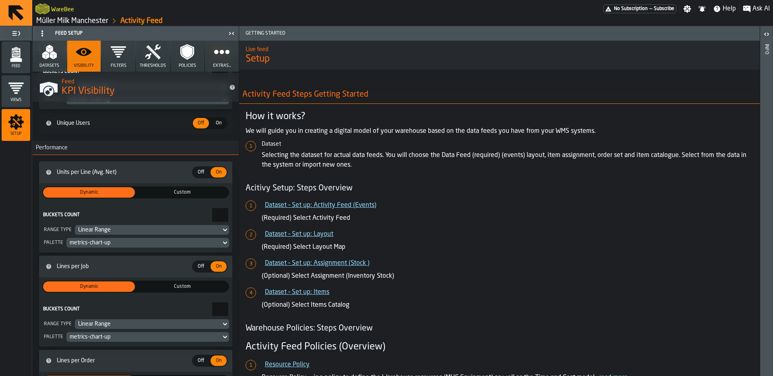
click at [72, 169] on span "Units per Line (Avg. Net)" at bounding box center [123, 172] width 137 height 6
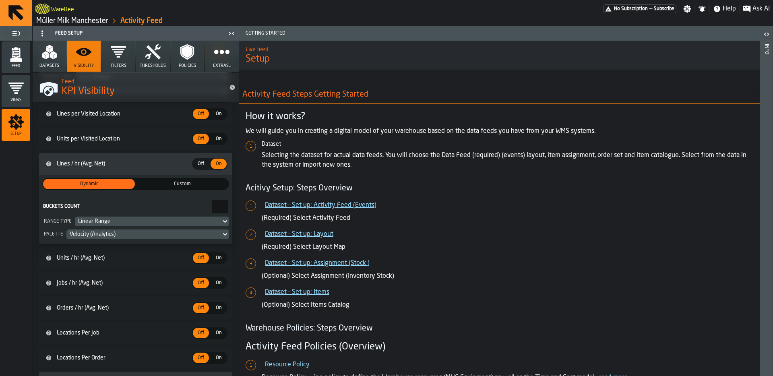
scroll to position [1601, 0]
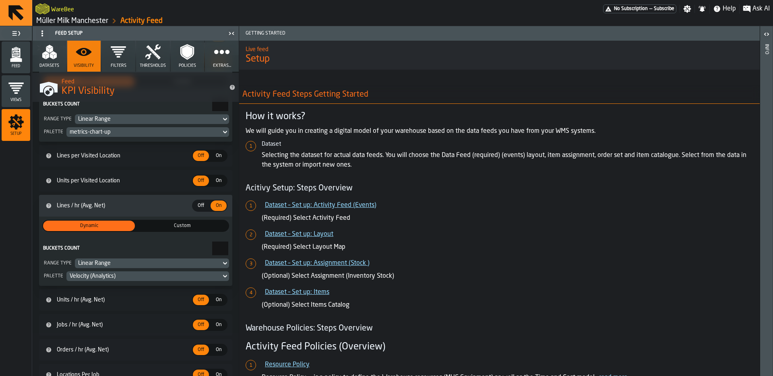
click at [212, 181] on span "On" at bounding box center [218, 180] width 13 height 7
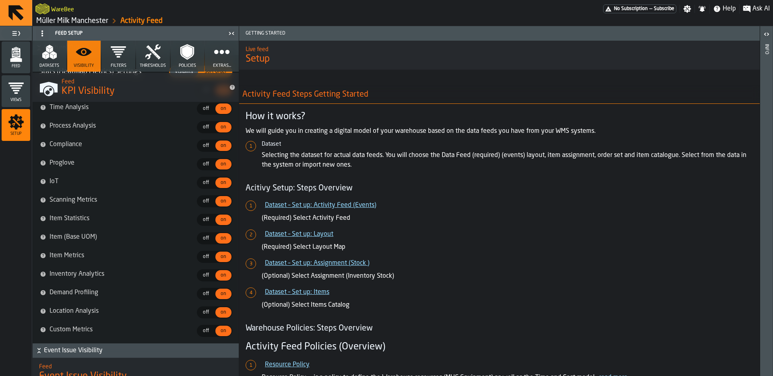
scroll to position [3734, 0]
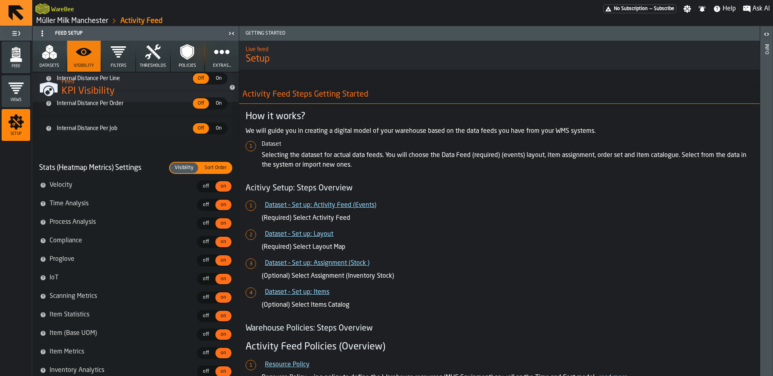
click at [209, 168] on span "Sort Order" at bounding box center [215, 167] width 29 height 7
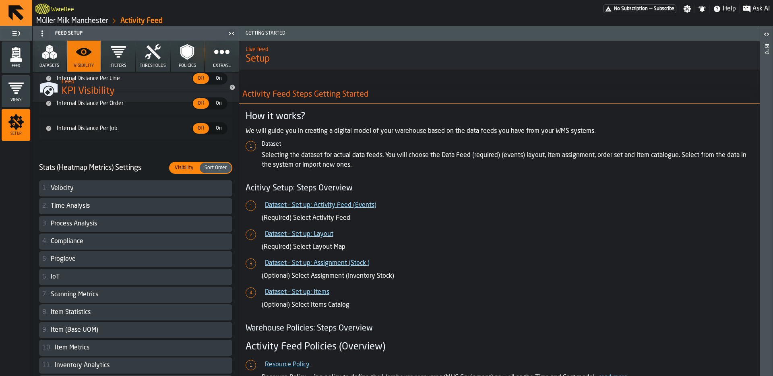
click at [190, 167] on span "Visibility" at bounding box center [183, 167] width 25 height 7
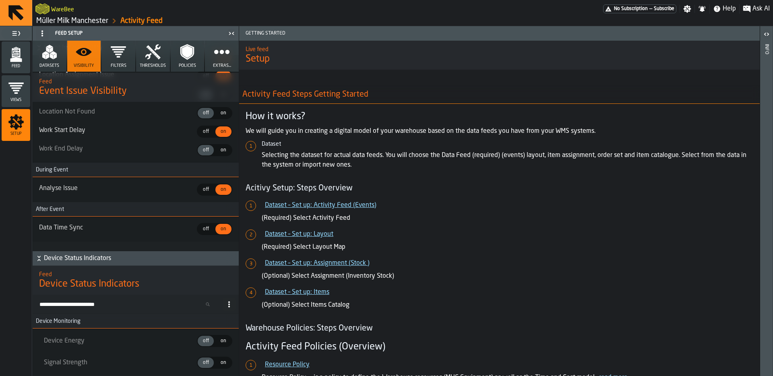
scroll to position [4233, 0]
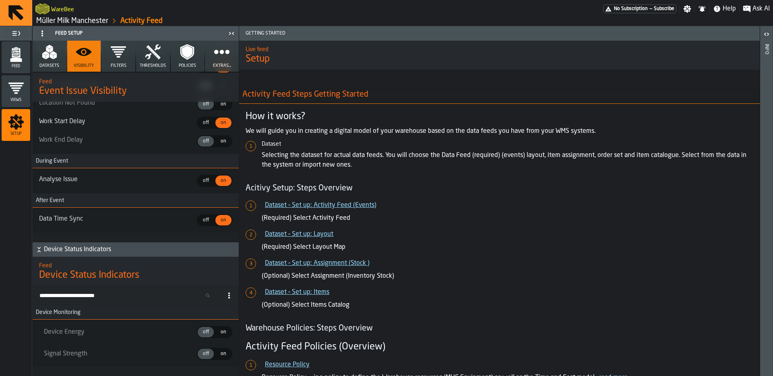
click at [220, 334] on span "on" at bounding box center [223, 331] width 13 height 7
click at [224, 350] on span "on" at bounding box center [223, 353] width 13 height 7
click at [118, 62] on button "Filters" at bounding box center [118, 56] width 34 height 31
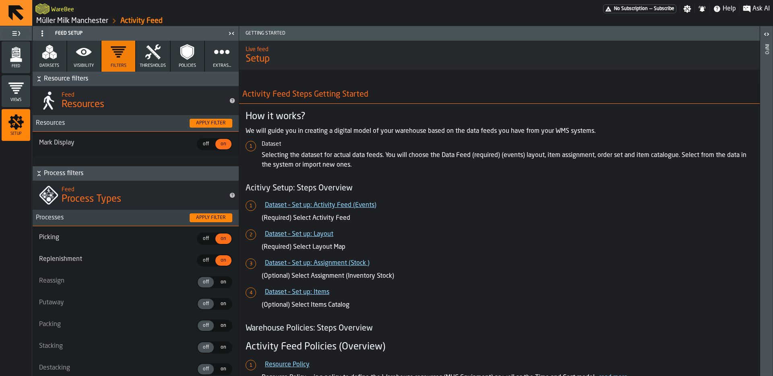
click at [142, 59] on button "Thresholds" at bounding box center [153, 56] width 34 height 31
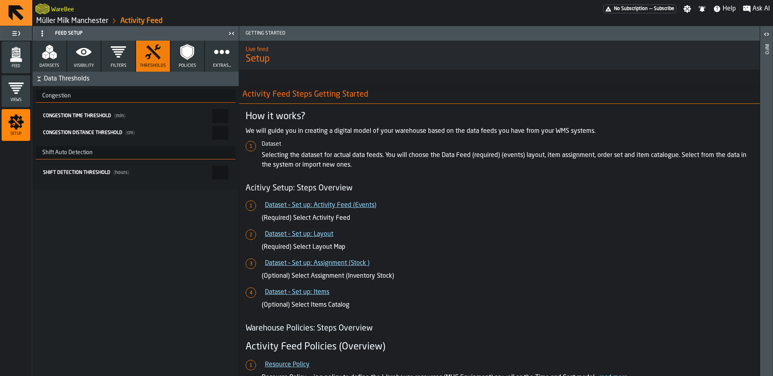
click at [181, 54] on icon "button" at bounding box center [187, 52] width 14 height 16
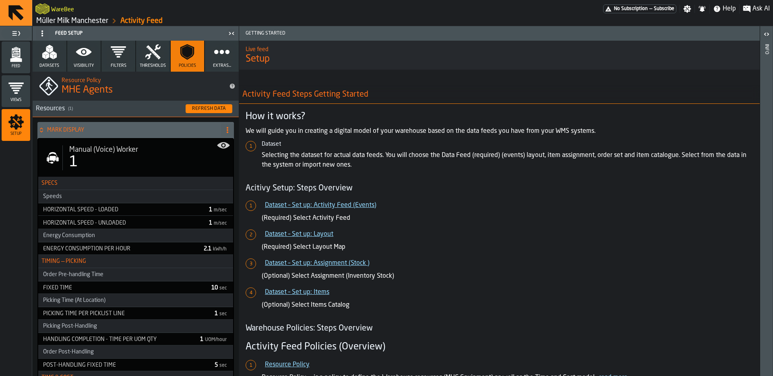
click at [219, 52] on circle "button" at bounding box center [222, 52] width 6 height 6
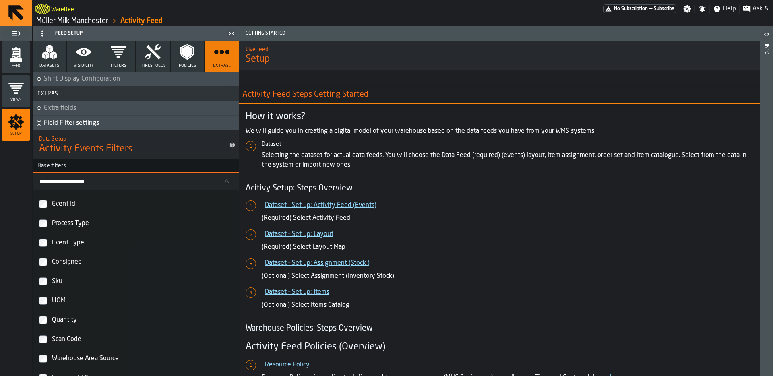
scroll to position [1430, 0]
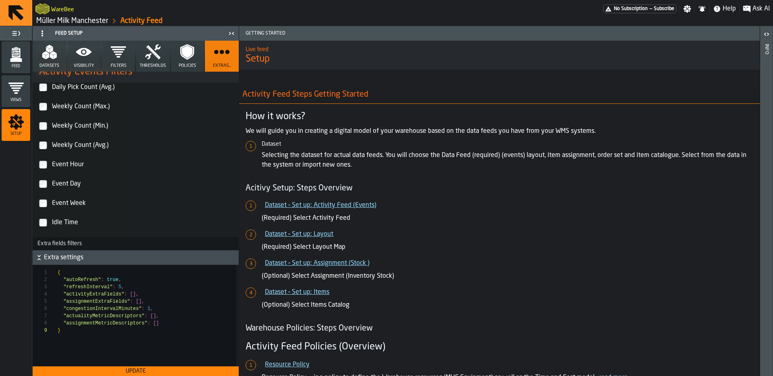
click at [165, 372] on div "Update" at bounding box center [136, 371] width 200 height 6
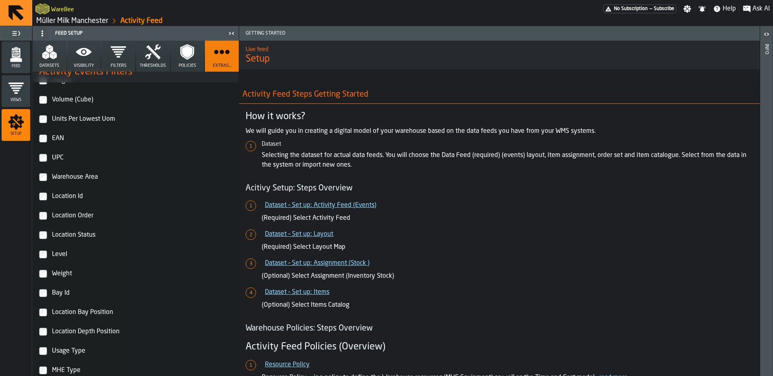
scroll to position [0, 0]
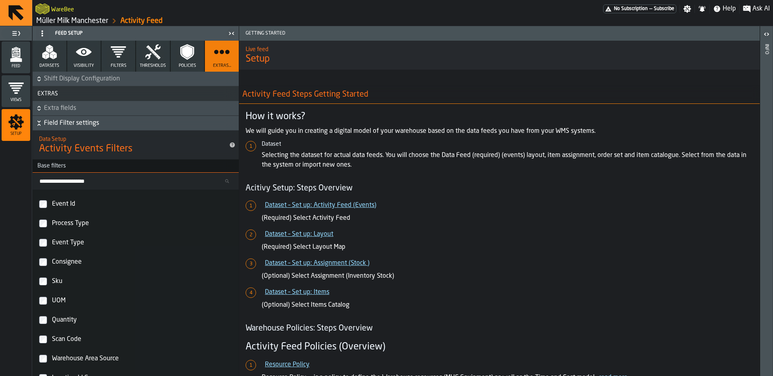
click at [23, 59] on icon "menu Feed" at bounding box center [16, 54] width 16 height 16
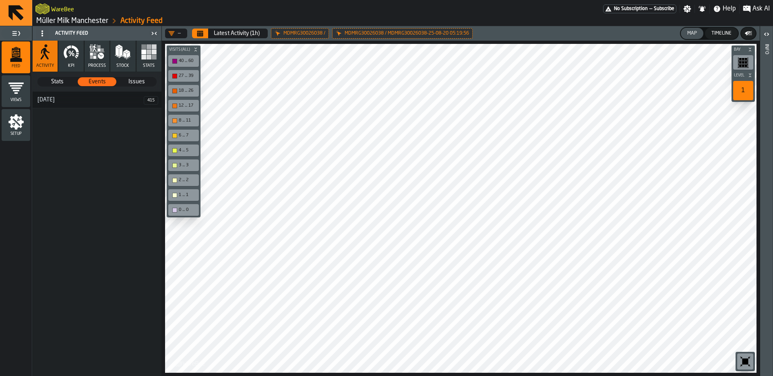
click at [210, 37] on button "Latest Activity (1h)" at bounding box center [237, 33] width 56 height 16
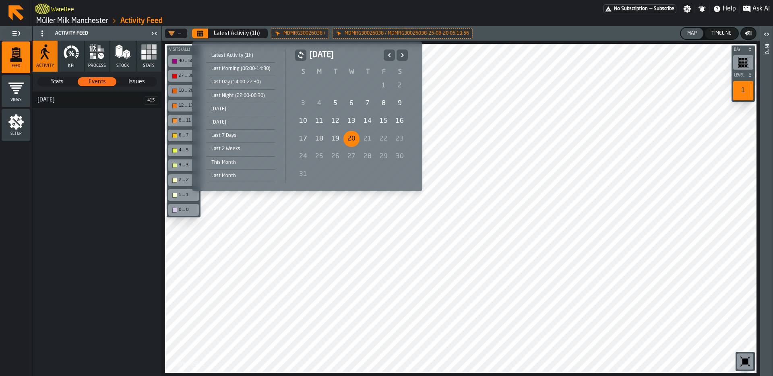
click at [265, 111] on div "Today" at bounding box center [240, 109] width 69 height 9
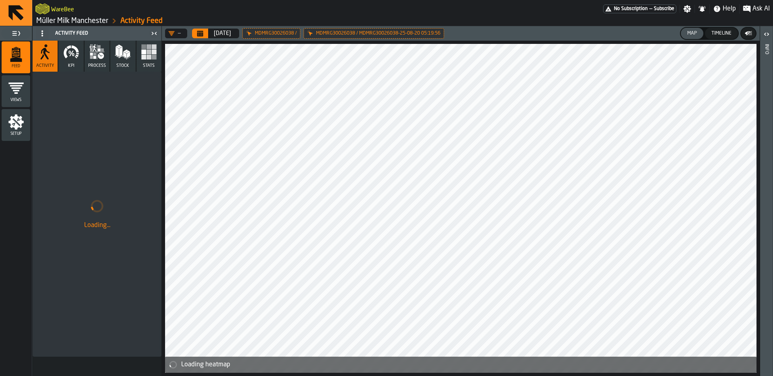
click at [74, 54] on icon "button" at bounding box center [71, 52] width 16 height 16
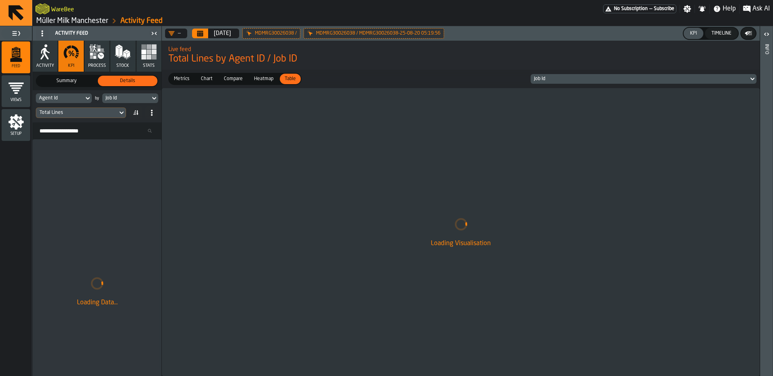
click at [120, 101] on div "Job Id" at bounding box center [126, 98] width 48 height 9
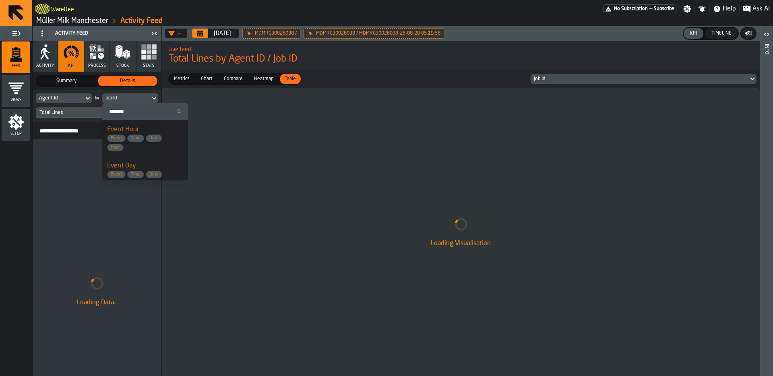
click at [121, 99] on div "Job Id" at bounding box center [125, 98] width 41 height 6
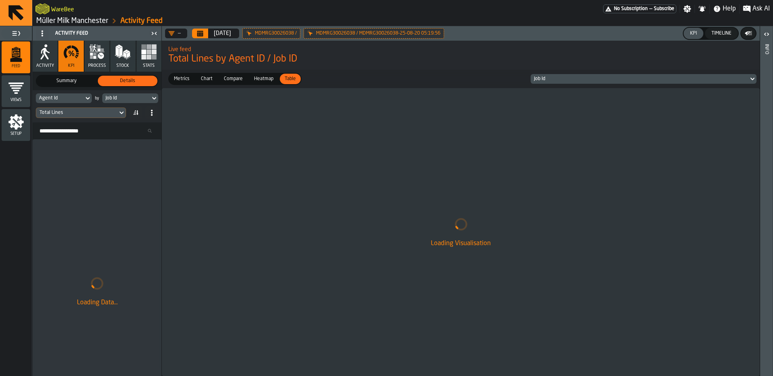
click at [96, 54] on icon "button" at bounding box center [94, 54] width 3 height 3
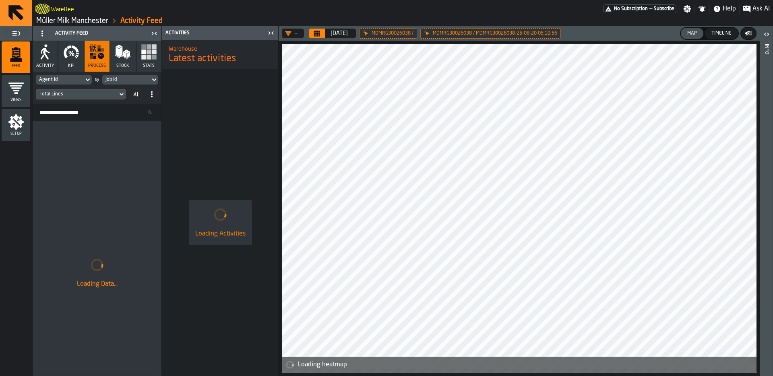
click at [139, 80] on div "Job Id" at bounding box center [125, 80] width 41 height 6
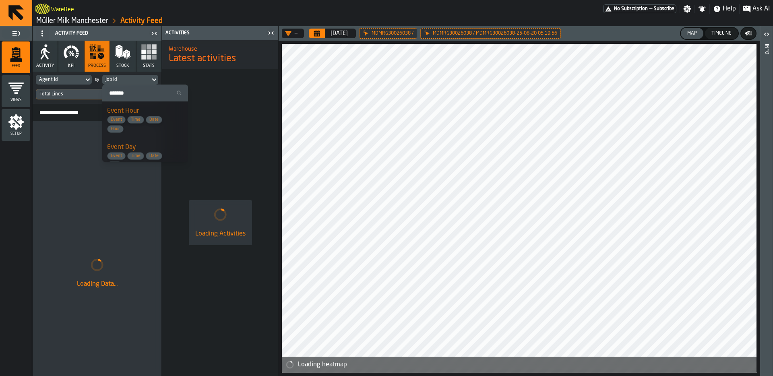
click at [140, 80] on div "Job Id" at bounding box center [125, 80] width 41 height 6
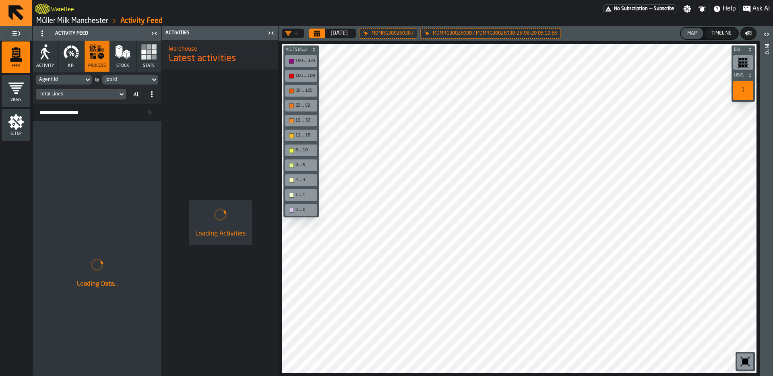
click at [524, 144] on div at bounding box center [519, 208] width 474 height 329
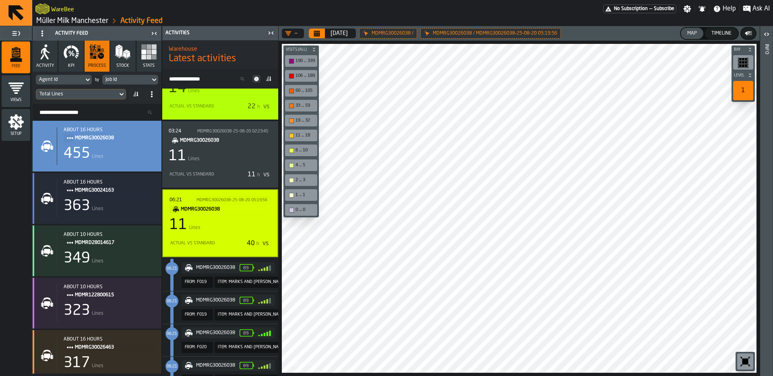
scroll to position [172, 0]
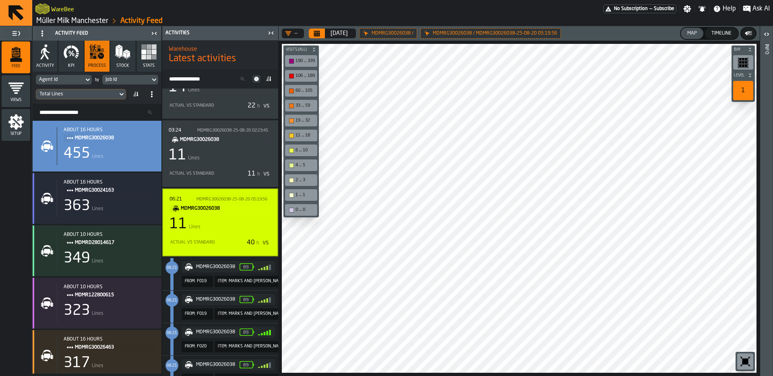
click at [225, 223] on div "11 Lines" at bounding box center [219, 224] width 101 height 16
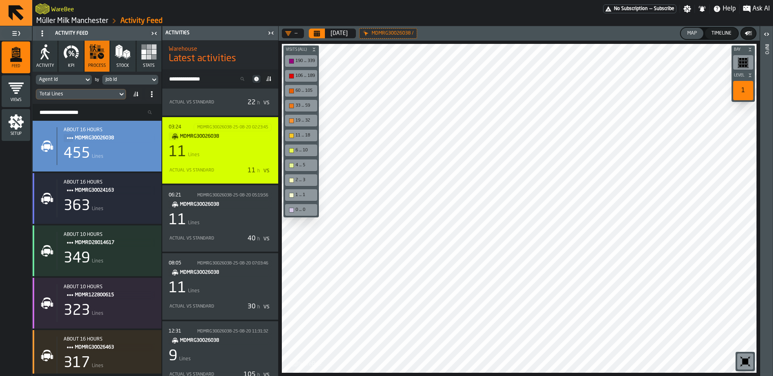
click at [241, 157] on div "11 Lines" at bounding box center [220, 152] width 103 height 16
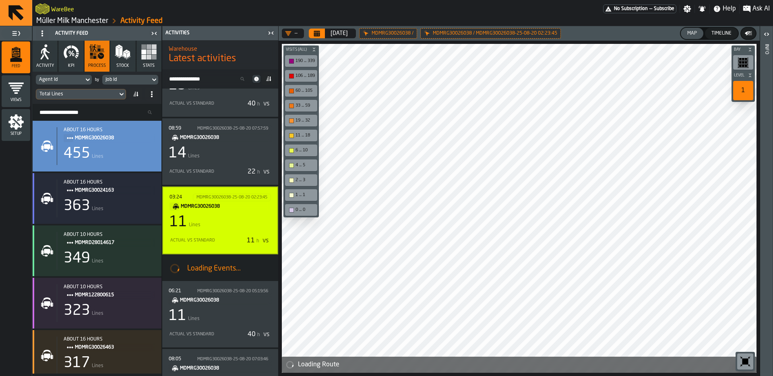
scroll to position [121, 0]
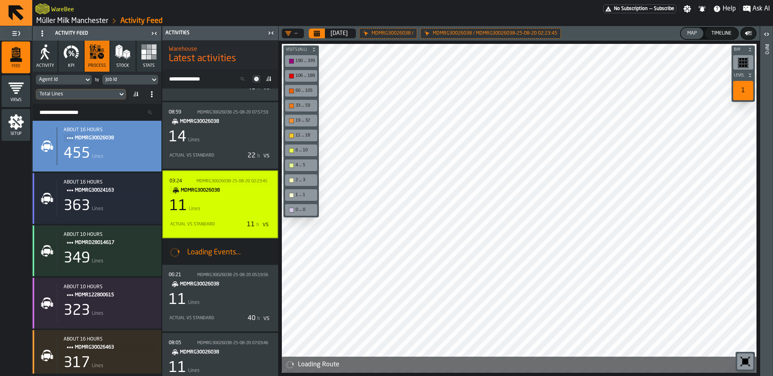
click at [140, 83] on div "Job Id" at bounding box center [126, 79] width 48 height 9
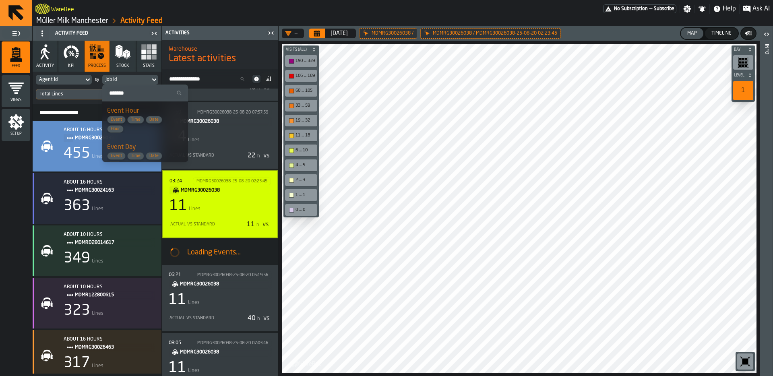
click at [131, 89] on input "Search" at bounding box center [144, 93] width 79 height 10
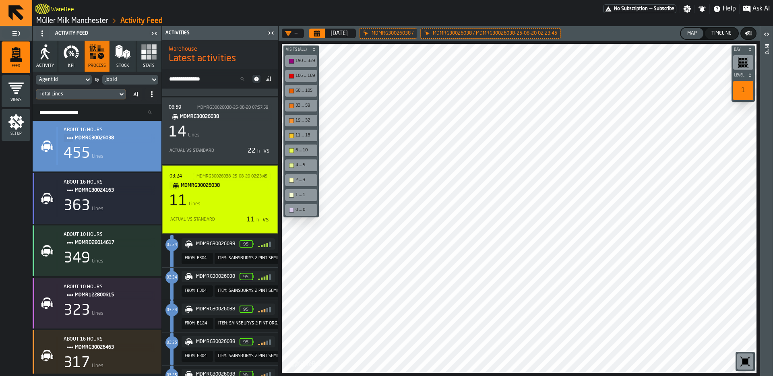
scroll to position [119, 0]
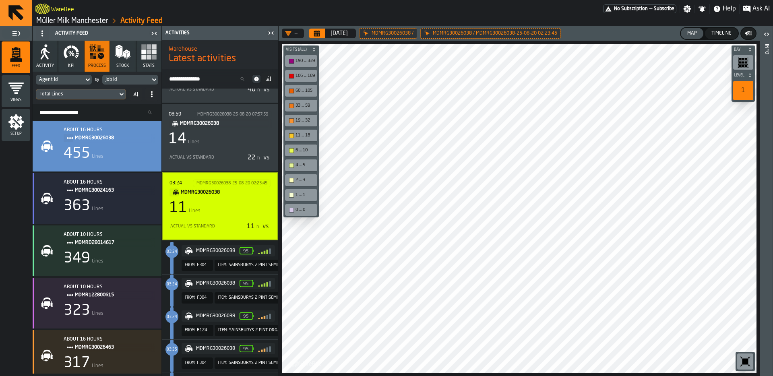
click at [78, 80] on div "Agent Id" at bounding box center [59, 80] width 41 height 6
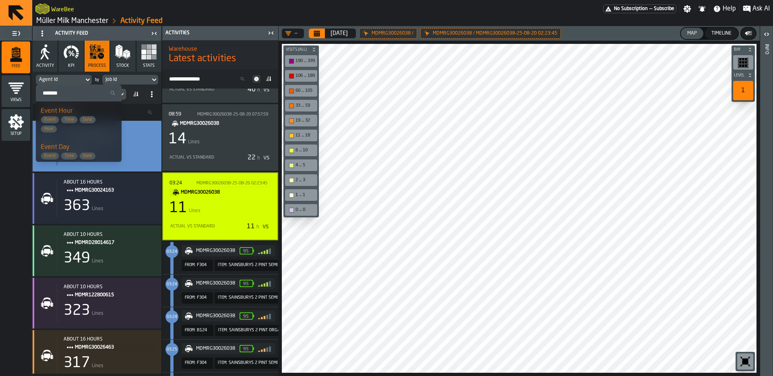
click at [70, 86] on label "Search" at bounding box center [79, 93] width 86 height 17
click at [70, 88] on input "Search" at bounding box center [78, 93] width 79 height 10
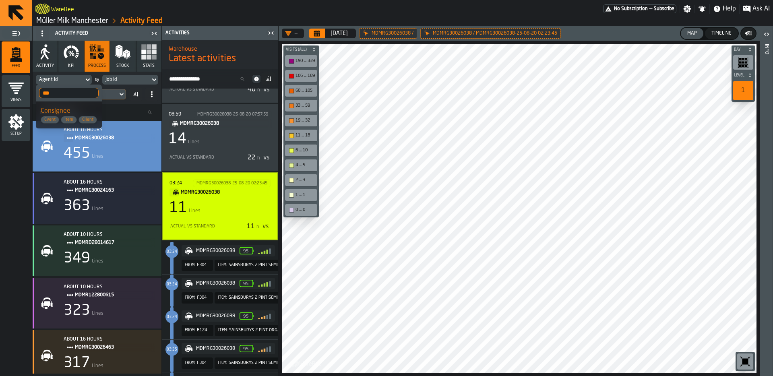
type input "***"
click at [72, 108] on div "Consignee Event Item Client" at bounding box center [69, 114] width 56 height 17
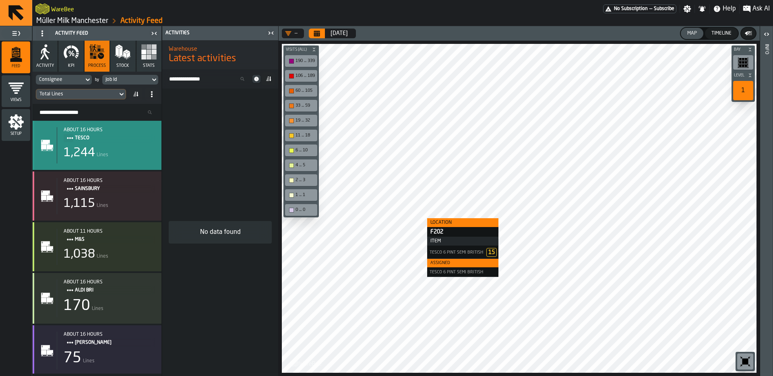
click at [127, 152] on div "1,244 Lines" at bounding box center [109, 153] width 91 height 14
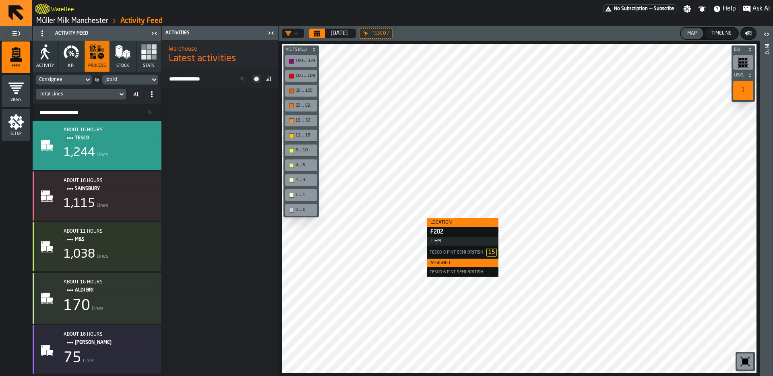
scroll to position [0, 0]
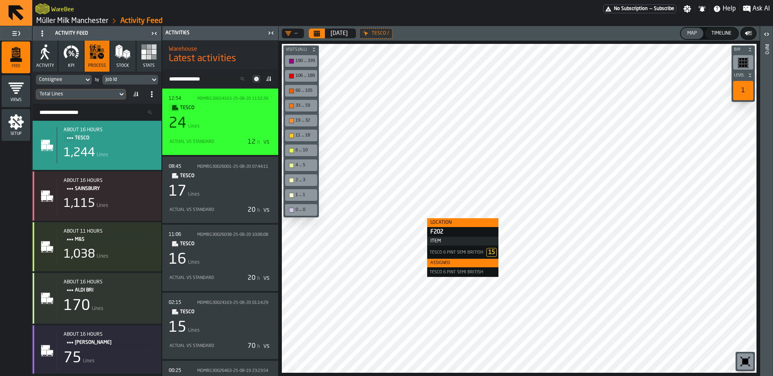
click at [243, 128] on div "24 Lines" at bounding box center [220, 123] width 103 height 16
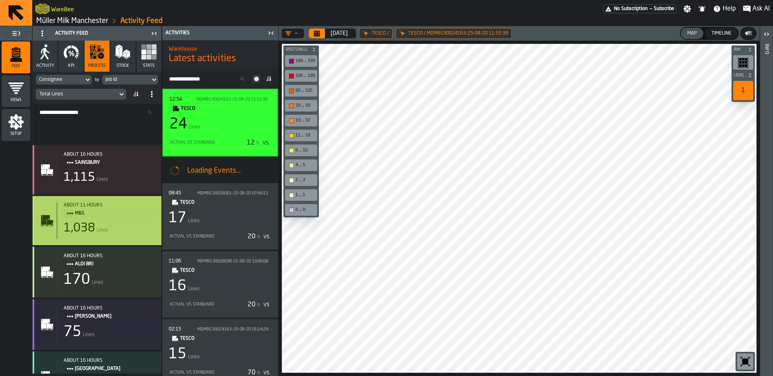
scroll to position [53, 0]
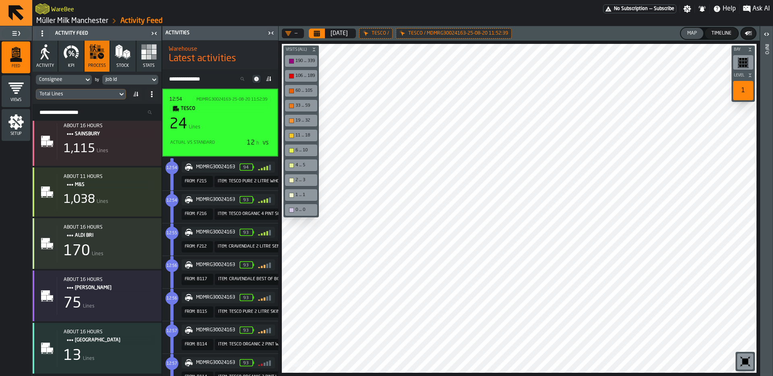
click at [141, 79] on div "Job Id" at bounding box center [125, 80] width 41 height 6
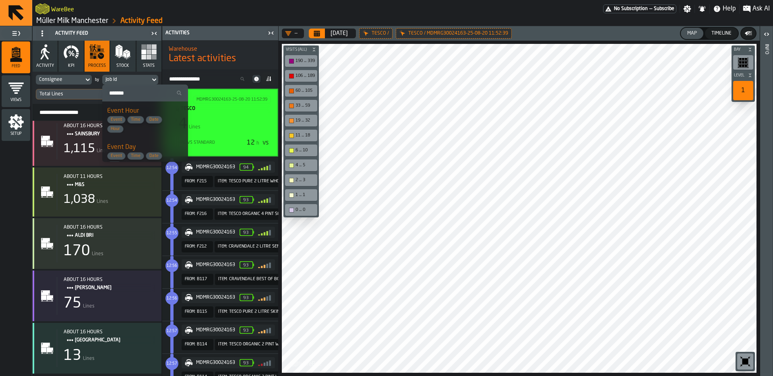
click at [153, 132] on span "Event Time Date Hour" at bounding box center [139, 124] width 64 height 17
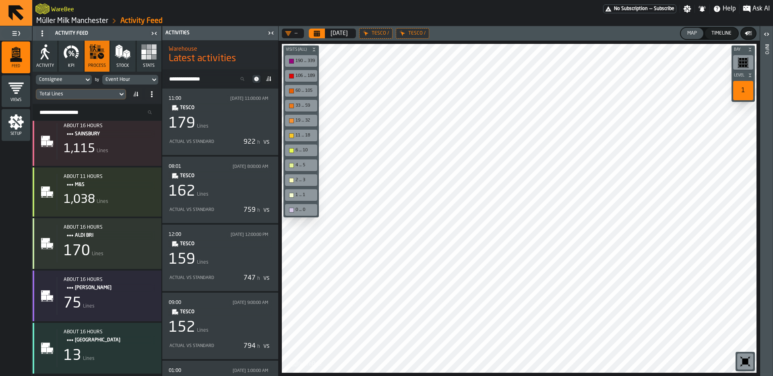
click at [136, 78] on div "Event Hour" at bounding box center [125, 80] width 41 height 6
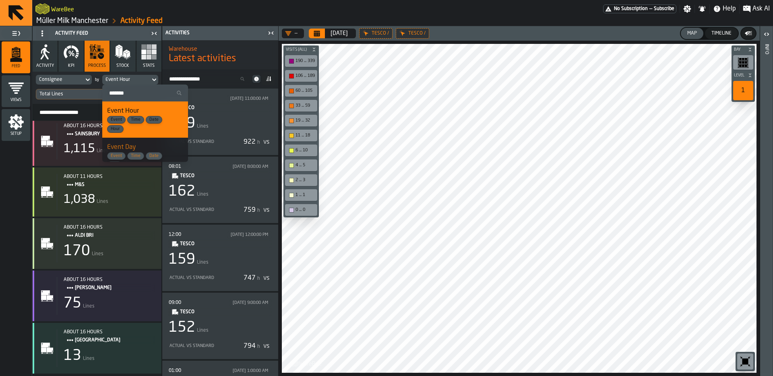
click at [171, 148] on div "Event Day Event Time Date Day" at bounding box center [145, 155] width 76 height 27
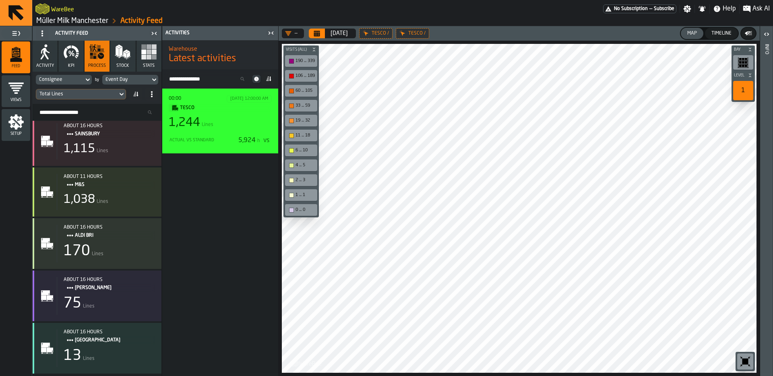
click at [227, 117] on div "1,244 Lines" at bounding box center [220, 122] width 103 height 14
click at [247, 124] on div "1,244 Lines" at bounding box center [220, 122] width 103 height 14
click at [258, 105] on span "TESCO" at bounding box center [222, 107] width 85 height 9
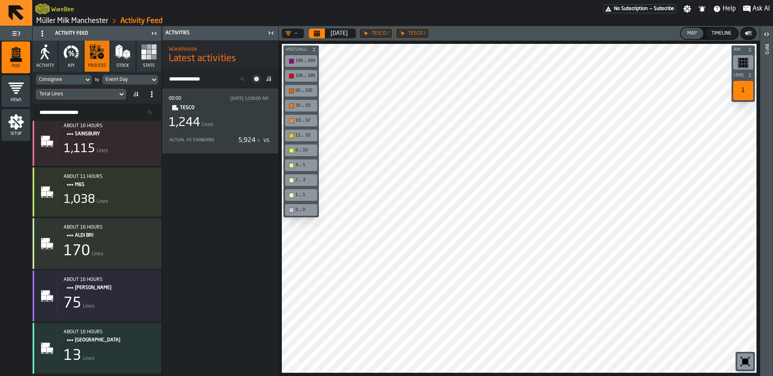
click at [0, 0] on icon at bounding box center [0, 0] width 0 height 0
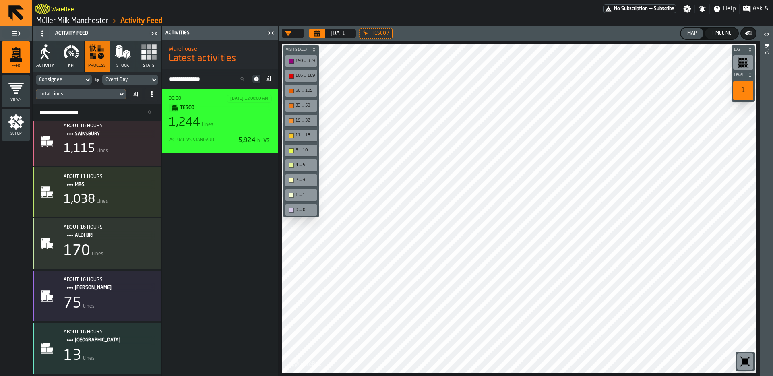
click at [242, 119] on div "1,244 Lines" at bounding box center [220, 122] width 103 height 14
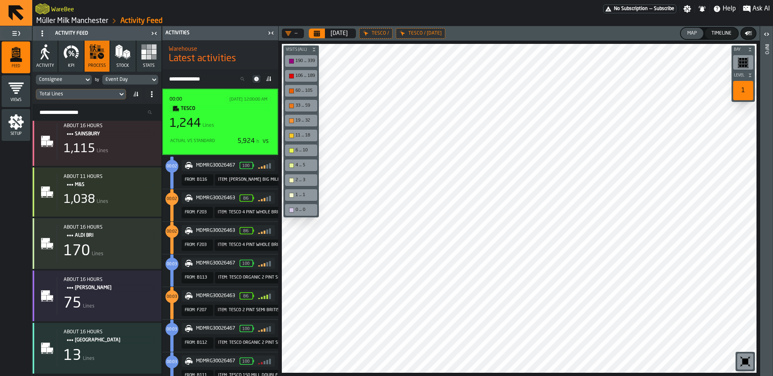
click at [232, 115] on div "00:00 8/20/2025, 12:00:00 AM TESCO 1,244 Lines Actual vs Standard 5,924 h vs" at bounding box center [219, 122] width 101 height 52
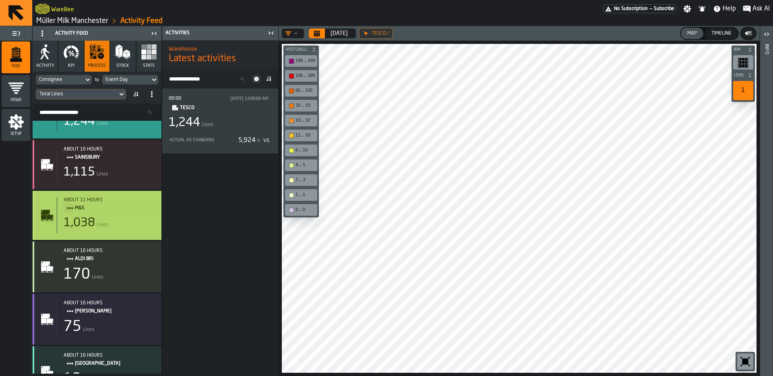
scroll to position [0, 0]
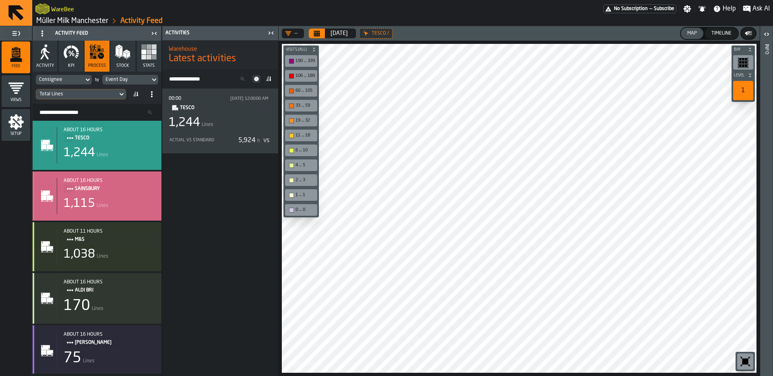
click at [134, 201] on div "1,115 Lines" at bounding box center [109, 203] width 91 height 14
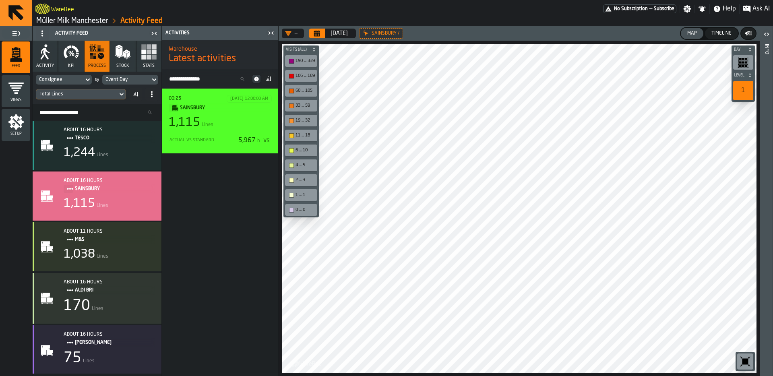
click at [255, 127] on div "1,115 Lines" at bounding box center [220, 122] width 103 height 14
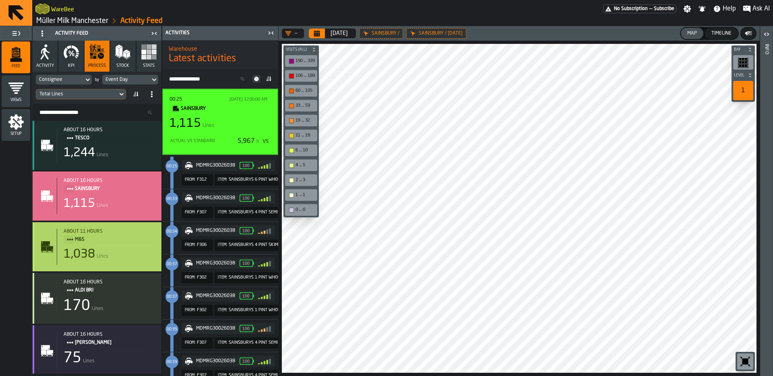
click at [126, 252] on div "1,038 Lines" at bounding box center [109, 254] width 91 height 14
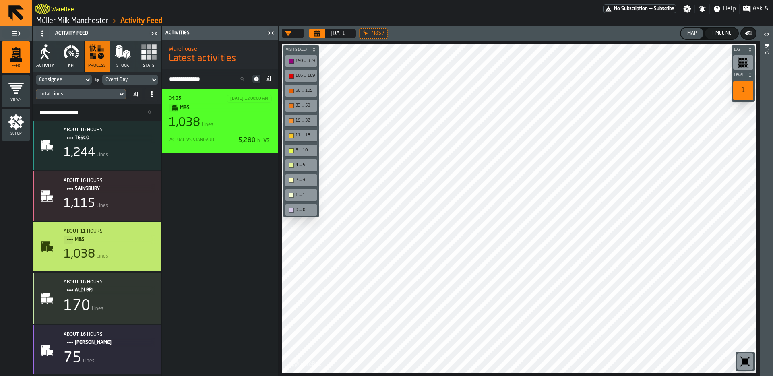
click at [237, 124] on div "1,038 Lines" at bounding box center [220, 122] width 103 height 14
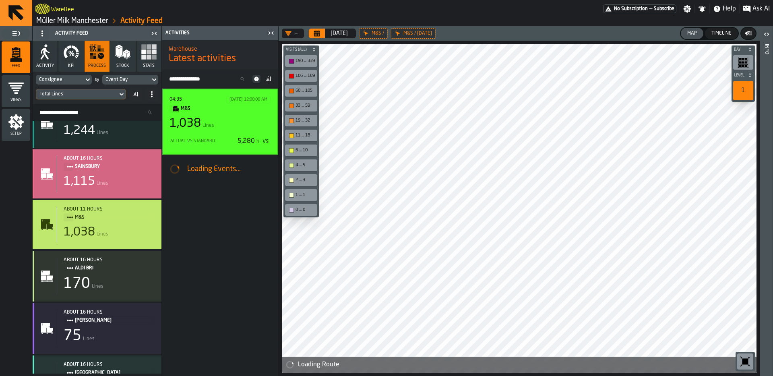
scroll to position [53, 0]
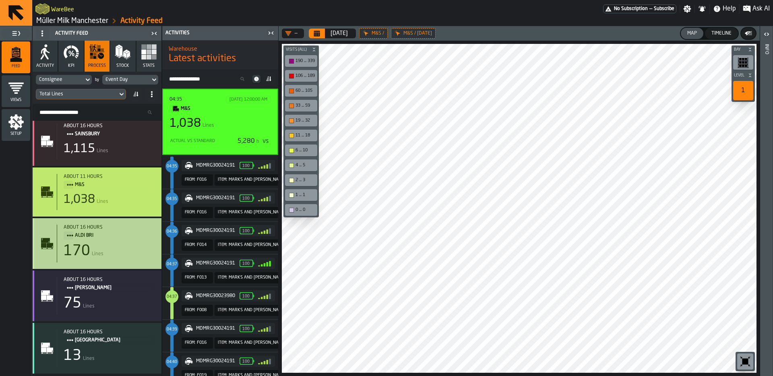
click at [131, 255] on div "170 Lines" at bounding box center [109, 251] width 91 height 16
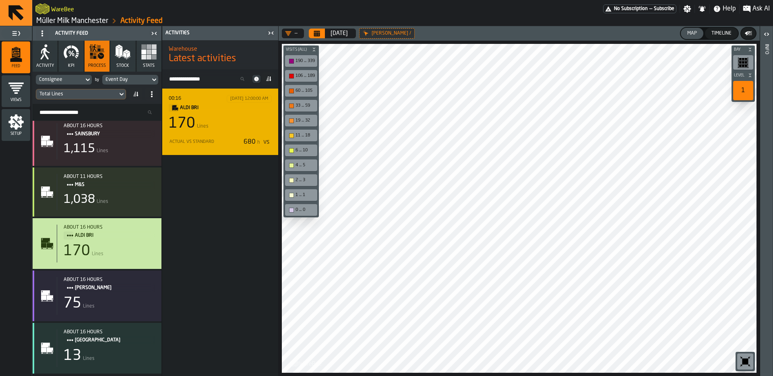
click at [229, 125] on div "170 Lines" at bounding box center [220, 123] width 103 height 16
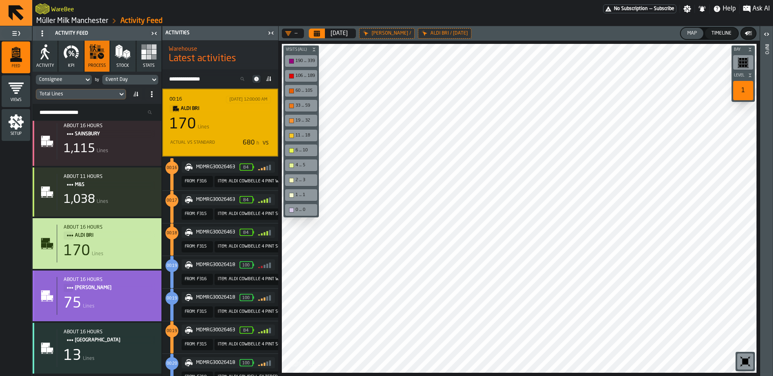
click at [122, 297] on div "75 Lines" at bounding box center [109, 303] width 91 height 16
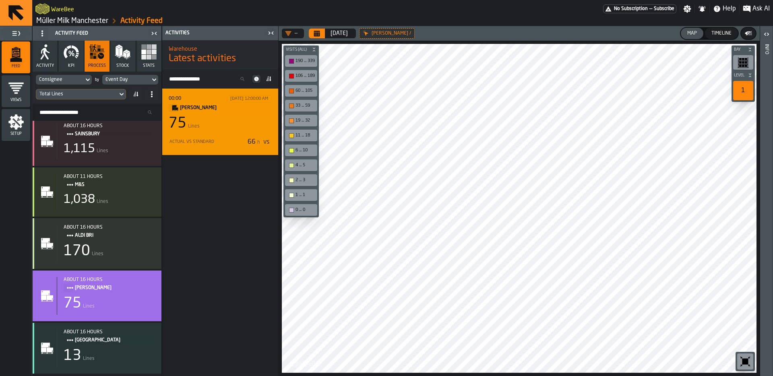
click at [233, 129] on div "75 Lines" at bounding box center [220, 123] width 103 height 16
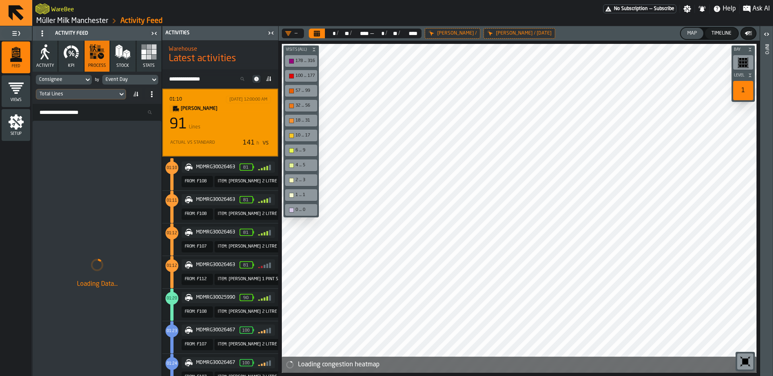
scroll to position [1374, 0]
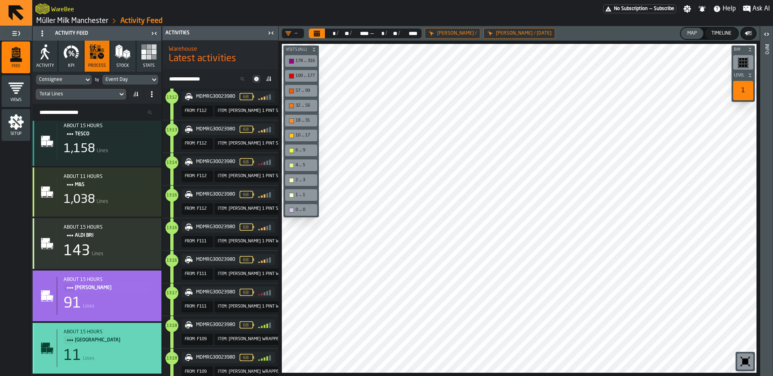
click at [118, 349] on div "11 Lines" at bounding box center [109, 356] width 91 height 16
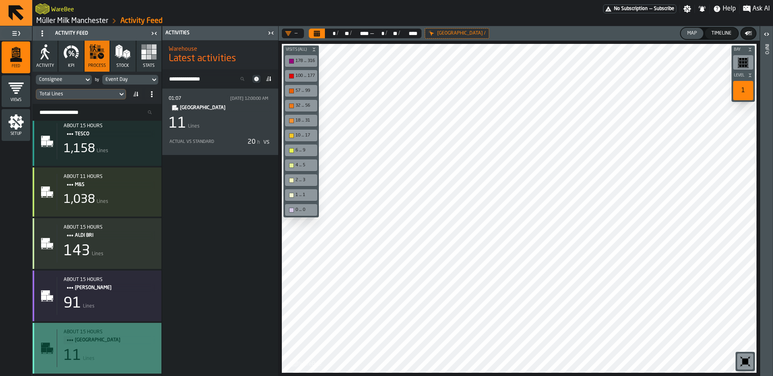
scroll to position [0, 0]
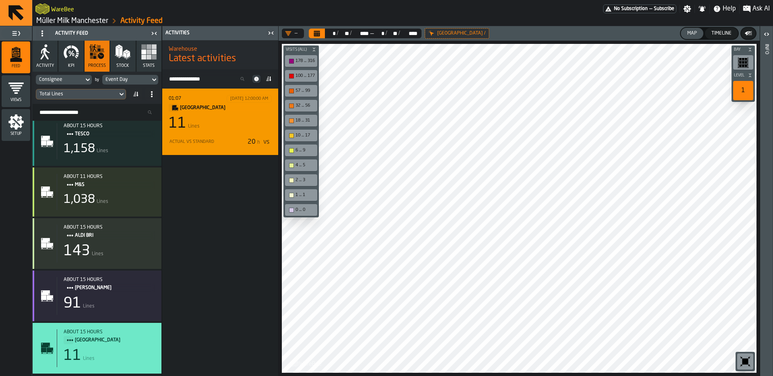
click at [226, 134] on div "01:07 8/20/2025, 12:00:00 AM ICELAND 11 Lines Actual vs Standard 20 h vs" at bounding box center [220, 122] width 103 height 54
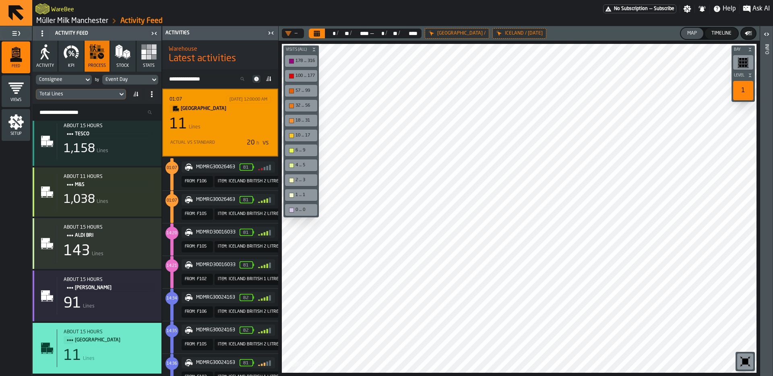
click at [313, 30] on icon "Calendar" at bounding box center [316, 33] width 6 height 6
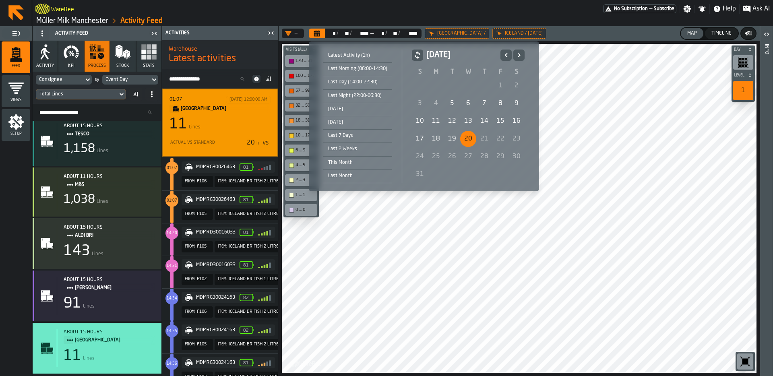
click at [451, 139] on div "19" at bounding box center [452, 139] width 16 height 16
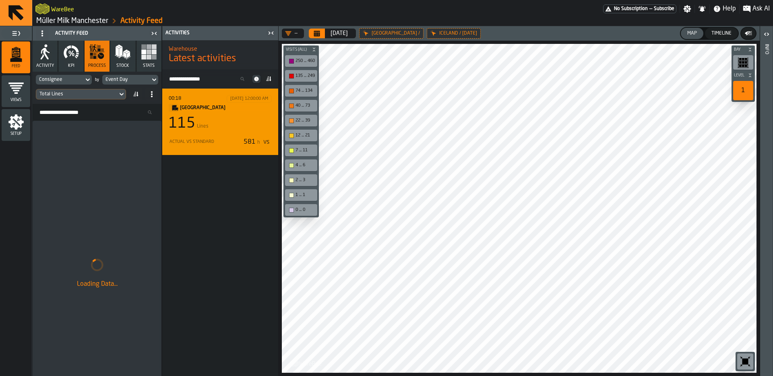
click at [235, 120] on div "115 Lines" at bounding box center [220, 123] width 103 height 16
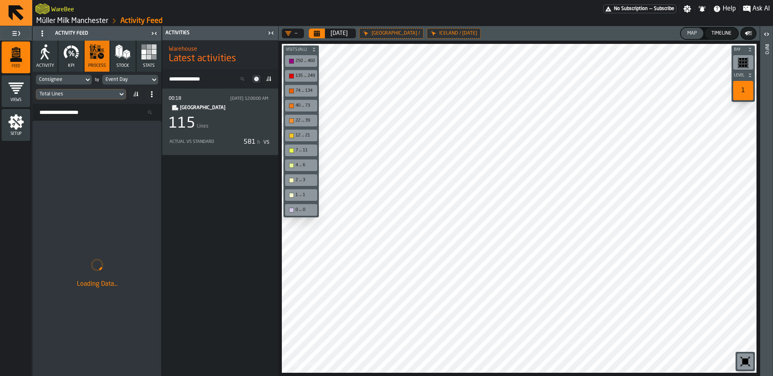
click at [0, 0] on icon at bounding box center [0, 0] width 0 height 0
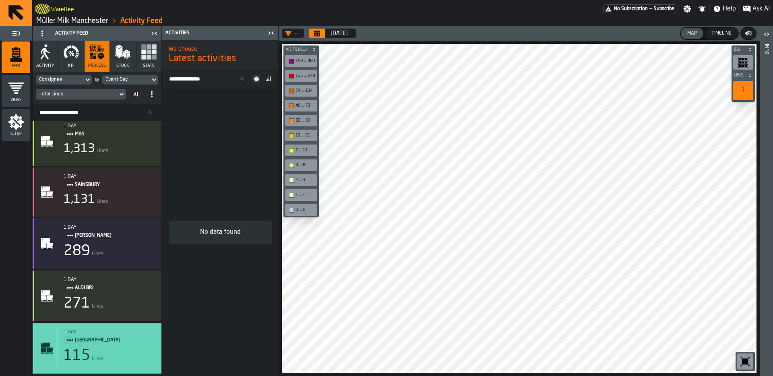
scroll to position [104, 0]
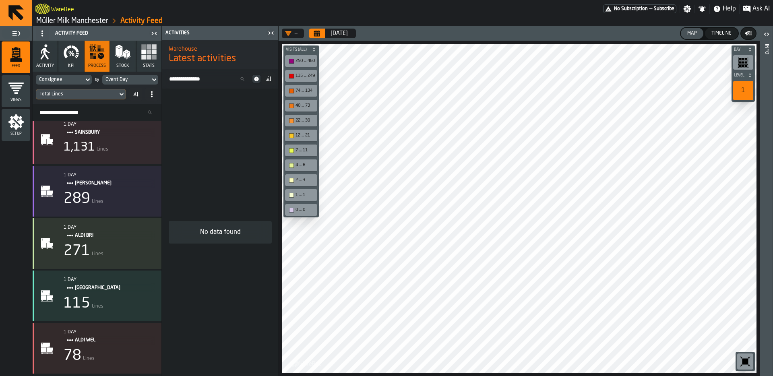
click at [166, 250] on div "No data found" at bounding box center [220, 232] width 116 height 287
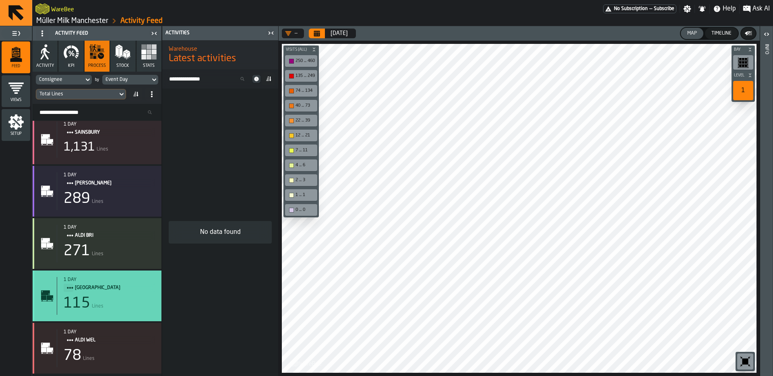
click at [137, 283] on div "1 day ICELAND" at bounding box center [109, 284] width 91 height 15
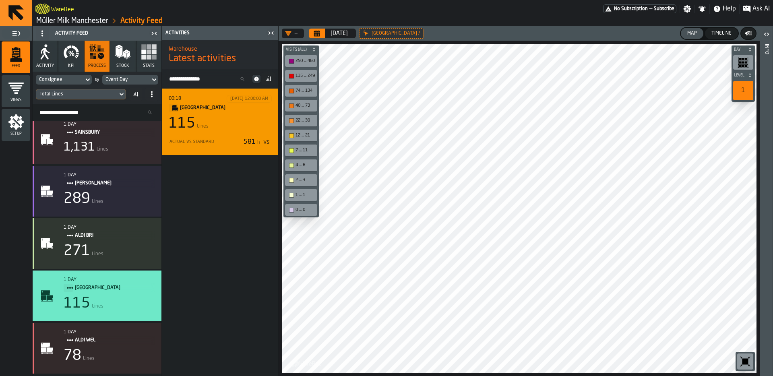
click at [247, 125] on div "115 Lines" at bounding box center [220, 123] width 103 height 16
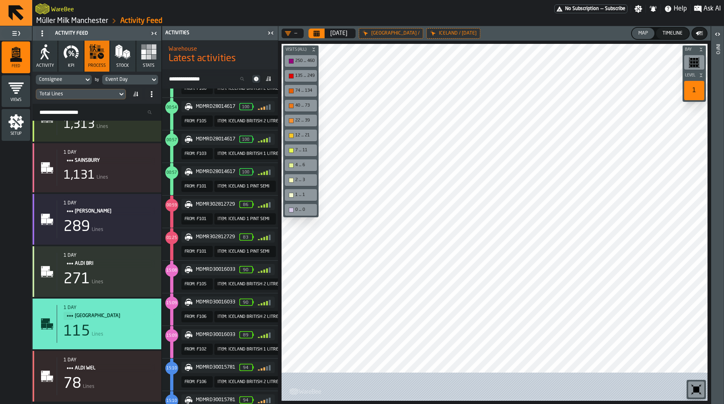
scroll to position [158, 0]
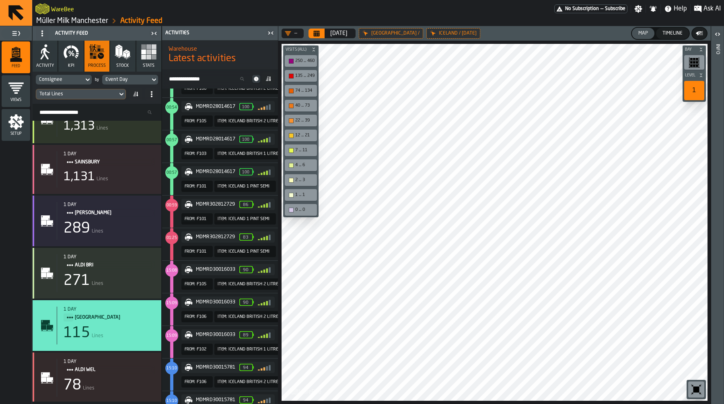
click at [153, 31] on icon "button-toggle-Close me" at bounding box center [154, 34] width 10 height 10
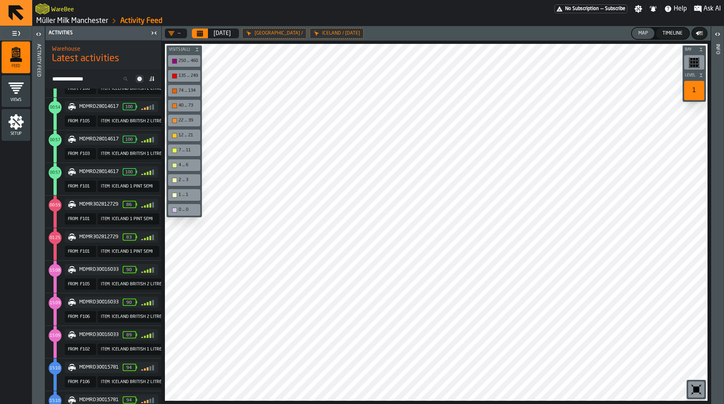
scroll to position [0, 0]
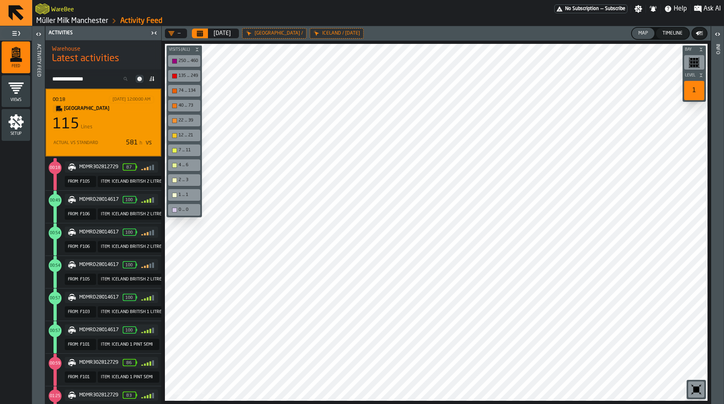
click at [703, 375] on div "button-toolbar-undefined" at bounding box center [697, 389] width 16 height 16
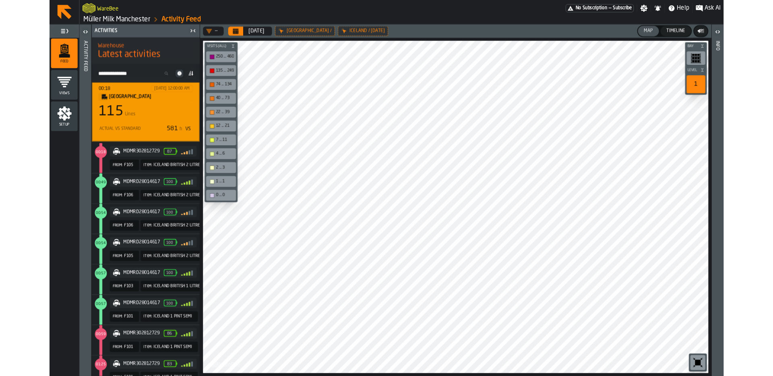
scroll to position [3, 0]
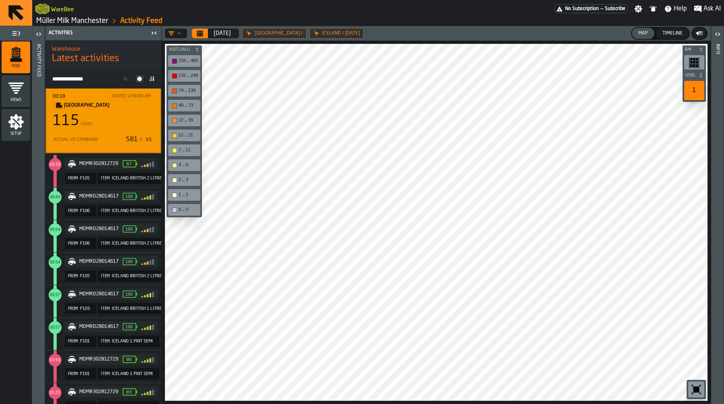
click at [151, 34] on icon "button-toggle-Close me" at bounding box center [154, 33] width 10 height 10
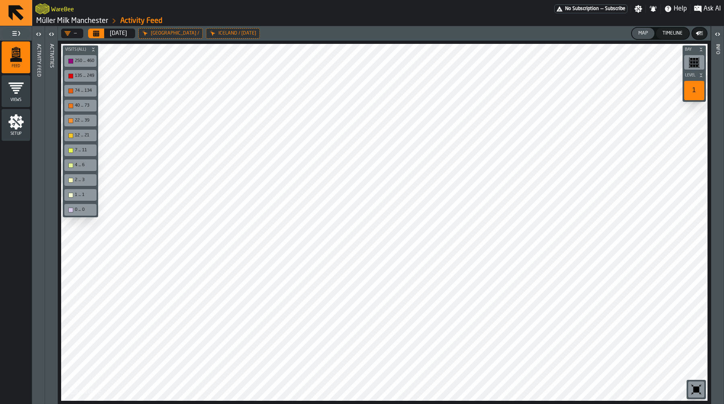
click at [704, 375] on div "button-toolbar-undefined" at bounding box center [697, 389] width 16 height 16
click at [697, 375] on icon "button-toolbar-undefined" at bounding box center [697, 390] width 6 height 6
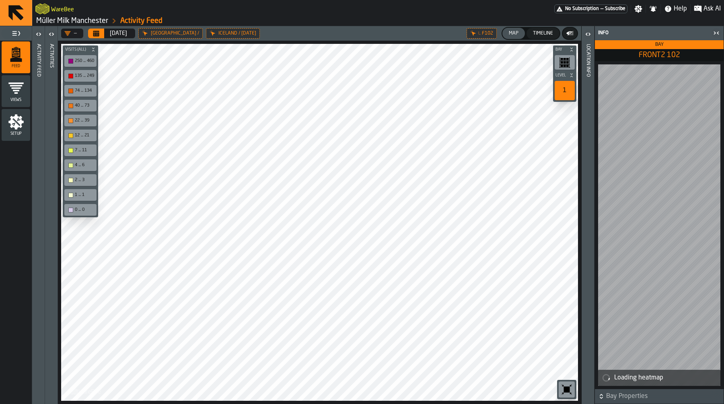
click at [718, 37] on icon "button-toggle-Close me" at bounding box center [717, 33] width 10 height 10
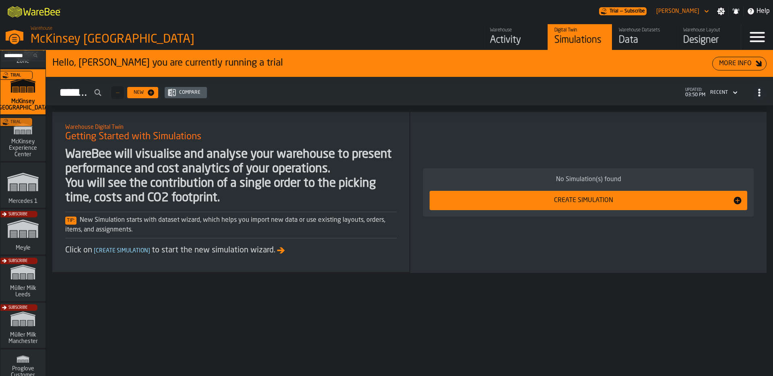
scroll to position [317, 0]
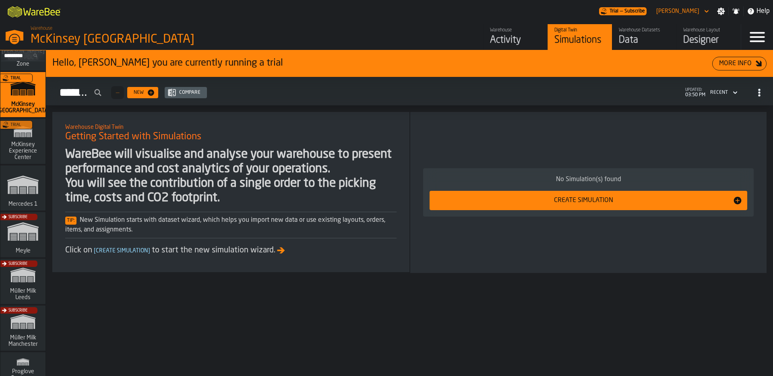
click at [21, 150] on div "Trial" at bounding box center [21, 143] width 45 height 47
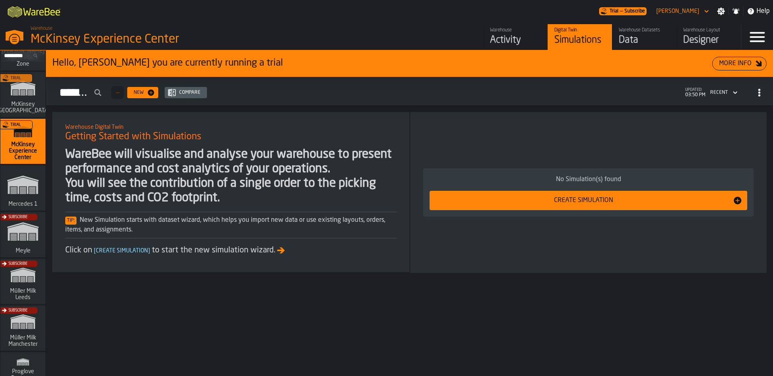
click at [520, 37] on div "Activity" at bounding box center [515, 40] width 51 height 13
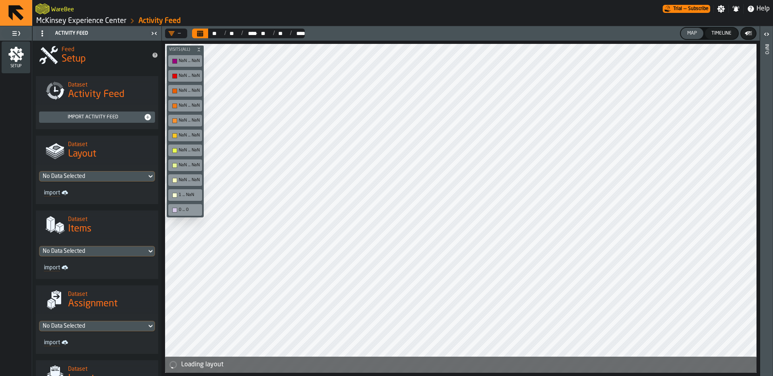
click at [107, 178] on div "No Data Selected" at bounding box center [93, 176] width 101 height 6
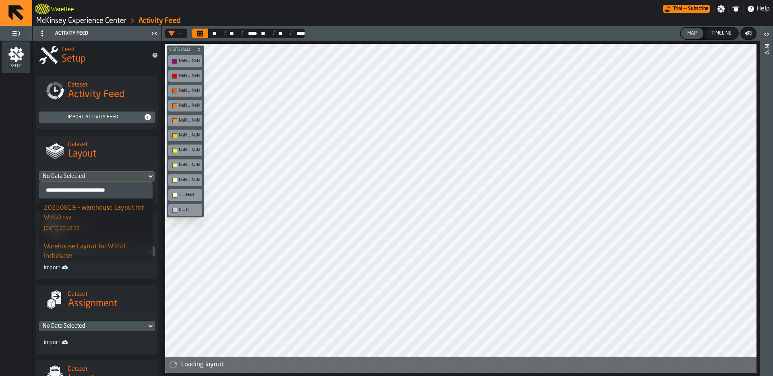
click at [130, 226] on div "20250819 - Warehouse Layout for W360.csv [DATE] 23:16:36" at bounding box center [96, 217] width 104 height 29
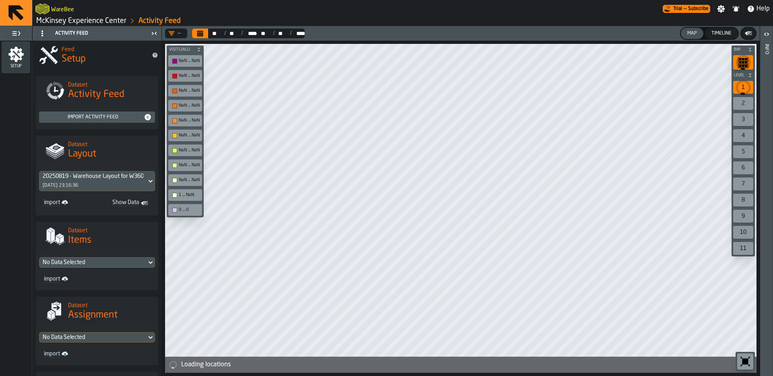
click at [107, 256] on div "No Data Selected import" at bounding box center [97, 270] width 122 height 39
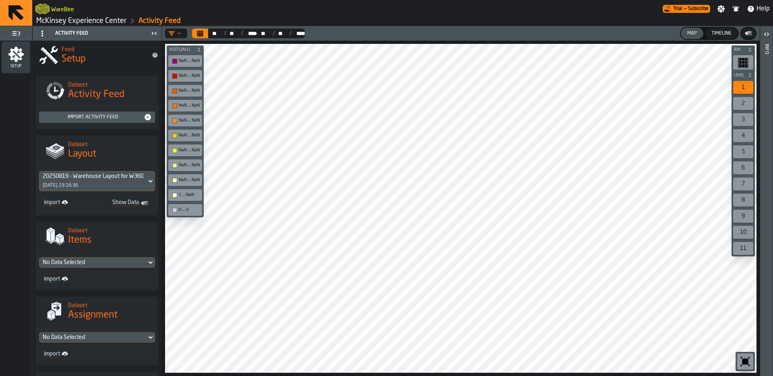
click at [110, 261] on div "No Data Selected" at bounding box center [93, 262] width 101 height 6
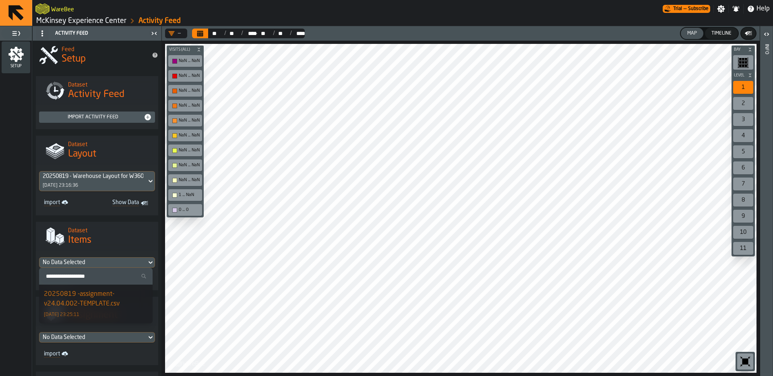
click at [100, 298] on div "20250819 -assignment-v24.04.002-TEMPLATE.csv" at bounding box center [96, 298] width 104 height 19
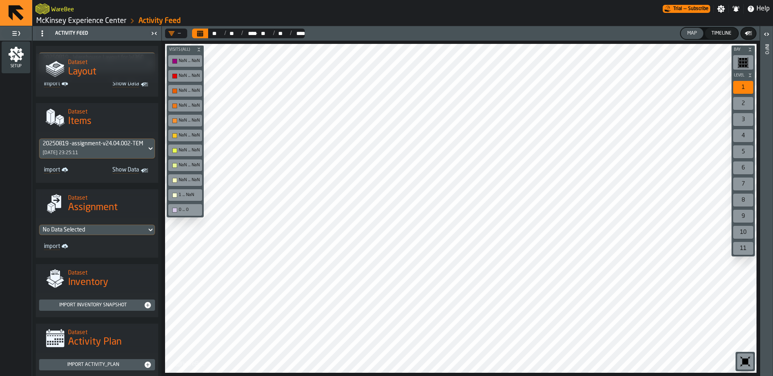
scroll to position [136, 0]
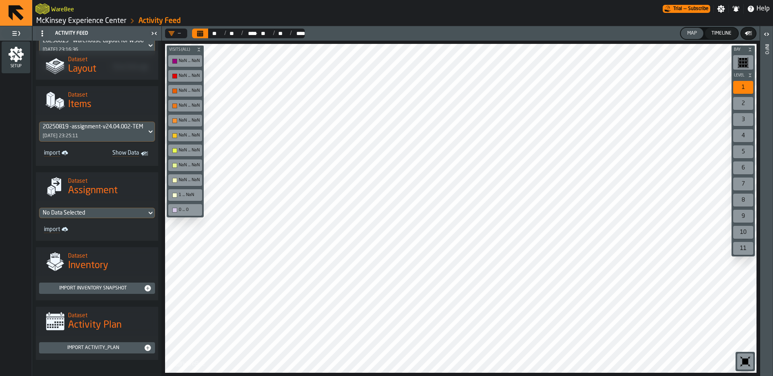
click at [113, 214] on div "No Data Selected" at bounding box center [93, 213] width 101 height 6
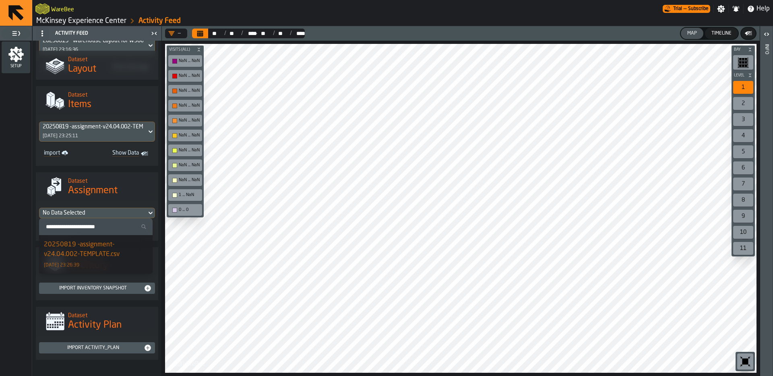
click at [98, 245] on div "20250819 -assignment-v24.04.002-TEMPLATE.csv" at bounding box center [96, 249] width 104 height 19
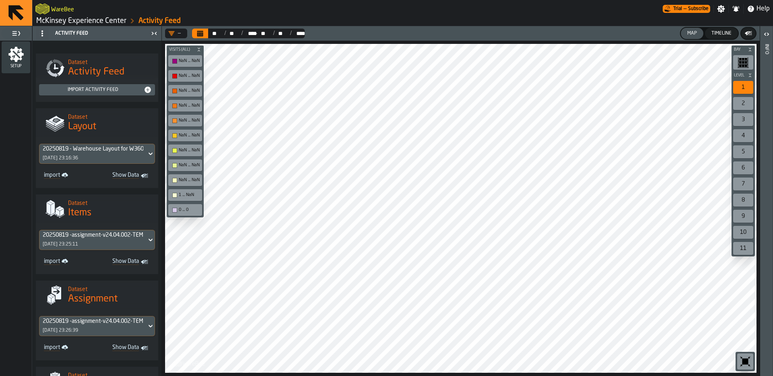
scroll to position [0, 0]
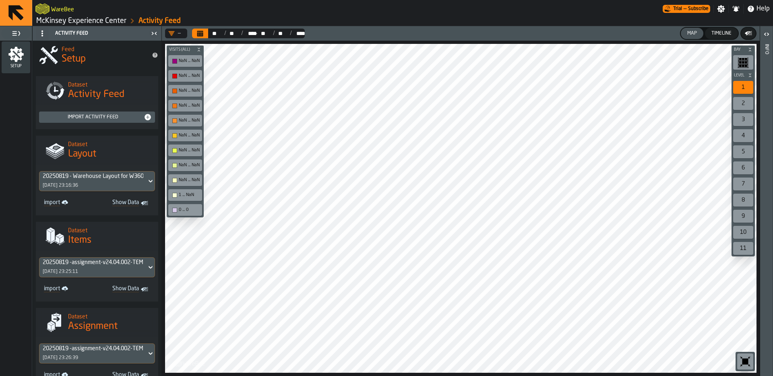
click at [507, 15] on main "WareBee Trial — Subscribe Settings Notifications Help McKinsey Experience Cente…" at bounding box center [386, 188] width 773 height 376
click at [103, 13] on div "WareBee" at bounding box center [348, 9] width 627 height 14
click at [104, 22] on link "McKinsey Experience Center" at bounding box center [81, 20] width 90 height 9
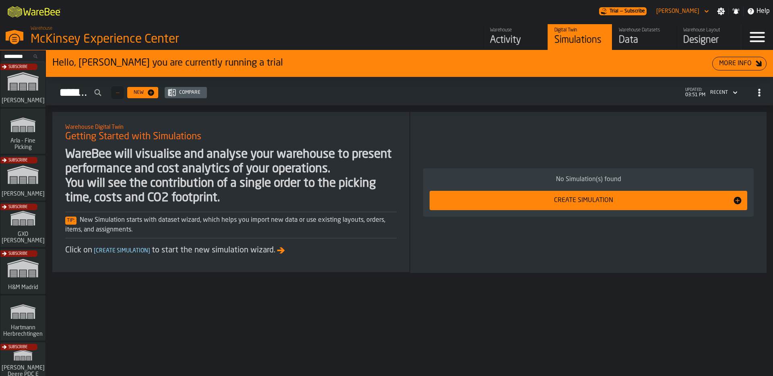
click at [511, 38] on div "Activity" at bounding box center [515, 40] width 51 height 13
